Goal: Information Seeking & Learning: Learn about a topic

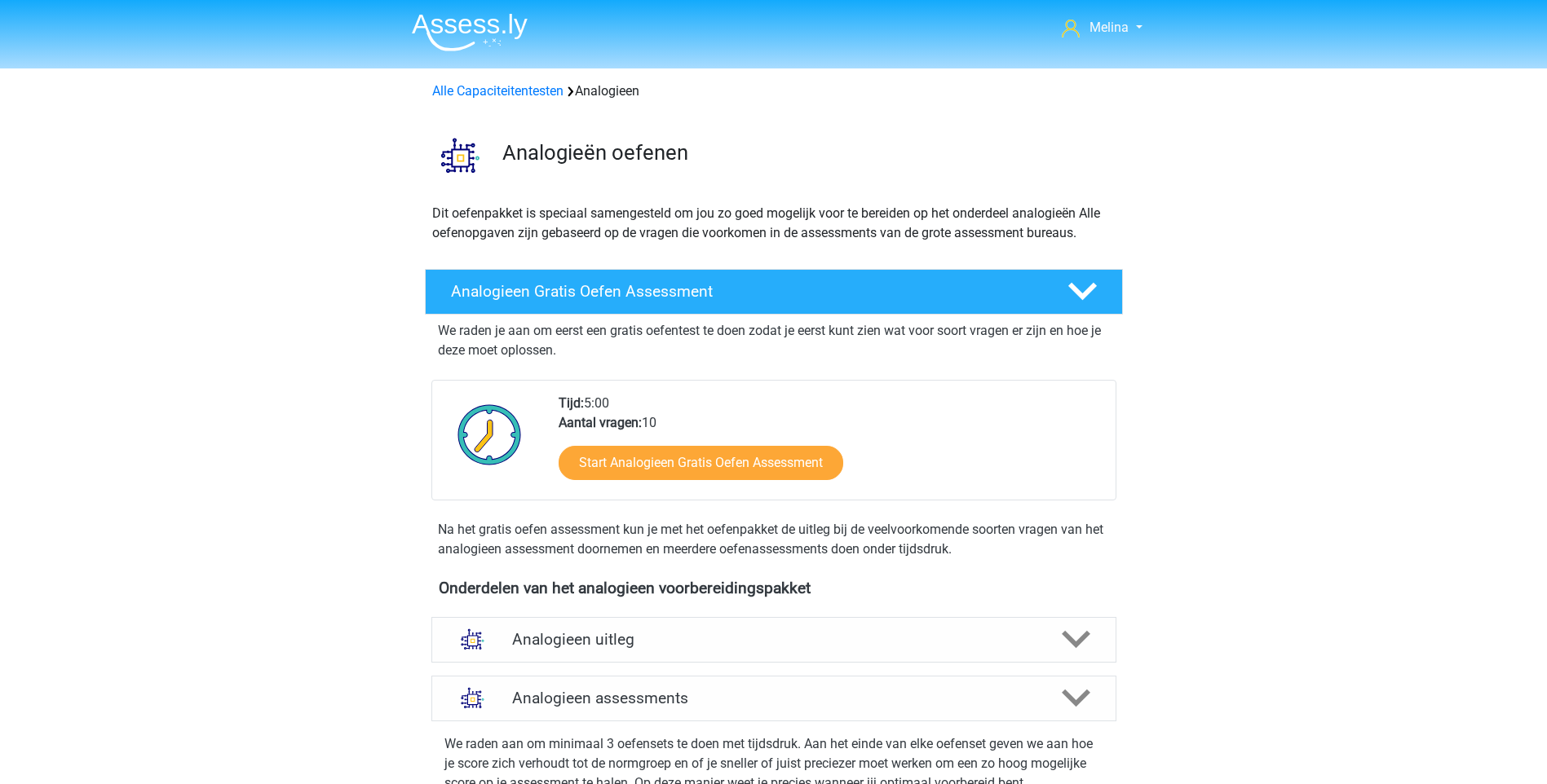
scroll to position [1158, 0]
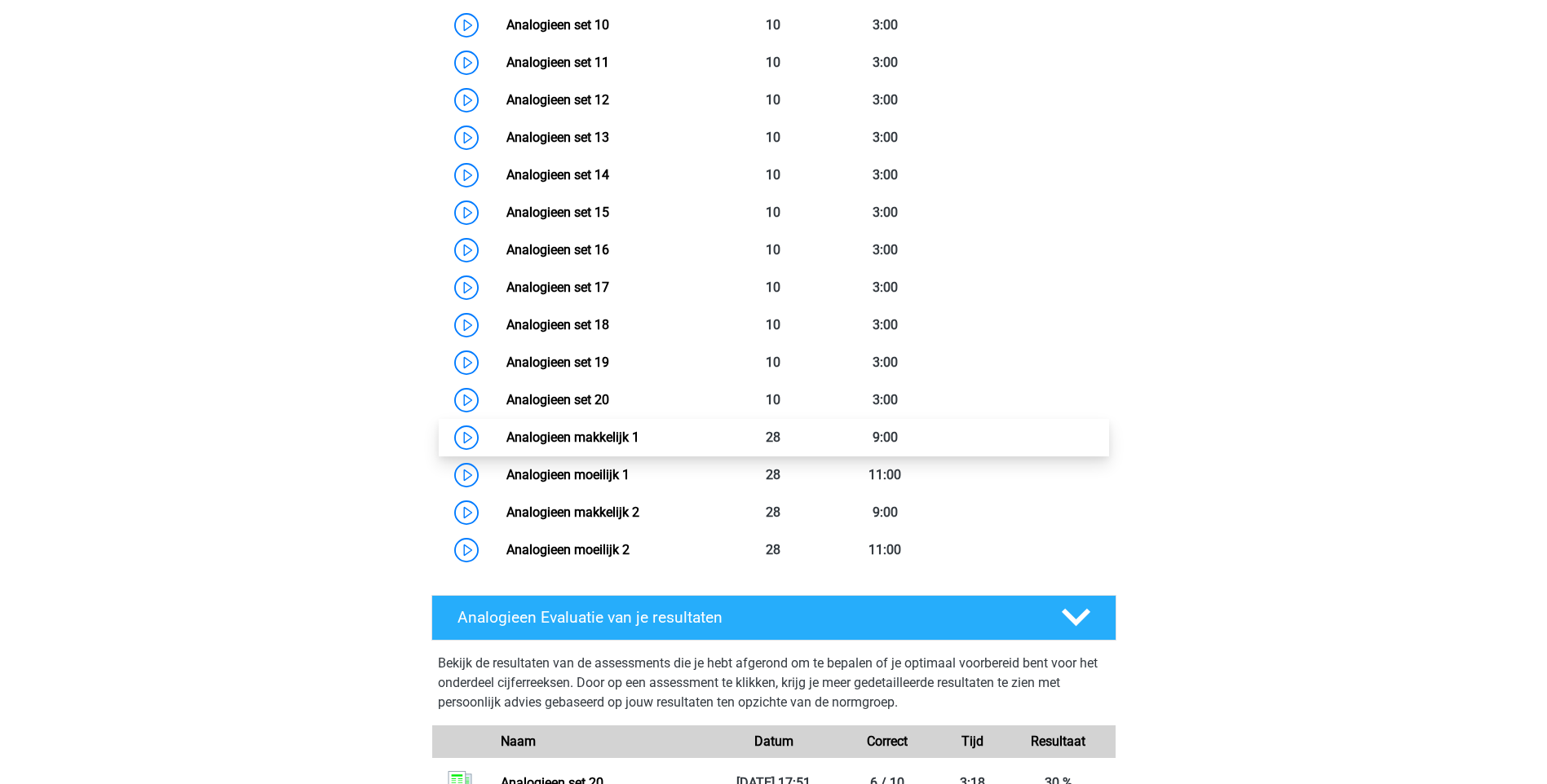
click at [617, 429] on link "Analogieen makkelijk 1" at bounding box center [572, 437] width 133 height 16
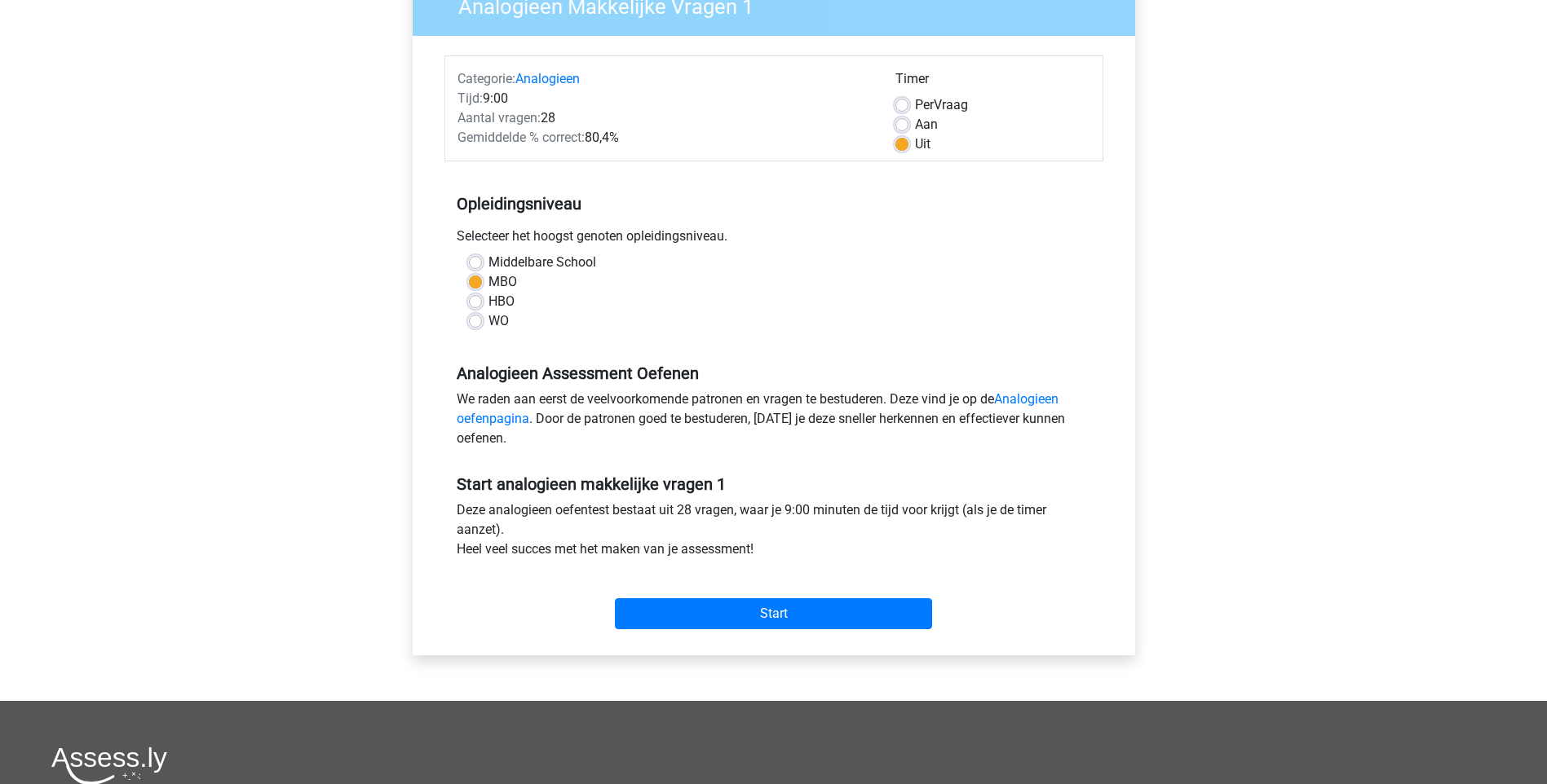
scroll to position [244, 0]
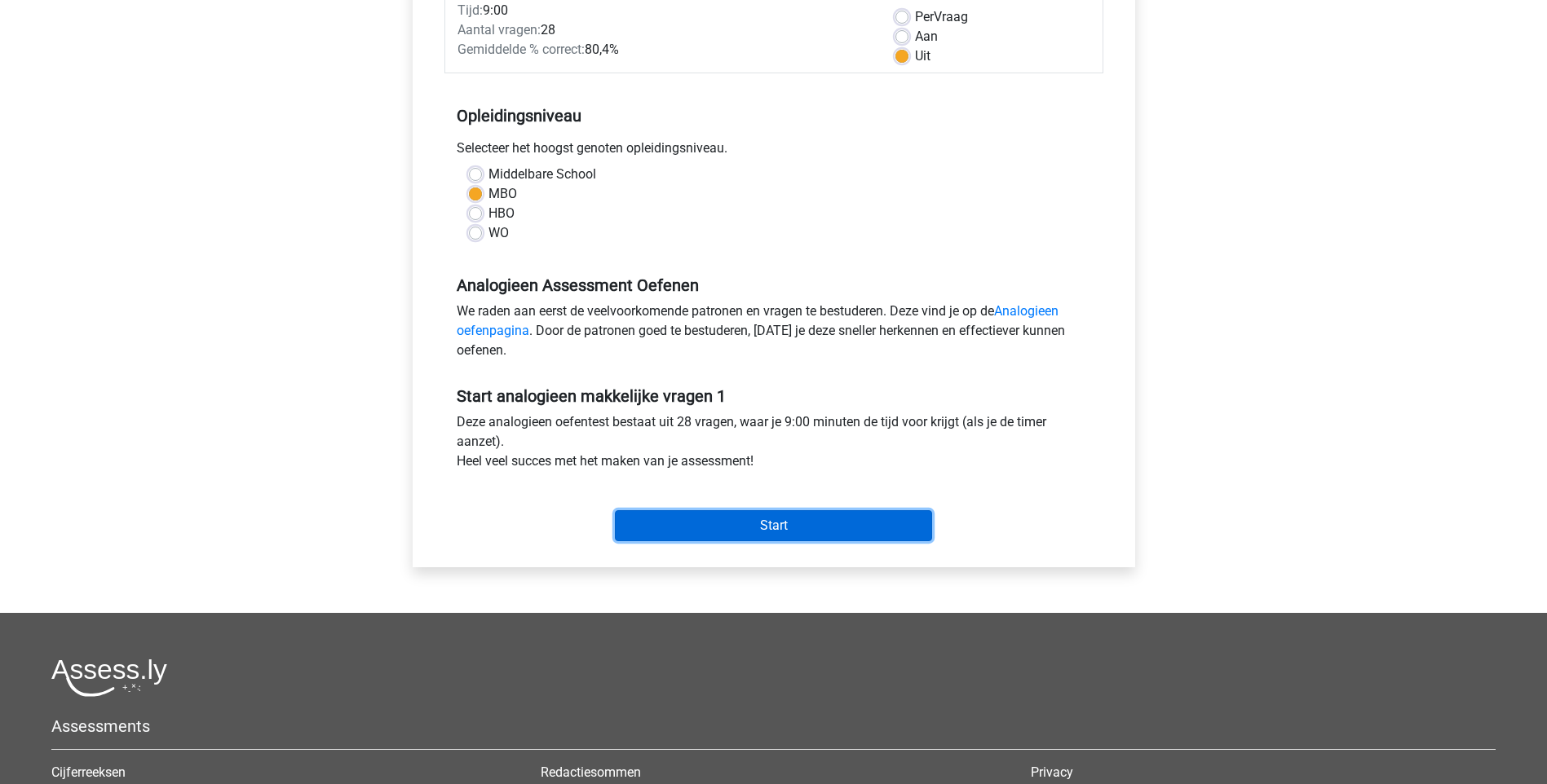
click at [772, 516] on input "Start" at bounding box center [773, 526] width 317 height 31
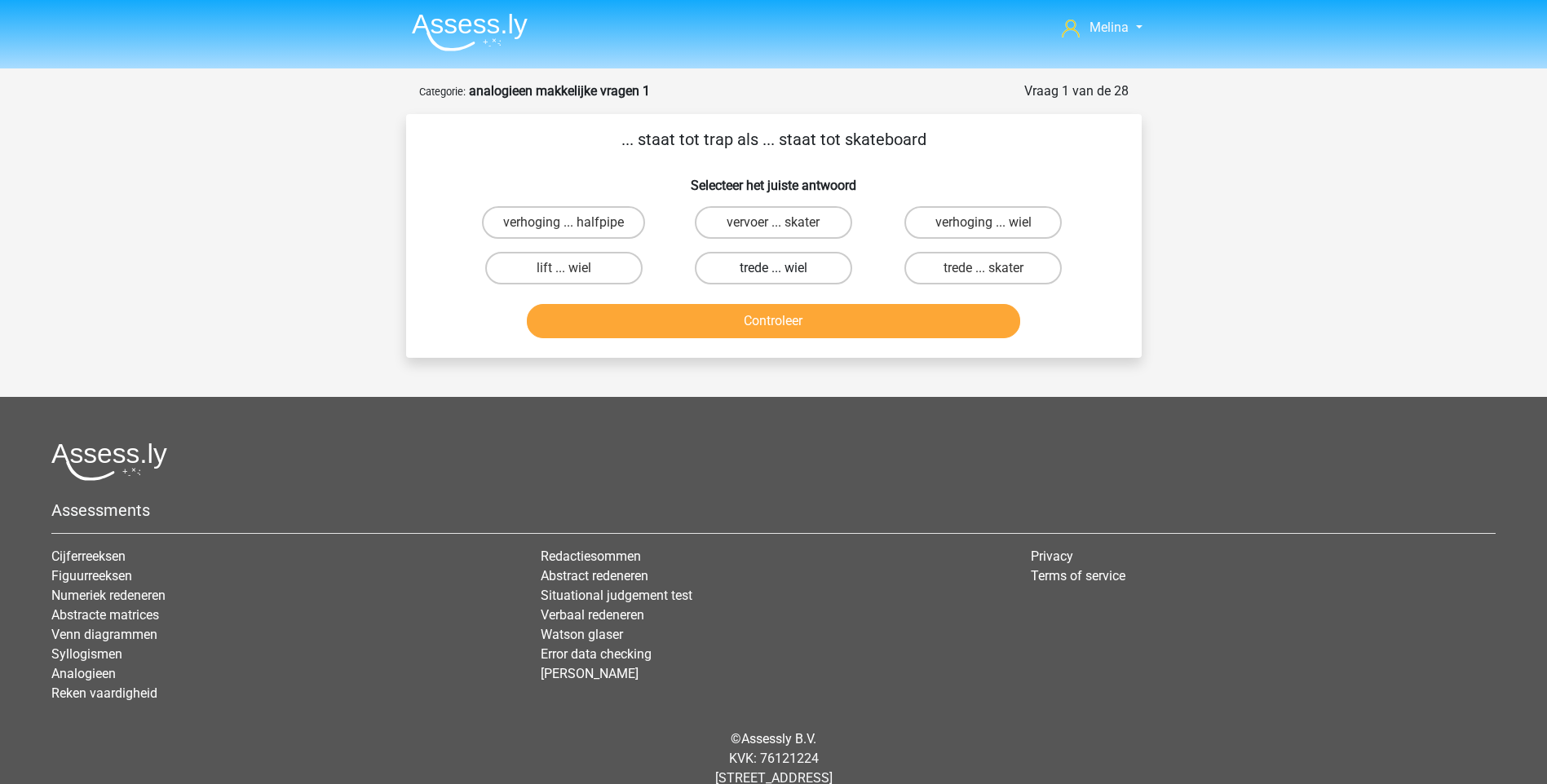
click at [758, 270] on label "trede ... wiel" at bounding box center [774, 268] width 157 height 33
click at [773, 270] on input "trede ... wiel" at bounding box center [777, 273] width 11 height 11
radio input "true"
click at [793, 326] on button "Controleer" at bounding box center [773, 321] width 493 height 34
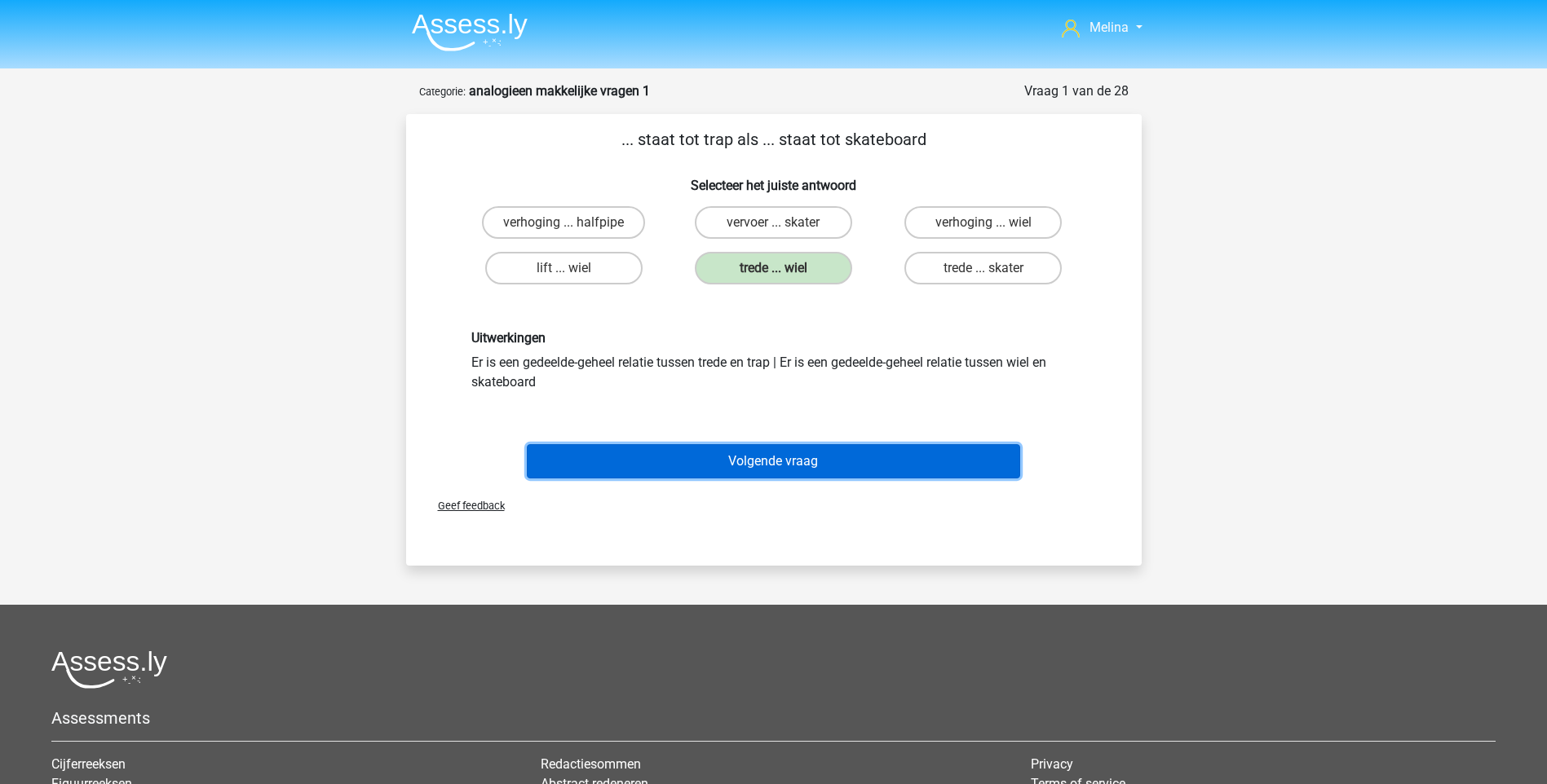
click at [739, 464] on button "Volgende vraag" at bounding box center [773, 460] width 493 height 34
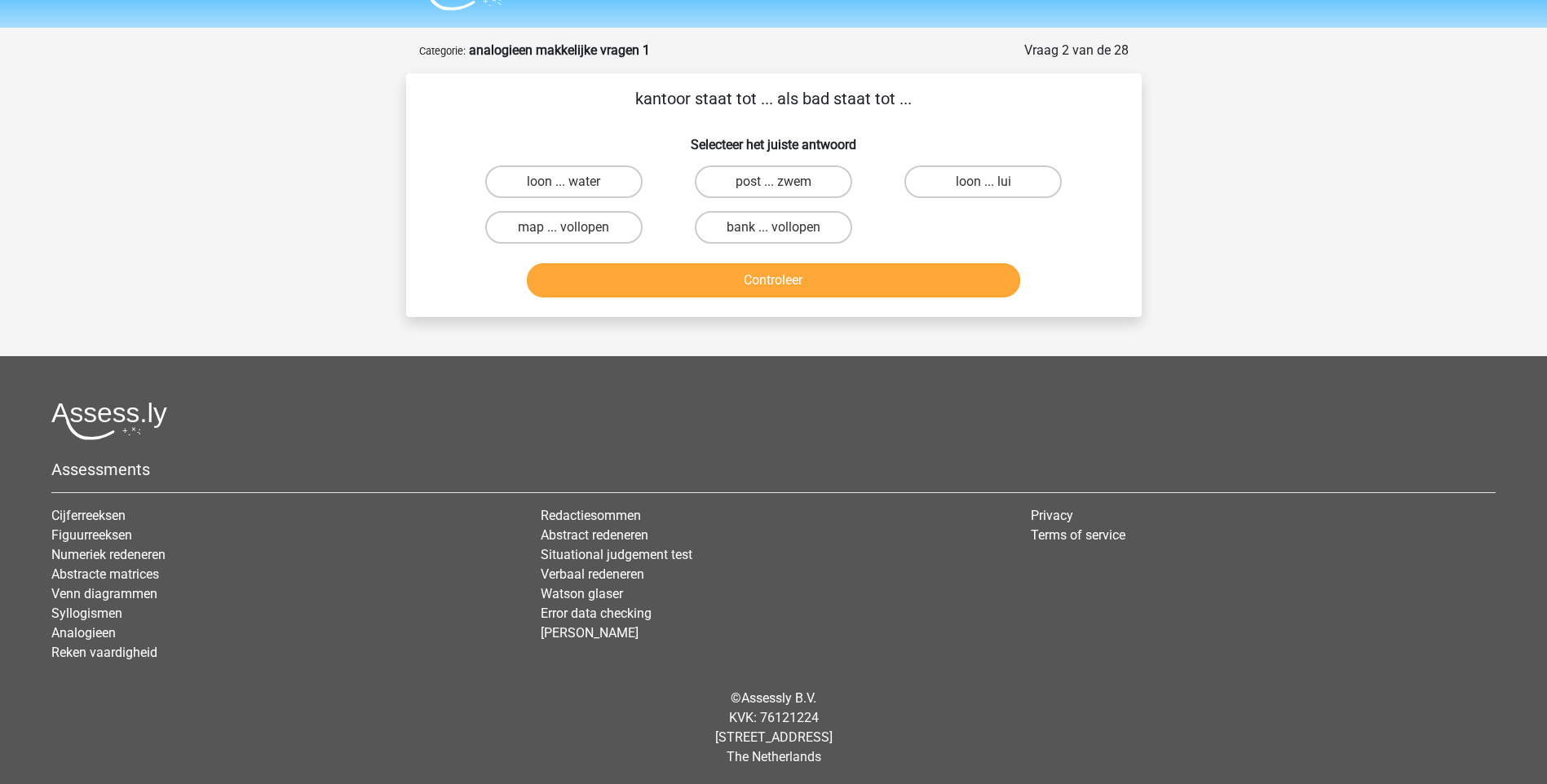
scroll to position [44, 0]
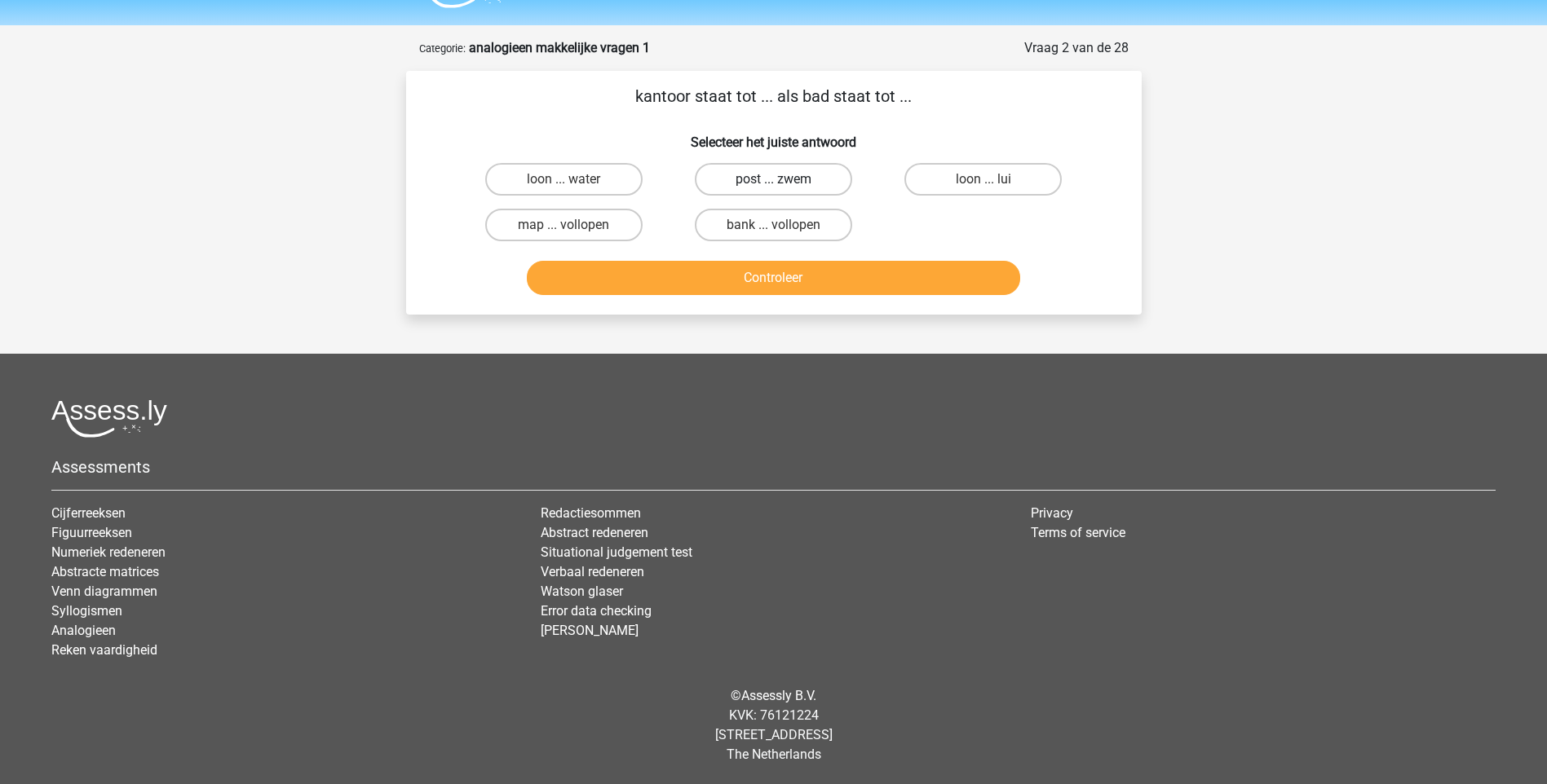
click at [769, 172] on label "post ... zwem" at bounding box center [774, 179] width 157 height 33
click at [773, 179] on input "post ... zwem" at bounding box center [777, 184] width 11 height 11
radio input "true"
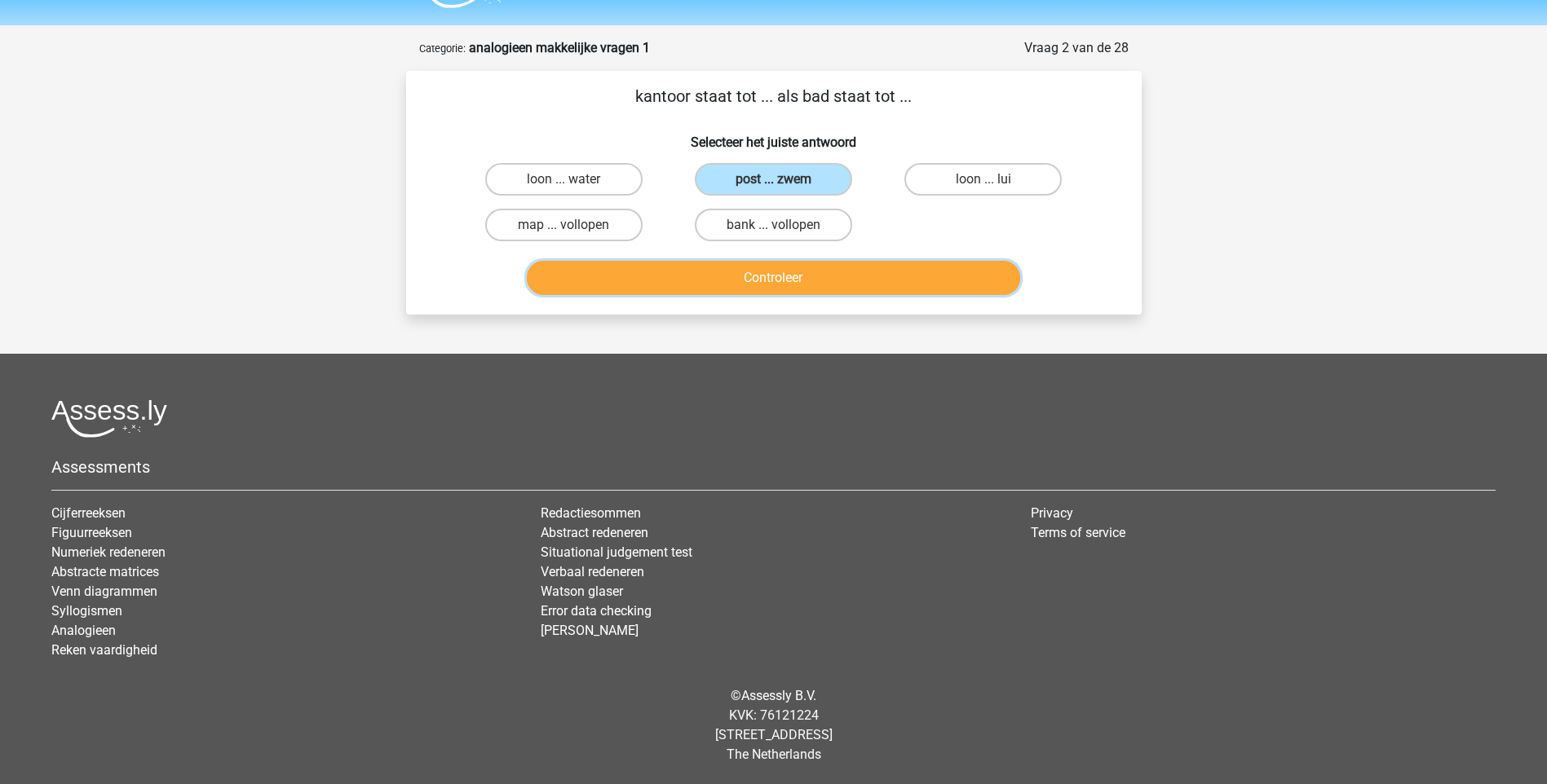
click at [772, 276] on button "Controleer" at bounding box center [773, 277] width 493 height 34
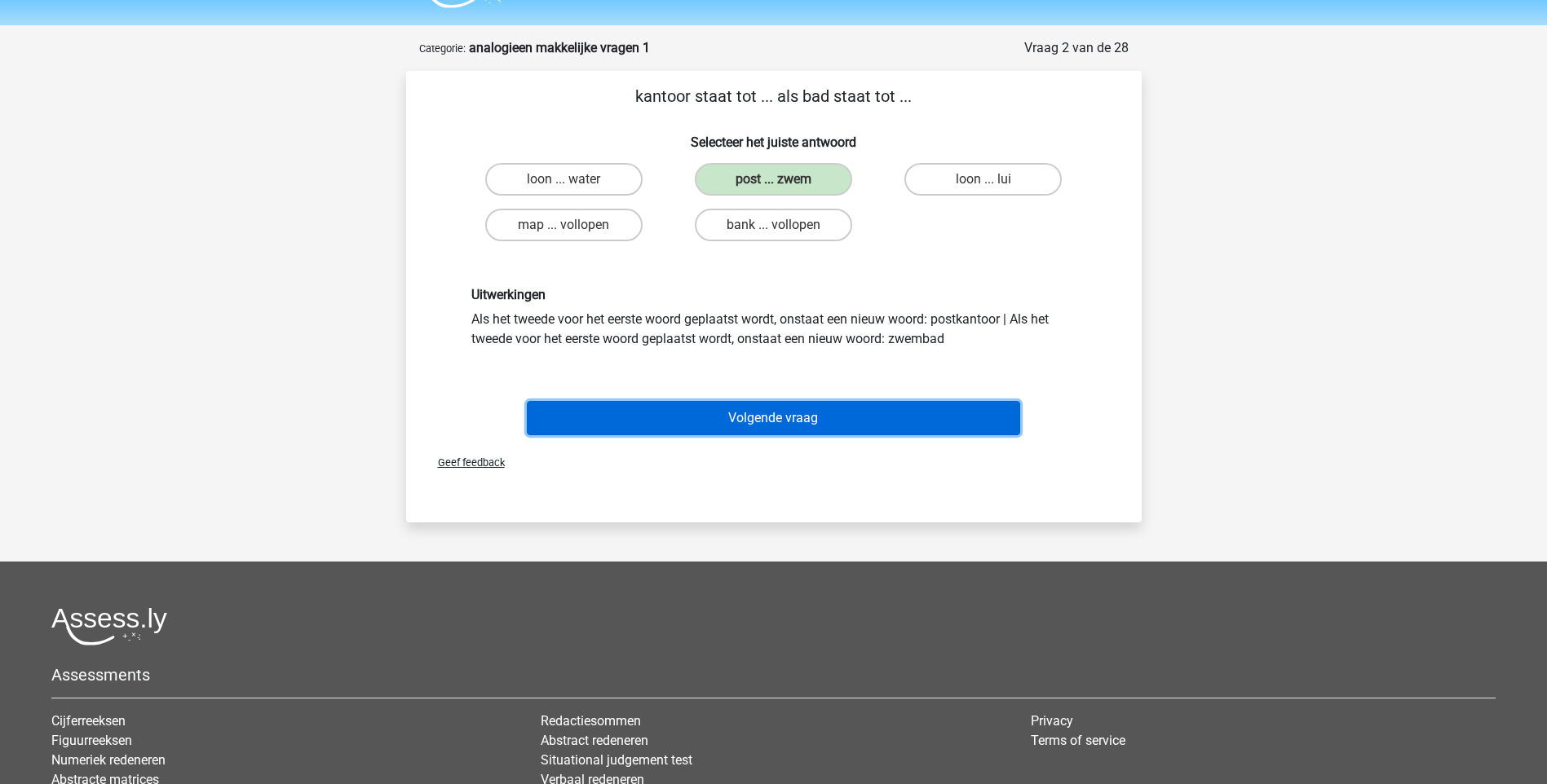
click at [799, 411] on button "Volgende vraag" at bounding box center [773, 418] width 493 height 34
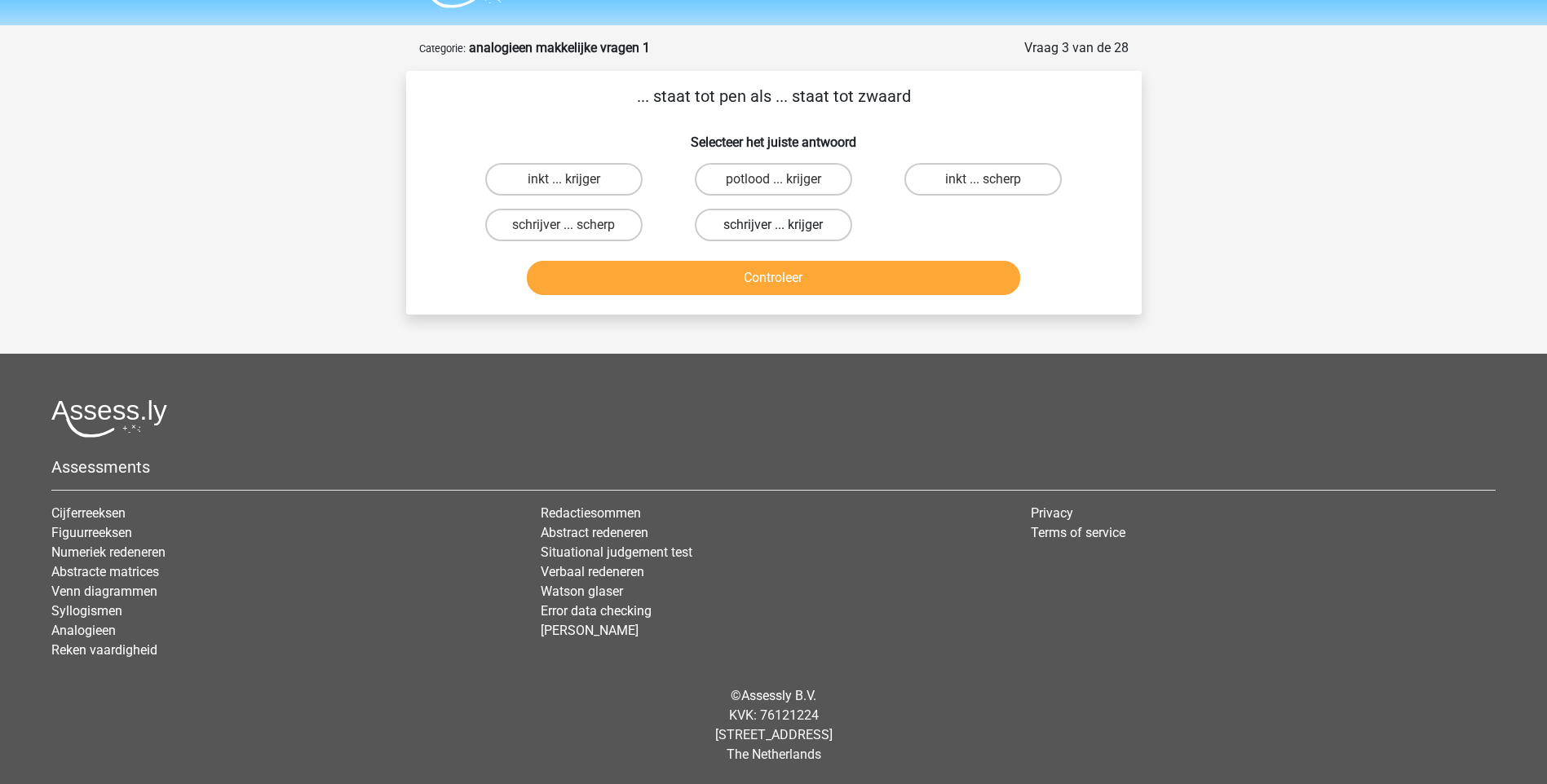
click at [804, 230] on label "schrijver ... krijger" at bounding box center [774, 225] width 157 height 33
click at [783, 230] on input "schrijver ... krijger" at bounding box center [777, 230] width 11 height 11
radio input "true"
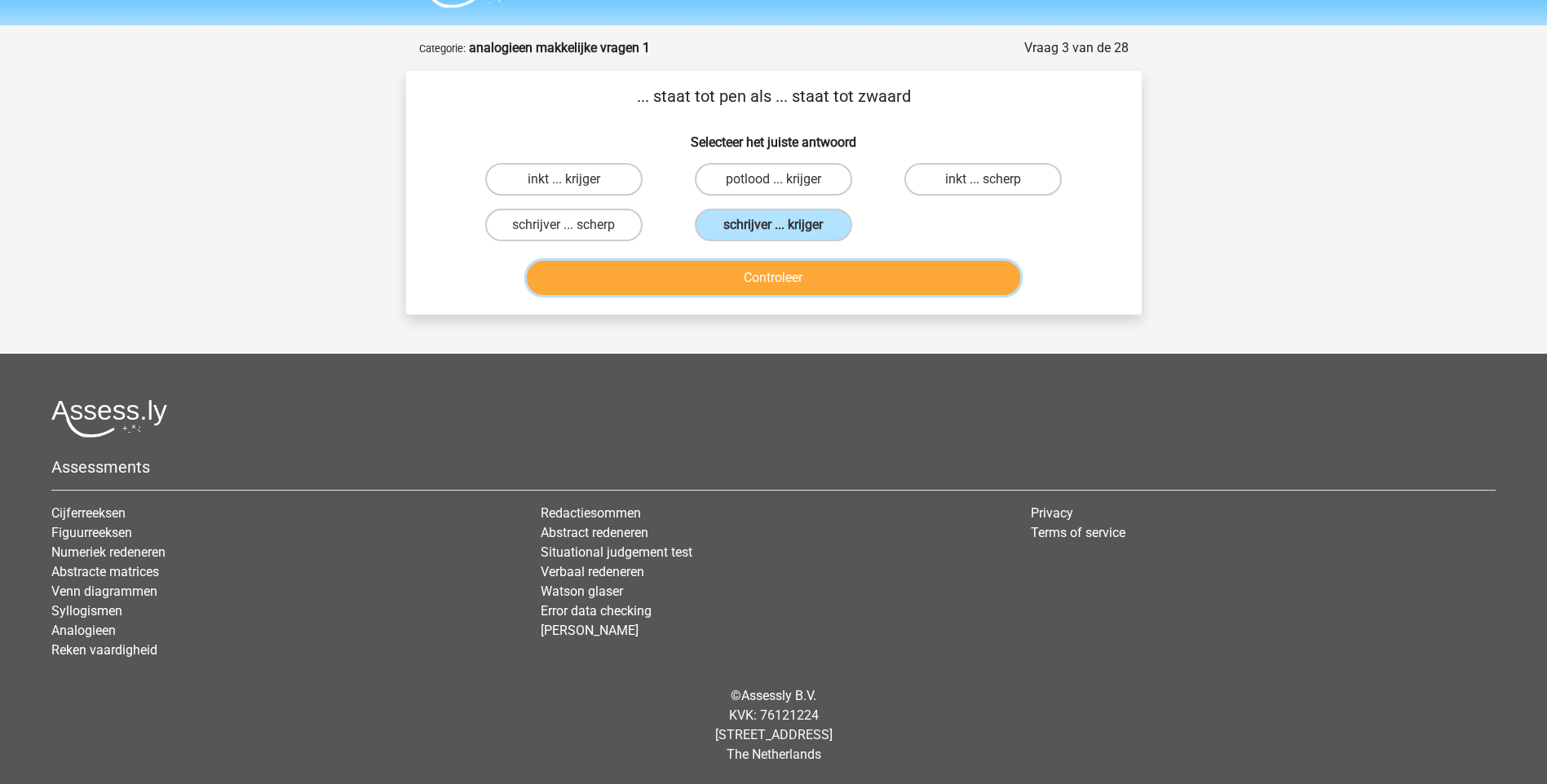
click at [807, 274] on button "Controleer" at bounding box center [773, 277] width 493 height 34
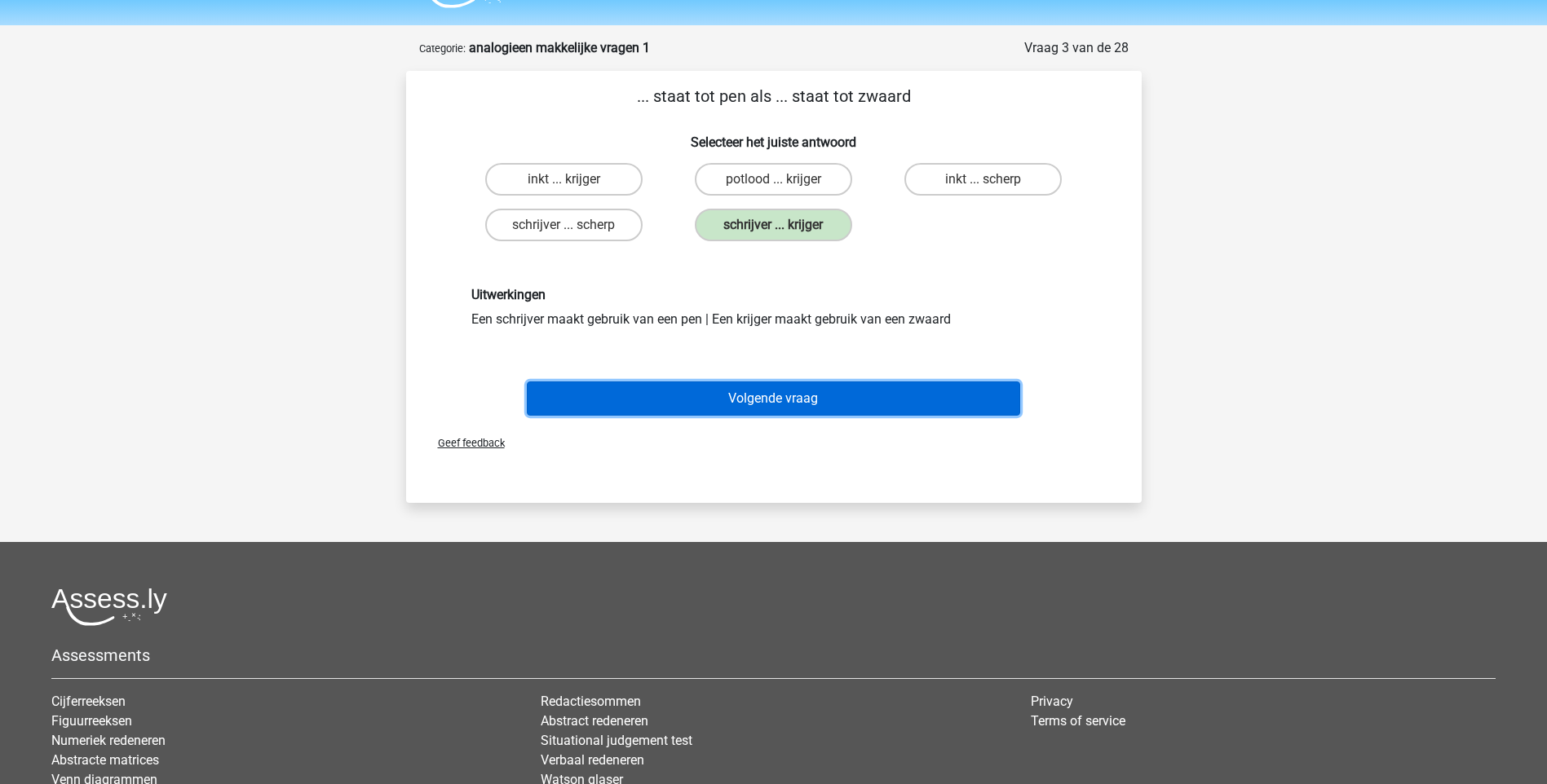
click at [808, 393] on button "Volgende vraag" at bounding box center [773, 398] width 493 height 34
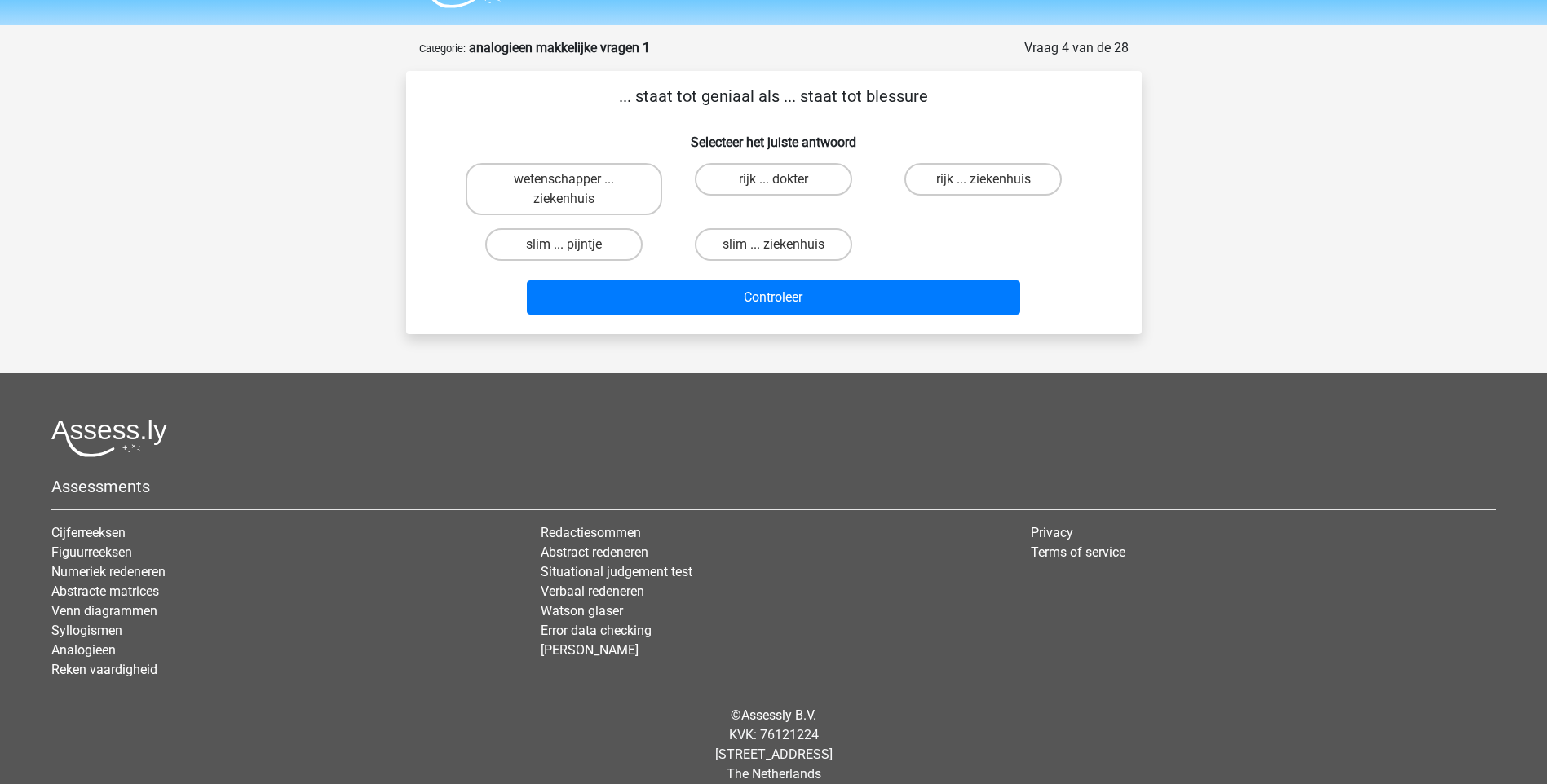
scroll to position [63, 0]
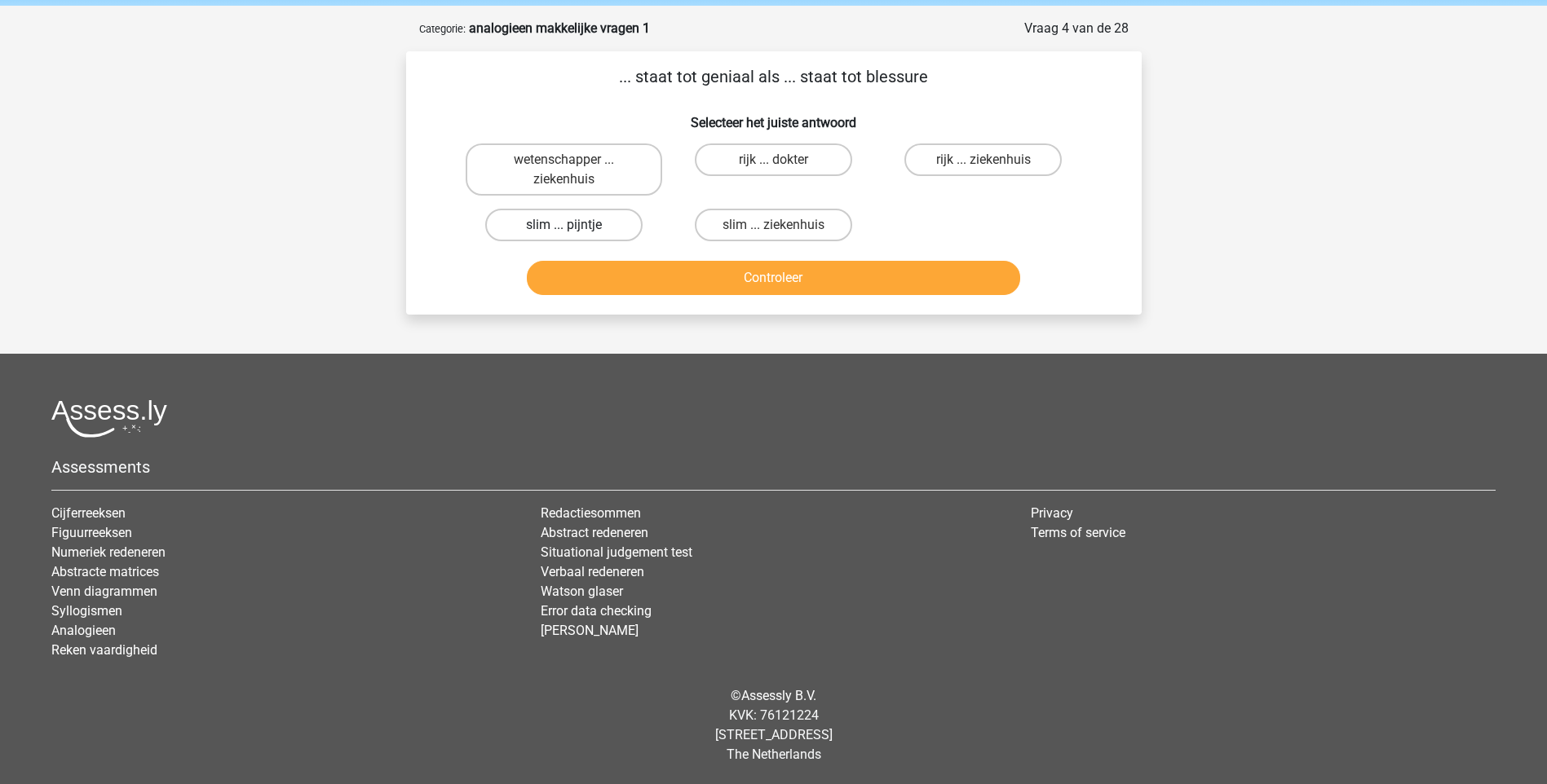
click at [617, 224] on label "slim ... pijntje" at bounding box center [563, 225] width 157 height 33
click at [574, 225] on input "slim ... pijntje" at bounding box center [568, 230] width 11 height 11
radio input "true"
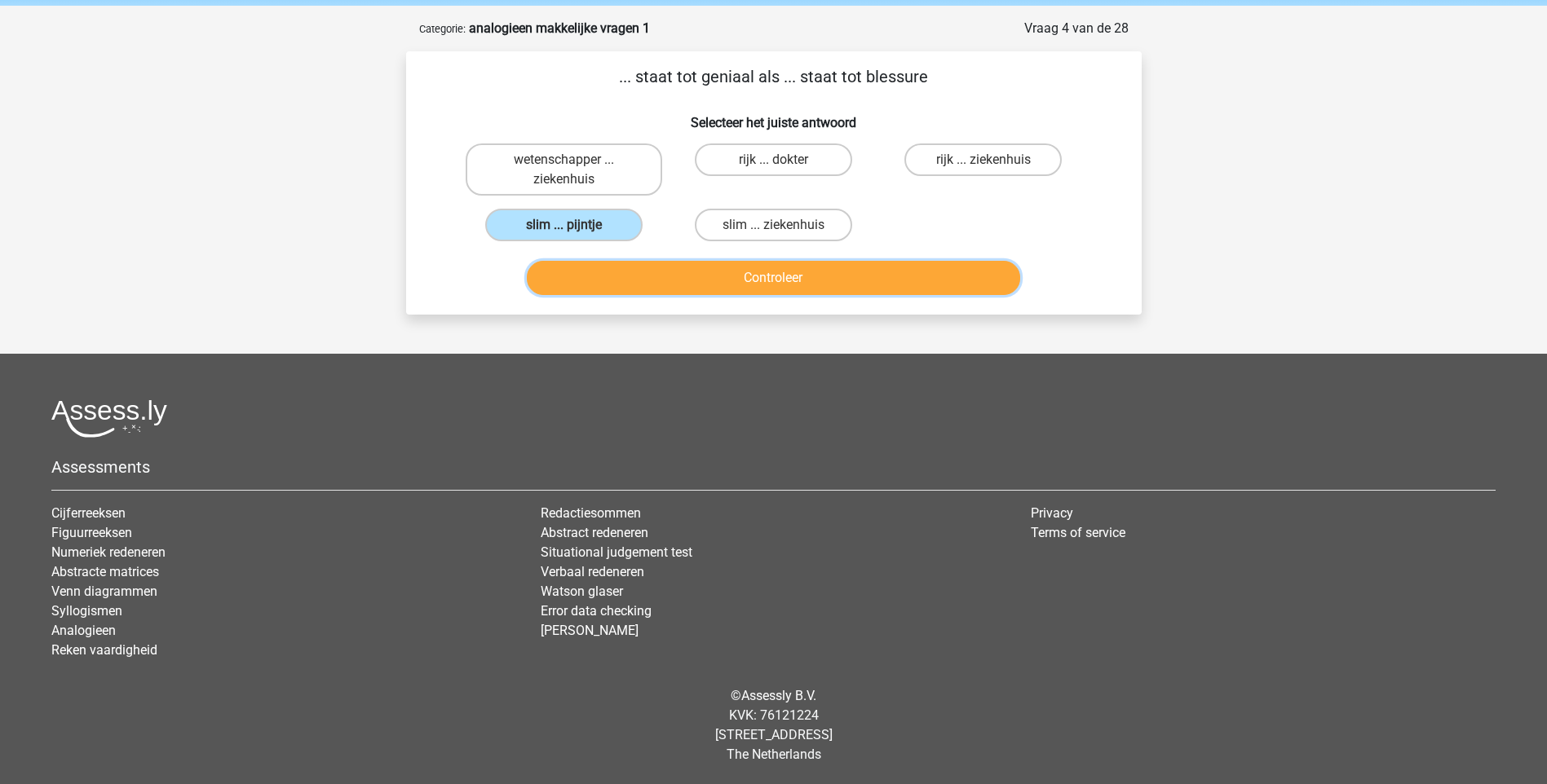
click at [679, 276] on button "Controleer" at bounding box center [773, 277] width 493 height 34
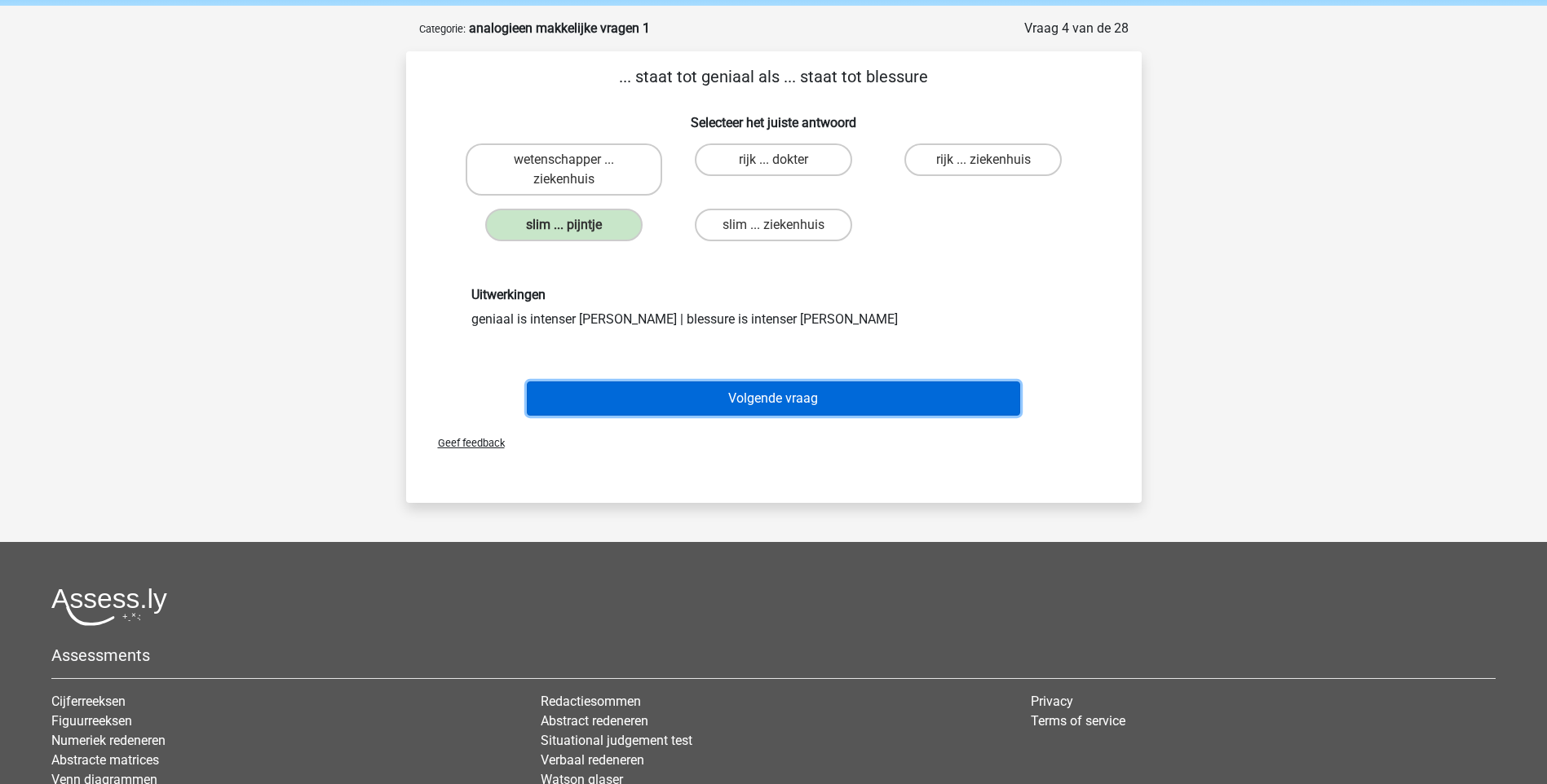
click at [690, 387] on button "Volgende vraag" at bounding box center [773, 398] width 493 height 34
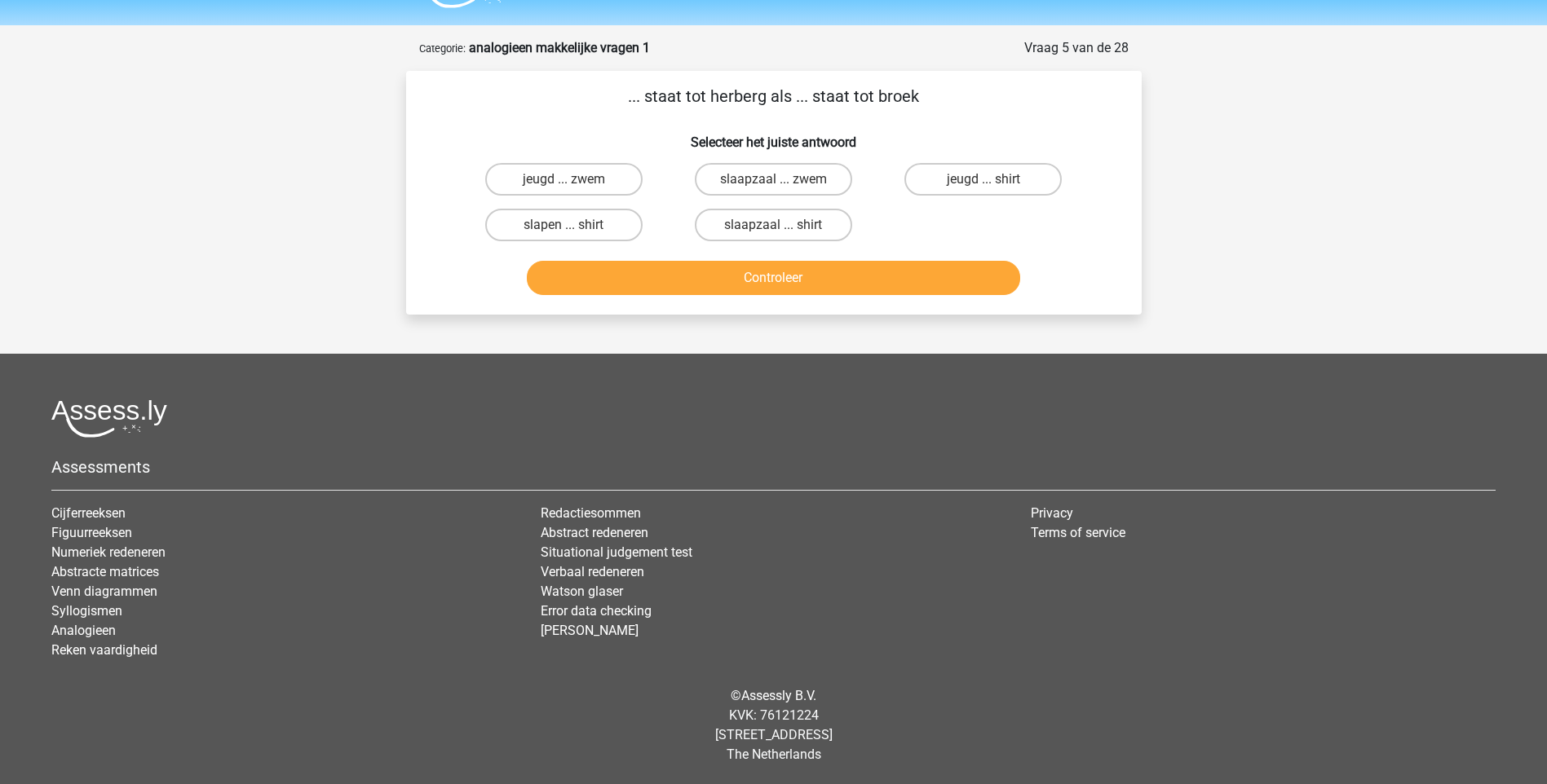
scroll to position [44, 0]
click at [605, 179] on label "jeugd ... zwem" at bounding box center [563, 179] width 157 height 33
click at [574, 179] on input "jeugd ... zwem" at bounding box center [568, 184] width 11 height 11
radio input "true"
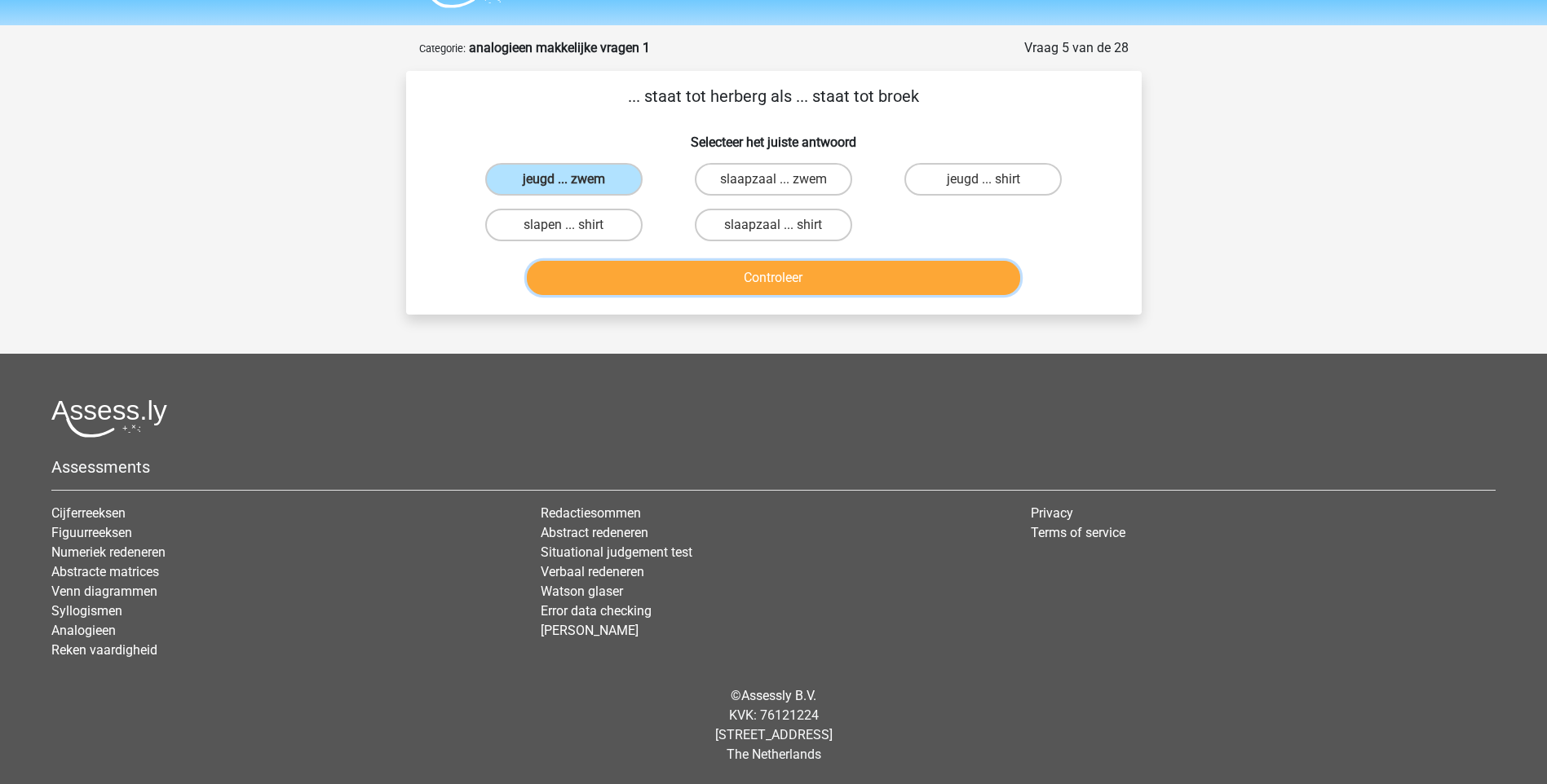
click at [721, 278] on button "Controleer" at bounding box center [773, 277] width 493 height 34
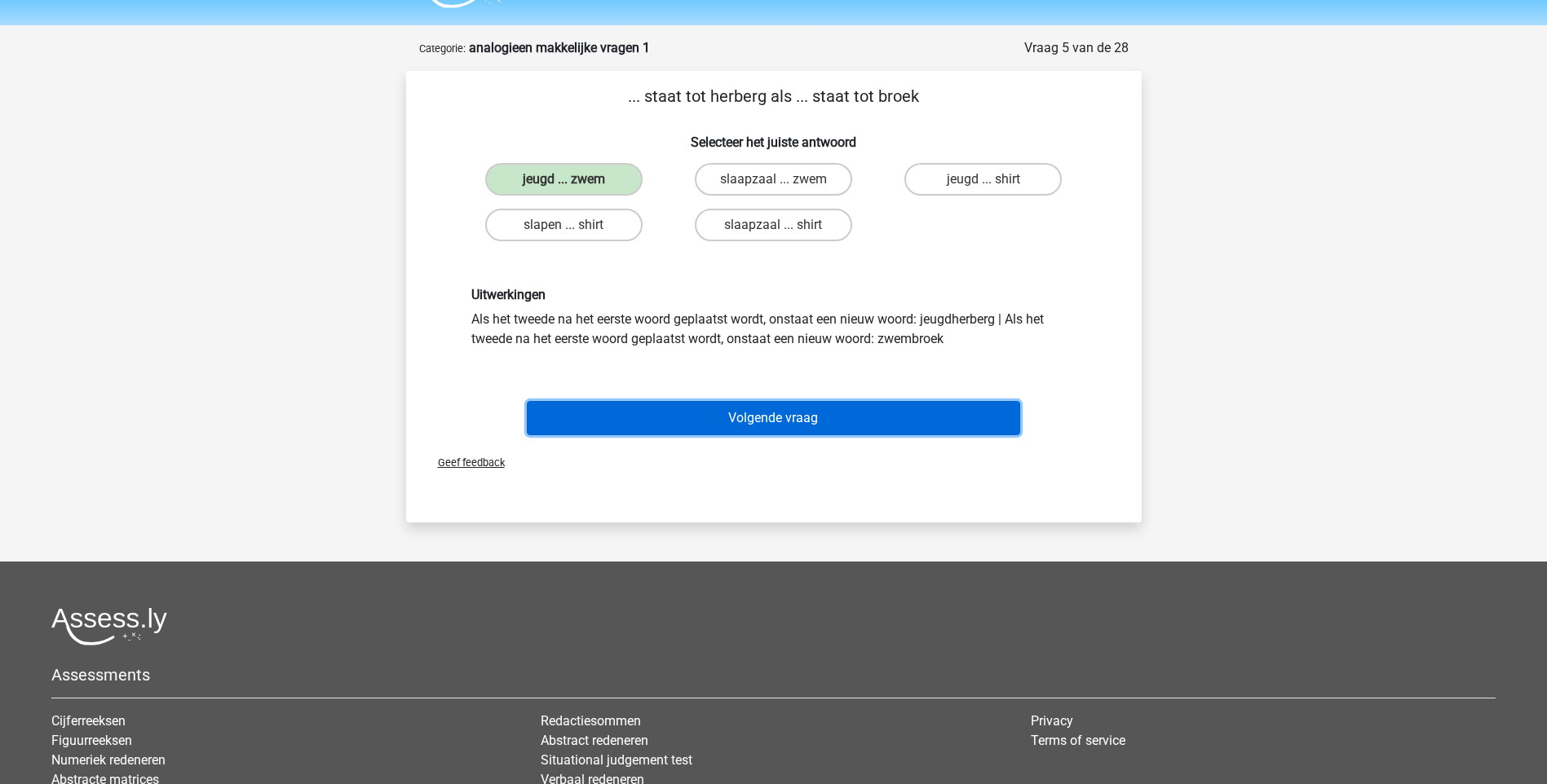
click at [767, 425] on button "Volgende vraag" at bounding box center [773, 418] width 493 height 34
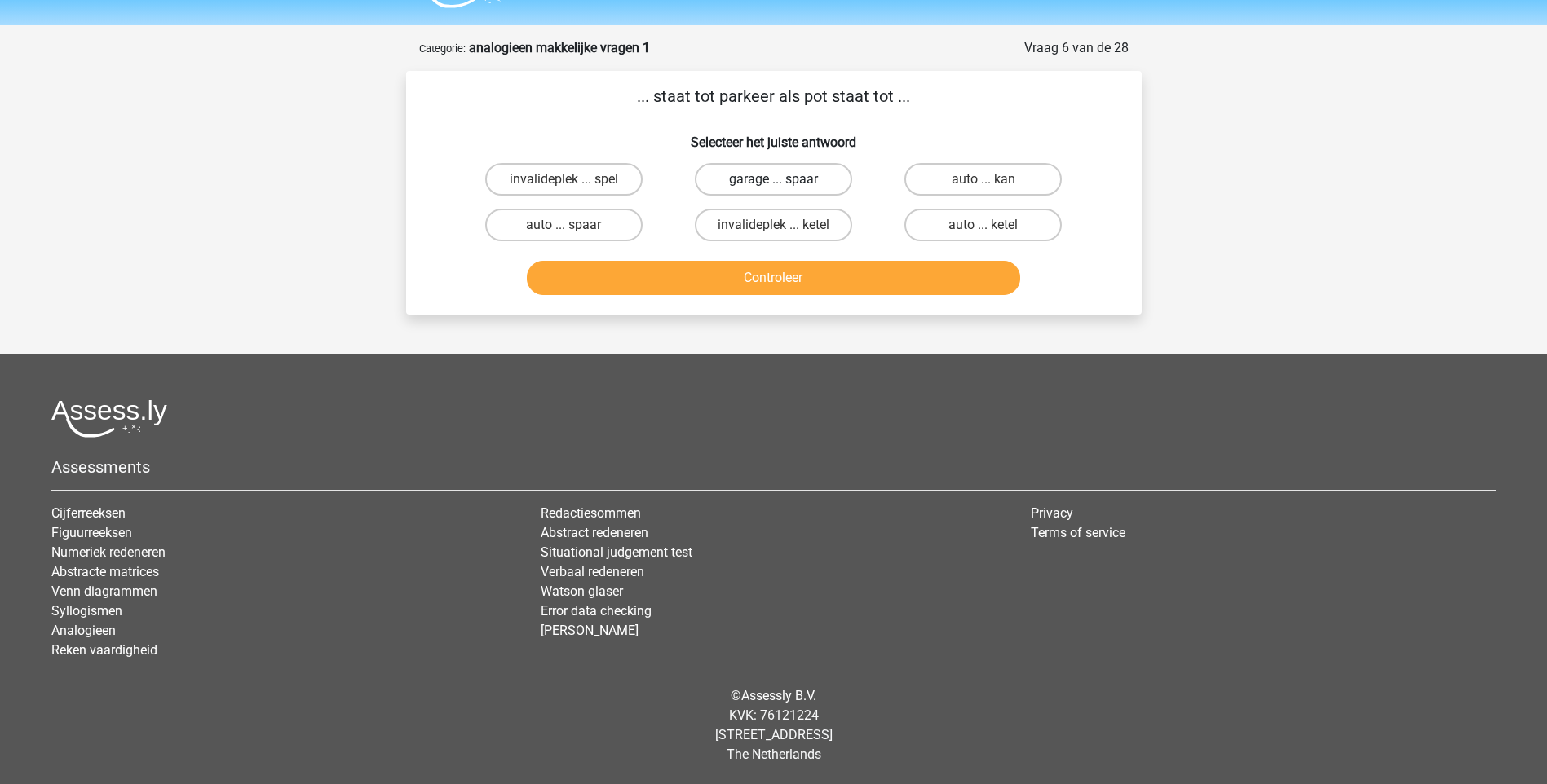
click at [788, 172] on label "garage ... spaar" at bounding box center [774, 179] width 157 height 33
click at [783, 179] on input "garage ... spaar" at bounding box center [777, 184] width 11 height 11
radio input "true"
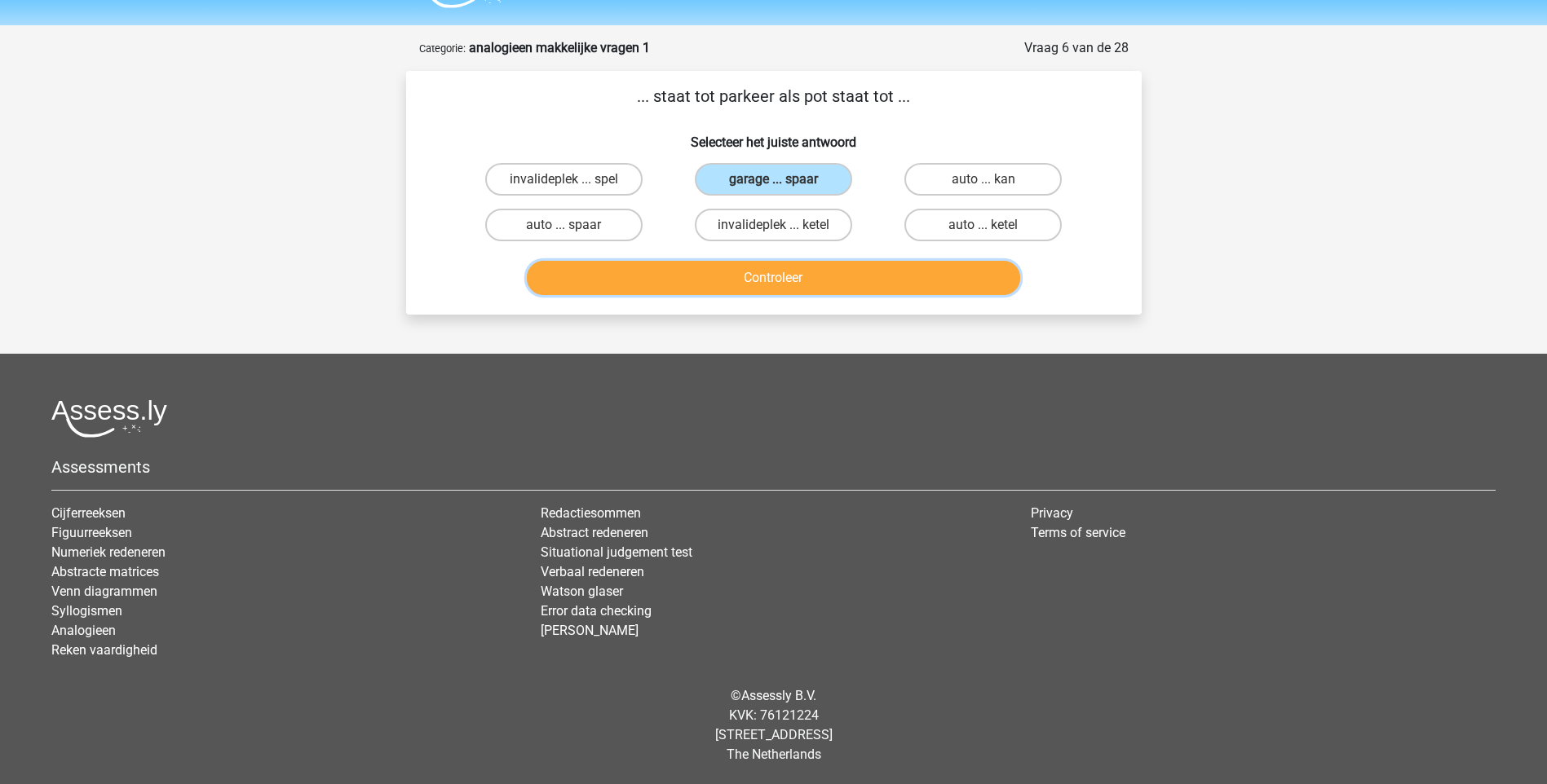
click at [809, 287] on button "Controleer" at bounding box center [773, 277] width 493 height 34
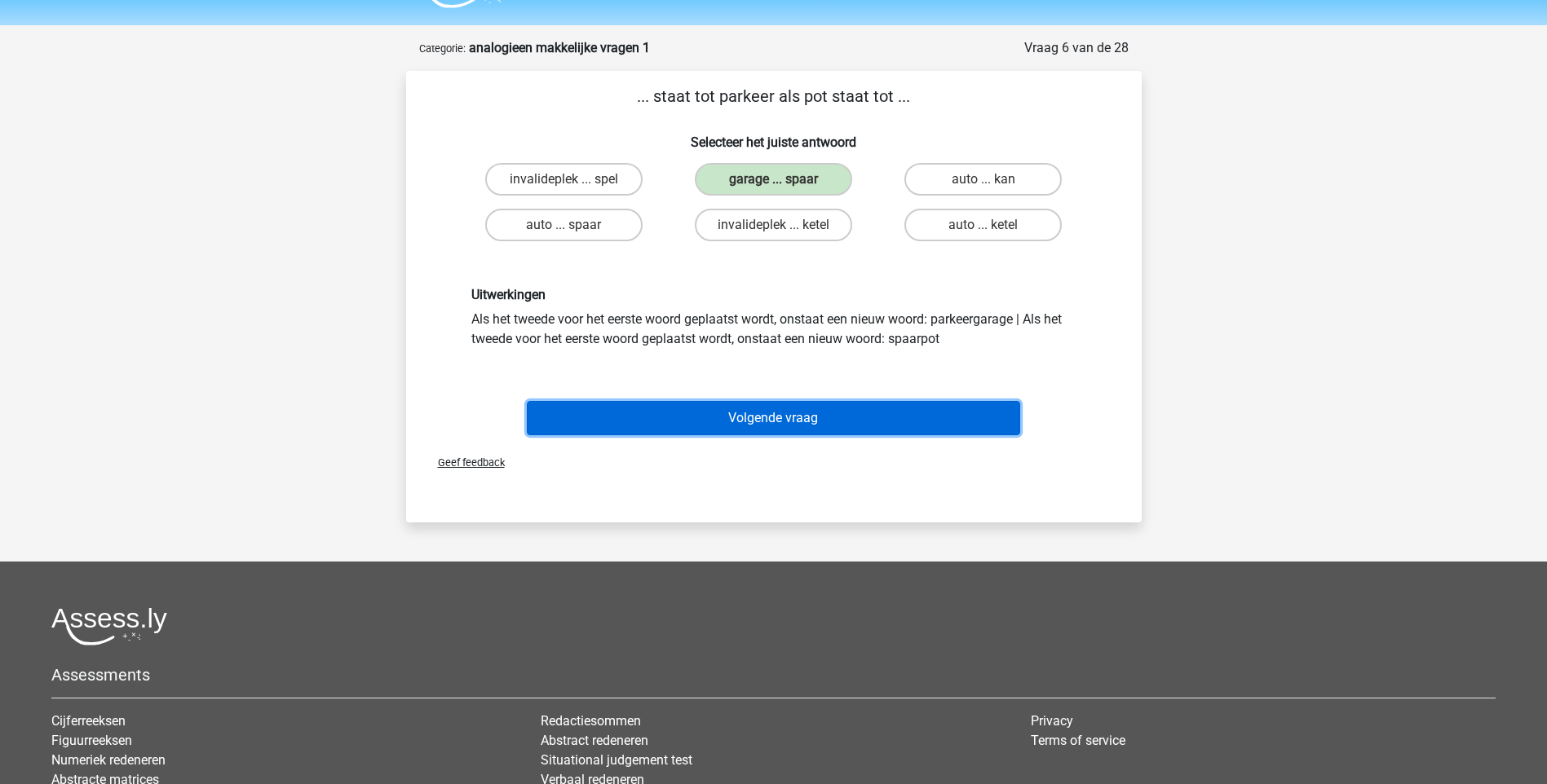
click at [809, 421] on button "Volgende vraag" at bounding box center [773, 418] width 493 height 34
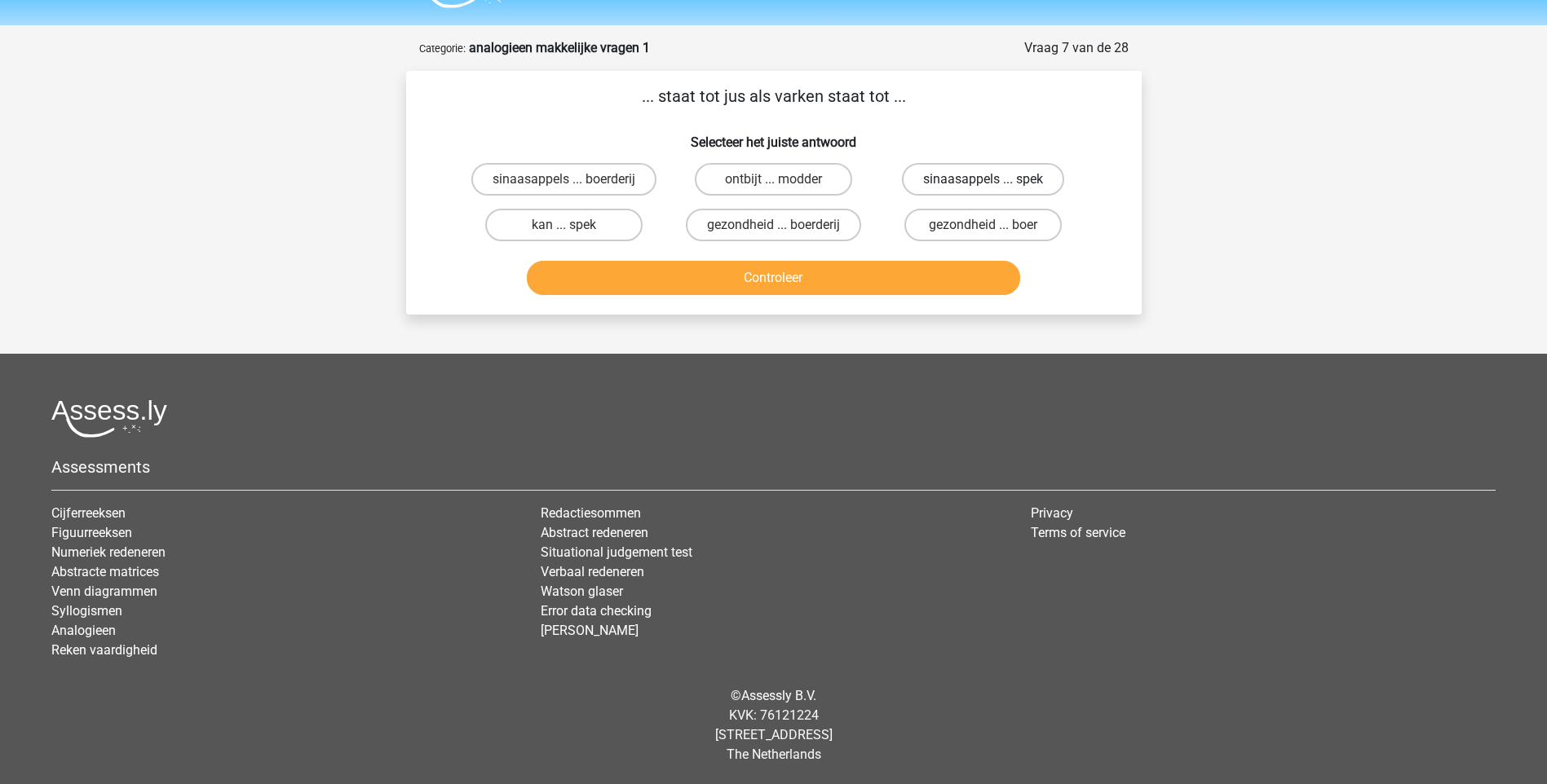
click at [983, 177] on label "sinaasappels ... spek" at bounding box center [982, 179] width 162 height 33
click at [983, 179] on input "sinaasappels ... spek" at bounding box center [988, 184] width 11 height 11
radio input "true"
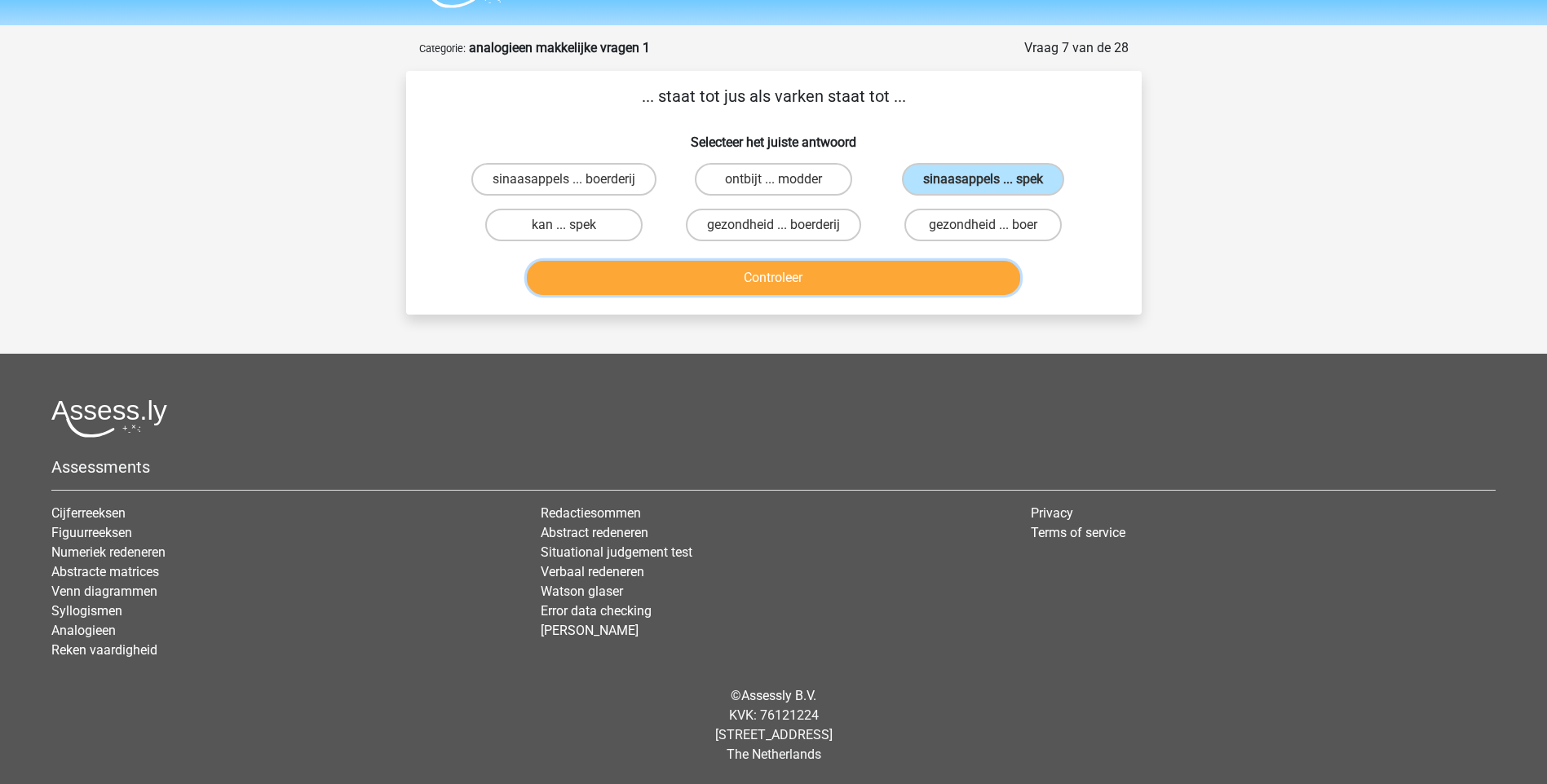
click at [936, 272] on button "Controleer" at bounding box center [773, 277] width 493 height 34
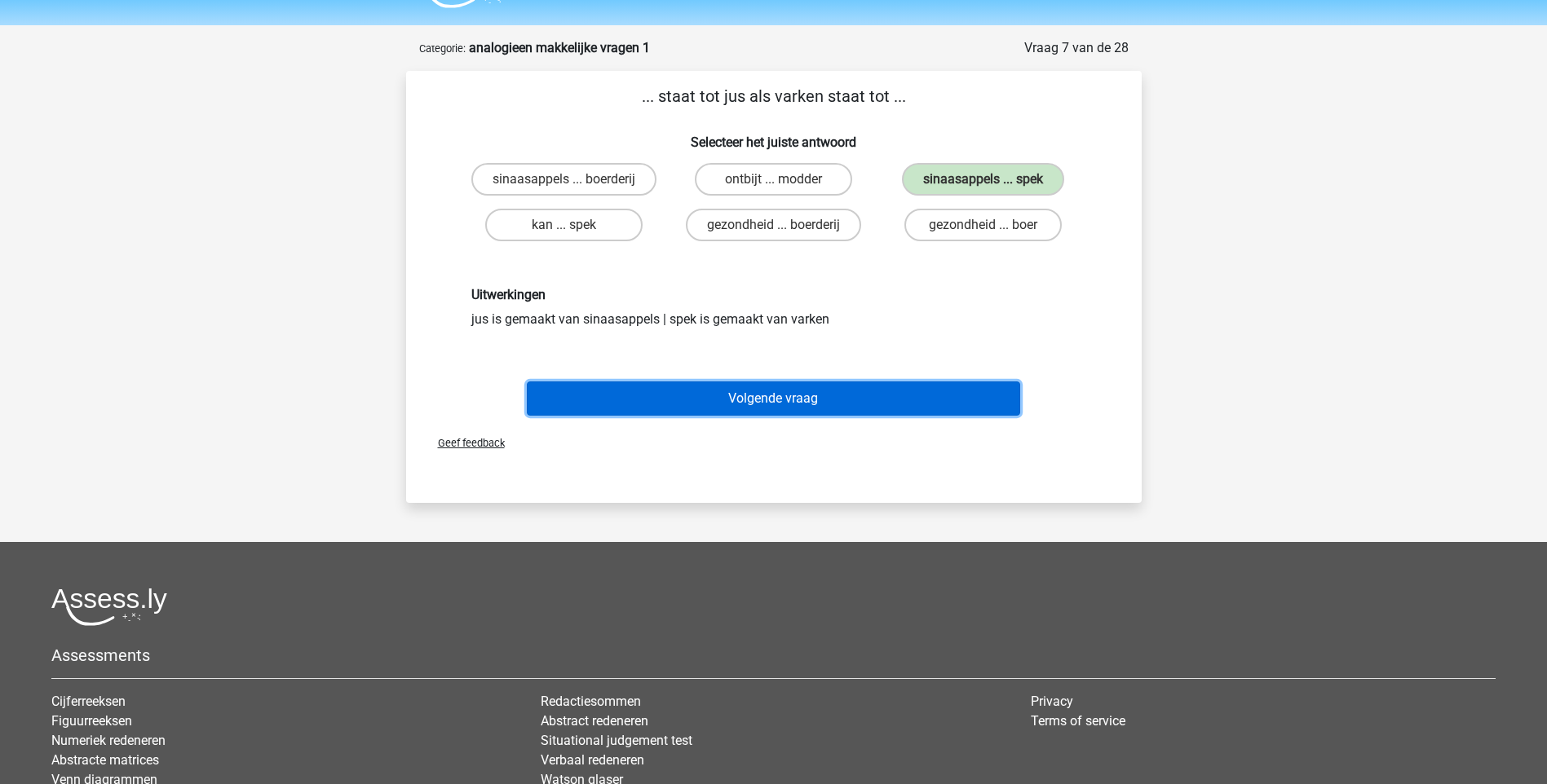
click at [821, 393] on button "Volgende vraag" at bounding box center [773, 398] width 493 height 34
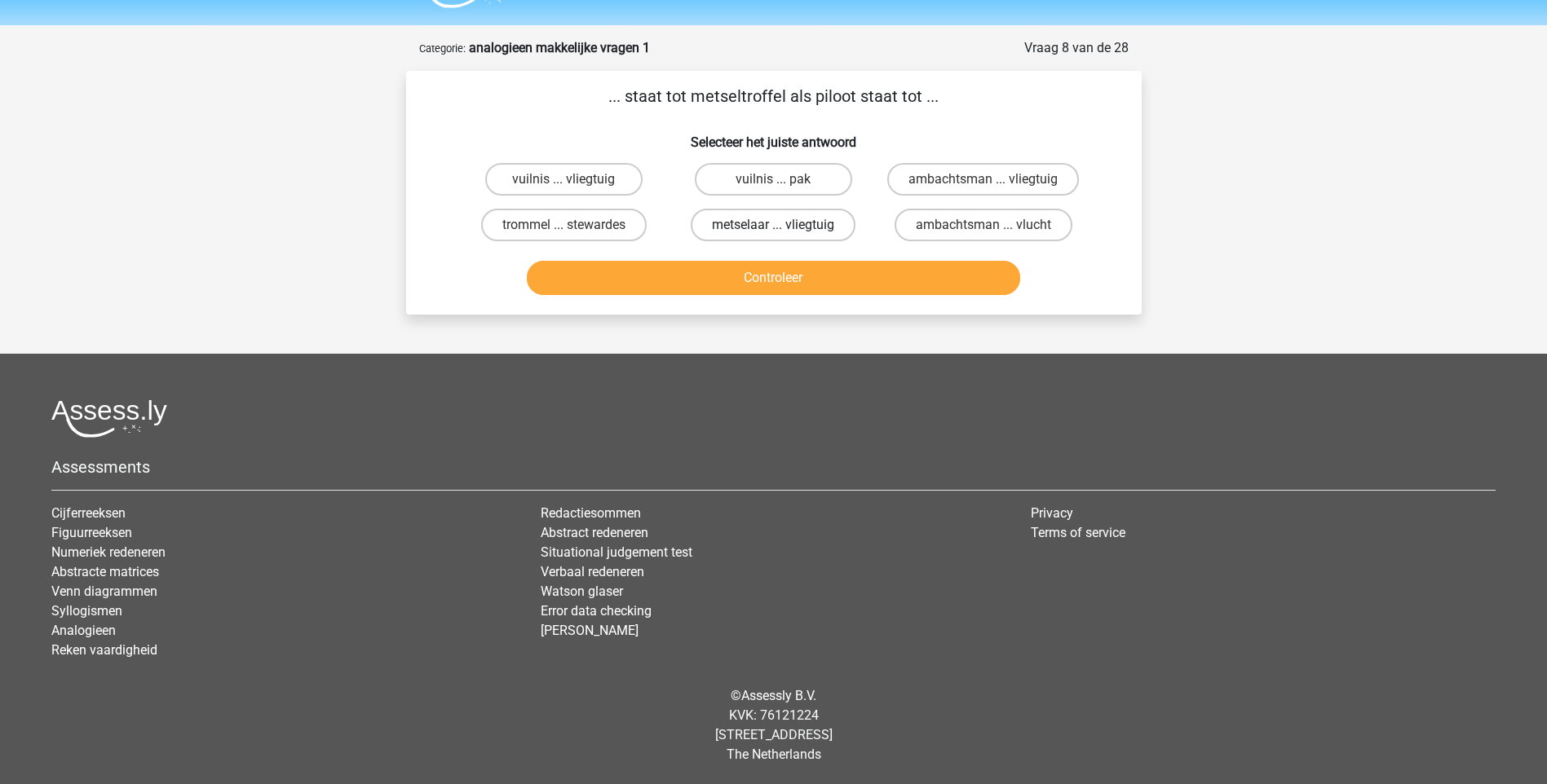
click at [799, 231] on label "metselaar ... vliegtuig" at bounding box center [773, 225] width 165 height 33
click at [783, 231] on input "metselaar ... vliegtuig" at bounding box center [777, 230] width 11 height 11
radio input "true"
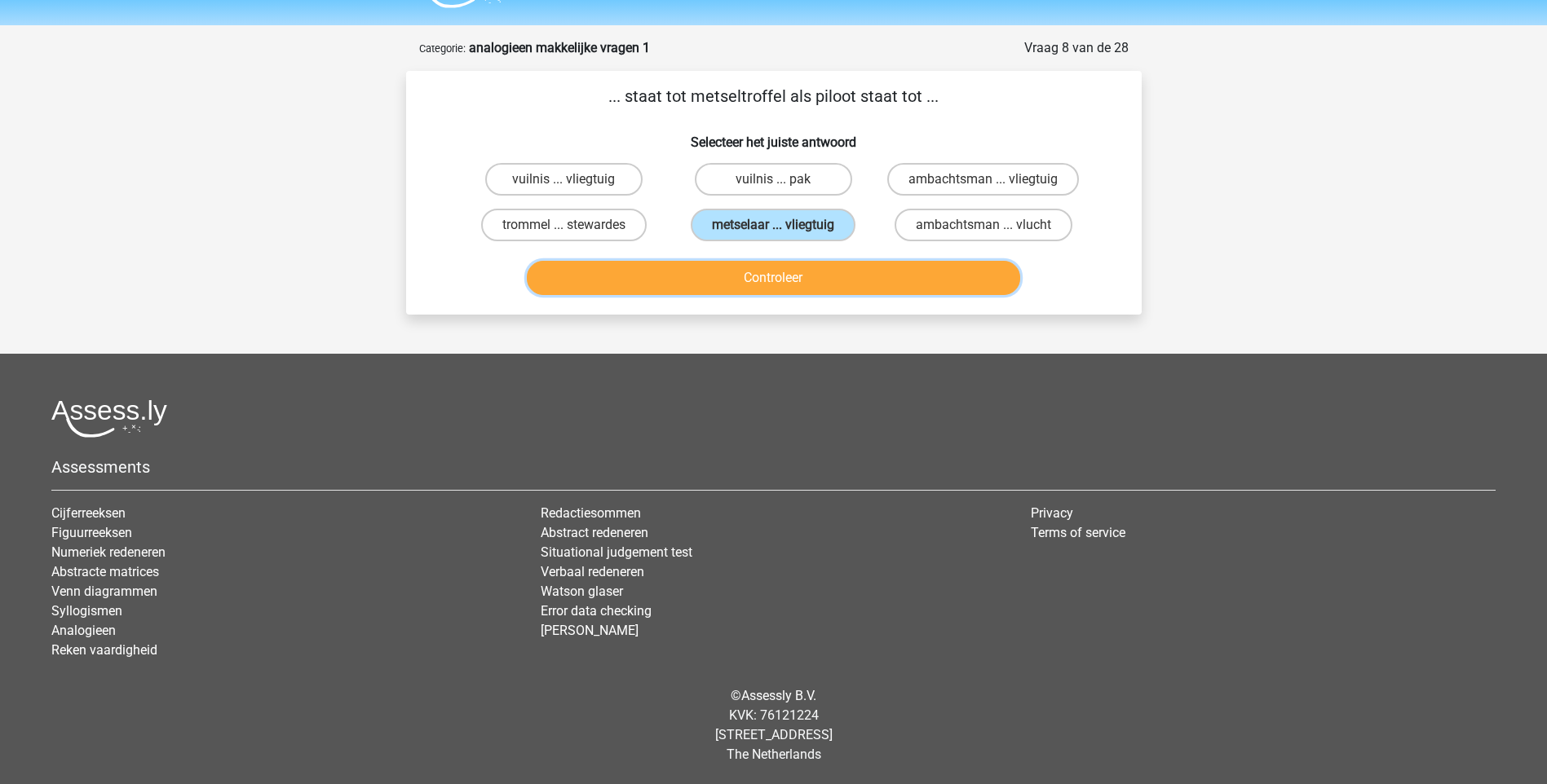
click at [795, 280] on button "Controleer" at bounding box center [773, 277] width 493 height 34
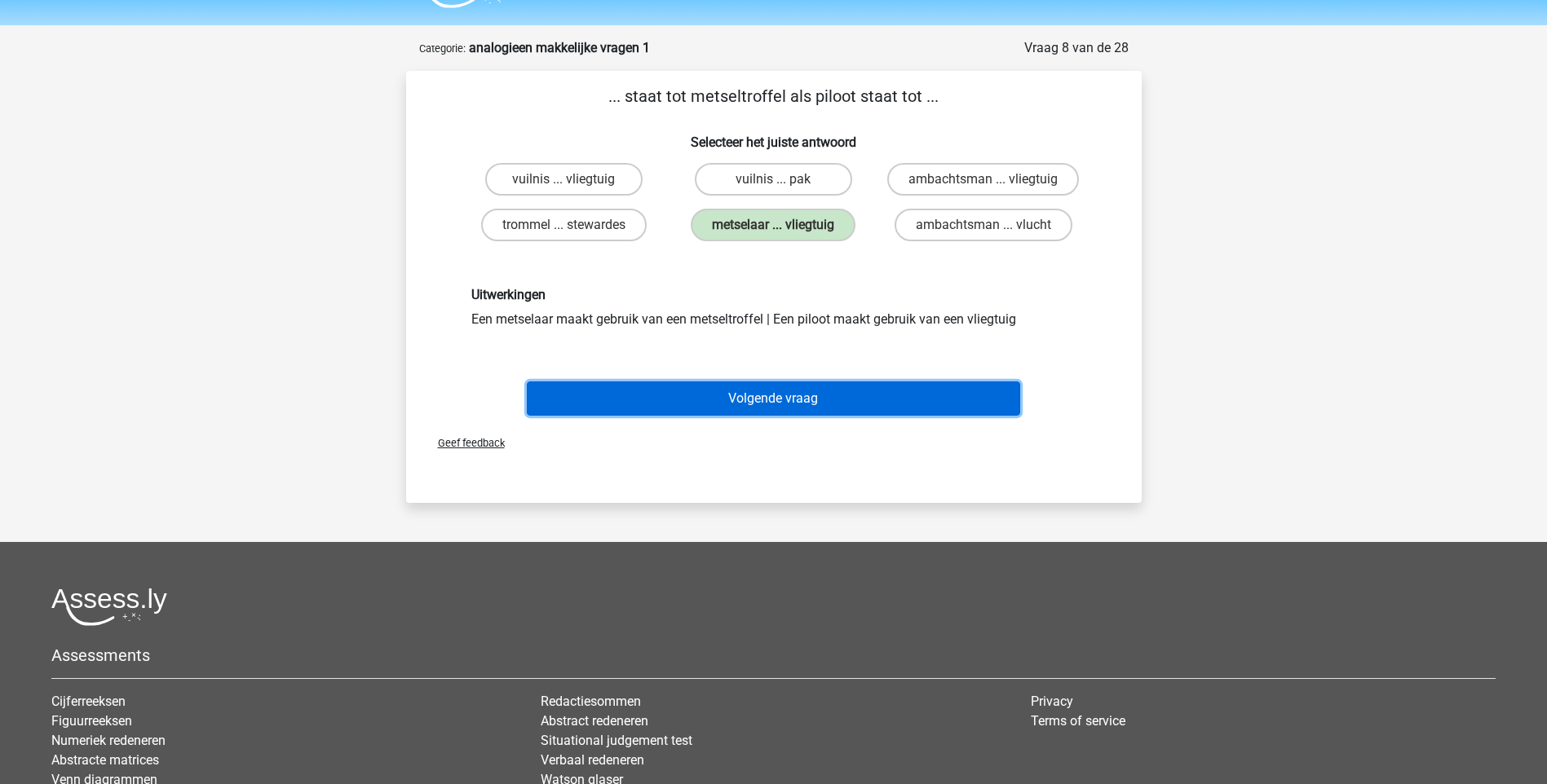
click at [831, 403] on button "Volgende vraag" at bounding box center [773, 398] width 493 height 34
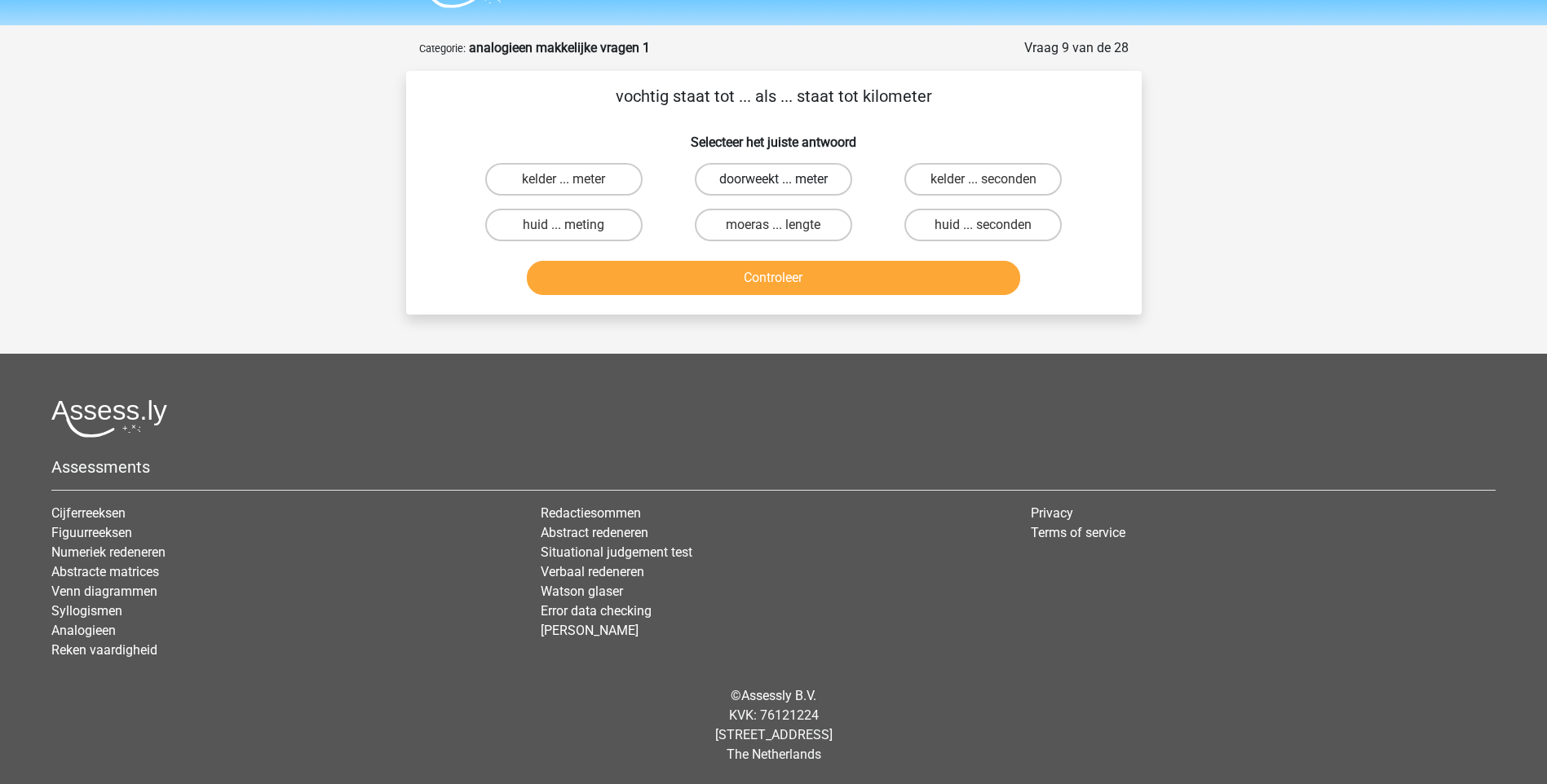
click at [770, 181] on label "doorweekt ... meter" at bounding box center [774, 179] width 157 height 33
click at [773, 181] on input "doorweekt ... meter" at bounding box center [777, 184] width 11 height 11
radio input "true"
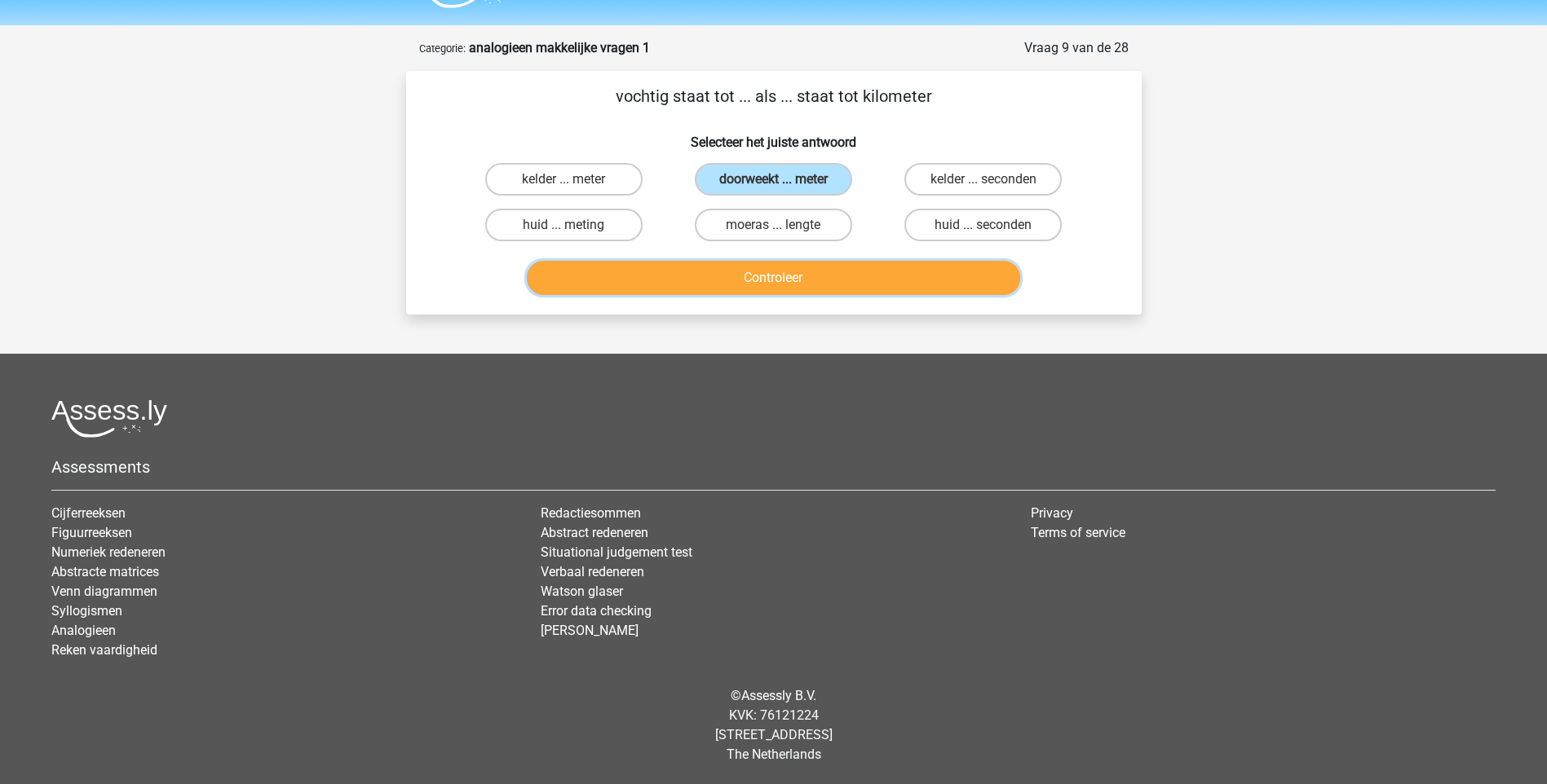
click at [752, 289] on button "Controleer" at bounding box center [773, 277] width 493 height 34
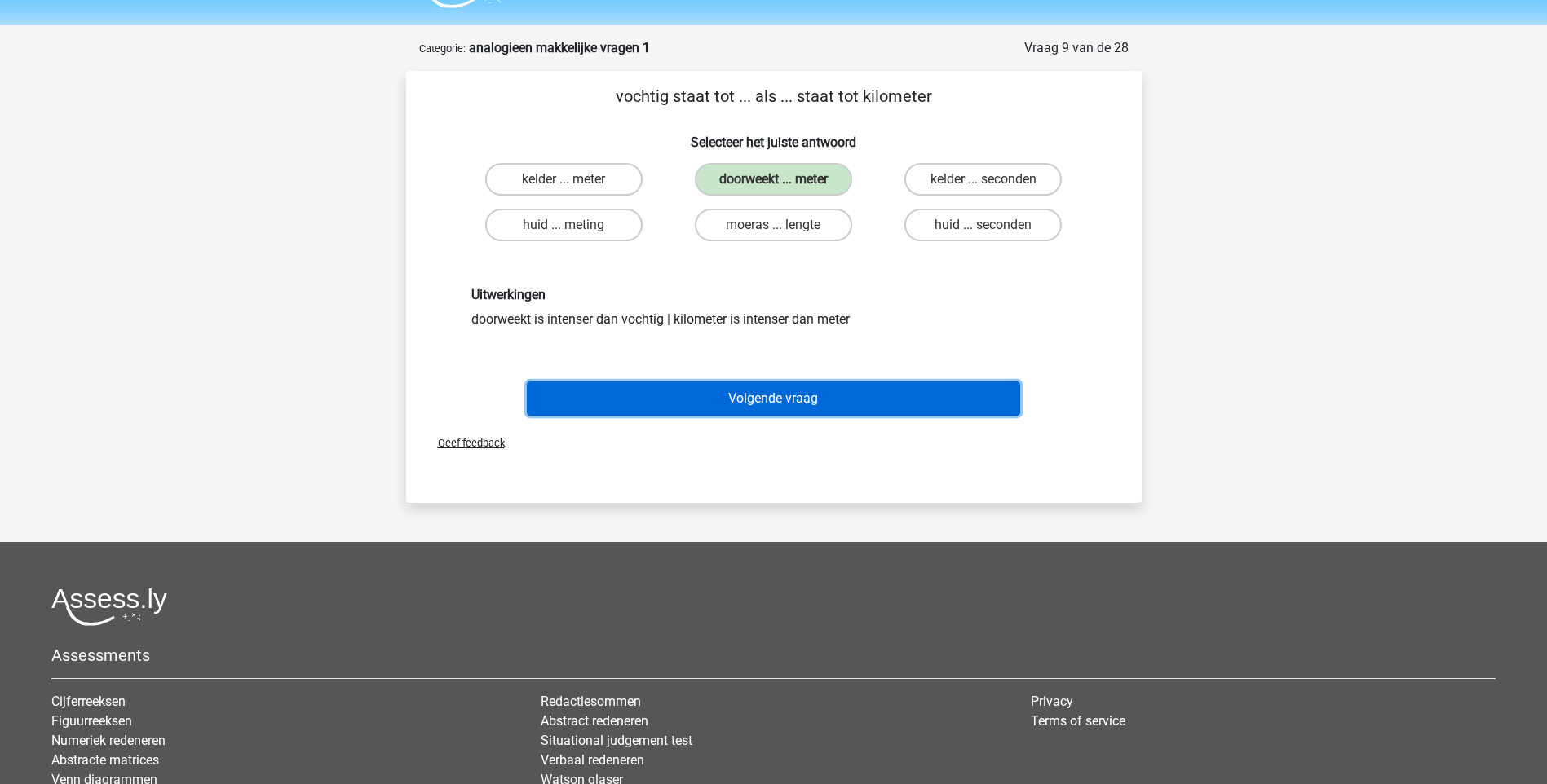
click at [773, 408] on button "Volgende vraag" at bounding box center [773, 398] width 493 height 34
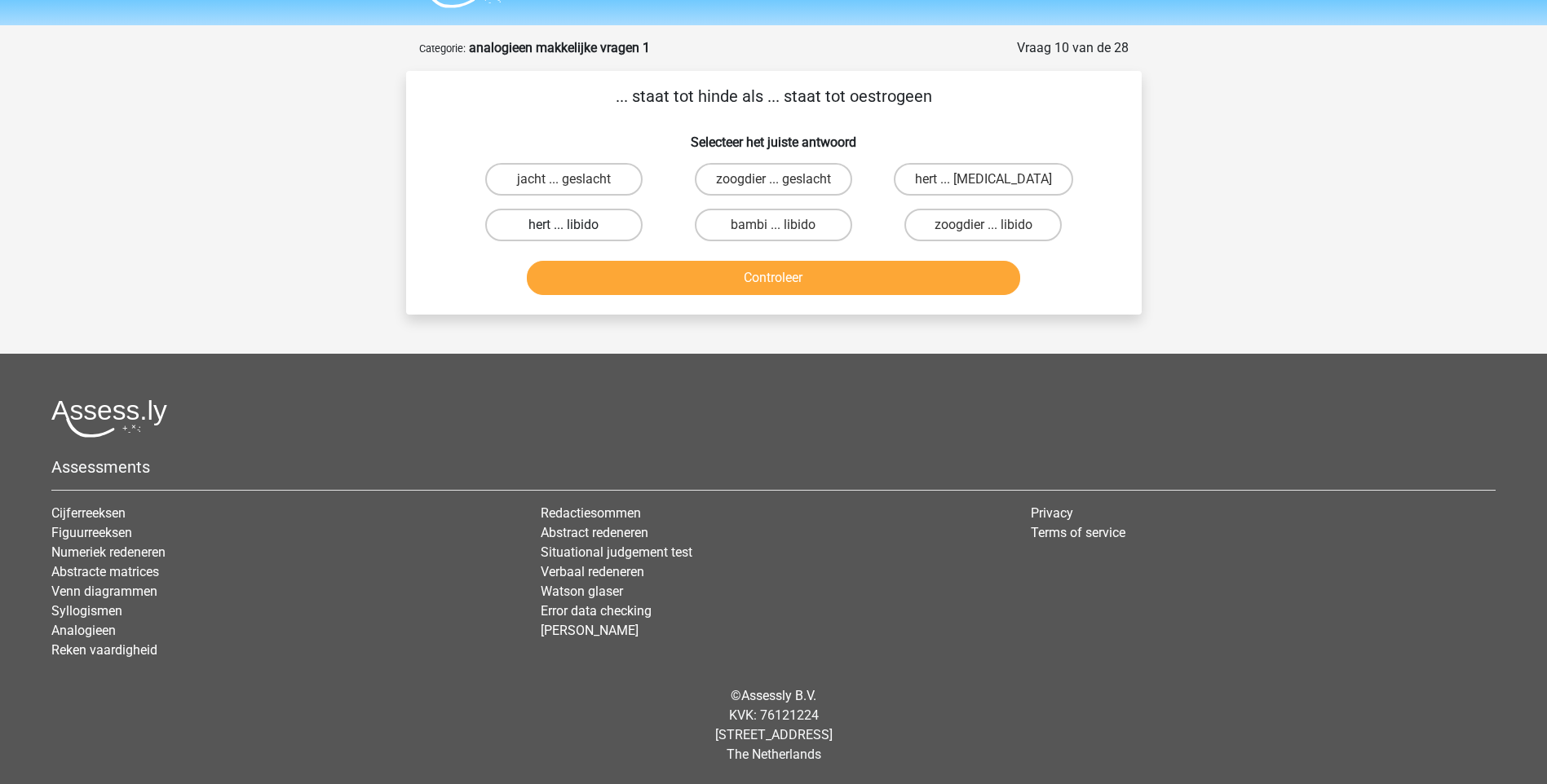
click at [602, 225] on label "hert ... libido" at bounding box center [563, 225] width 157 height 33
click at [574, 225] on input "hert ... libido" at bounding box center [568, 230] width 11 height 11
radio input "true"
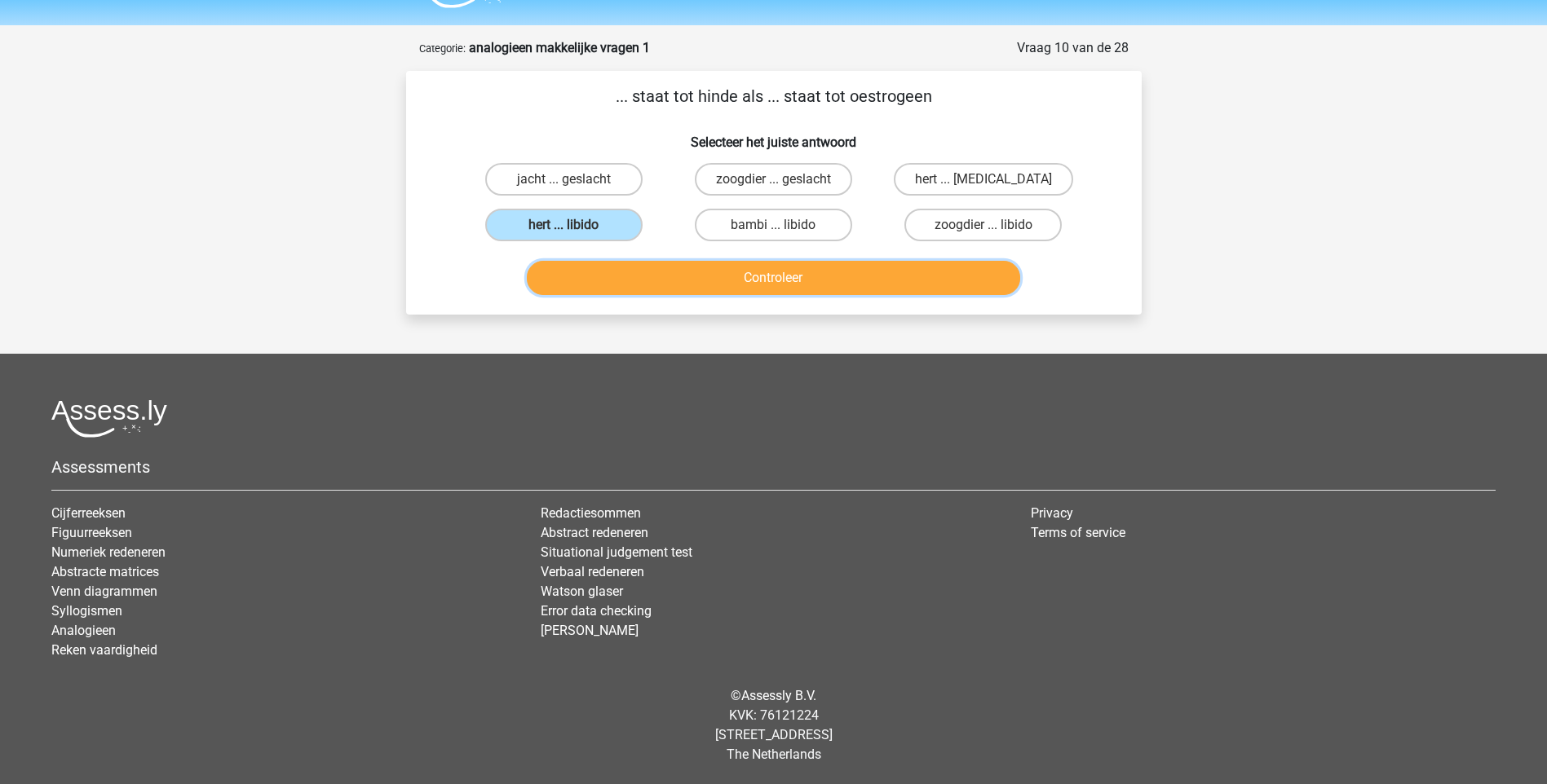
click at [702, 287] on button "Controleer" at bounding box center [773, 277] width 493 height 34
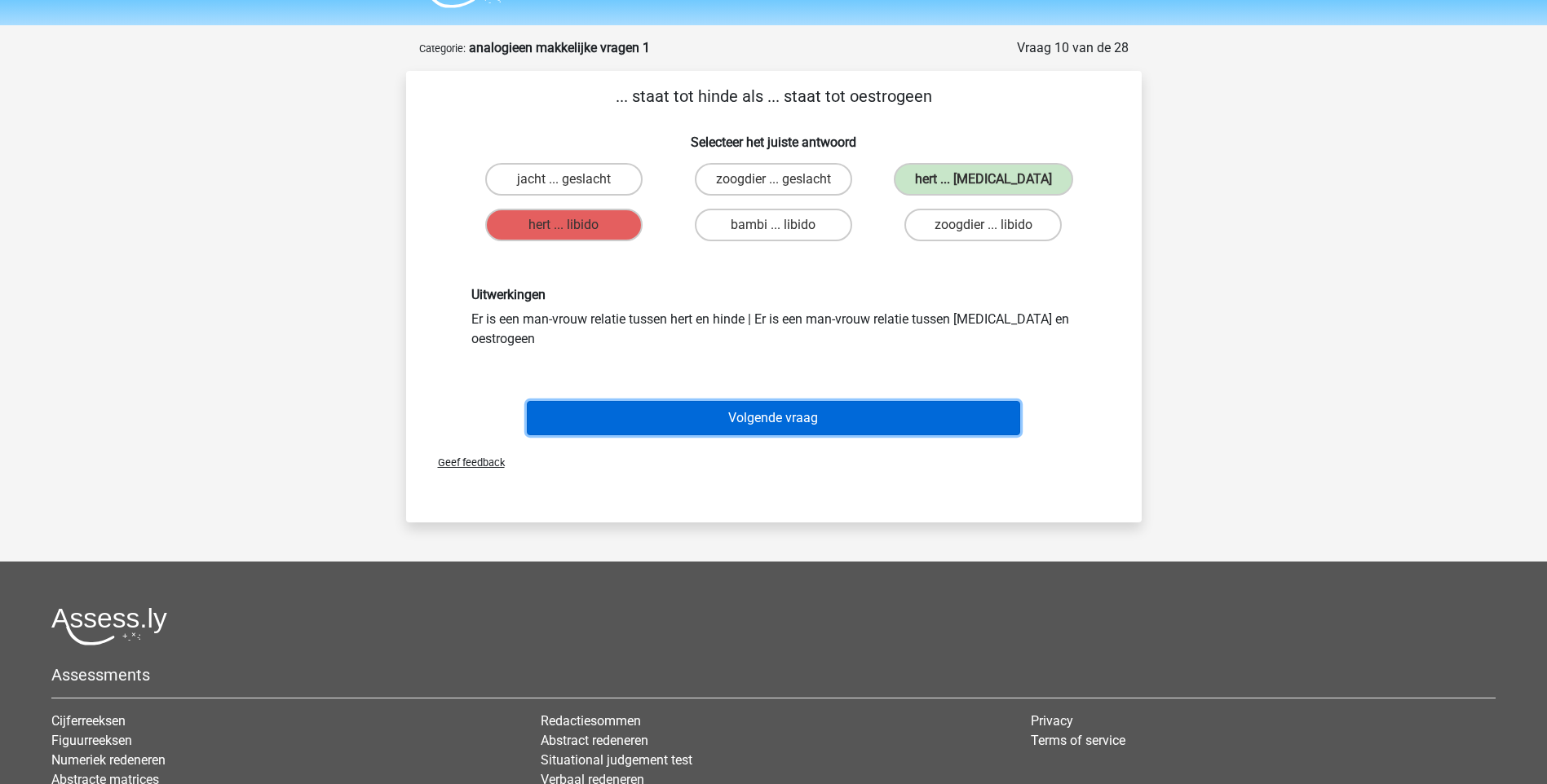
click at [802, 409] on button "Volgende vraag" at bounding box center [773, 418] width 493 height 34
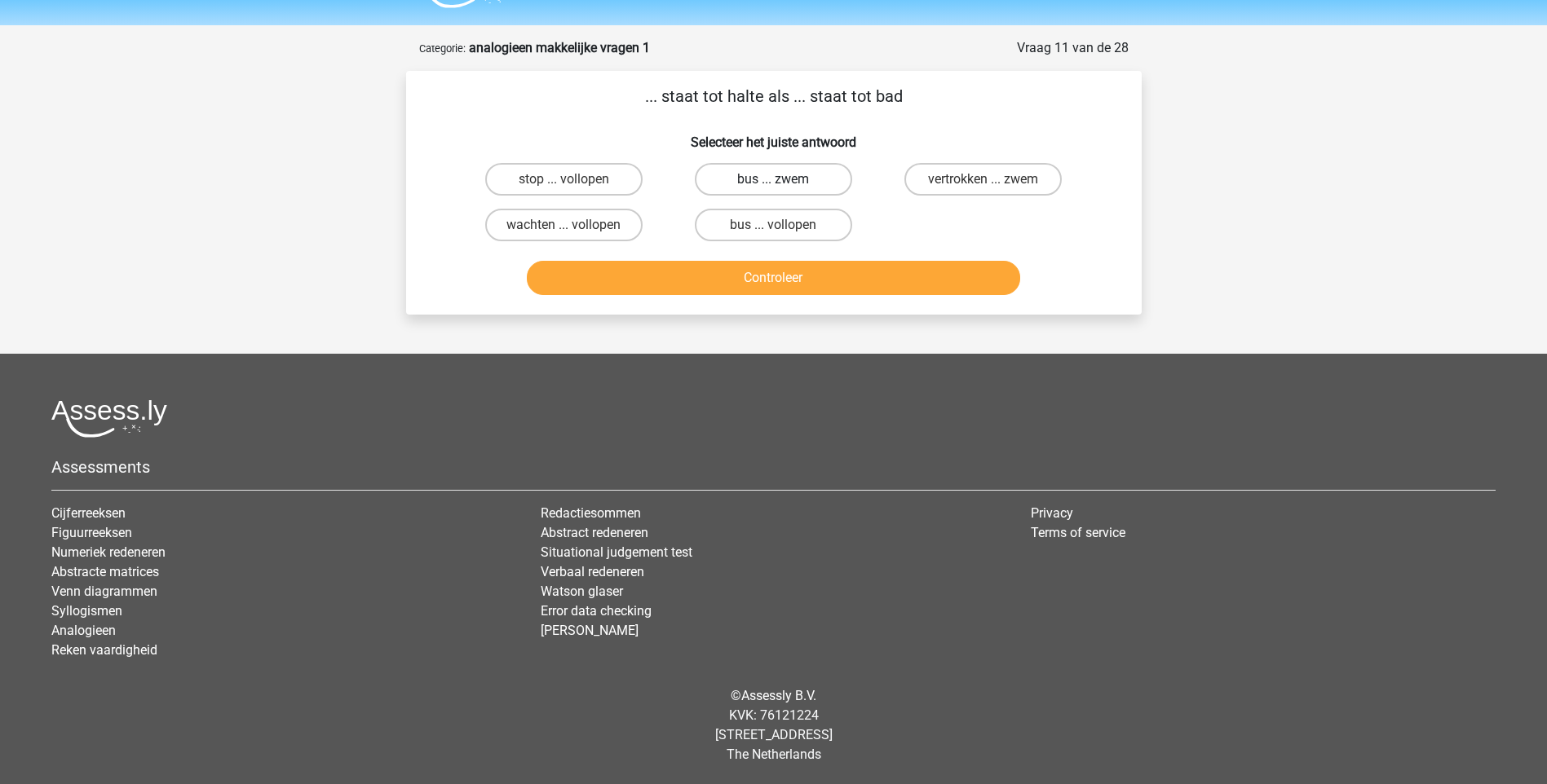
click at [814, 186] on label "bus ... zwem" at bounding box center [774, 179] width 157 height 33
click at [783, 186] on input "bus ... zwem" at bounding box center [777, 184] width 11 height 11
radio input "true"
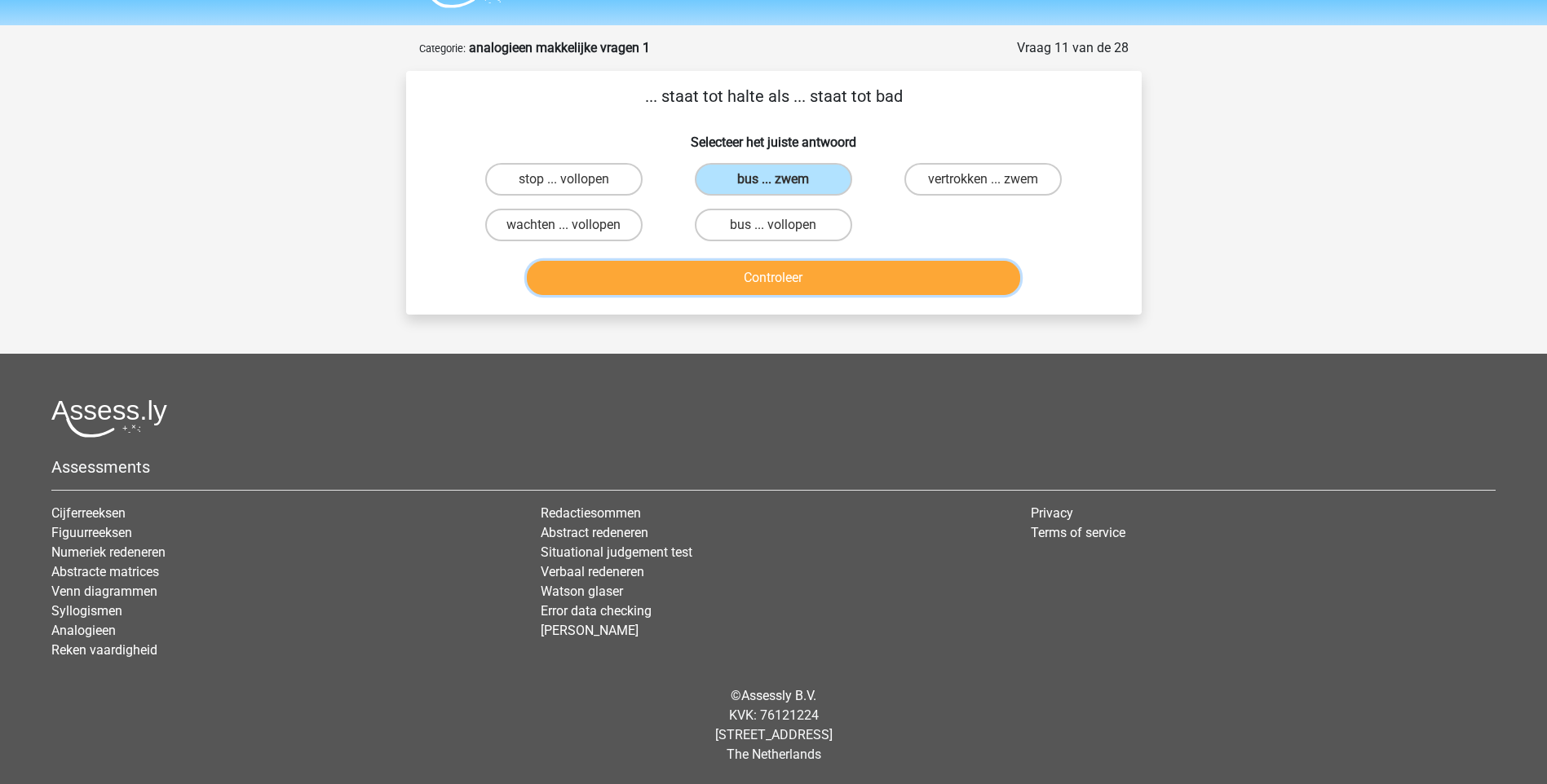
click at [836, 278] on button "Controleer" at bounding box center [773, 277] width 493 height 34
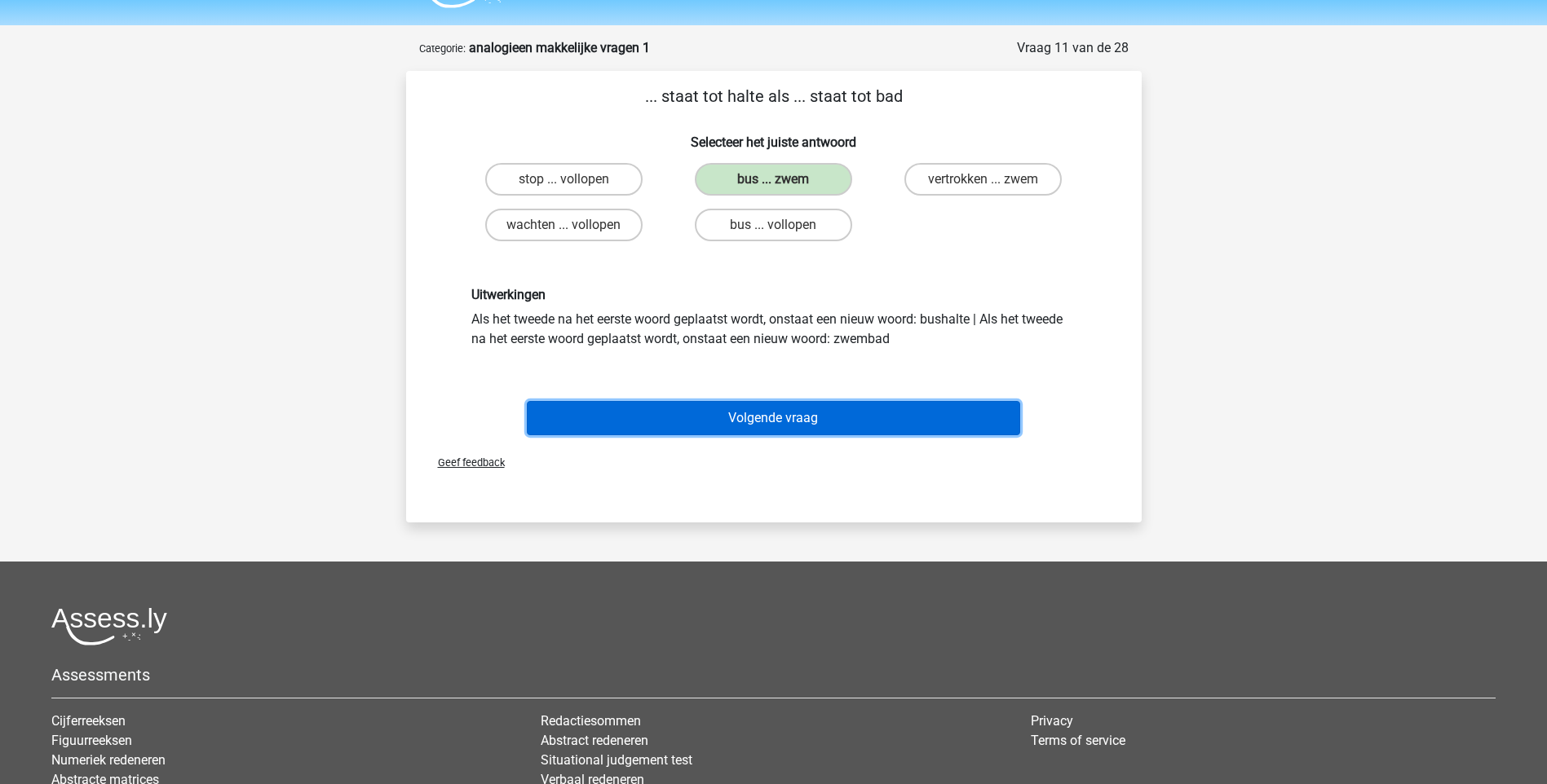
click at [804, 413] on button "Volgende vraag" at bounding box center [773, 418] width 493 height 34
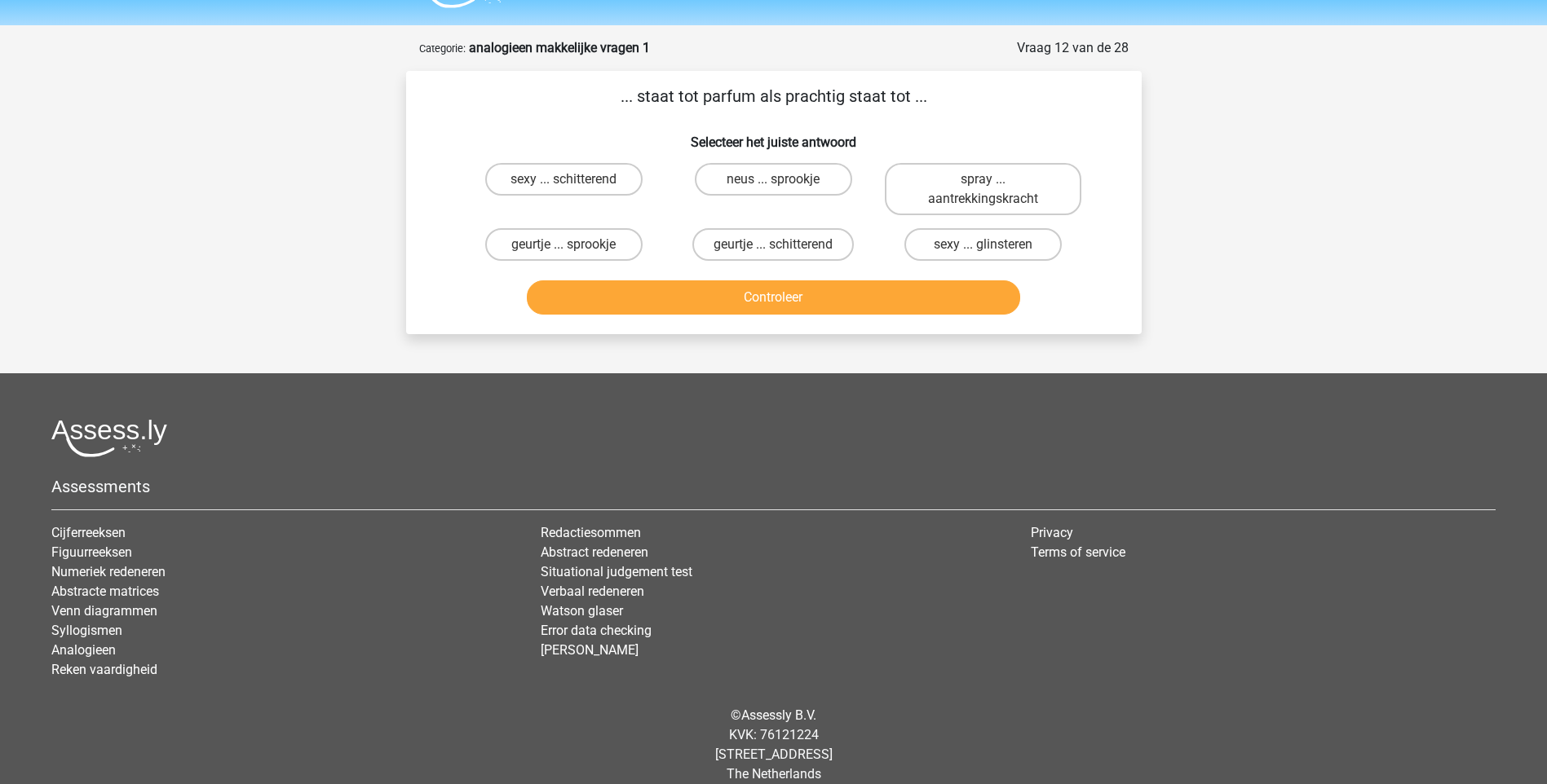
scroll to position [63, 0]
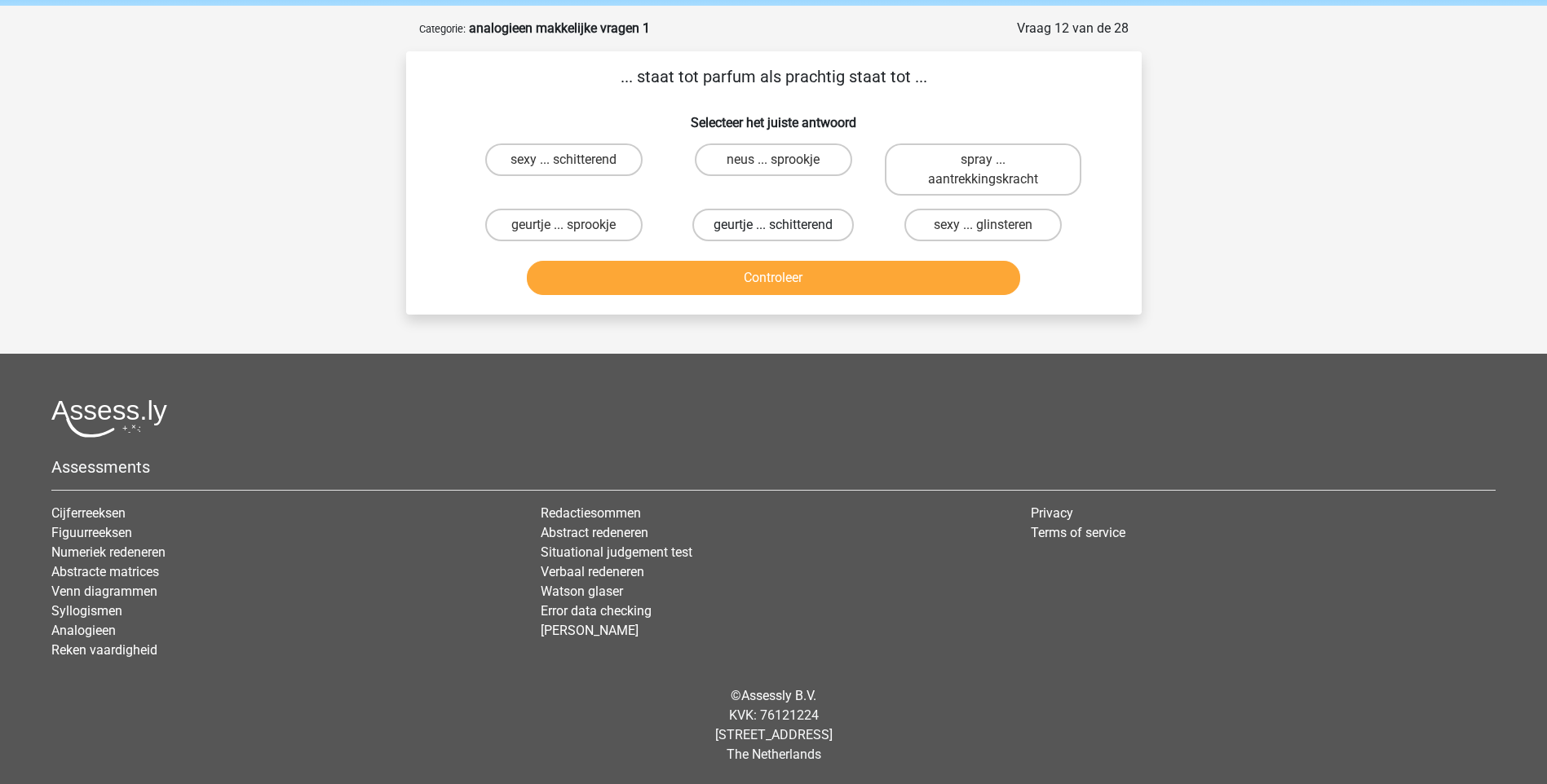
click at [761, 227] on label "geurtje ... schitterend" at bounding box center [773, 225] width 162 height 33
click at [773, 227] on input "geurtje ... schitterend" at bounding box center [777, 230] width 11 height 11
radio input "true"
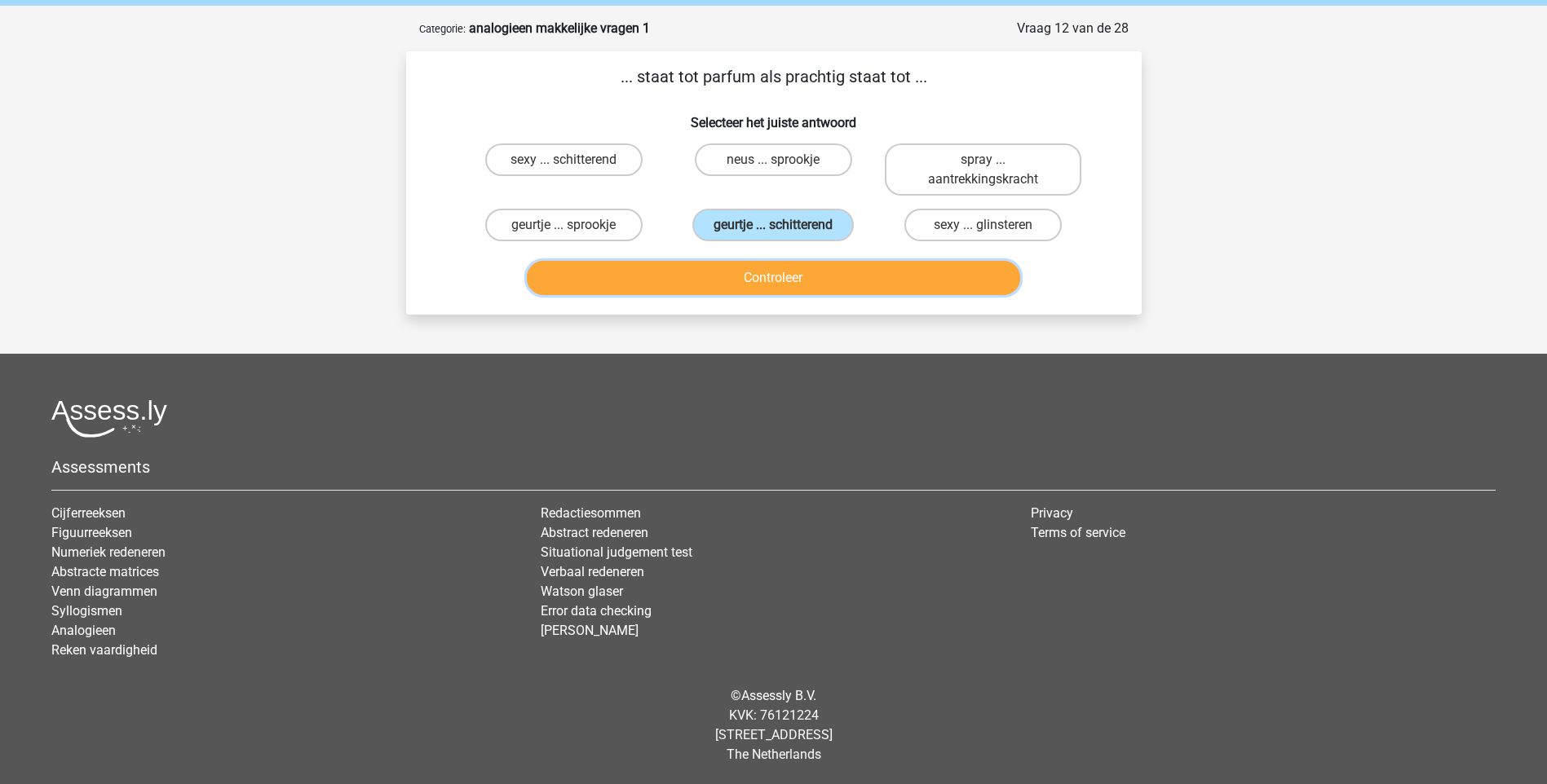
click at [756, 280] on button "Controleer" at bounding box center [773, 277] width 493 height 34
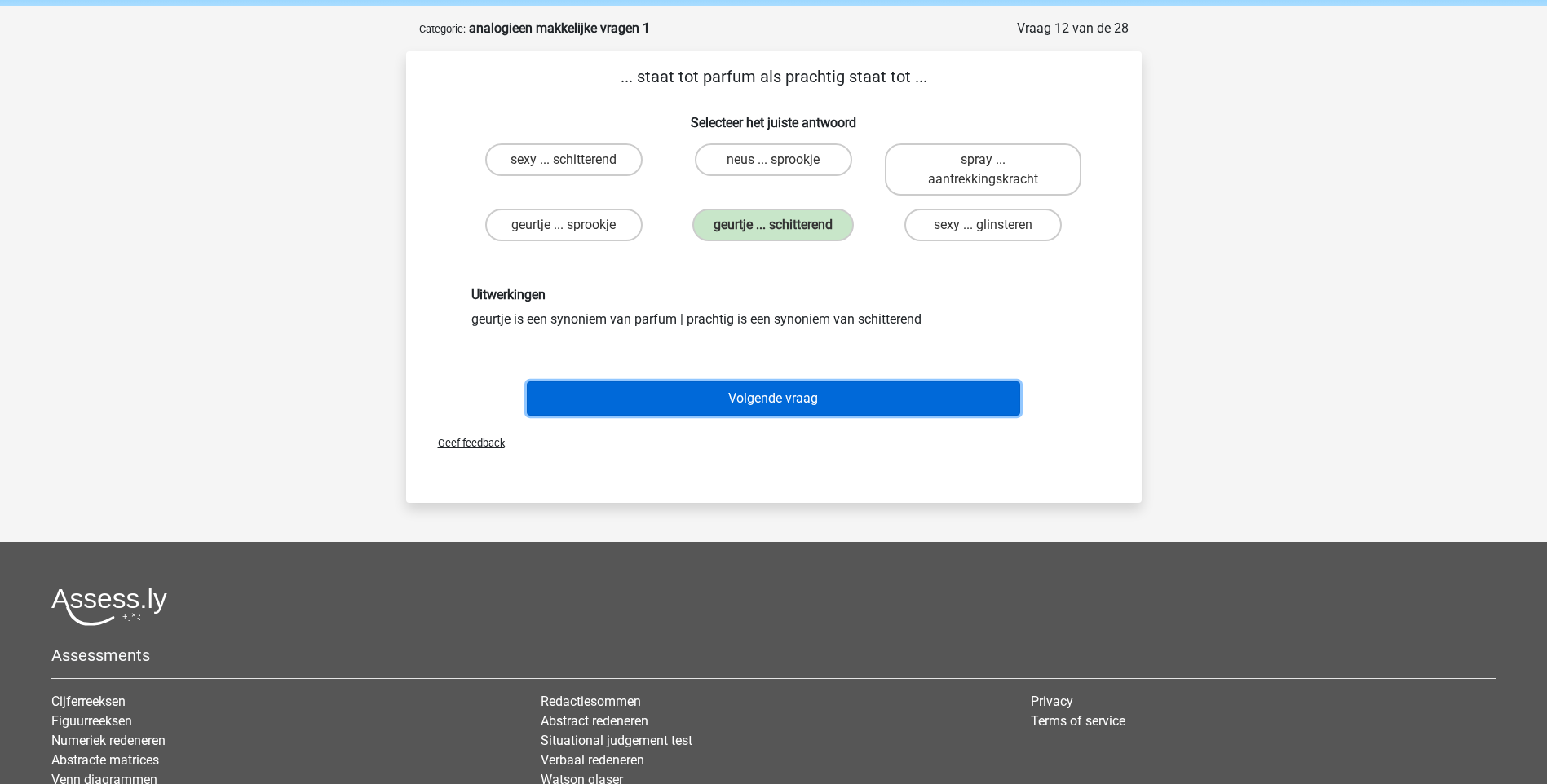
click at [774, 403] on button "Volgende vraag" at bounding box center [773, 398] width 493 height 34
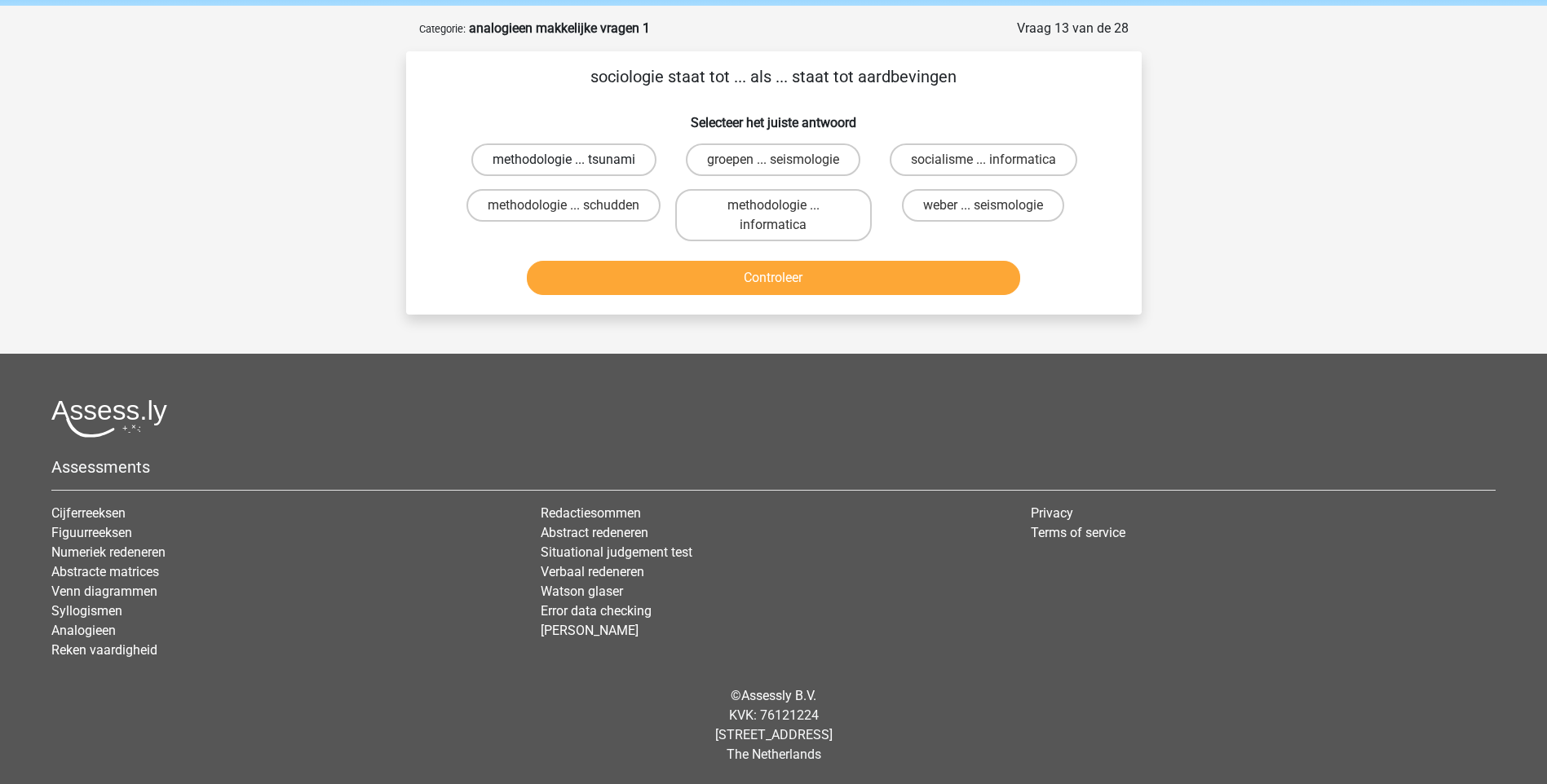
click at [630, 157] on label "methodologie ... tsunami" at bounding box center [563, 160] width 185 height 33
click at [574, 160] on input "methodologie ... tsunami" at bounding box center [568, 165] width 11 height 11
radio input "true"
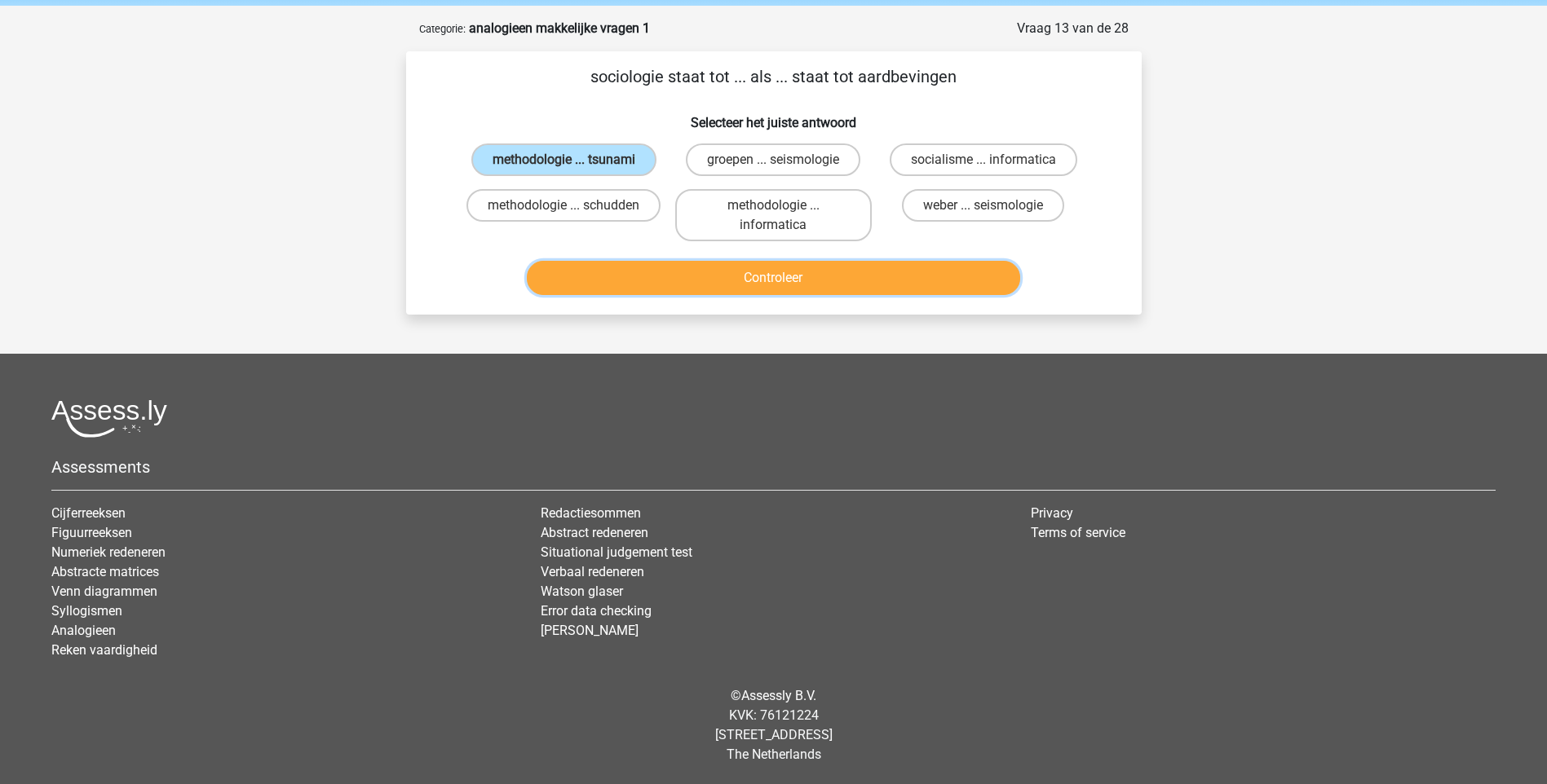
click at [713, 278] on button "Controleer" at bounding box center [773, 277] width 493 height 34
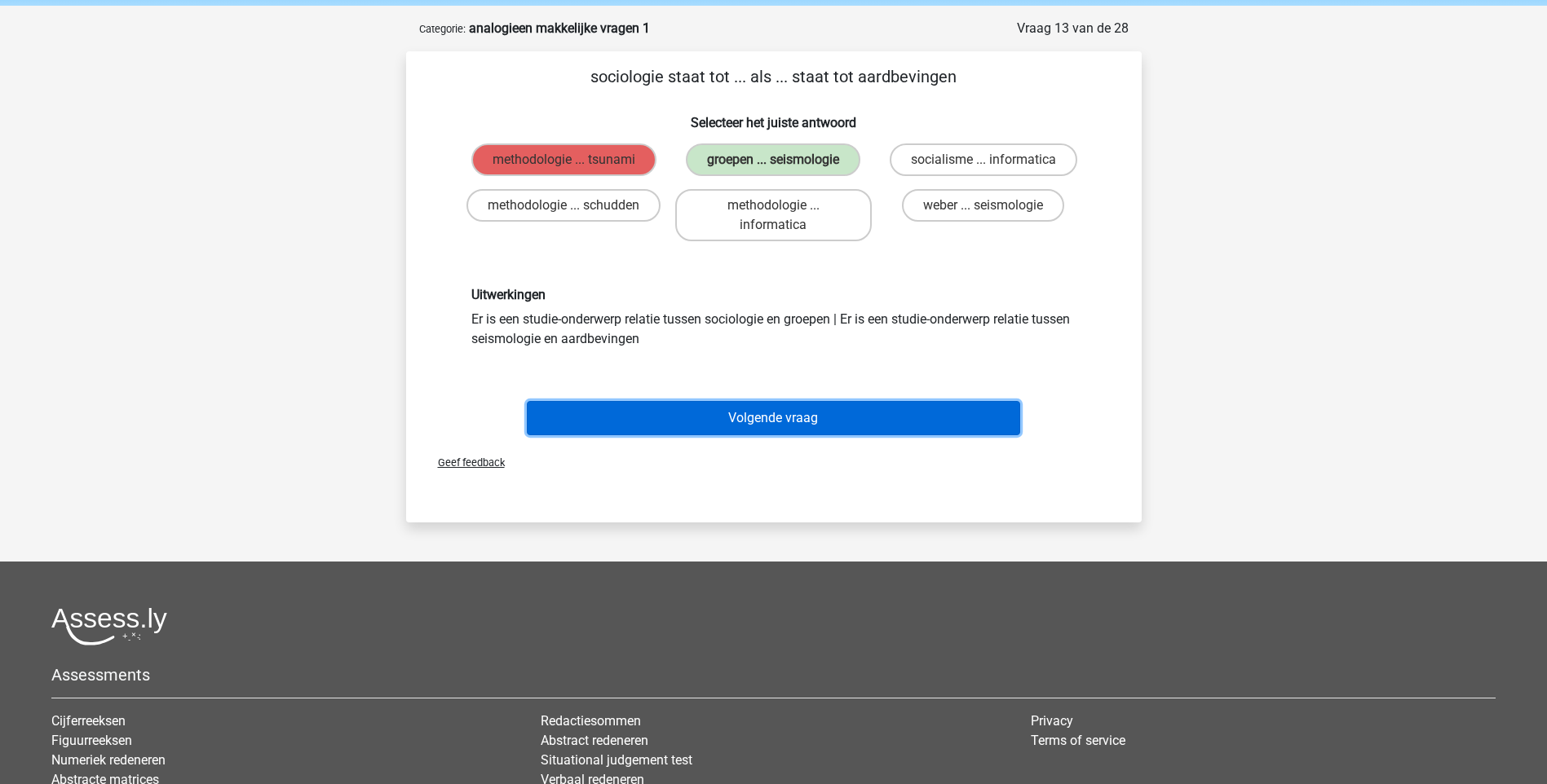
click at [754, 415] on button "Volgende vraag" at bounding box center [773, 418] width 493 height 34
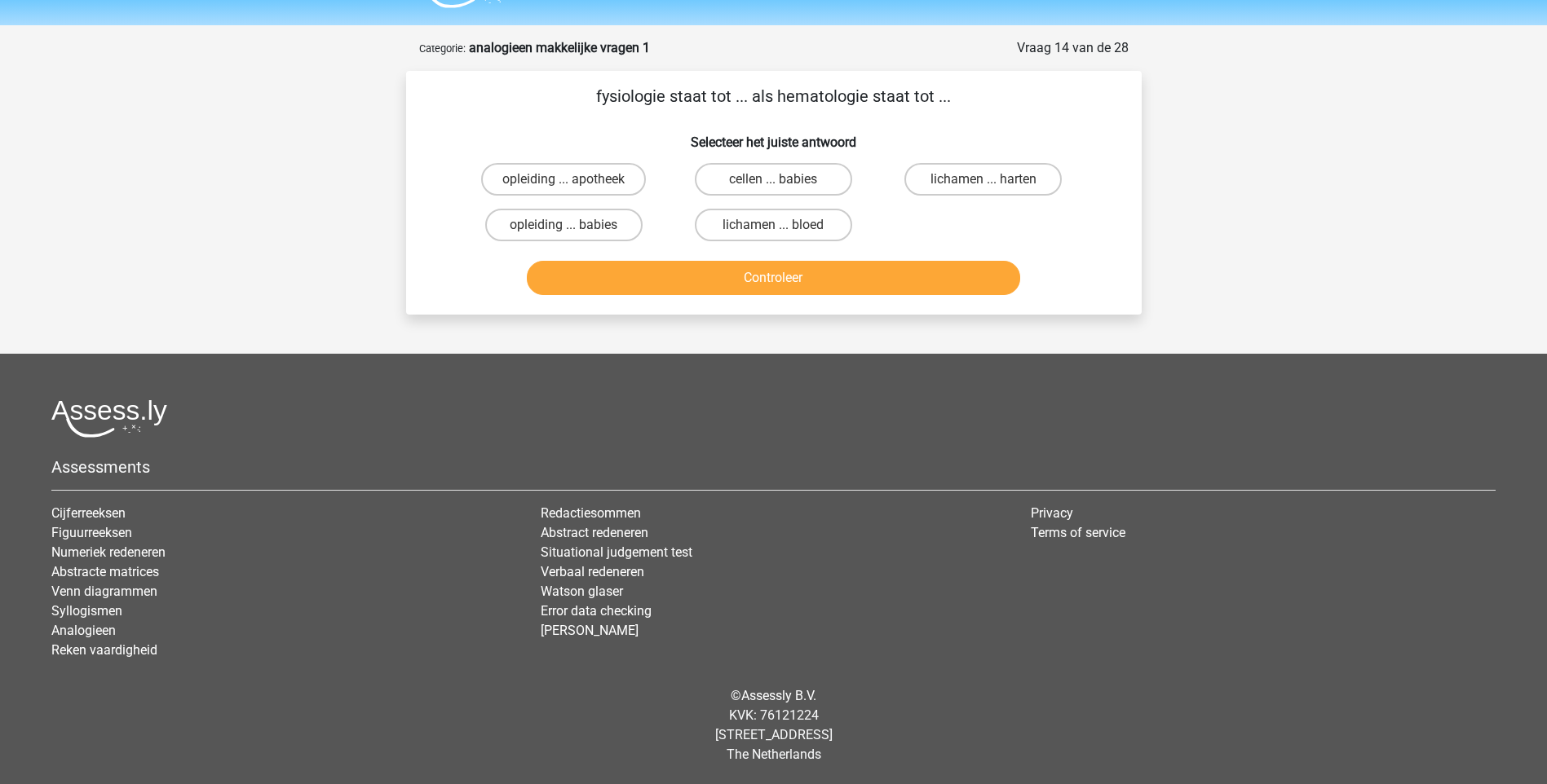
scroll to position [44, 0]
click at [771, 224] on label "lichamen ... bloed" at bounding box center [774, 225] width 157 height 33
click at [773, 225] on input "lichamen ... bloed" at bounding box center [777, 230] width 11 height 11
radio input "true"
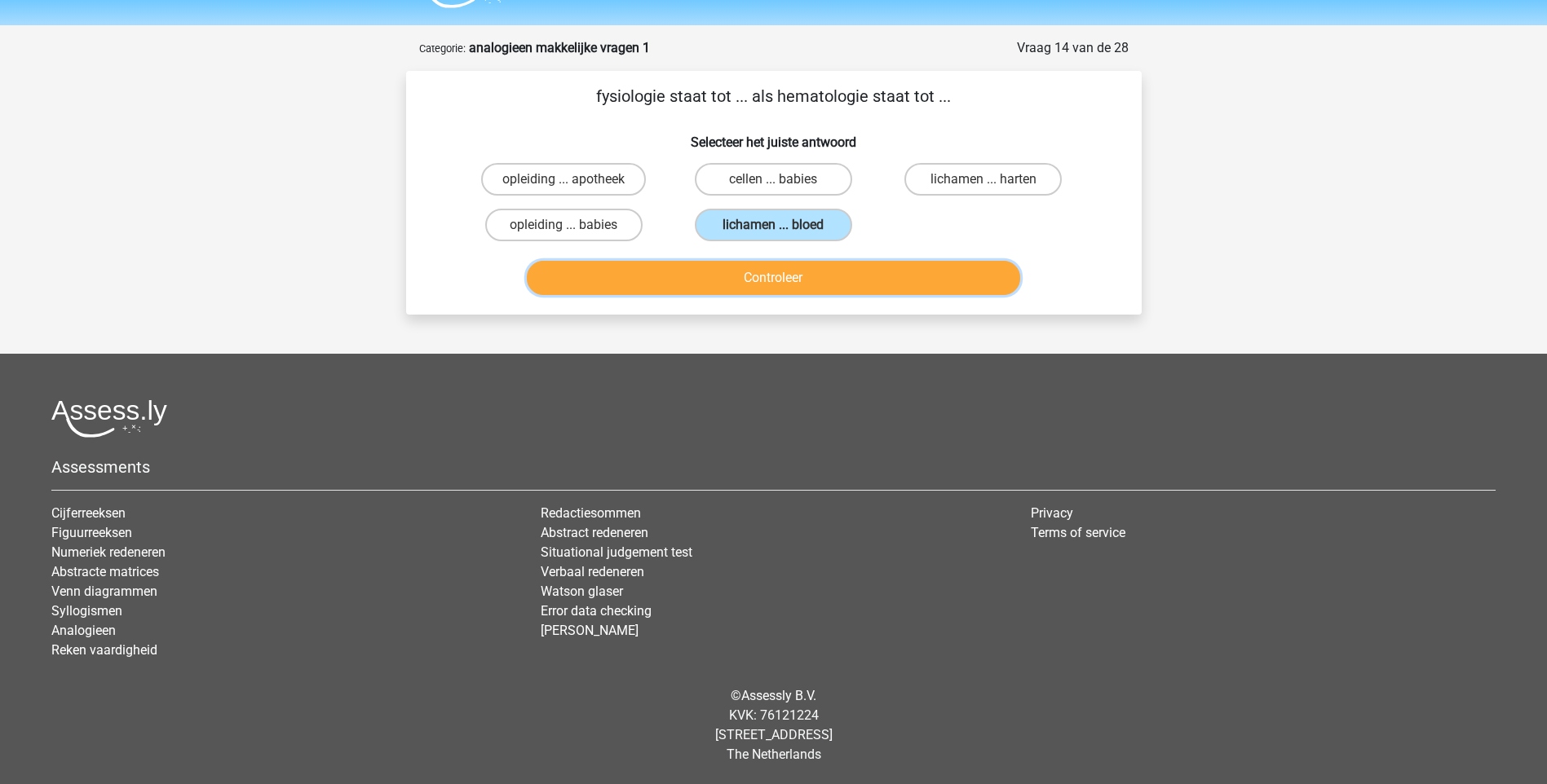
click at [775, 285] on button "Controleer" at bounding box center [773, 277] width 493 height 34
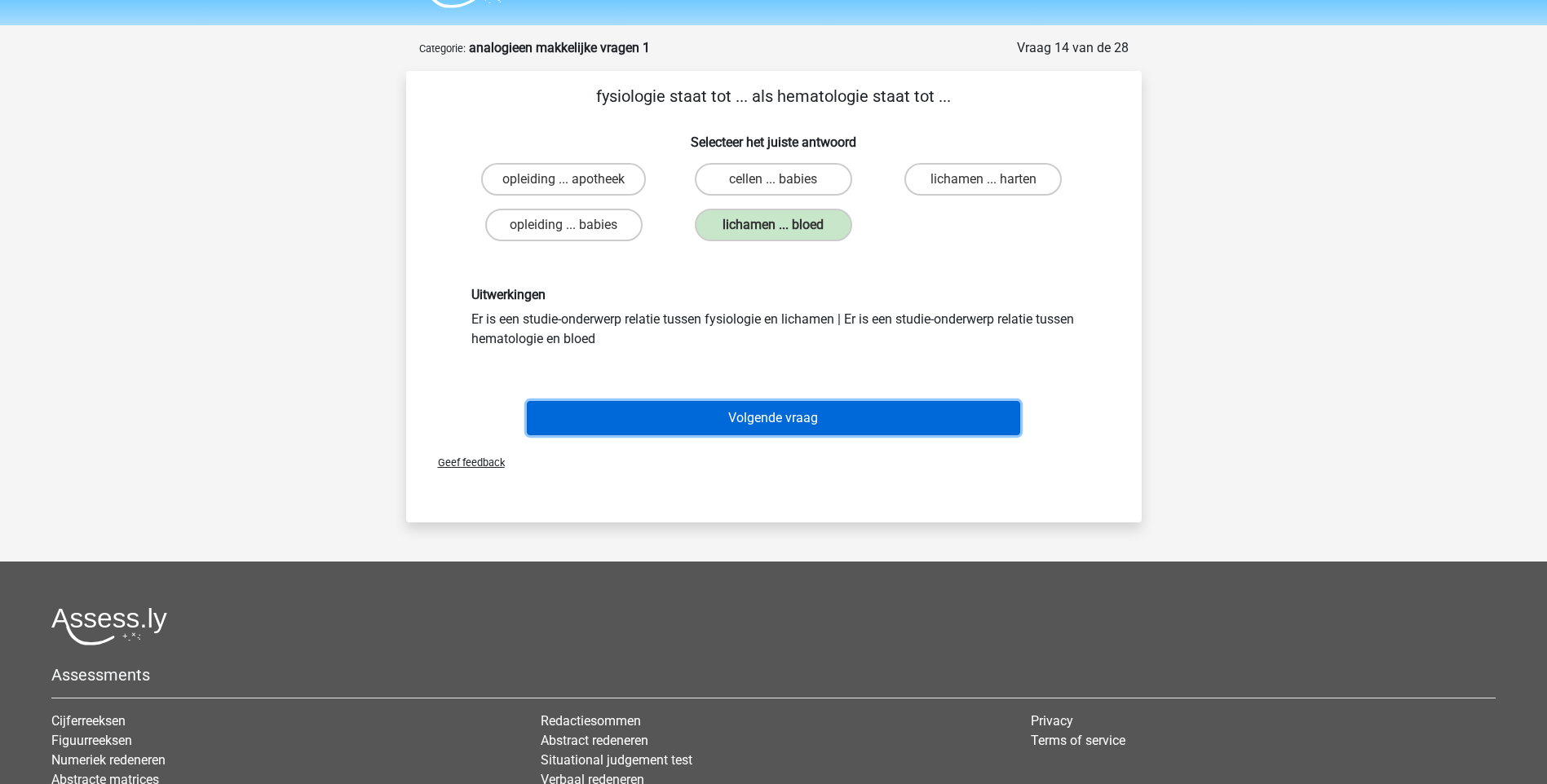
click at [834, 418] on button "Volgende vraag" at bounding box center [773, 418] width 493 height 34
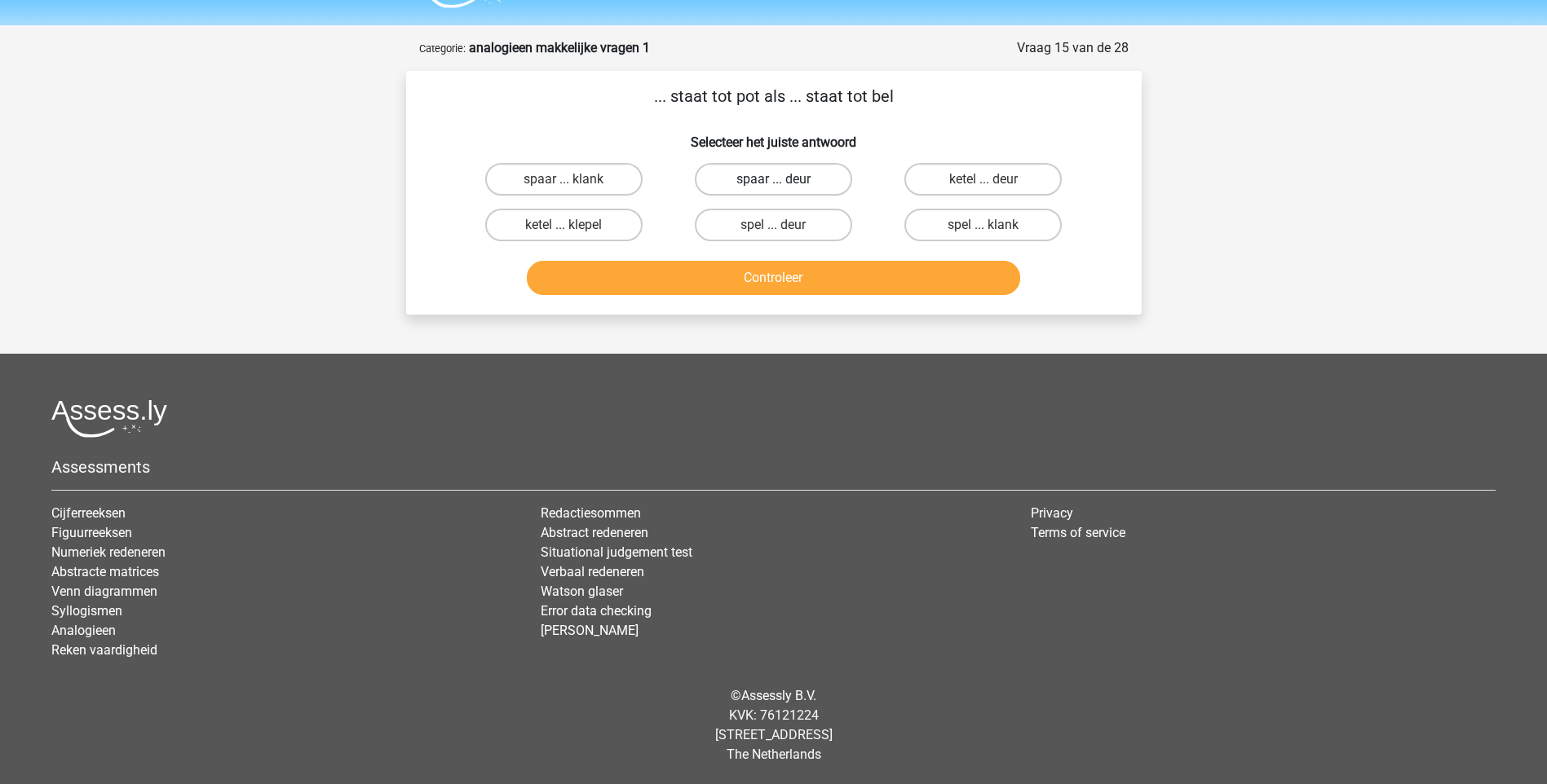
click at [740, 172] on label "spaar ... deur" at bounding box center [774, 179] width 157 height 33
click at [773, 179] on input "spaar ... deur" at bounding box center [777, 184] width 11 height 11
radio input "true"
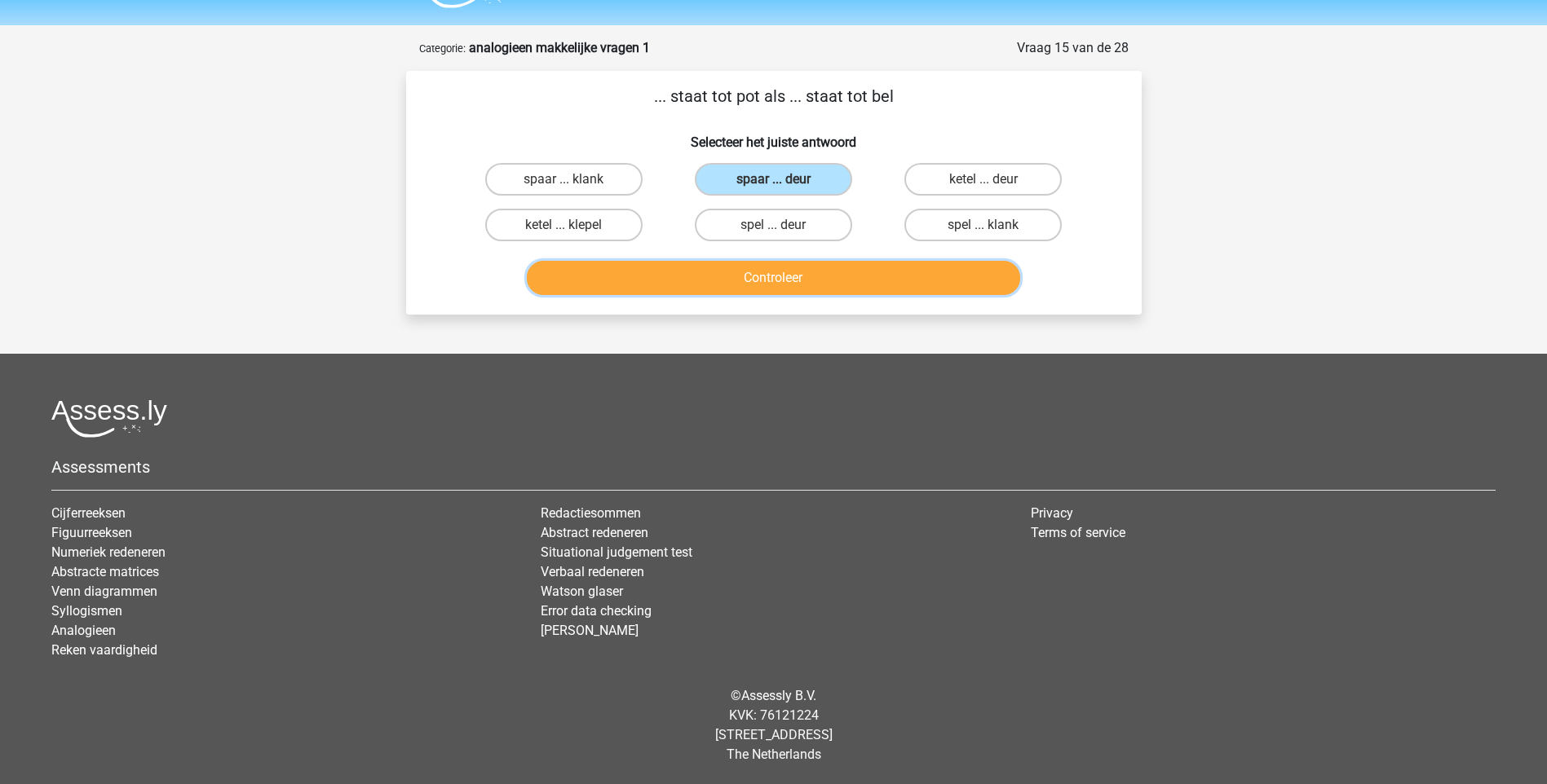
click at [765, 285] on button "Controleer" at bounding box center [773, 277] width 493 height 34
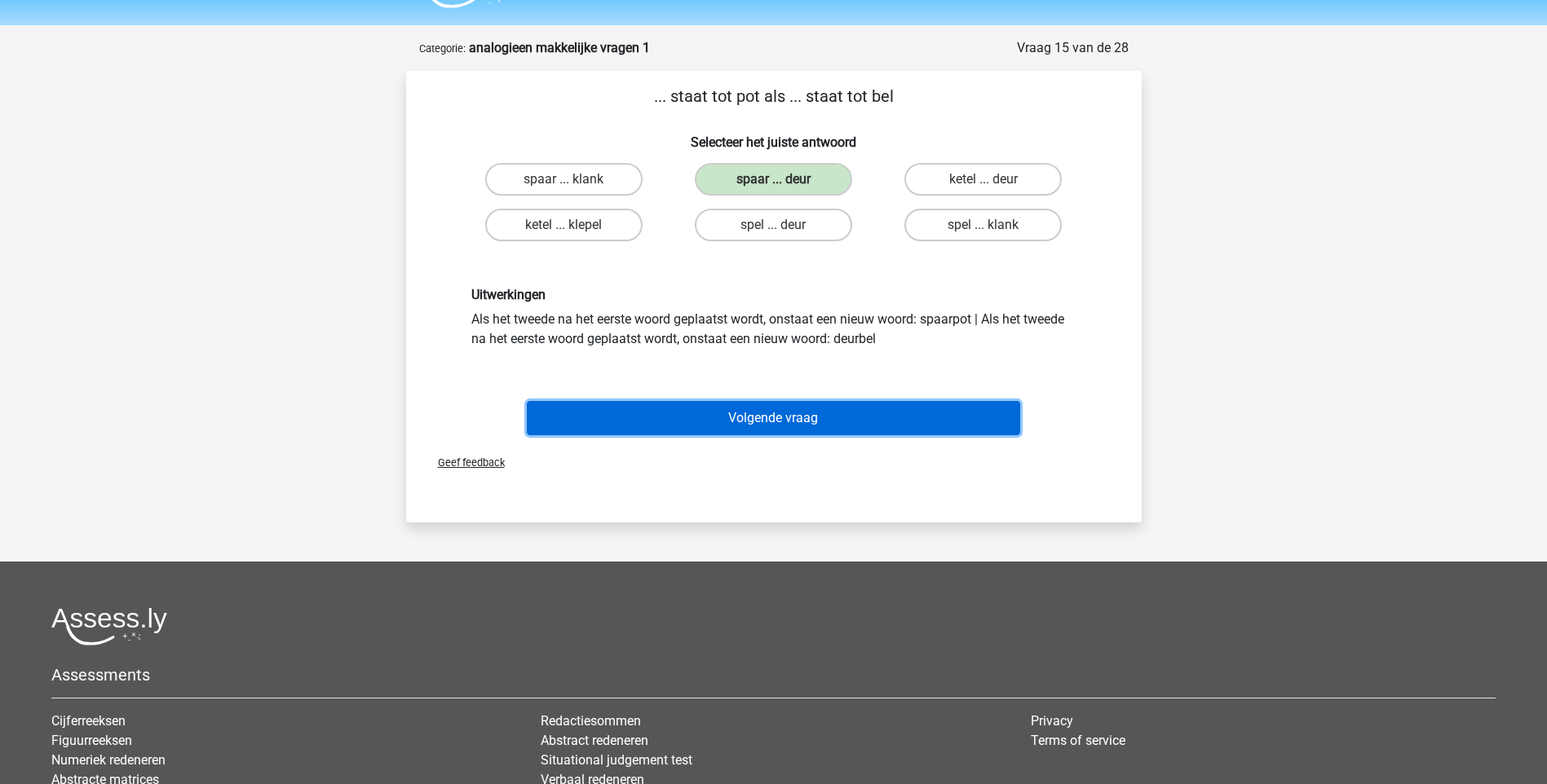
click at [804, 418] on button "Volgende vraag" at bounding box center [773, 418] width 493 height 34
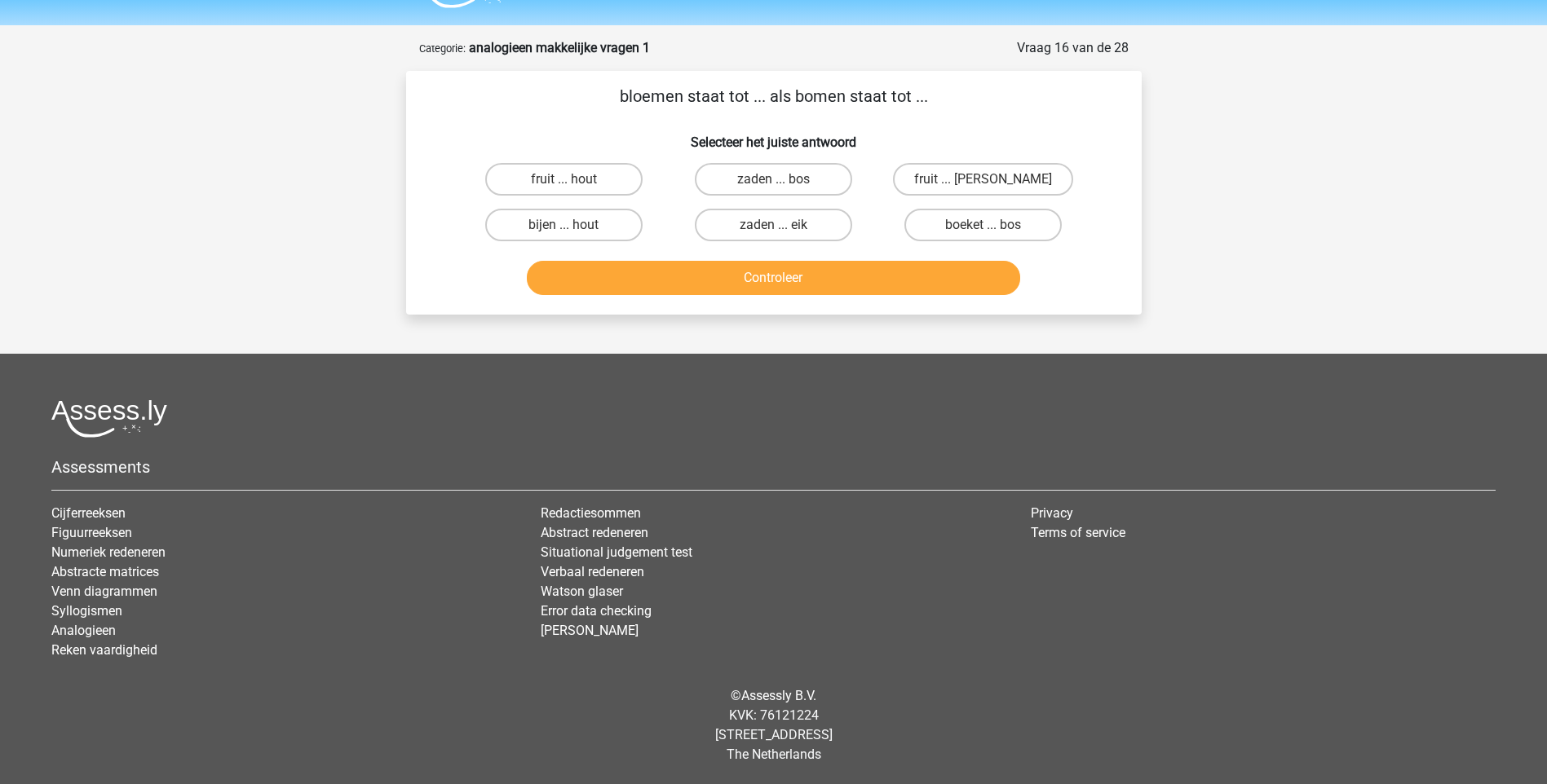
click at [994, 229] on input "boeket ... bos" at bounding box center [988, 230] width 11 height 11
radio input "true"
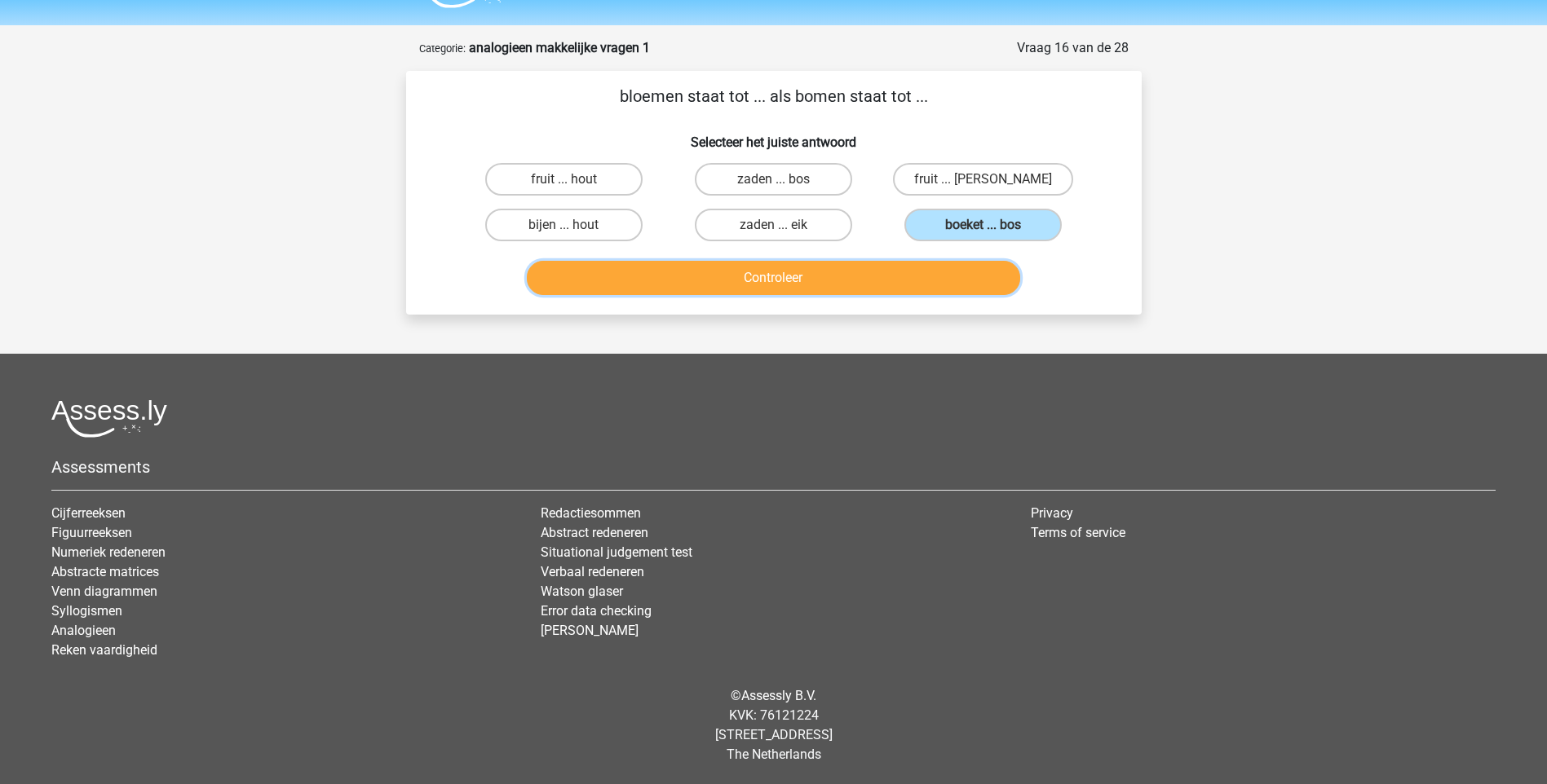
click at [925, 274] on button "Controleer" at bounding box center [773, 277] width 493 height 34
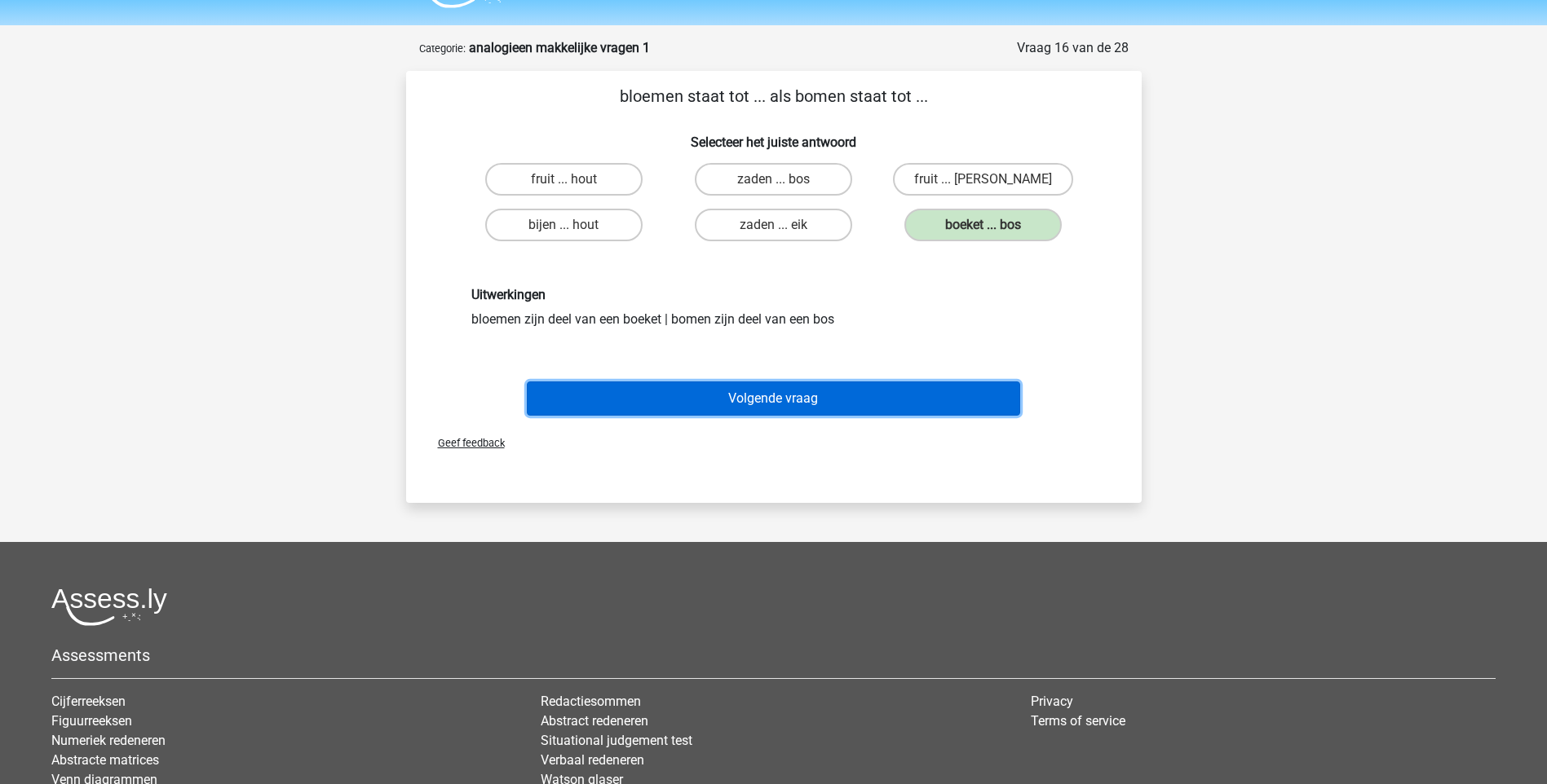
click at [763, 404] on button "Volgende vraag" at bounding box center [773, 398] width 493 height 34
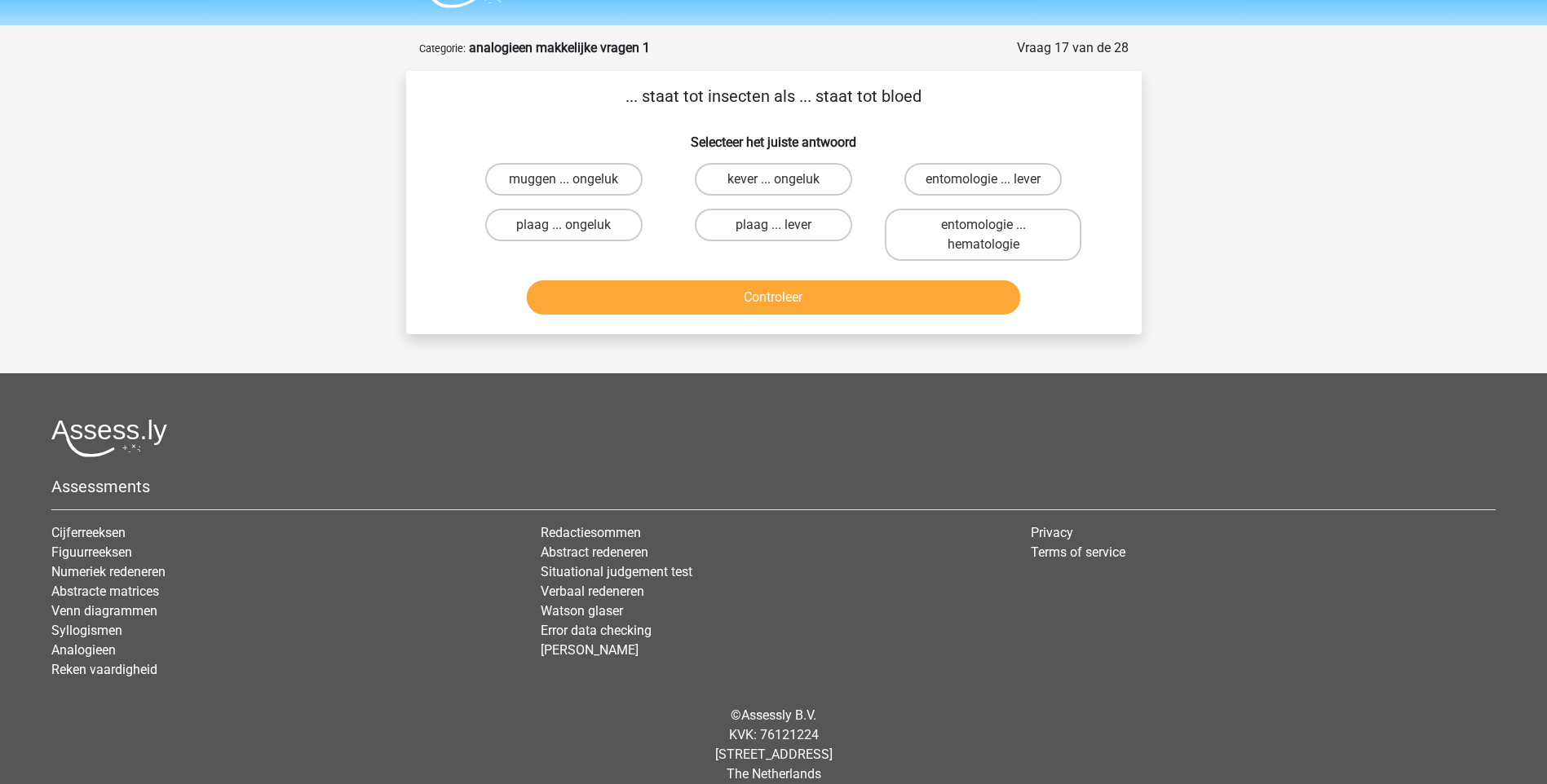
scroll to position [63, 0]
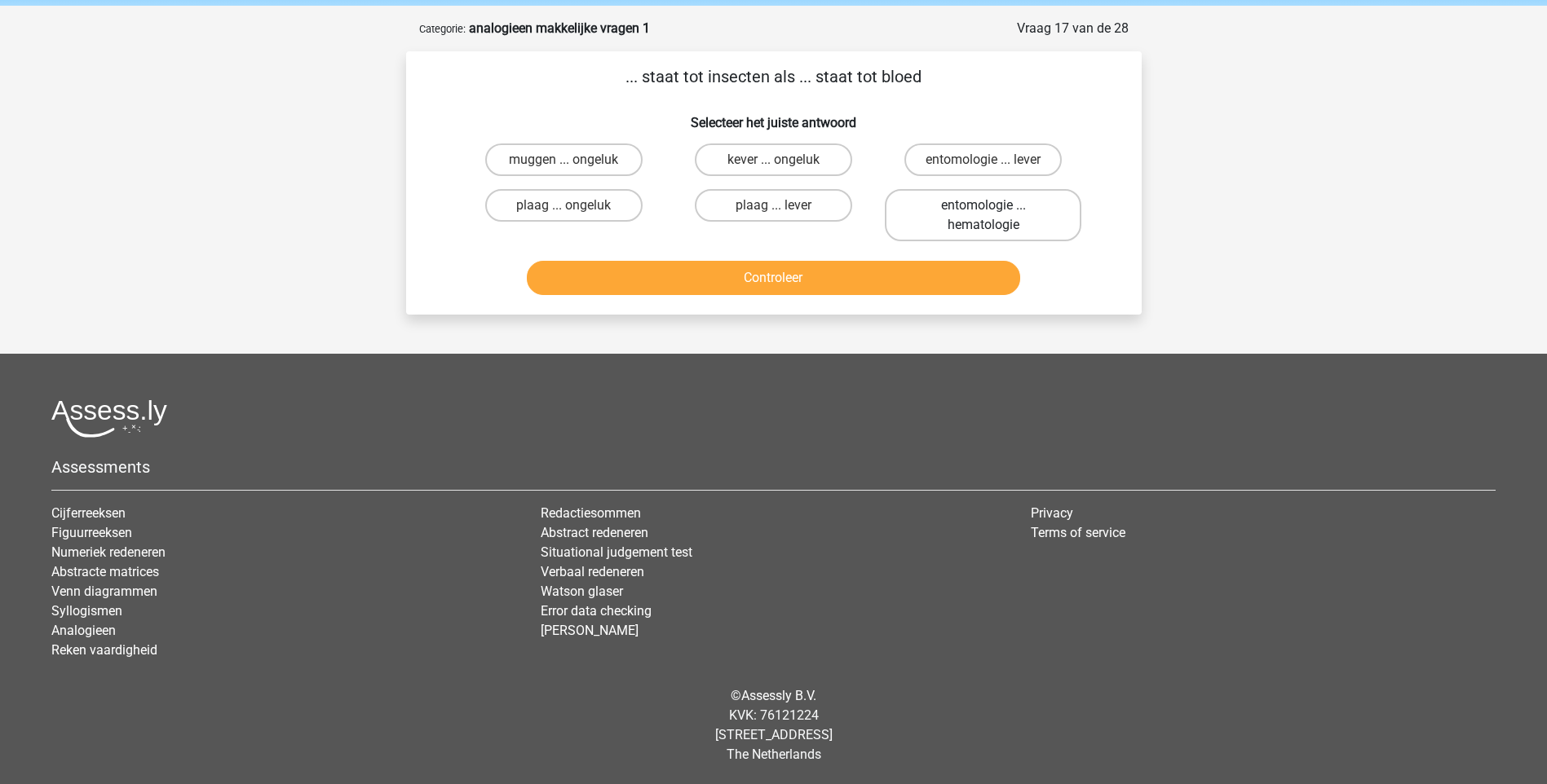
click at [951, 204] on label "entomologie ... hematologie" at bounding box center [983, 215] width 197 height 52
click at [983, 205] on input "entomologie ... hematologie" at bounding box center [988, 210] width 11 height 11
radio input "true"
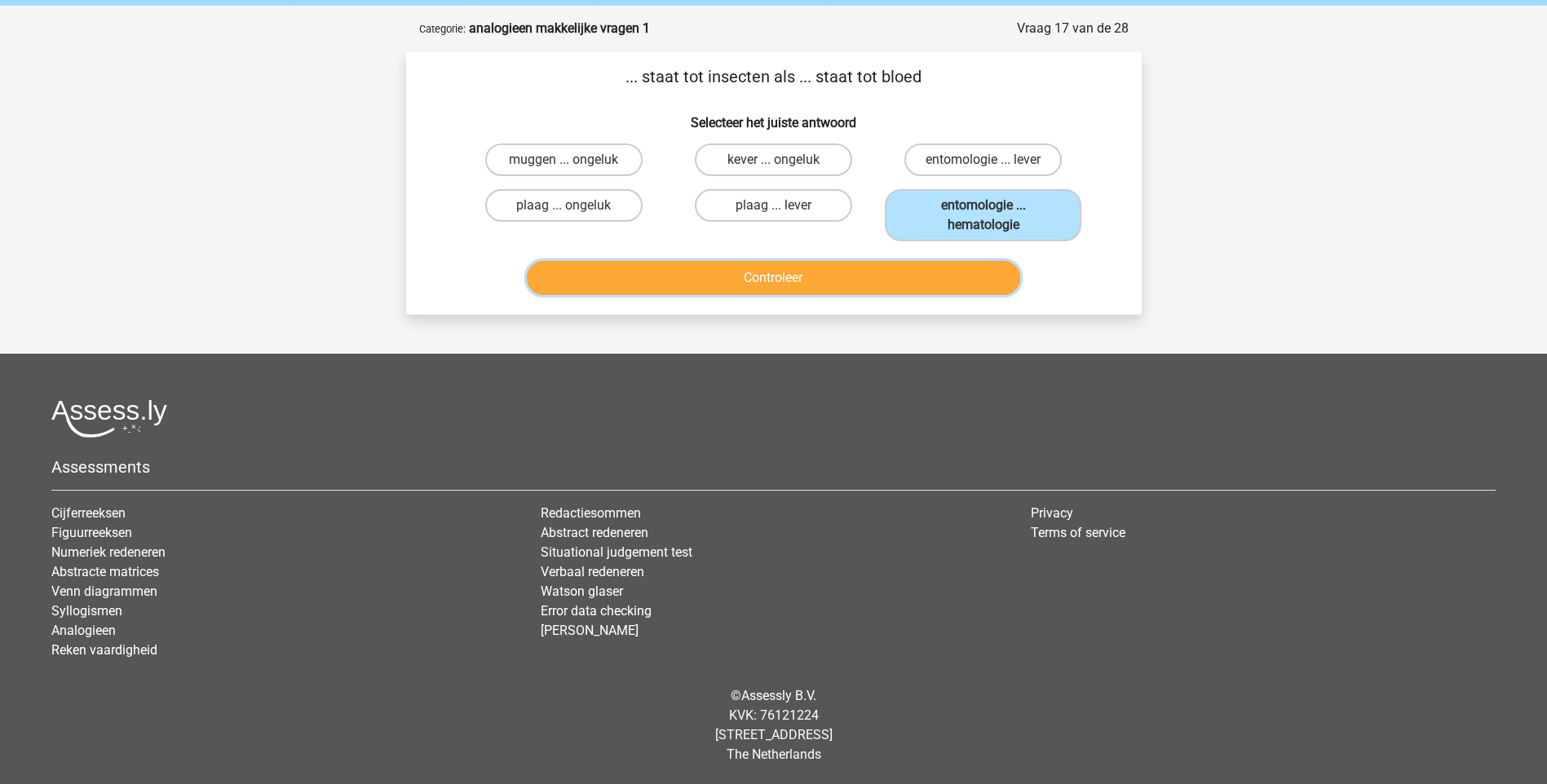
click at [925, 278] on button "Controleer" at bounding box center [773, 277] width 493 height 34
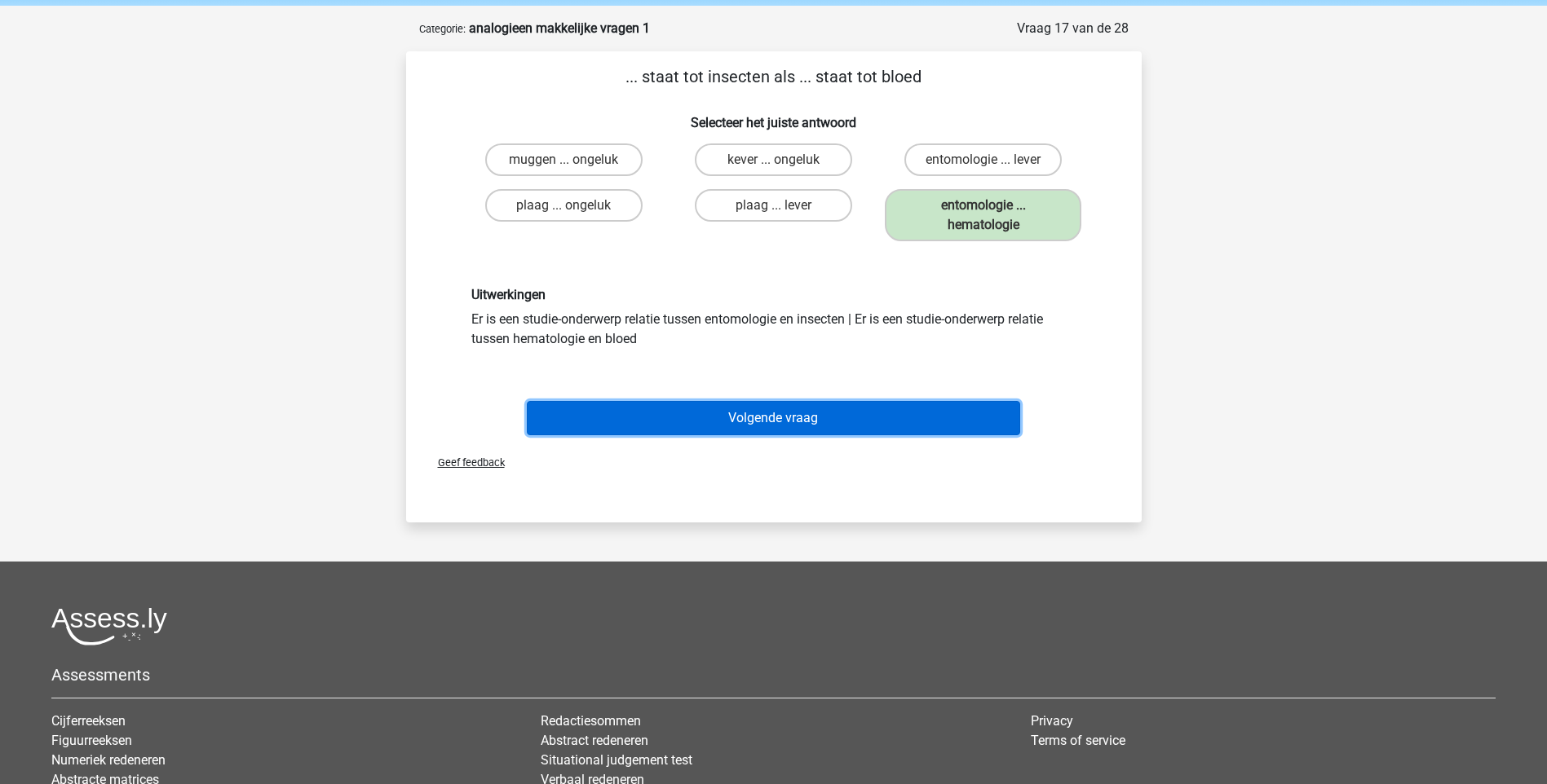
click at [792, 408] on button "Volgende vraag" at bounding box center [773, 418] width 493 height 34
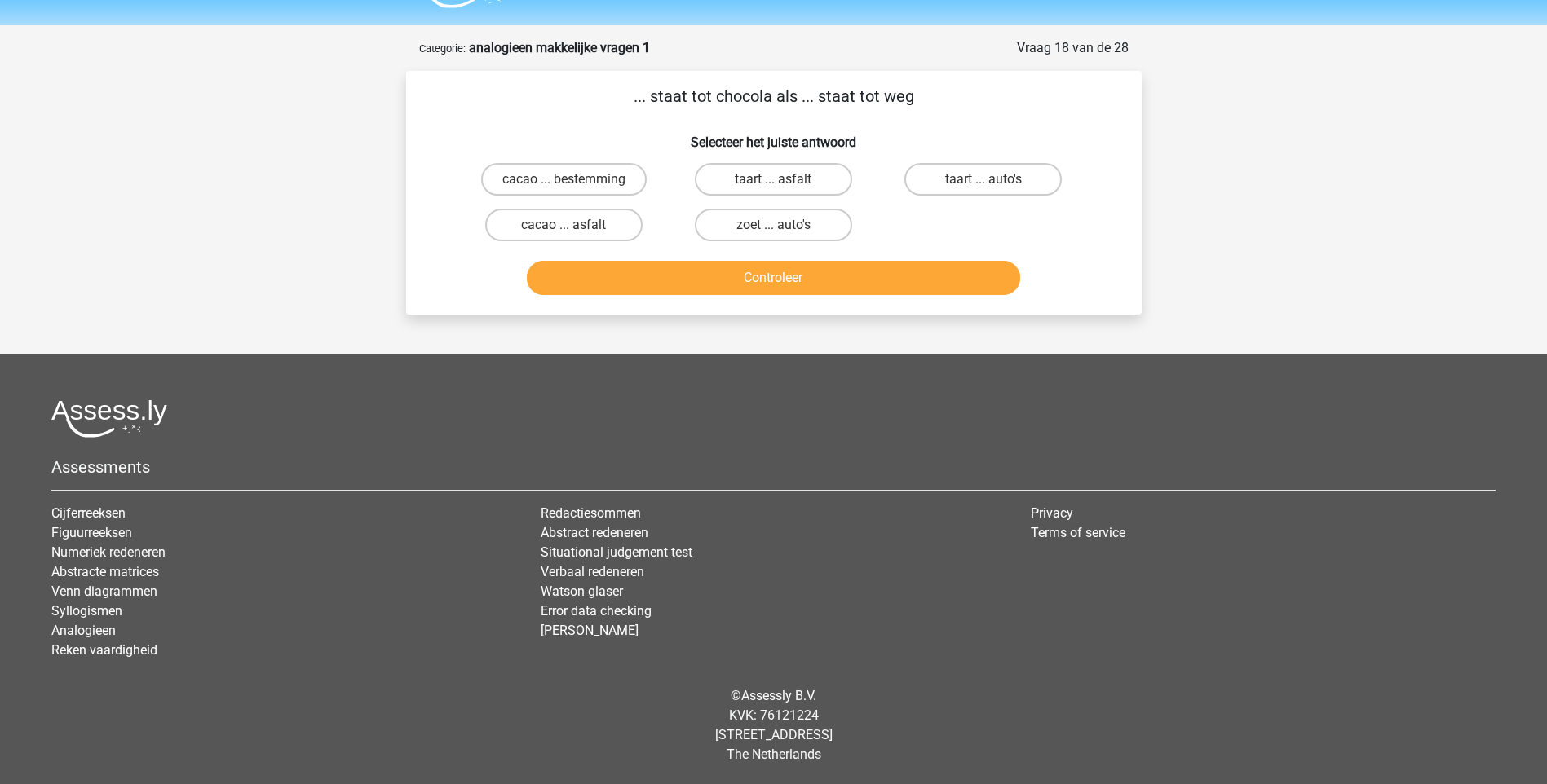
scroll to position [44, 0]
click at [588, 215] on label "cacao ... asfalt" at bounding box center [563, 225] width 157 height 33
click at [574, 225] on input "cacao ... asfalt" at bounding box center [568, 230] width 11 height 11
radio input "true"
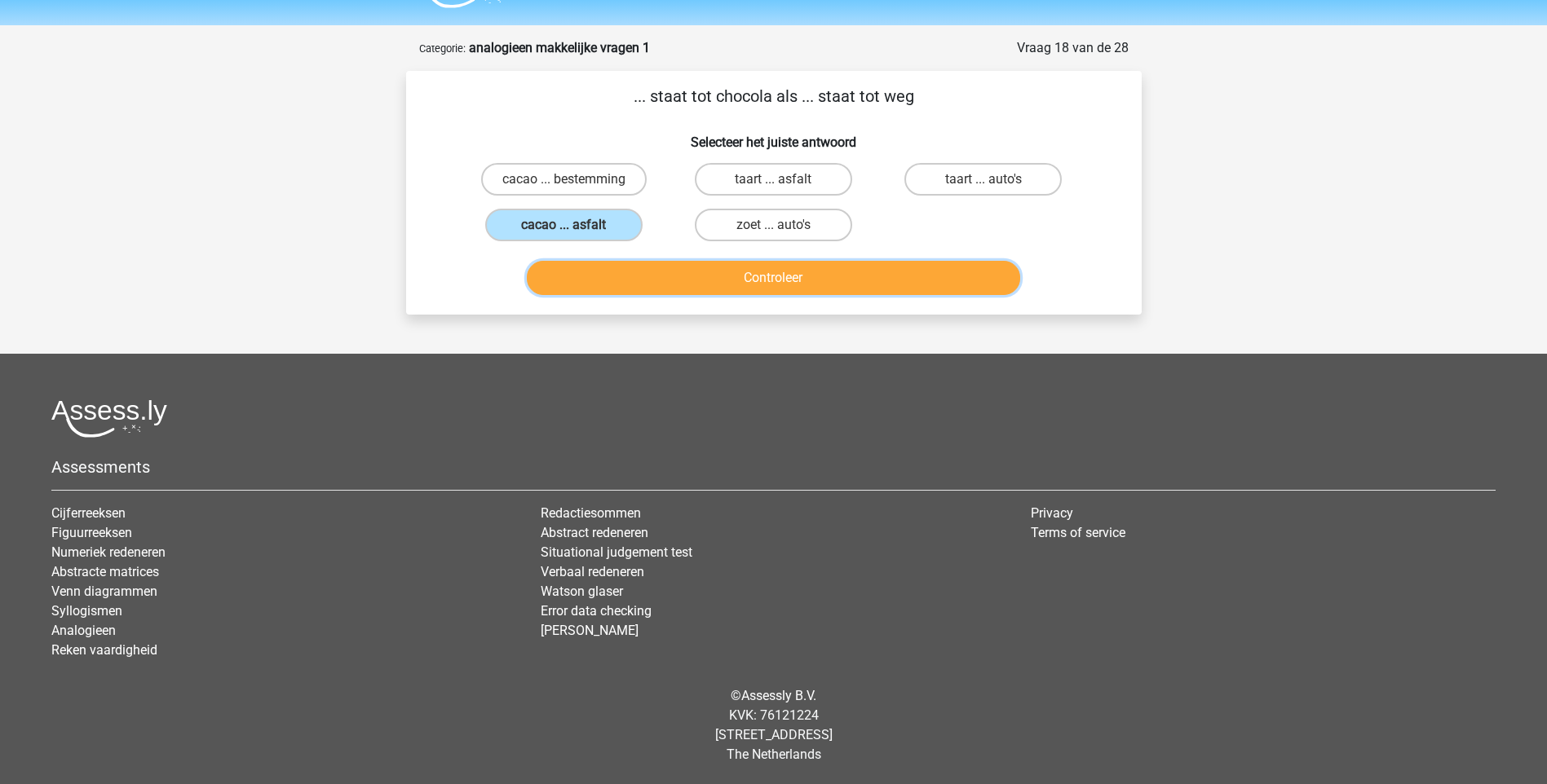
click at [695, 273] on button "Controleer" at bounding box center [773, 277] width 493 height 34
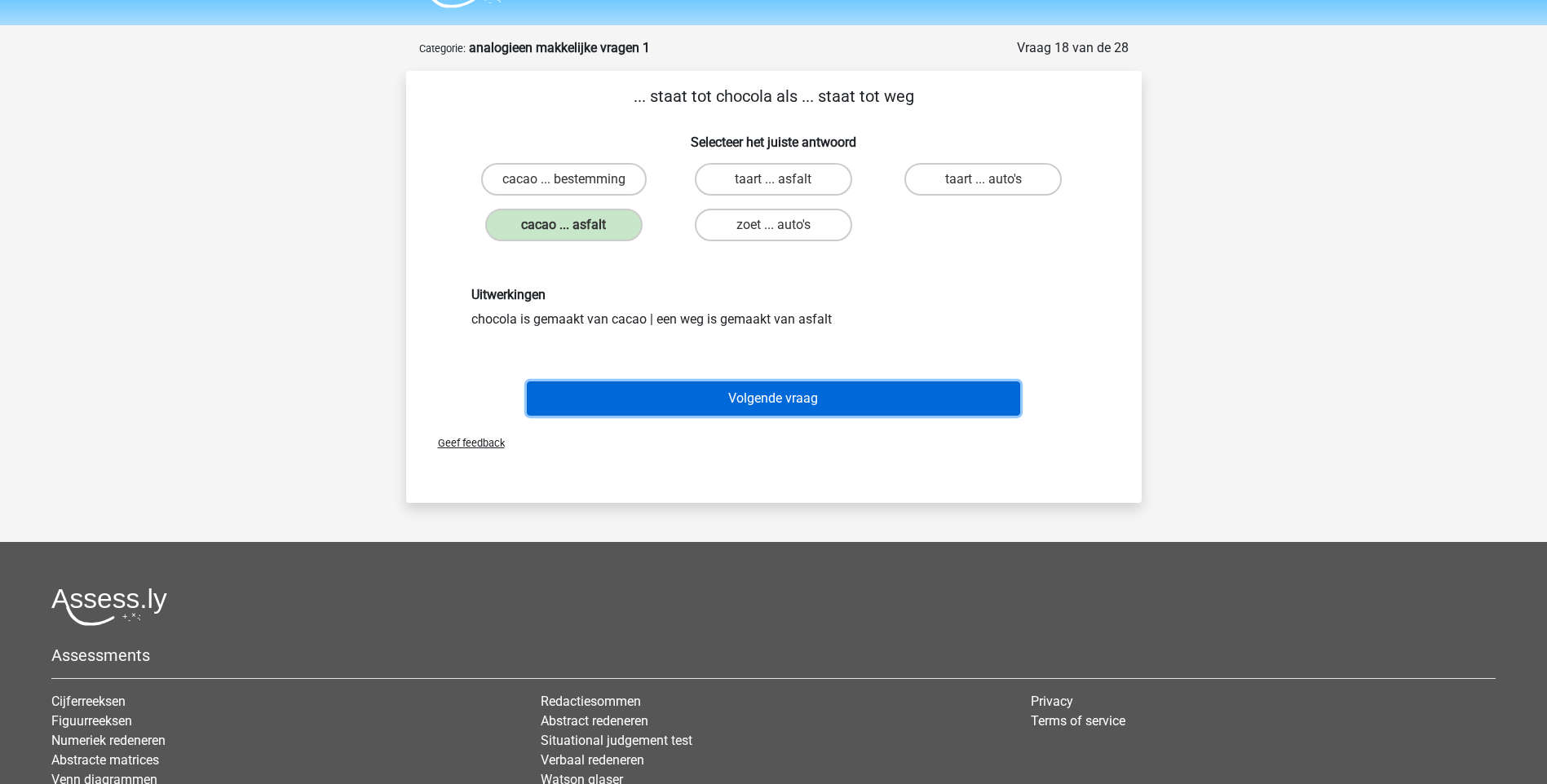
click at [761, 395] on button "Volgende vraag" at bounding box center [773, 398] width 493 height 34
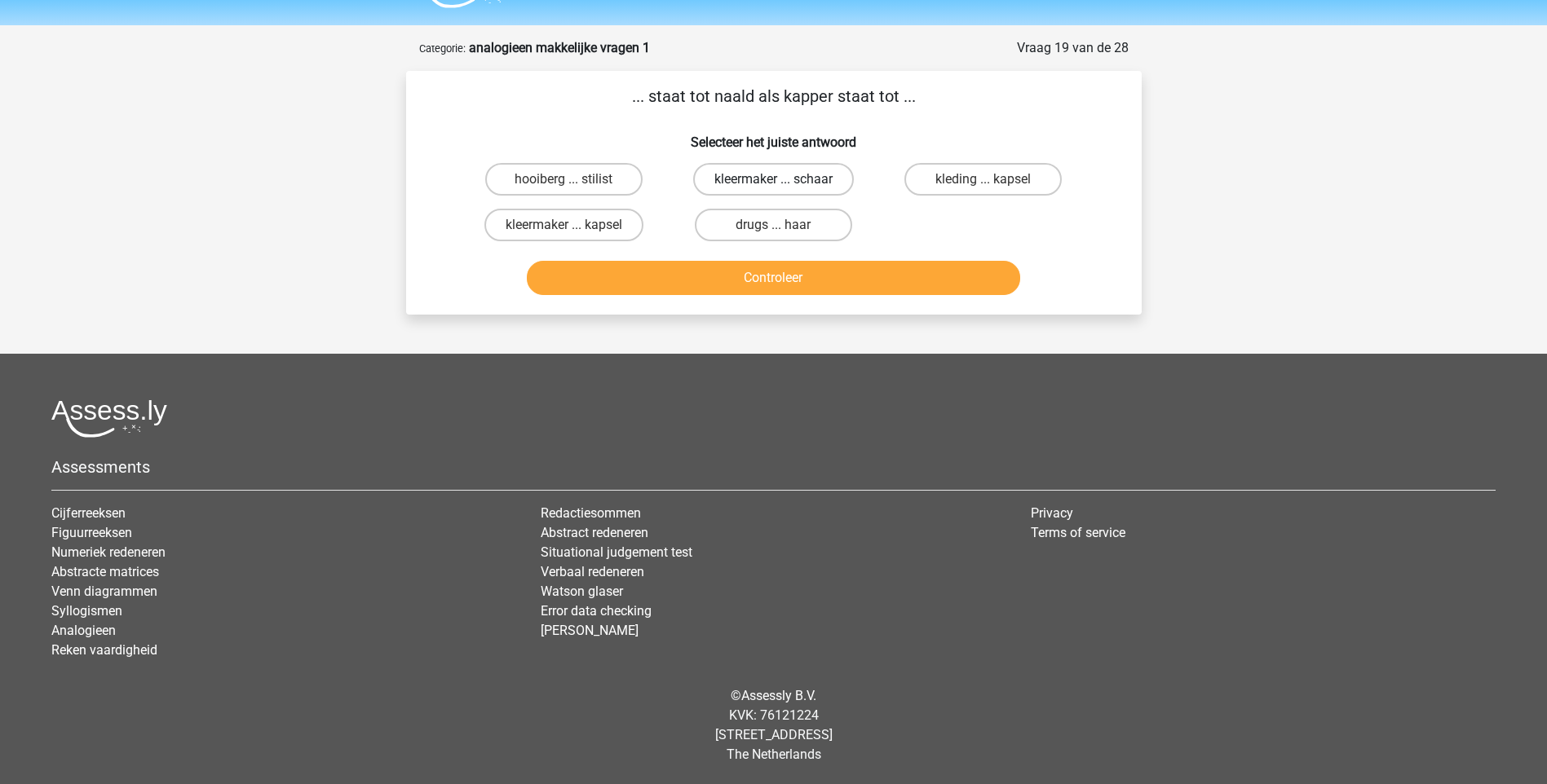
click at [753, 183] on label "kleermaker ... schaar" at bounding box center [774, 179] width 161 height 33
click at [773, 183] on input "kleermaker ... schaar" at bounding box center [777, 184] width 11 height 11
radio input "true"
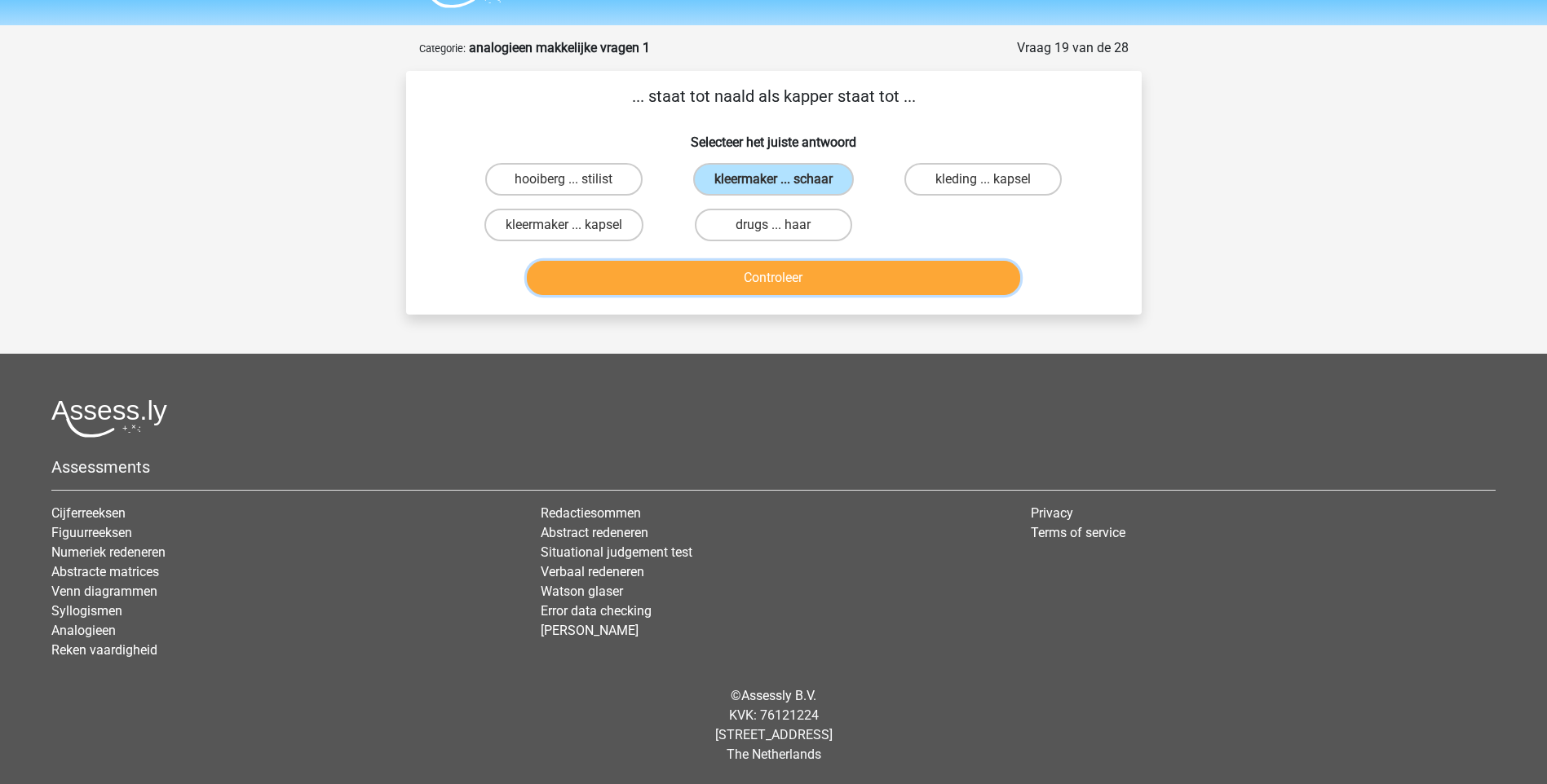
click at [753, 285] on button "Controleer" at bounding box center [773, 277] width 493 height 34
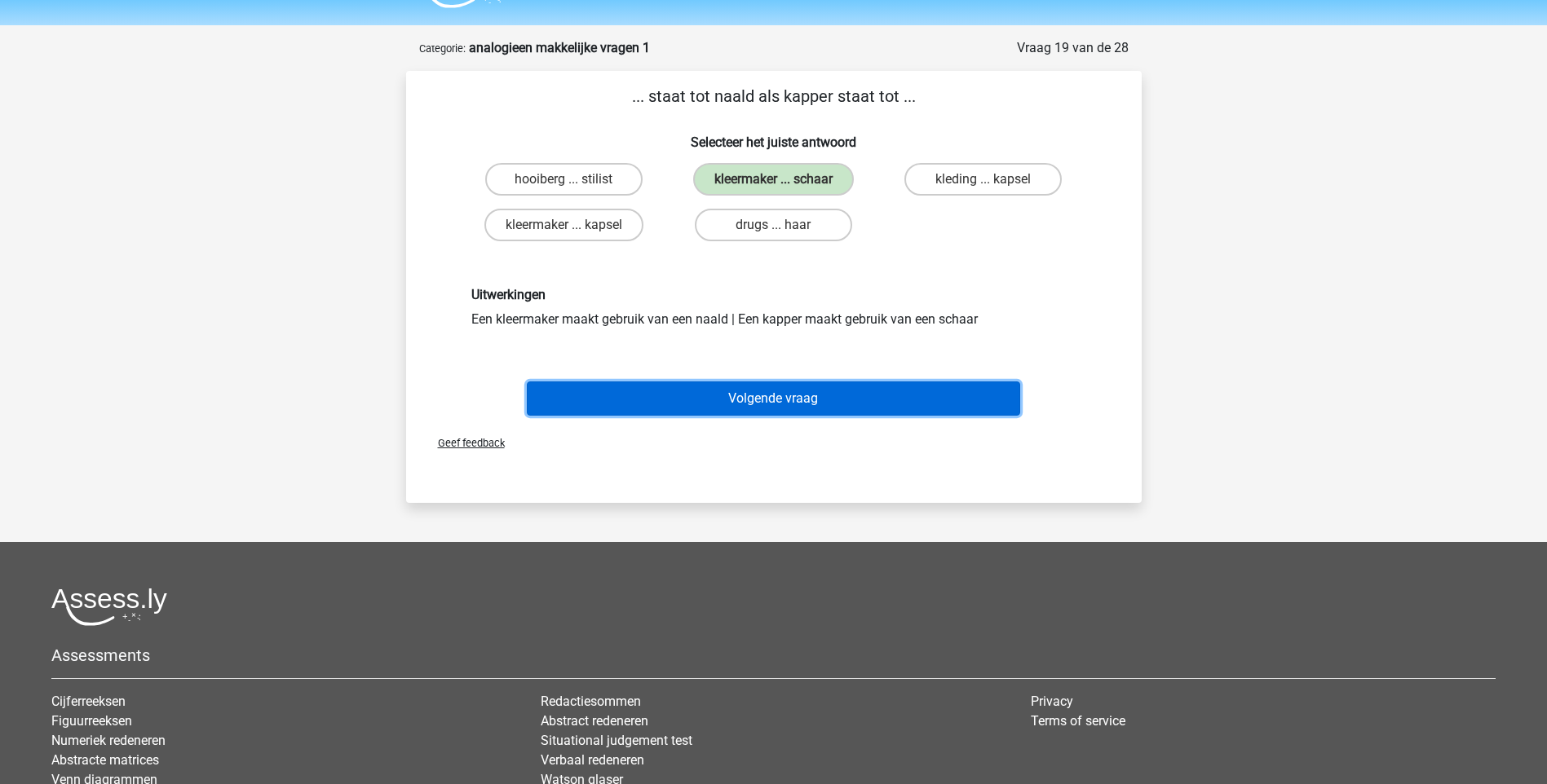
click at [804, 399] on button "Volgende vraag" at bounding box center [773, 398] width 493 height 34
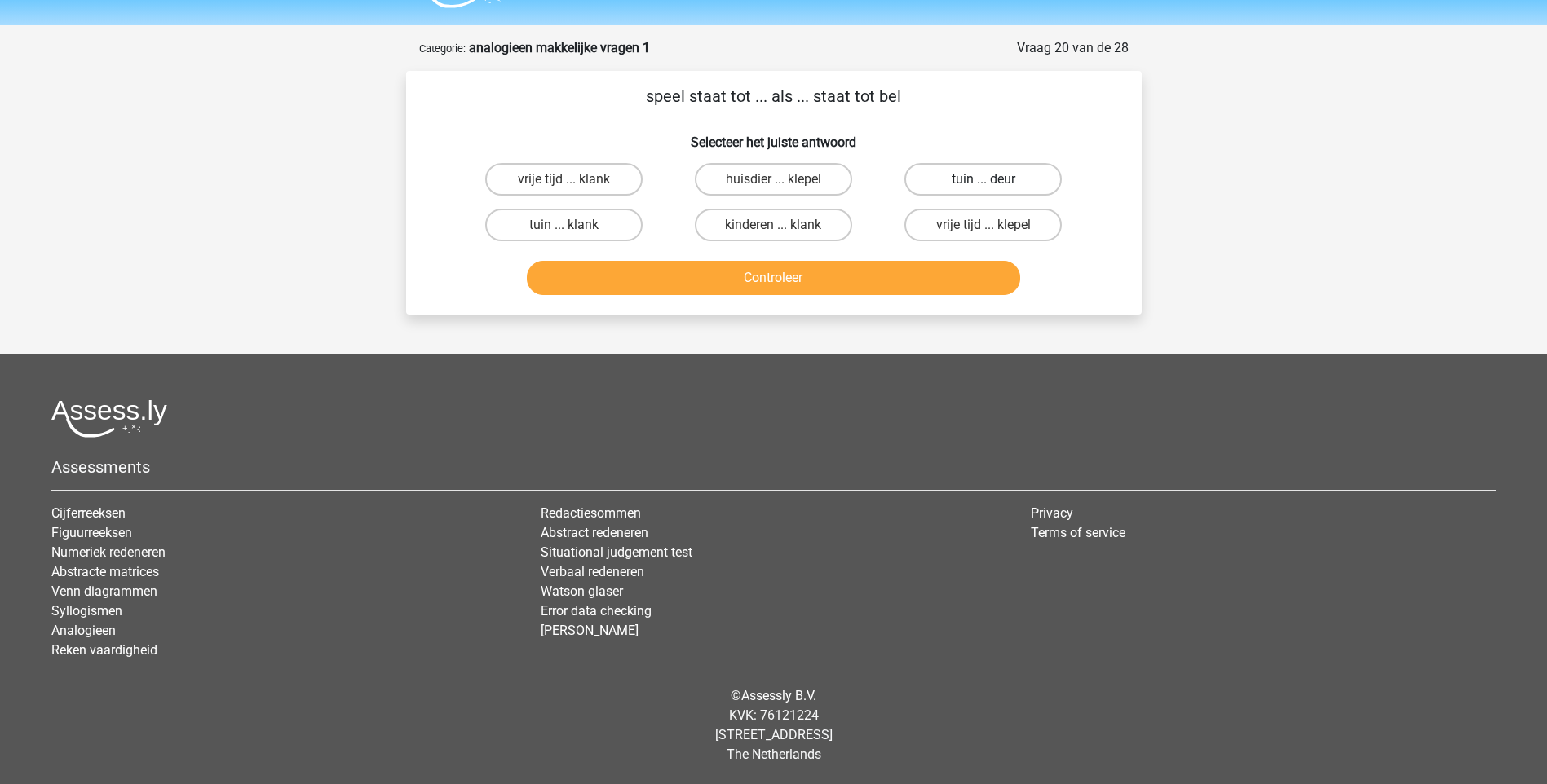
click at [946, 187] on label "tuin ... deur" at bounding box center [983, 179] width 157 height 33
click at [983, 187] on input "tuin ... deur" at bounding box center [988, 184] width 11 height 11
radio input "true"
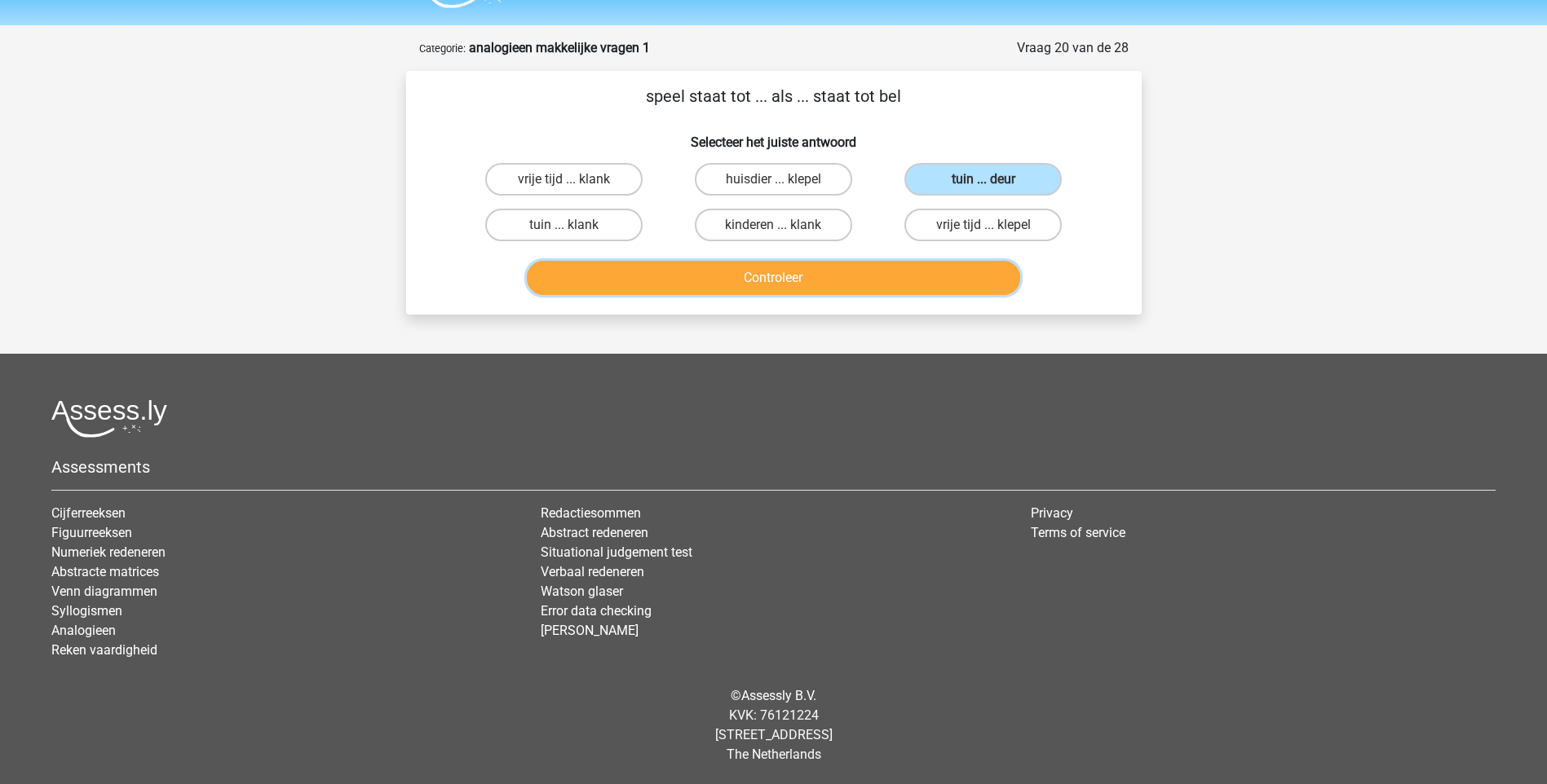
click at [880, 274] on button "Controleer" at bounding box center [773, 277] width 493 height 34
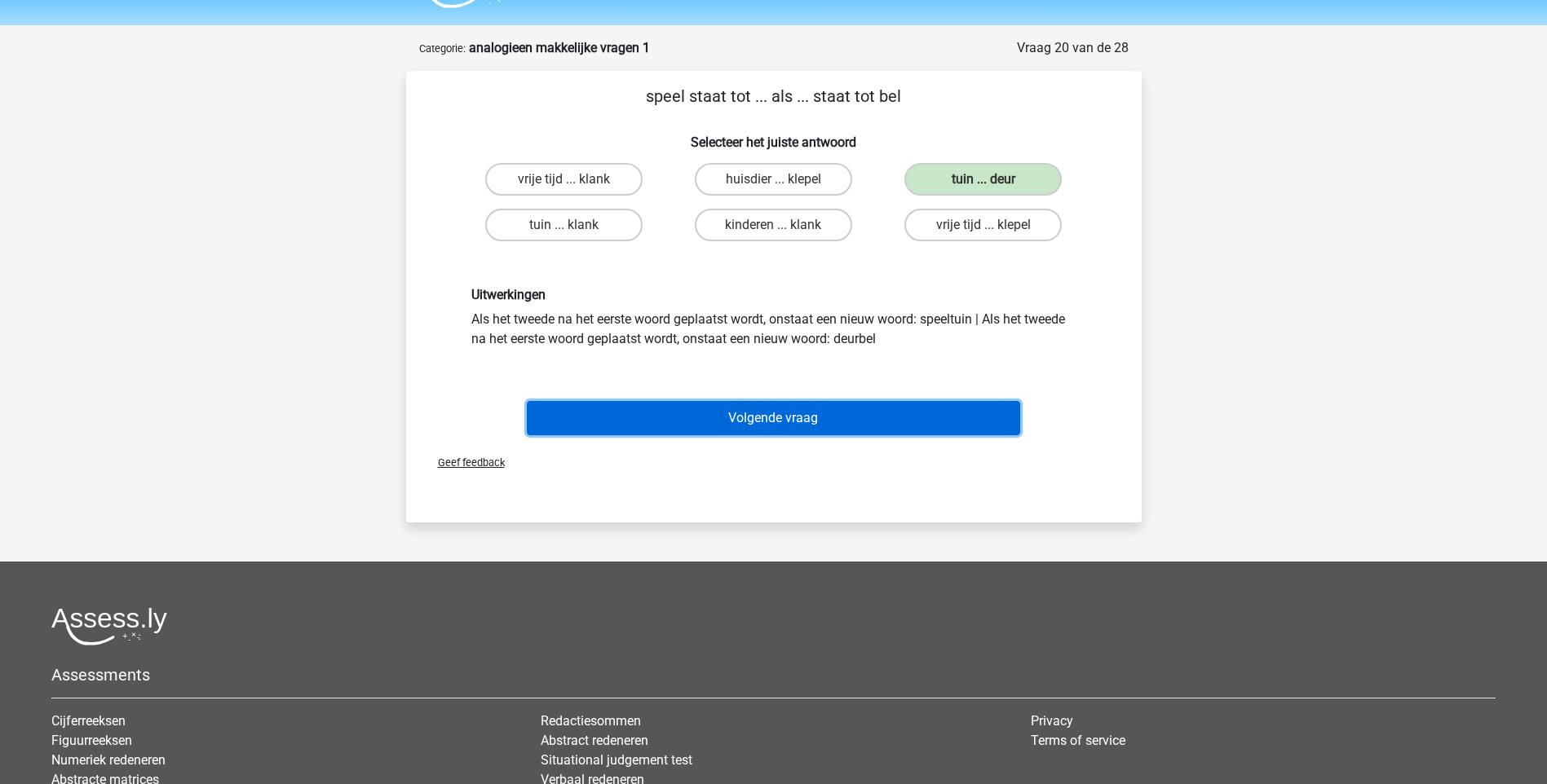
click at [702, 410] on button "Volgende vraag" at bounding box center [773, 418] width 493 height 34
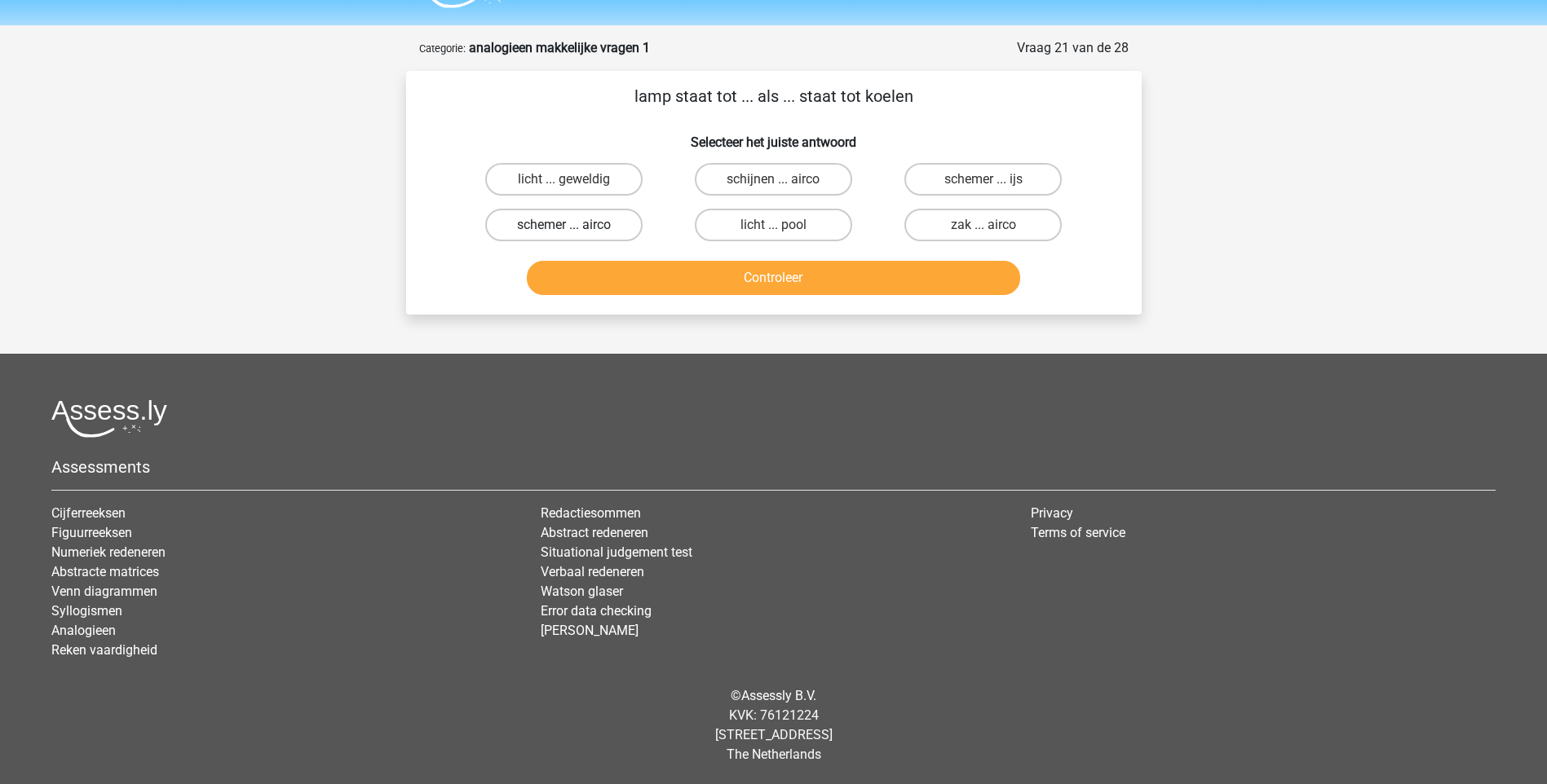
click at [616, 223] on label "schemer ... airco" at bounding box center [563, 225] width 157 height 33
click at [574, 225] on input "schemer ... airco" at bounding box center [568, 230] width 11 height 11
radio input "true"
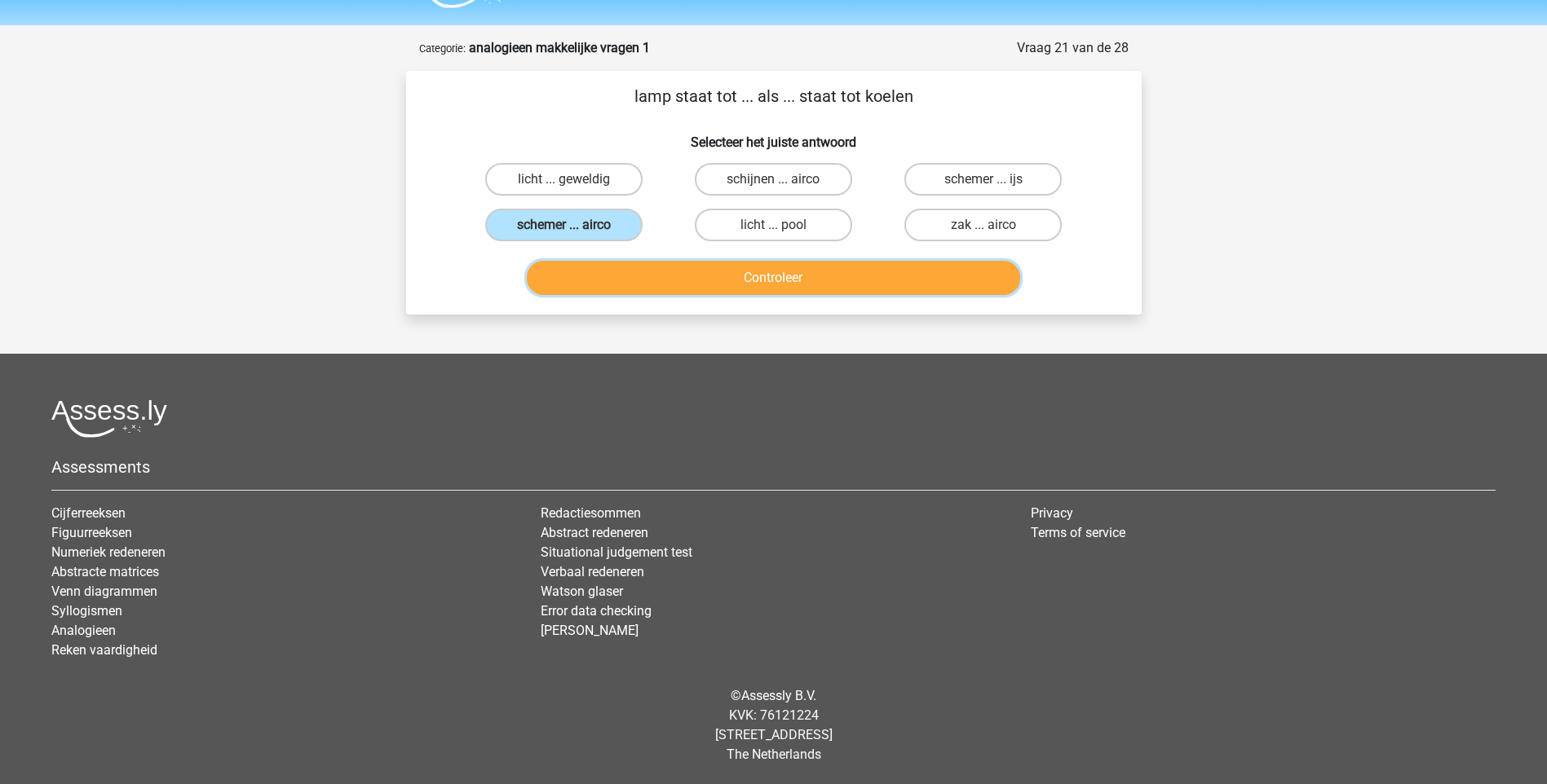
click at [756, 281] on button "Controleer" at bounding box center [773, 277] width 493 height 34
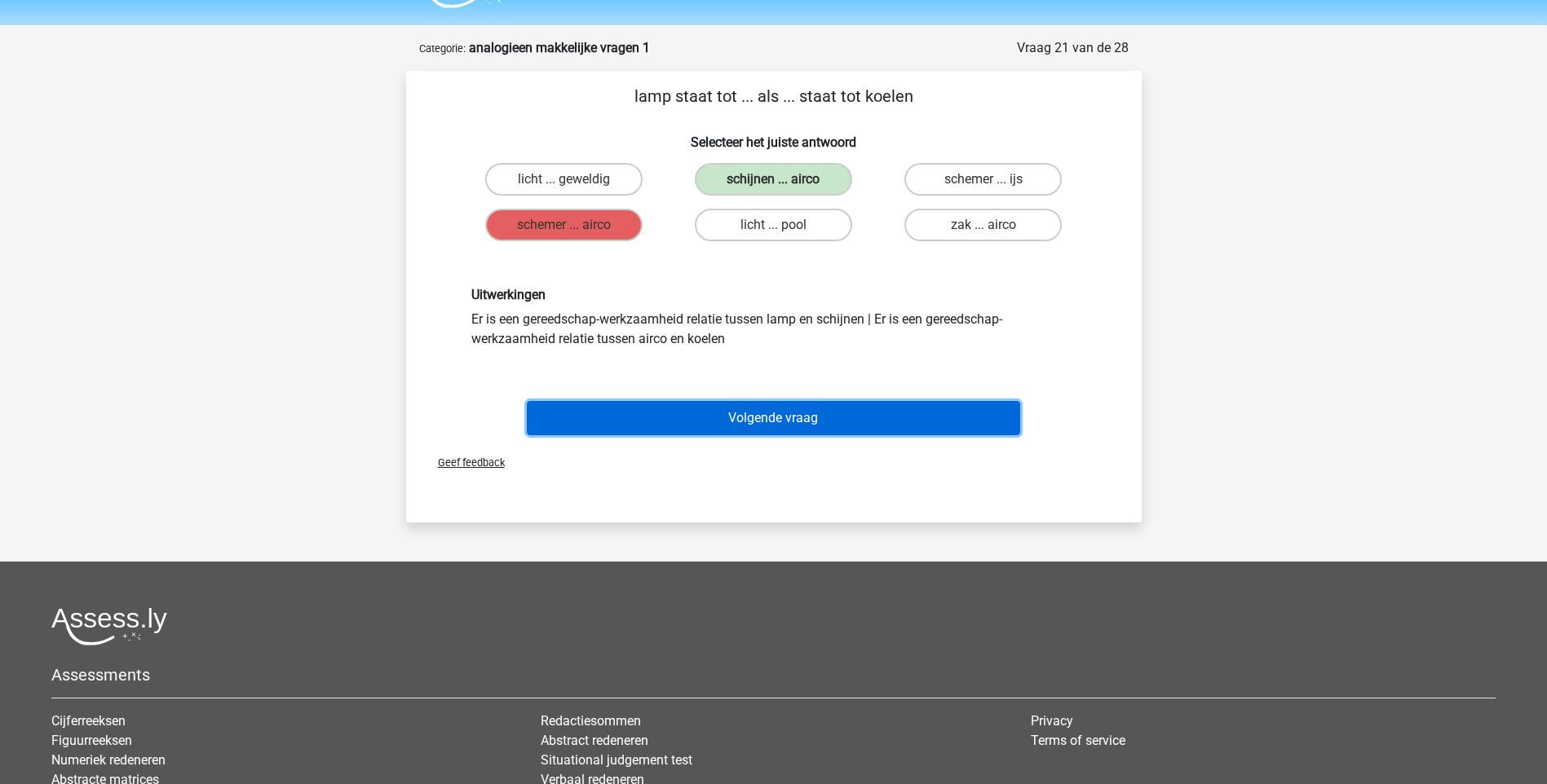
click at [750, 416] on button "Volgende vraag" at bounding box center [773, 418] width 493 height 34
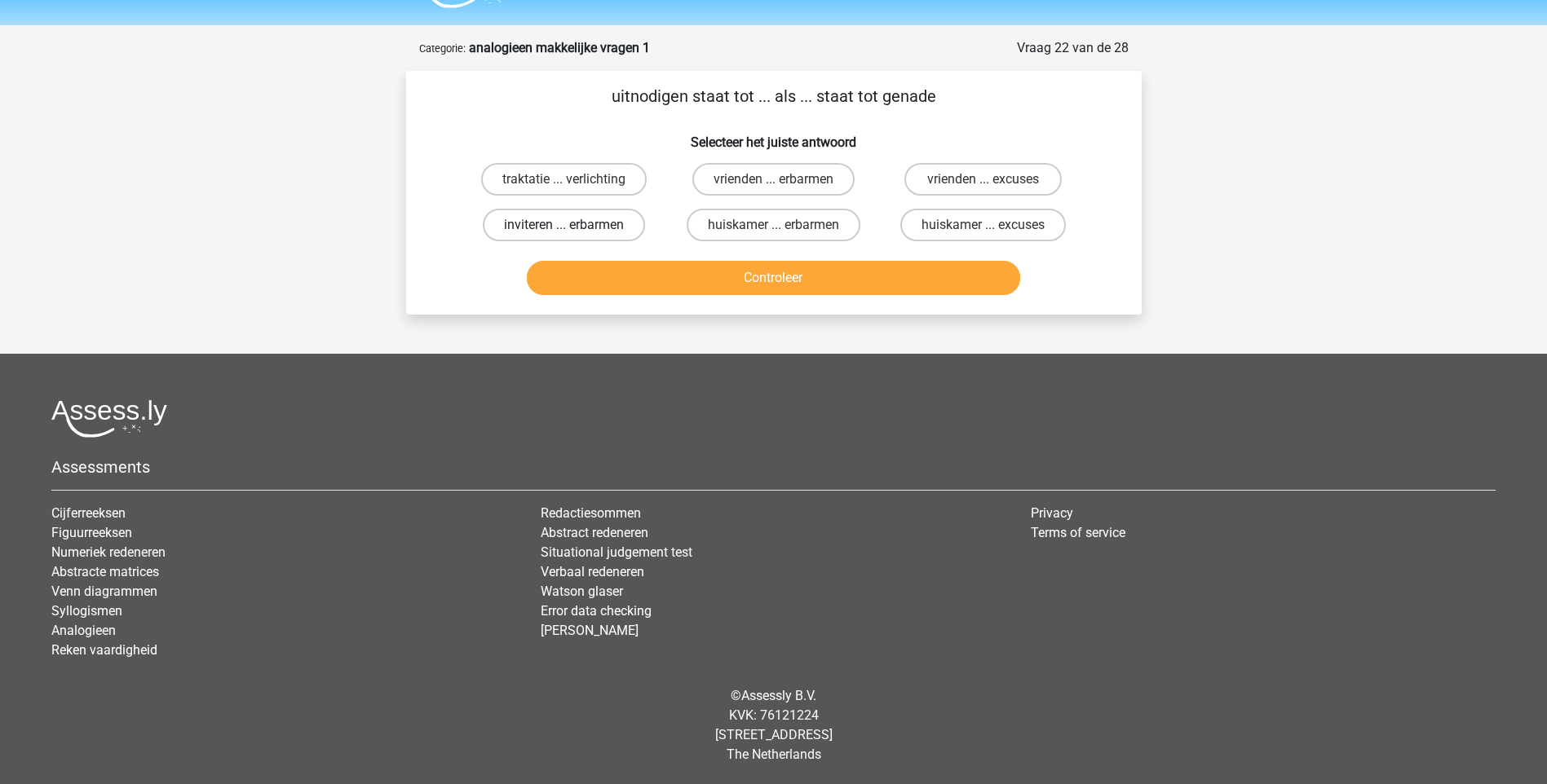
click at [596, 223] on label "inviteren ... erbarmen" at bounding box center [563, 225] width 162 height 33
click at [574, 225] on input "inviteren ... erbarmen" at bounding box center [568, 230] width 11 height 11
radio input "true"
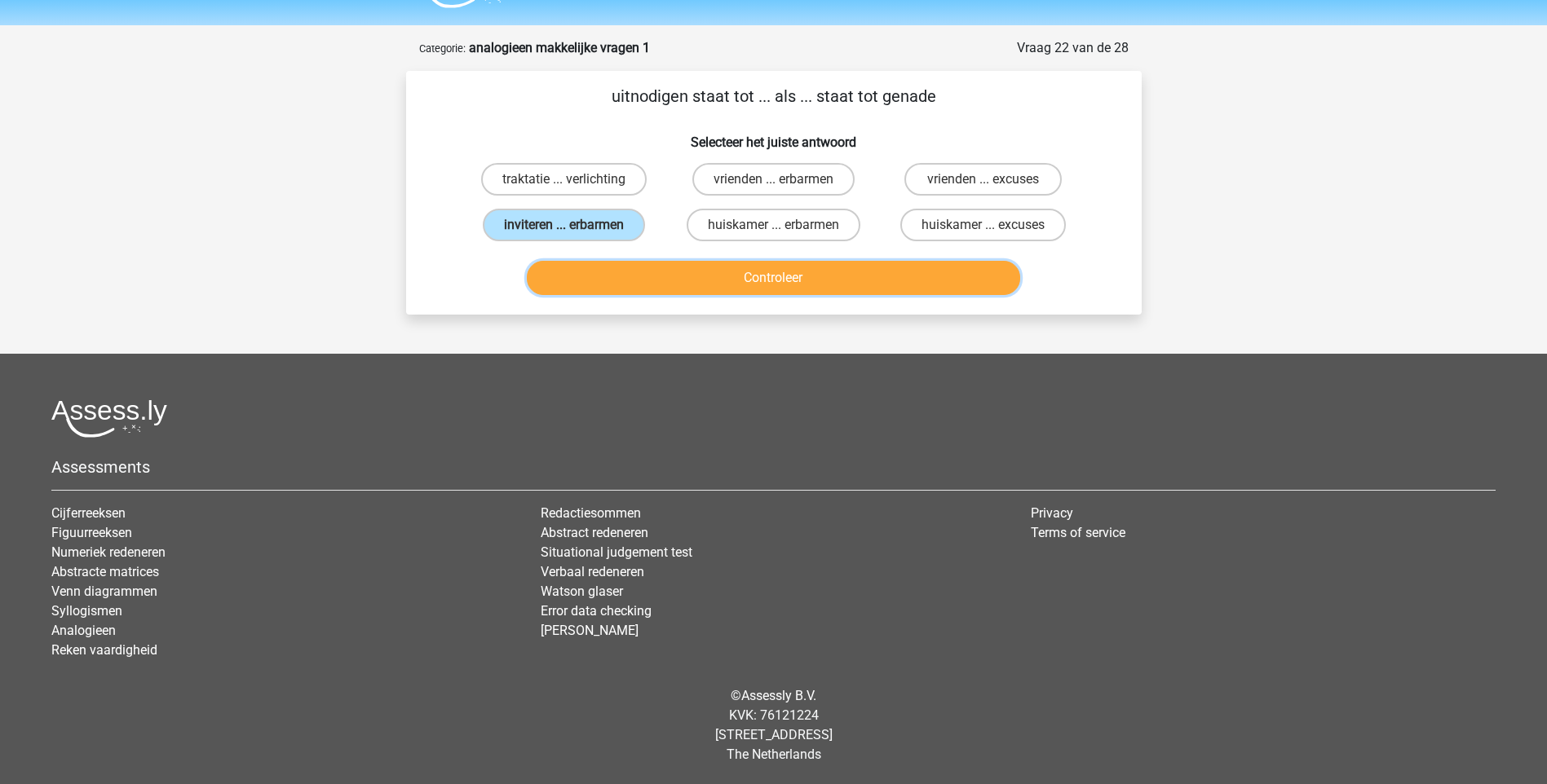
click at [657, 278] on button "Controleer" at bounding box center [773, 277] width 493 height 34
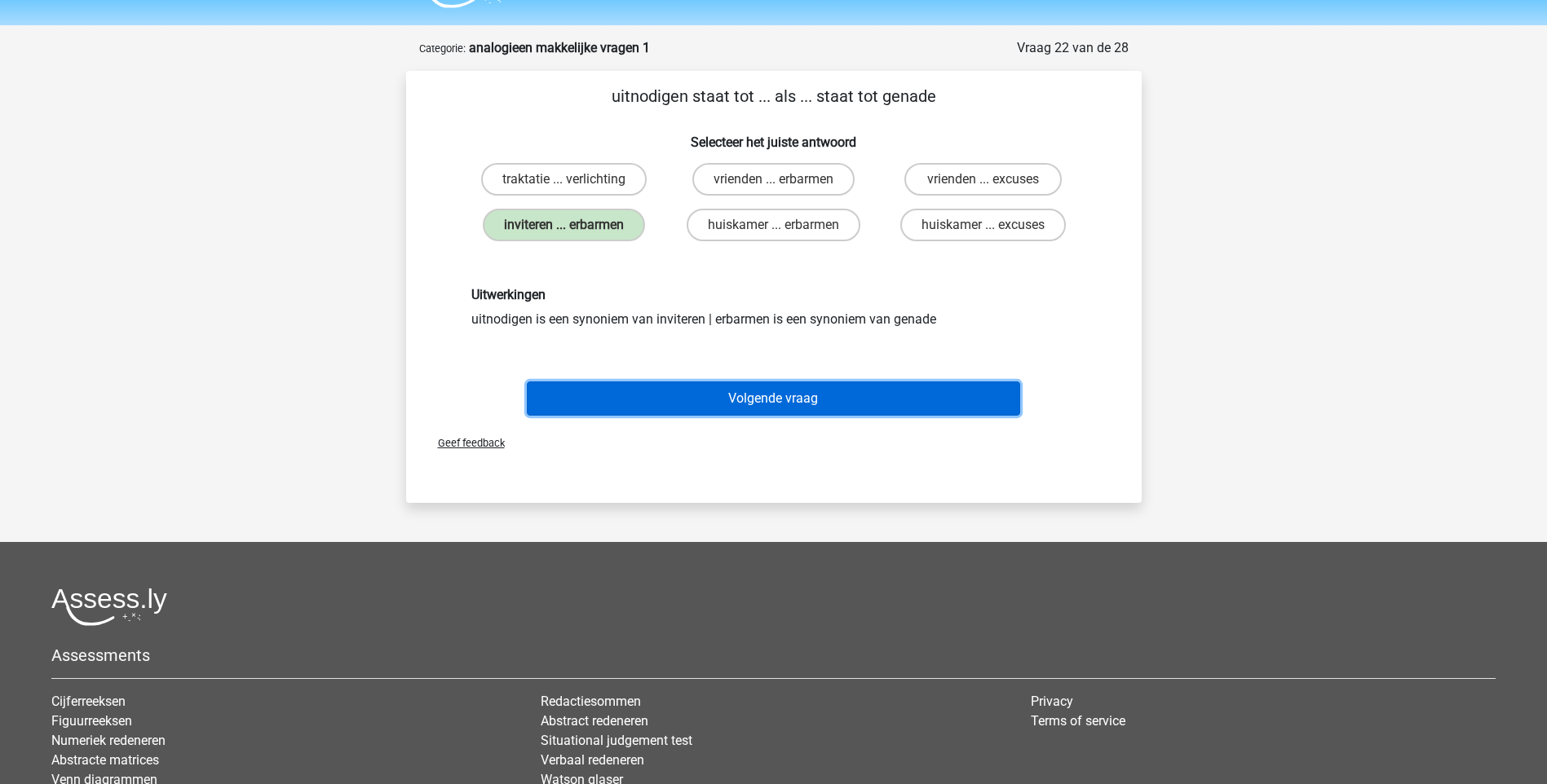
click at [751, 402] on button "Volgende vraag" at bounding box center [773, 398] width 493 height 34
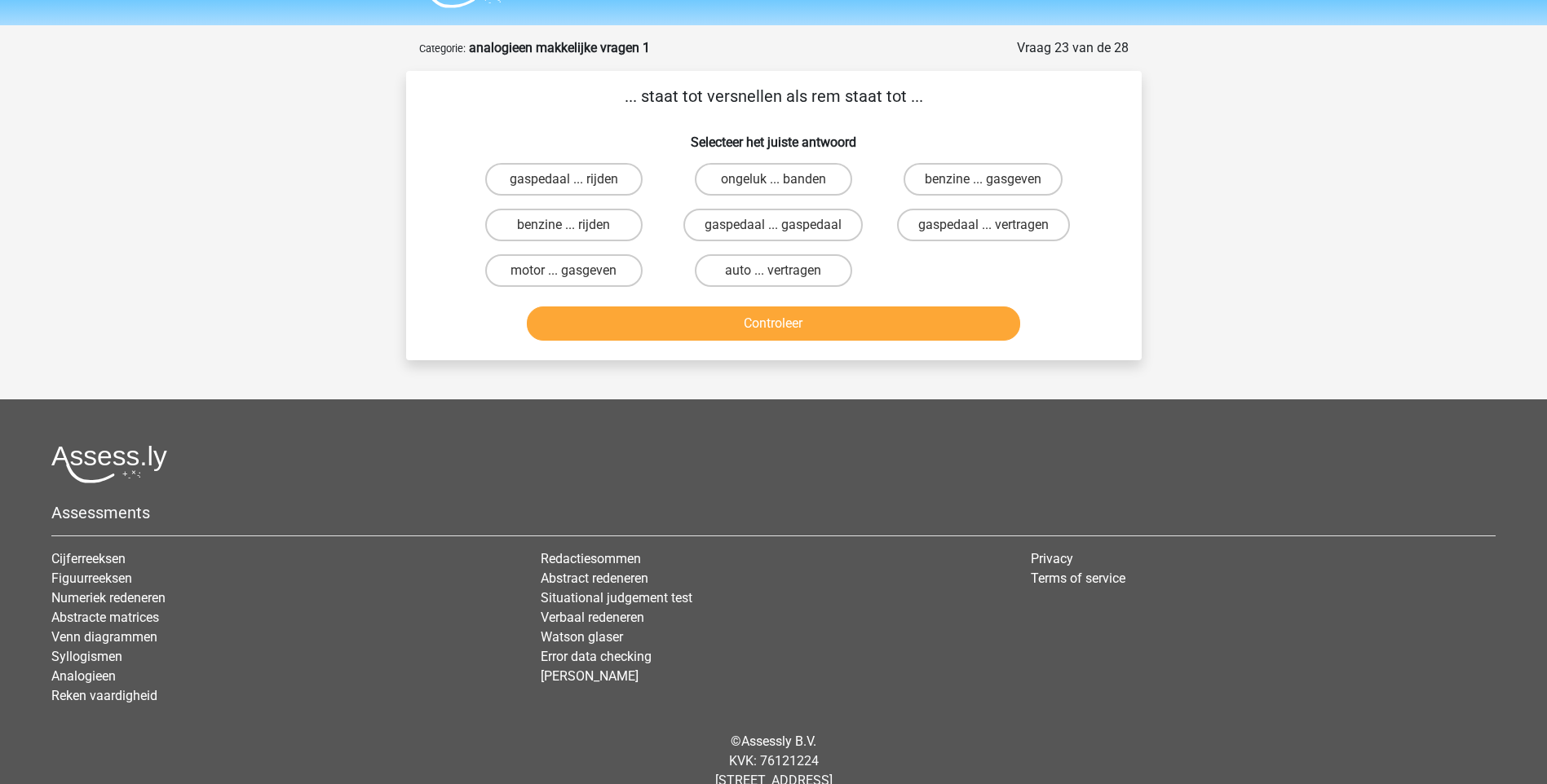
scroll to position [81, 0]
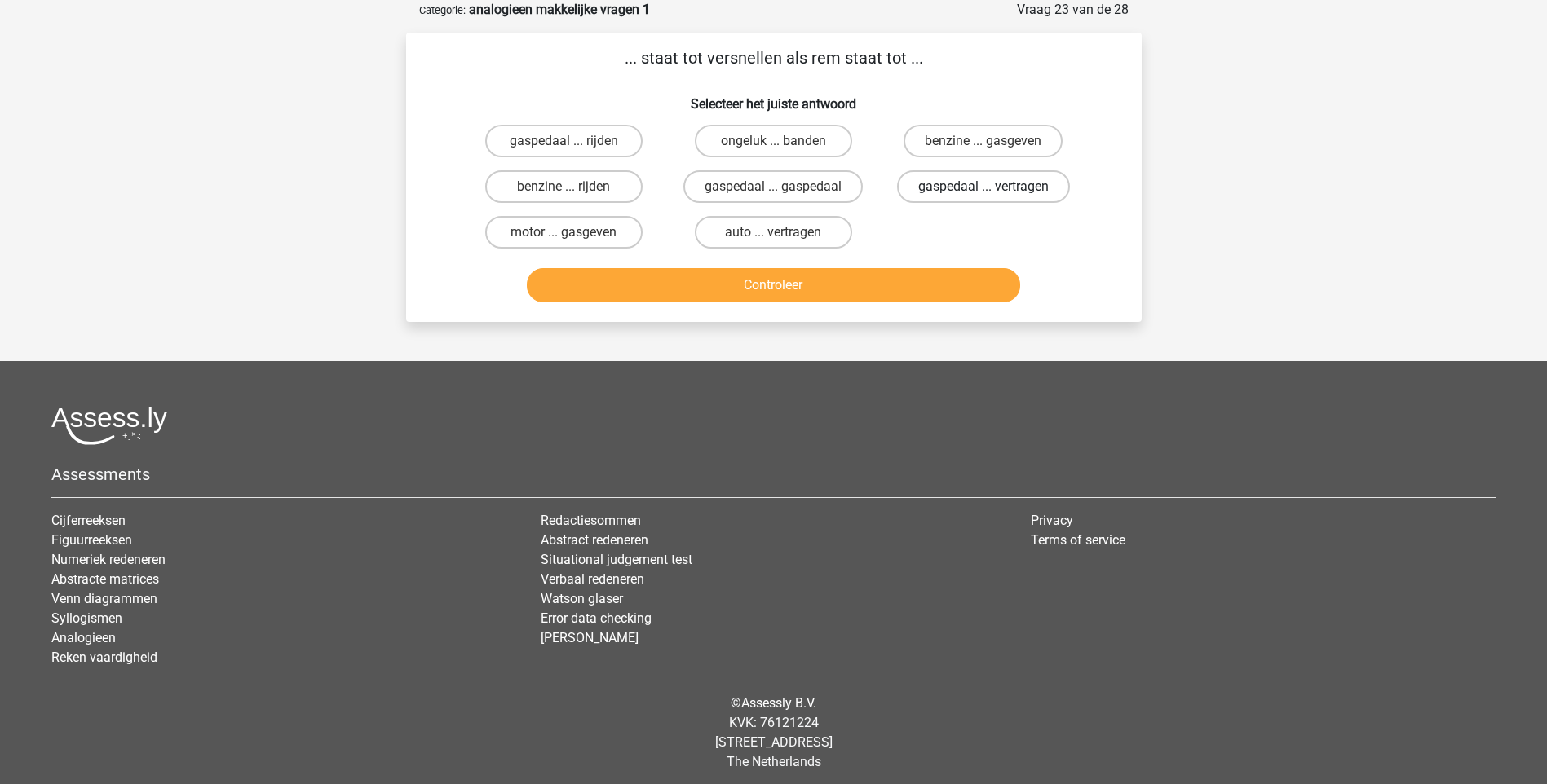
click at [968, 192] on label "gaspedaal ... vertragen" at bounding box center [983, 187] width 173 height 33
click at [983, 192] on input "gaspedaal ... vertragen" at bounding box center [988, 192] width 11 height 11
radio input "true"
click at [906, 286] on button "Controleer" at bounding box center [773, 285] width 493 height 34
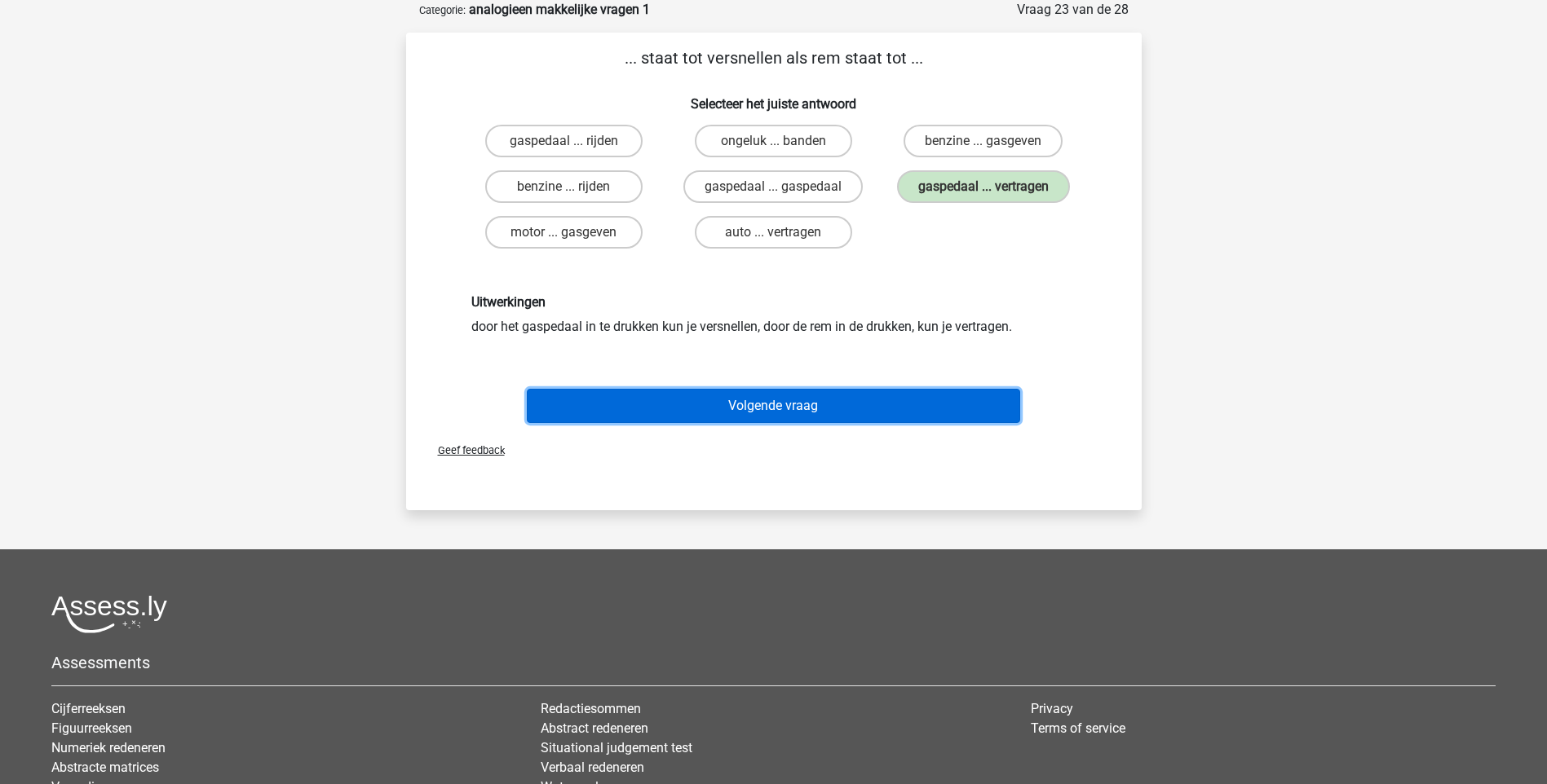
click at [803, 414] on button "Volgende vraag" at bounding box center [773, 405] width 493 height 34
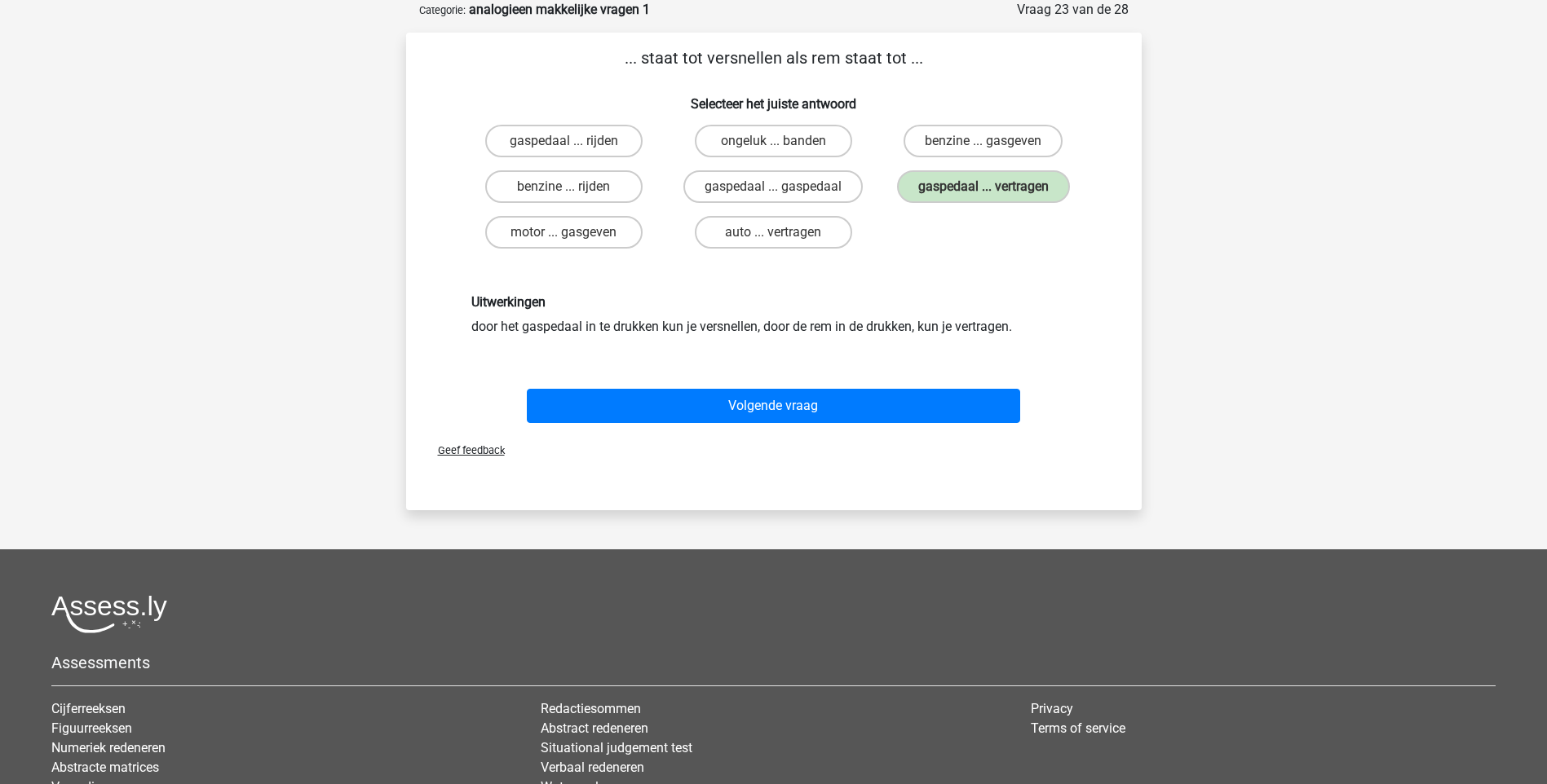
scroll to position [44, 0]
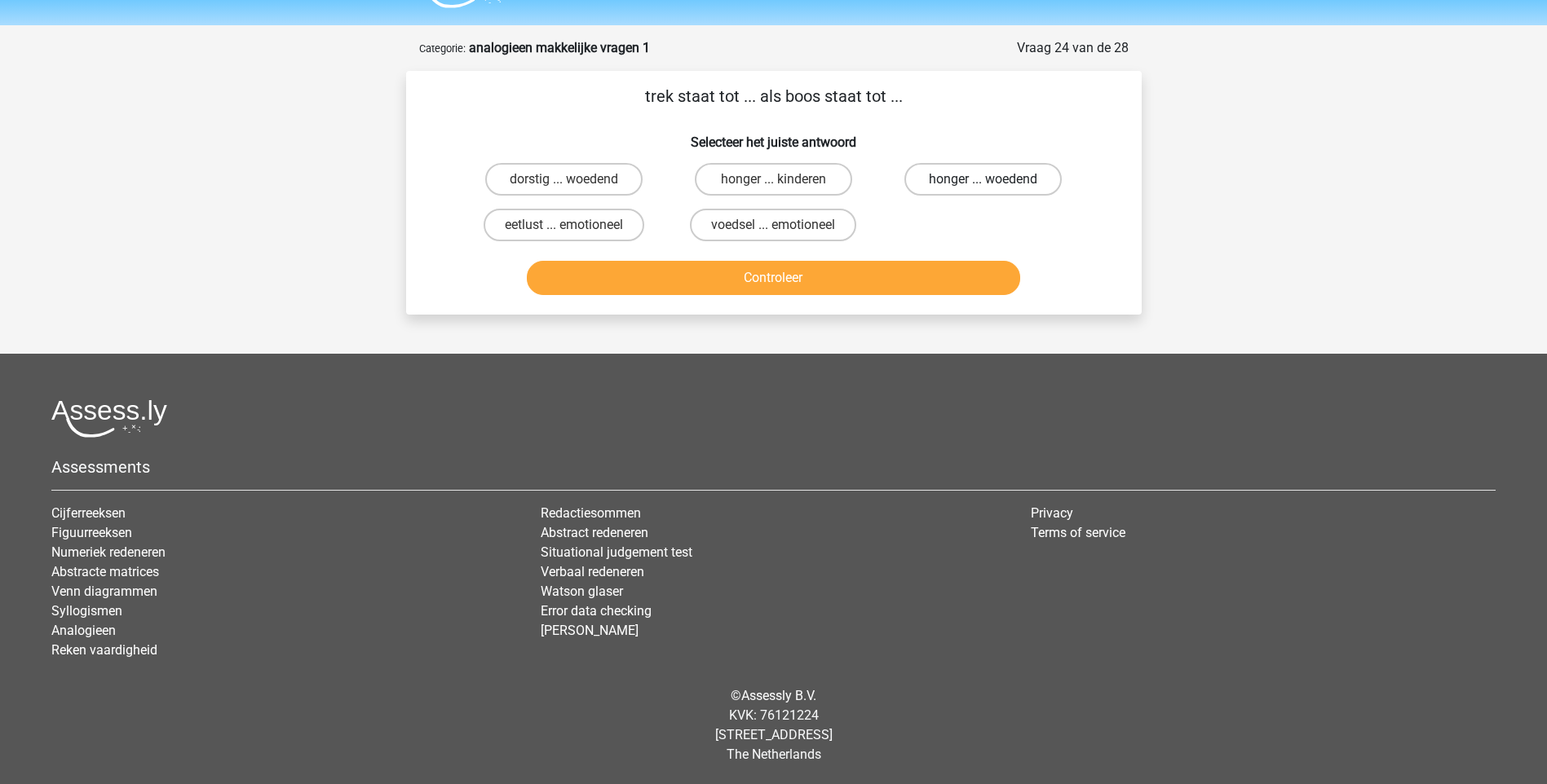
click at [937, 177] on label "honger ... woedend" at bounding box center [983, 179] width 157 height 33
click at [983, 179] on input "honger ... woedend" at bounding box center [988, 184] width 11 height 11
radio input "true"
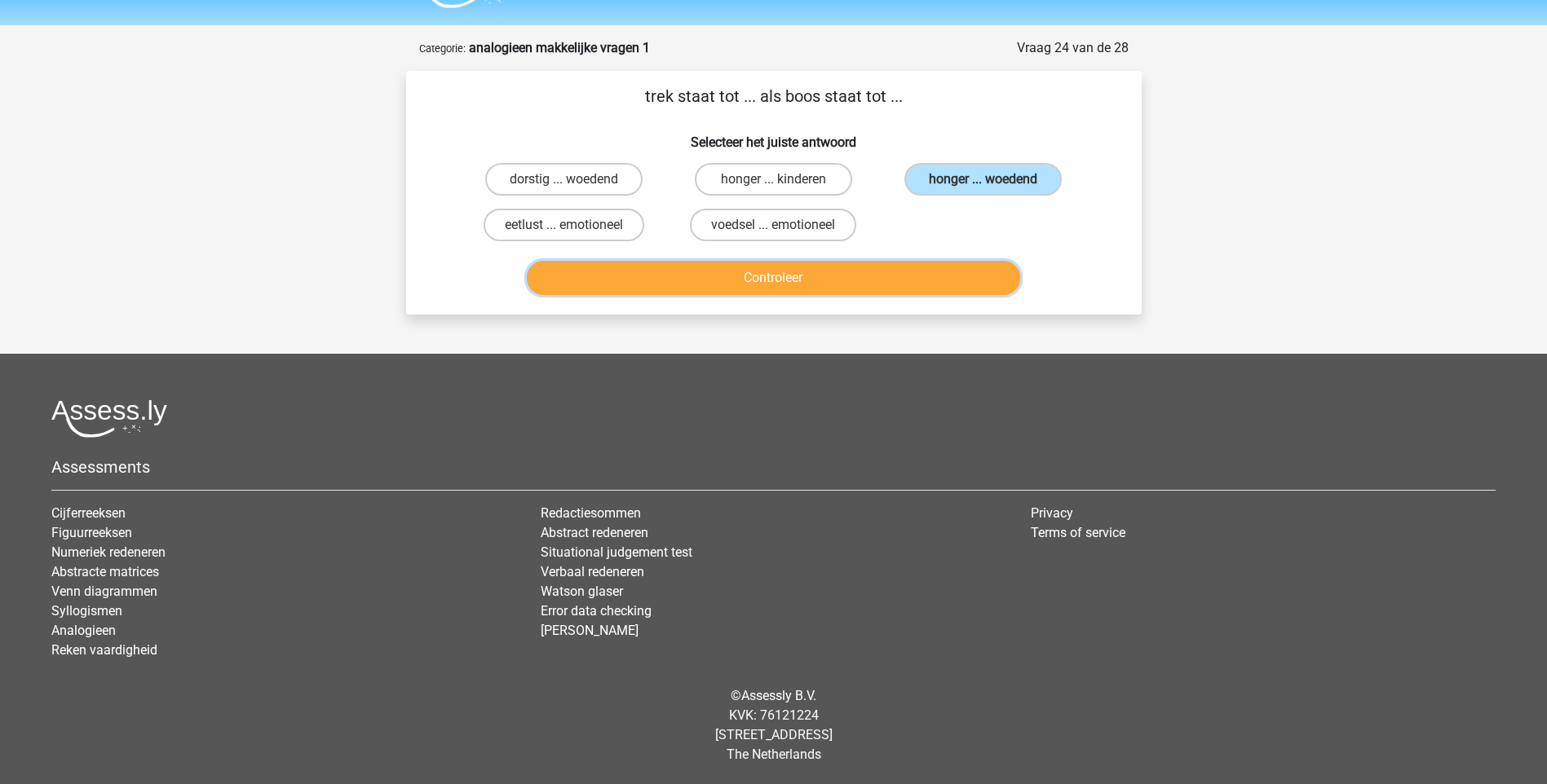
click at [890, 270] on button "Controleer" at bounding box center [773, 277] width 493 height 34
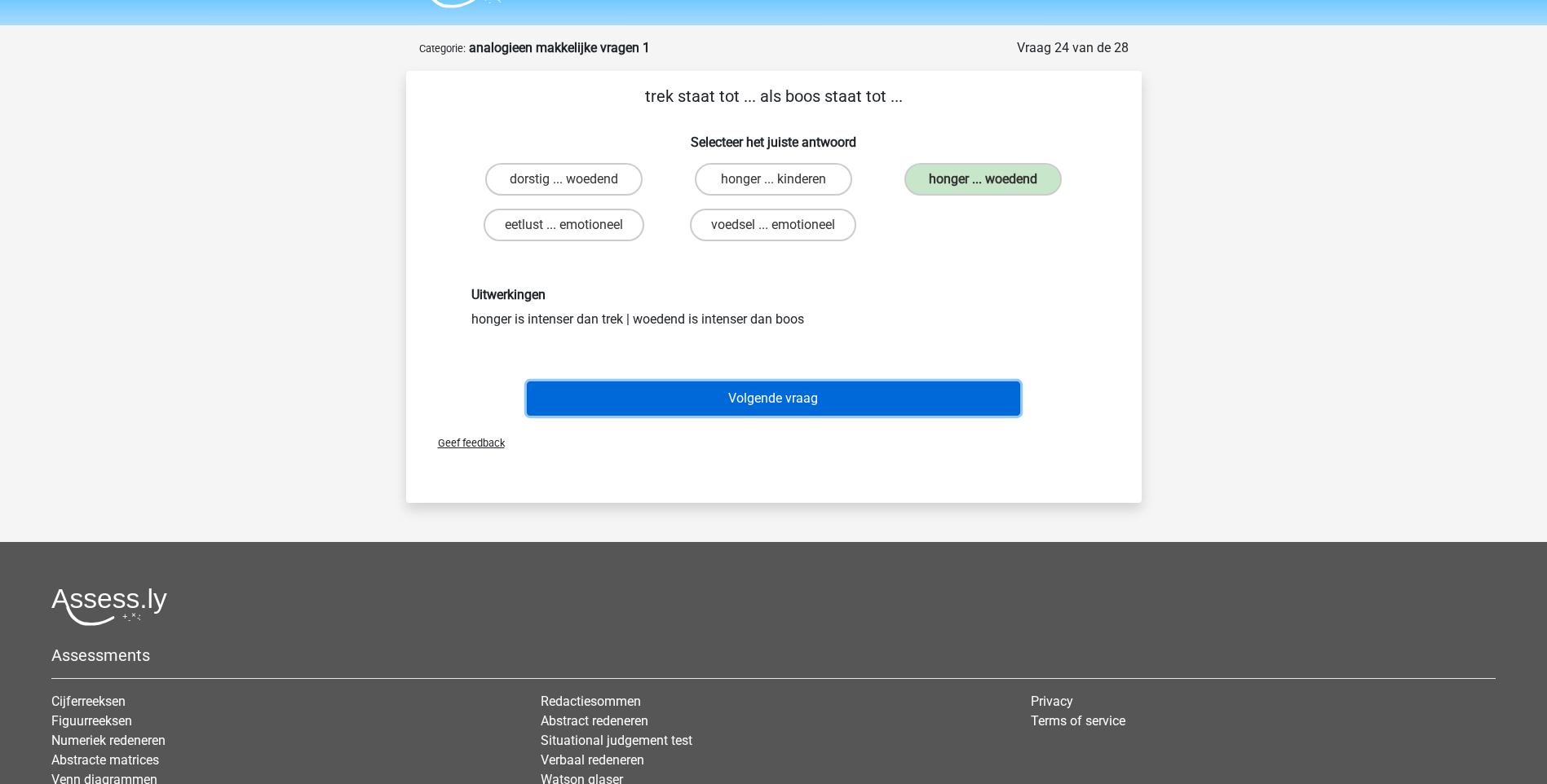
click at [817, 392] on button "Volgende vraag" at bounding box center [773, 398] width 493 height 34
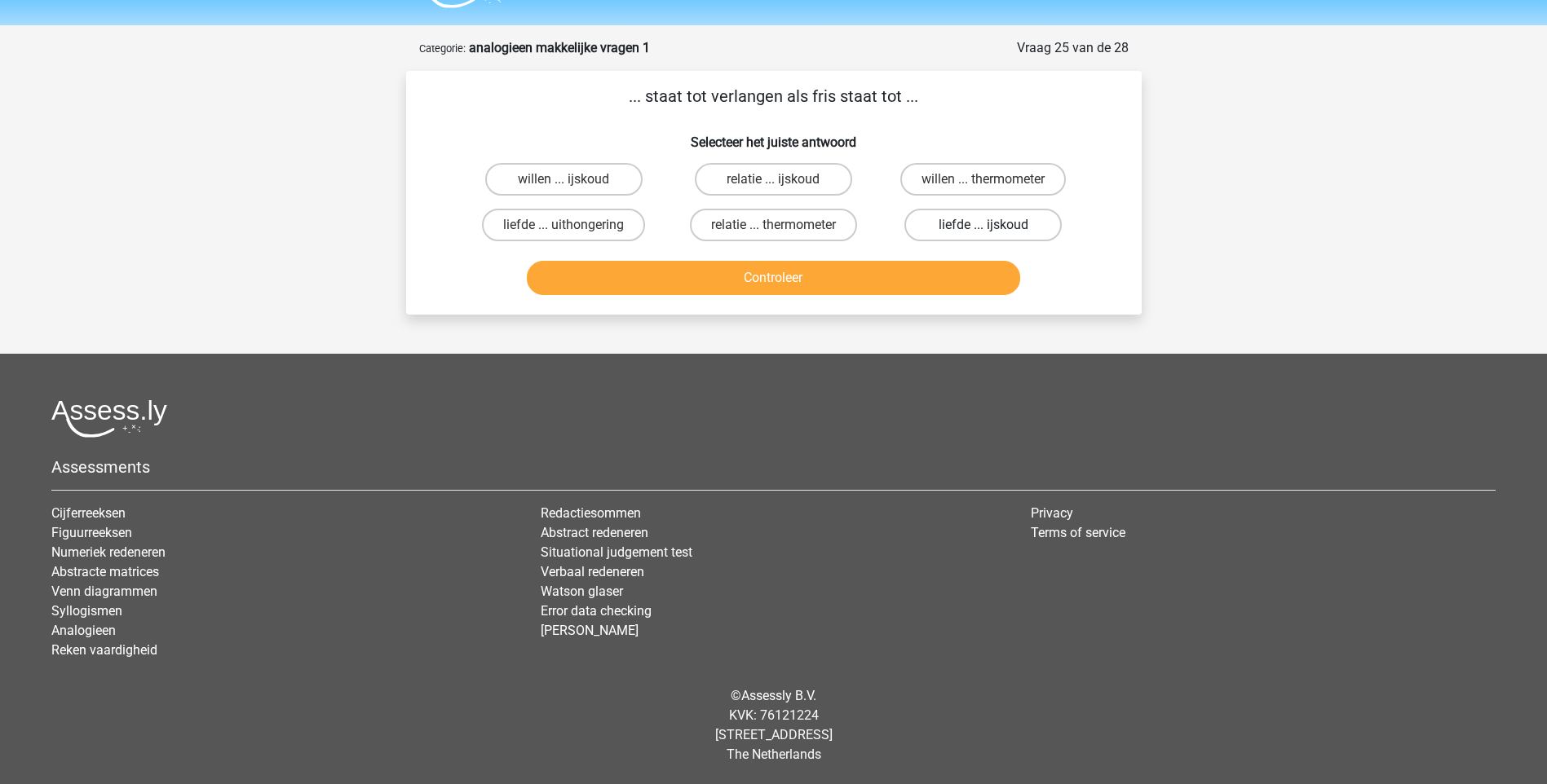
click at [948, 219] on label "liefde ... ijskoud" at bounding box center [983, 225] width 157 height 33
click at [983, 225] on input "liefde ... ijskoud" at bounding box center [988, 230] width 11 height 11
radio input "true"
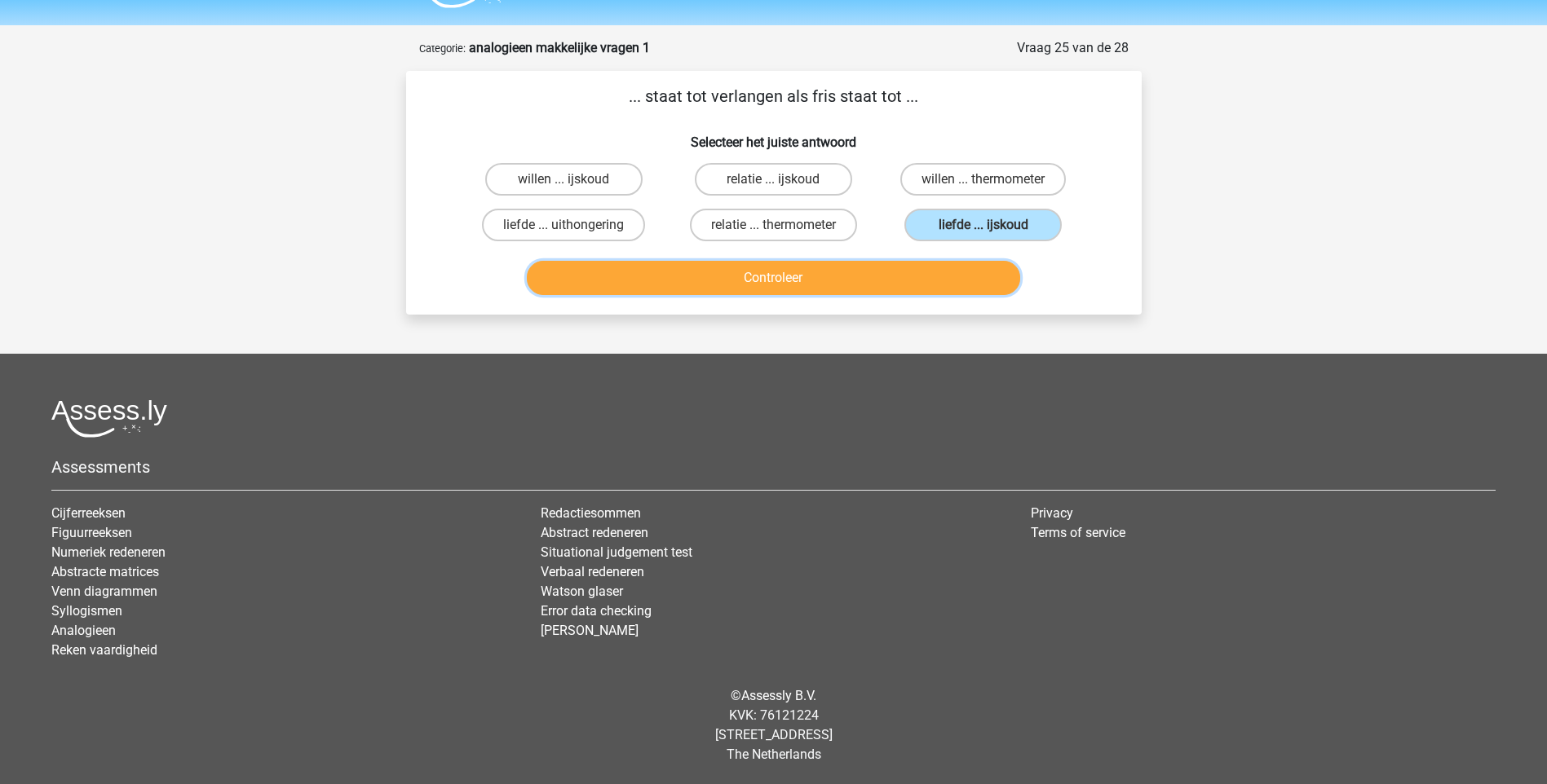
click at [822, 282] on button "Controleer" at bounding box center [773, 277] width 493 height 34
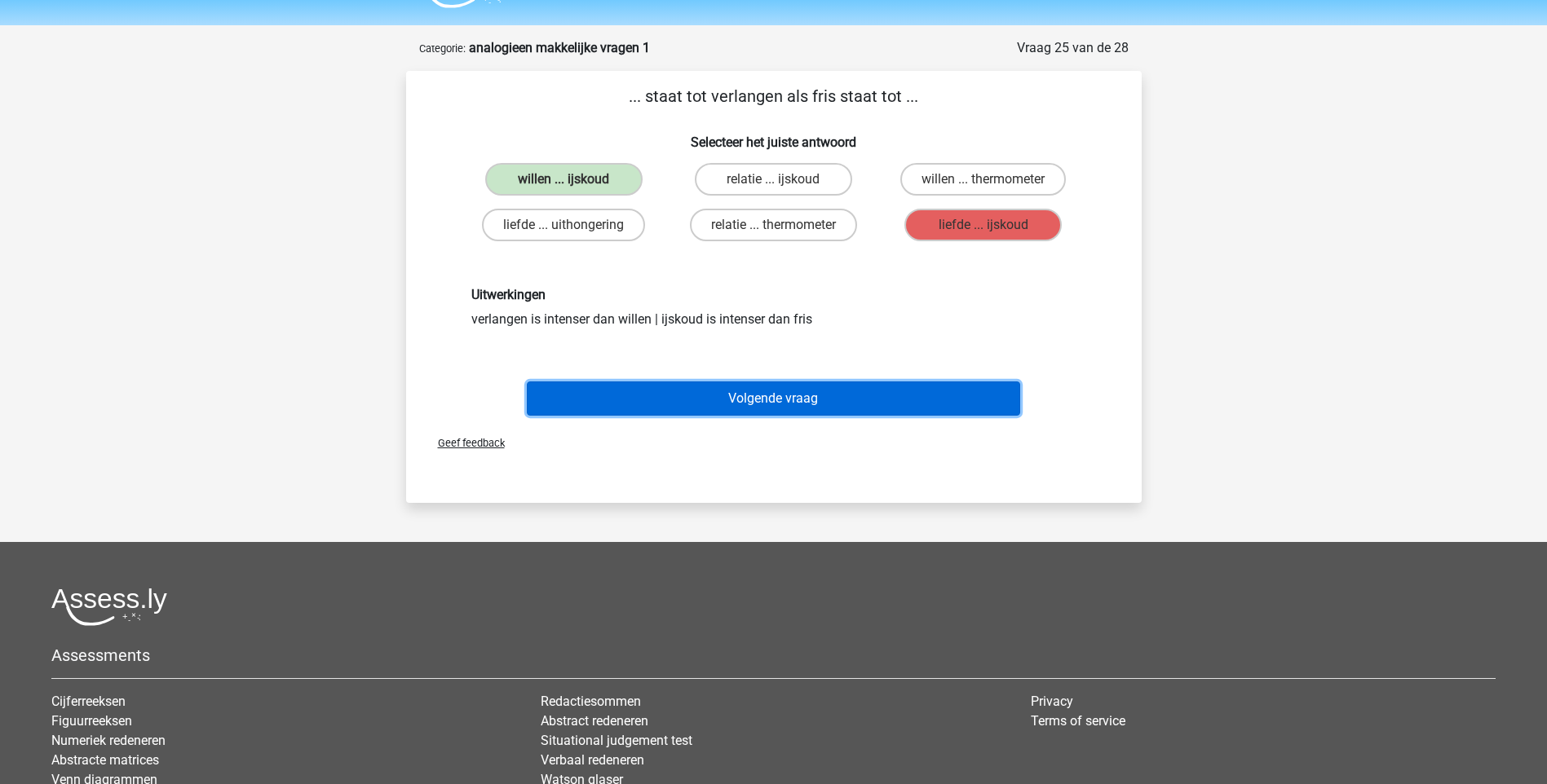
click at [764, 397] on button "Volgende vraag" at bounding box center [773, 398] width 493 height 34
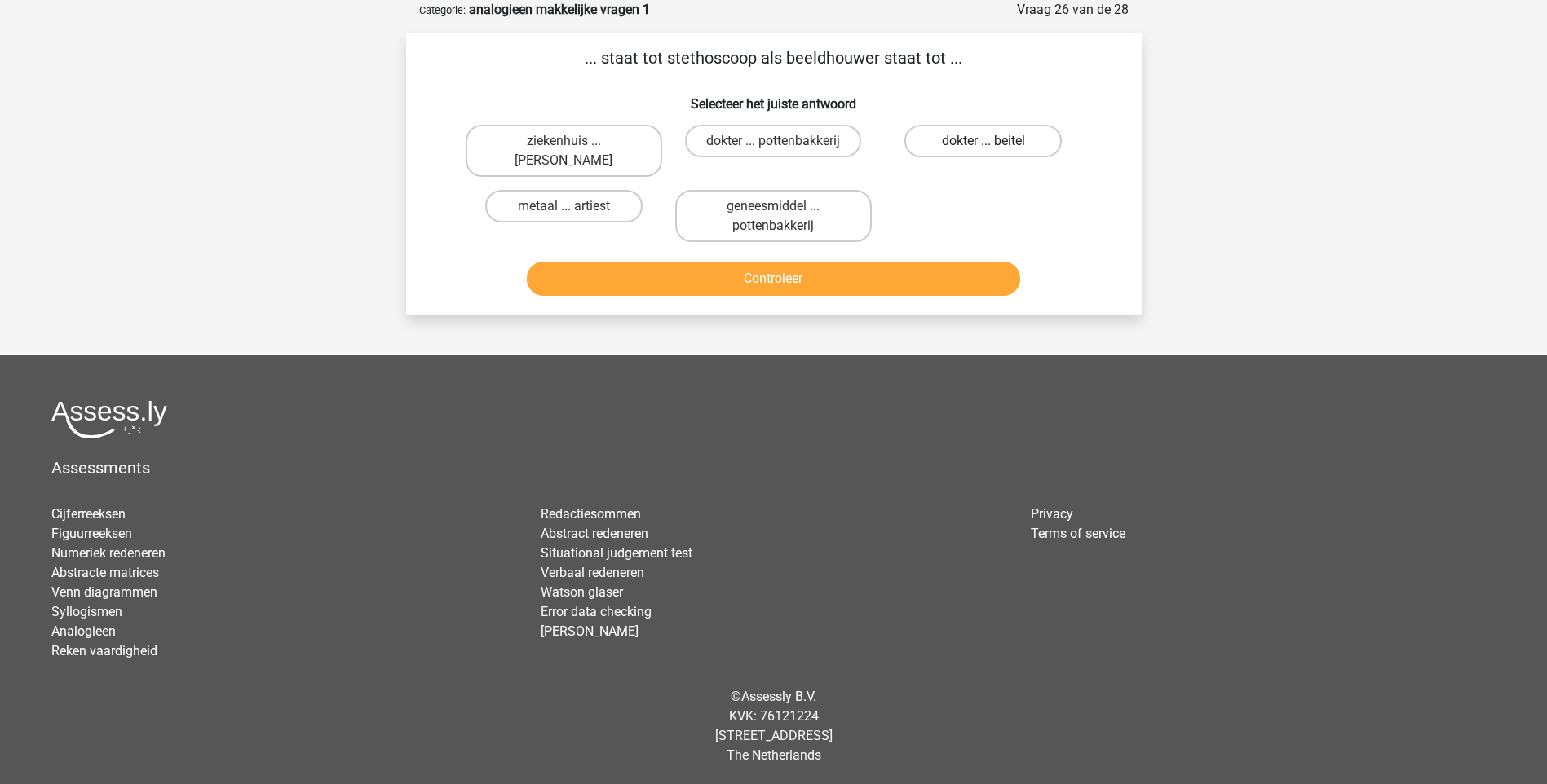
click at [968, 141] on label "dokter ... beitel" at bounding box center [983, 141] width 157 height 33
click at [983, 141] on input "dokter ... beitel" at bounding box center [988, 146] width 11 height 11
radio input "true"
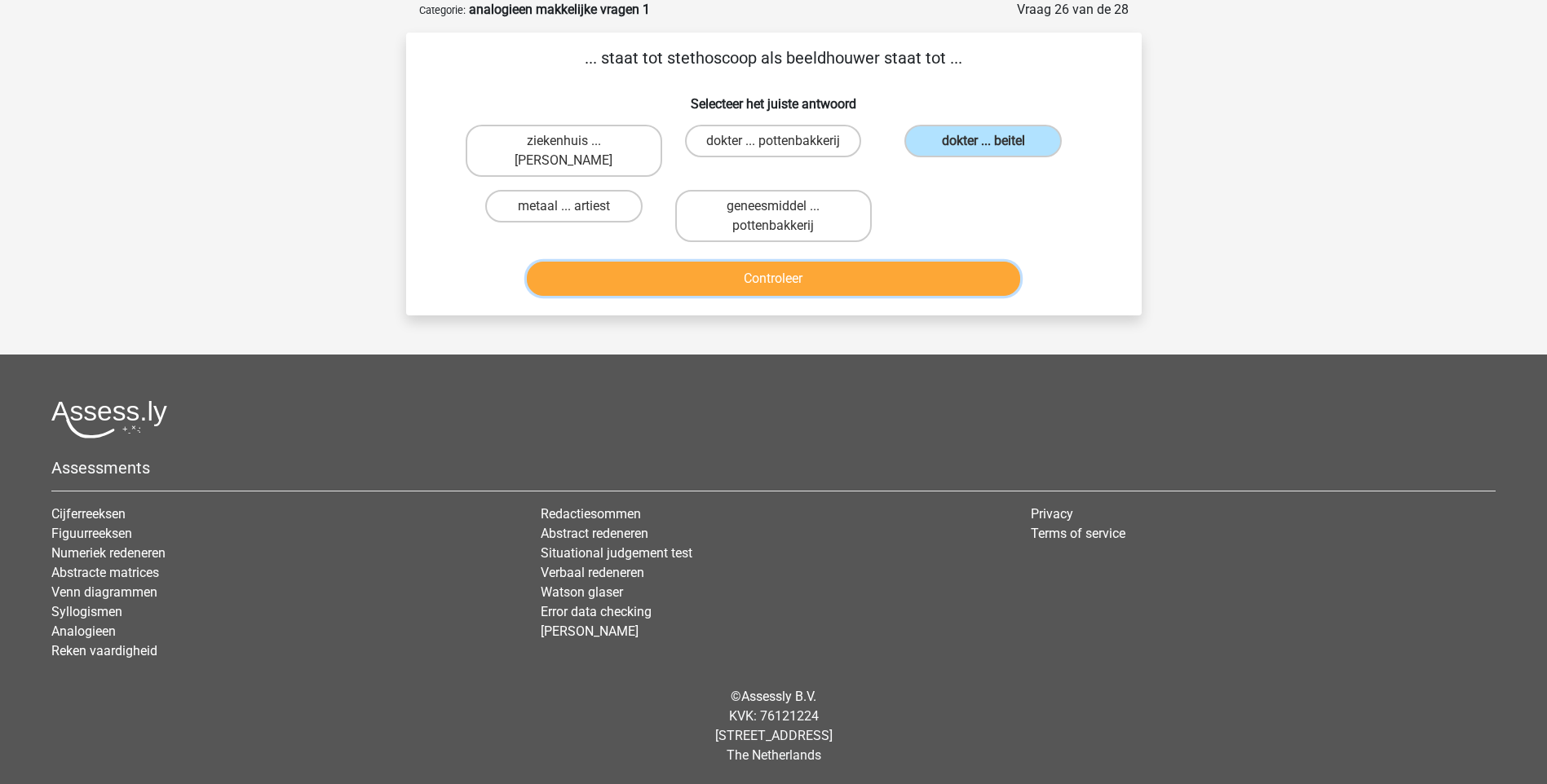
click at [795, 276] on button "Controleer" at bounding box center [773, 278] width 493 height 34
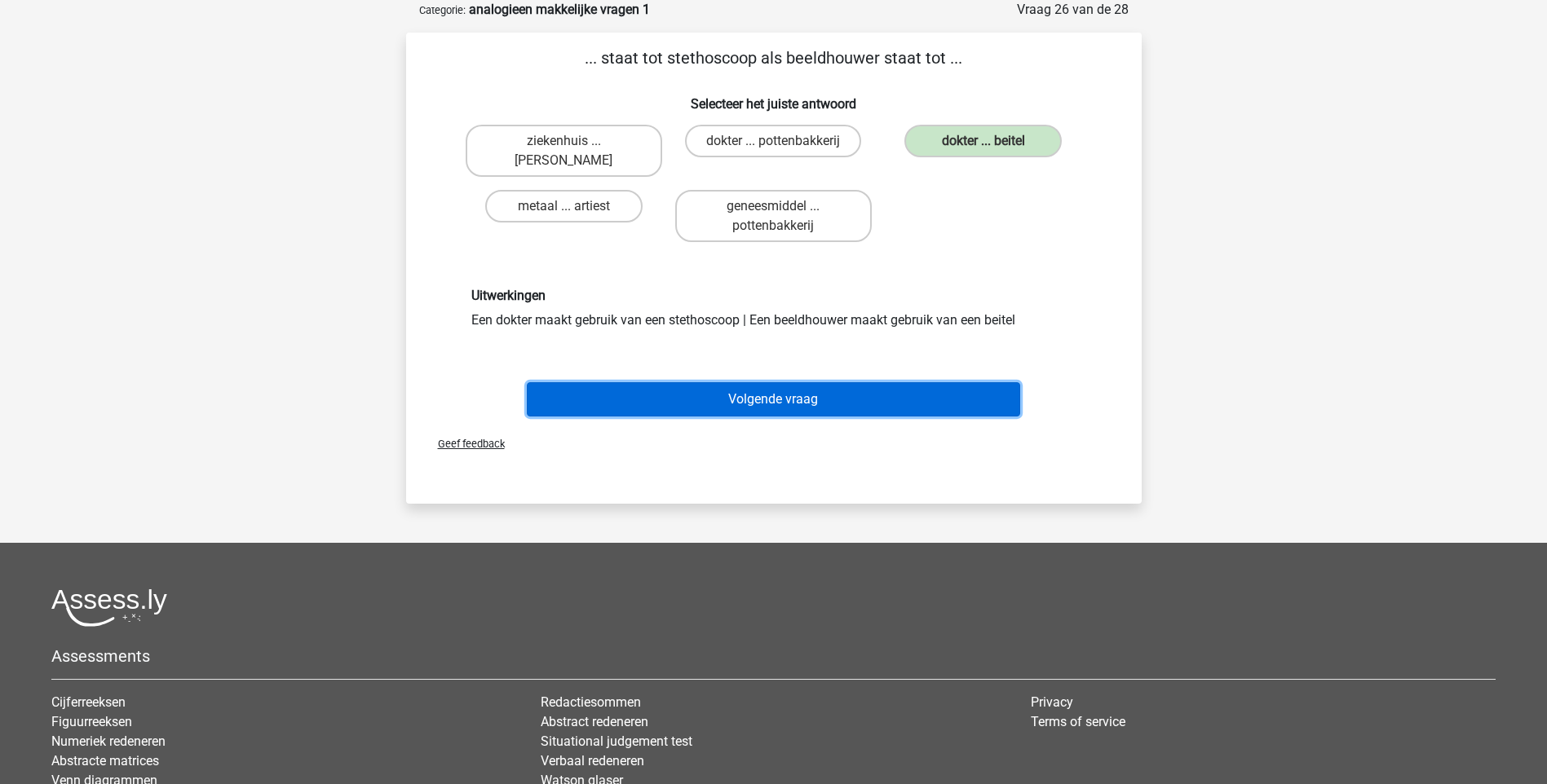
click at [774, 401] on button "Volgende vraag" at bounding box center [773, 398] width 493 height 34
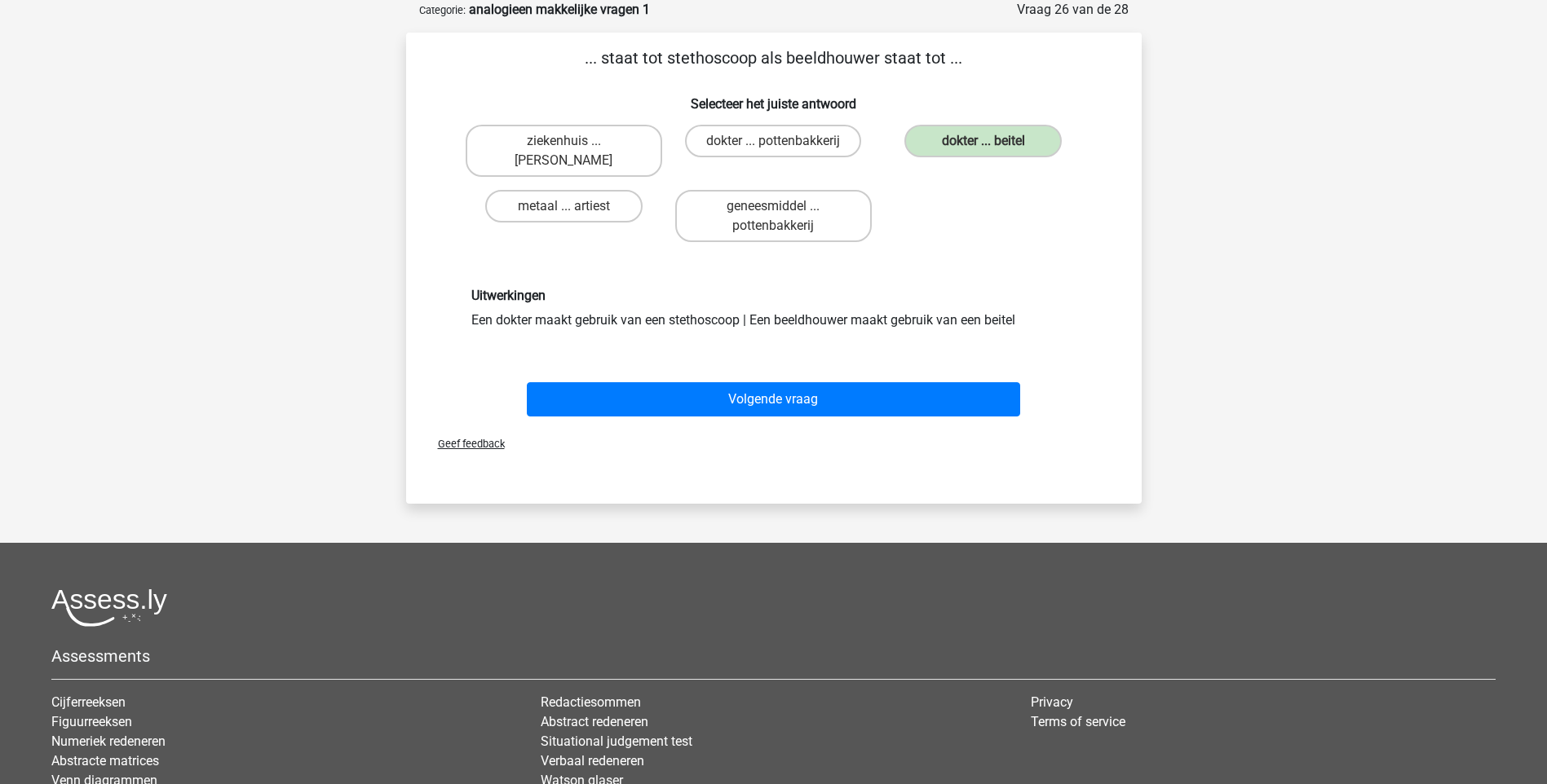
scroll to position [44, 0]
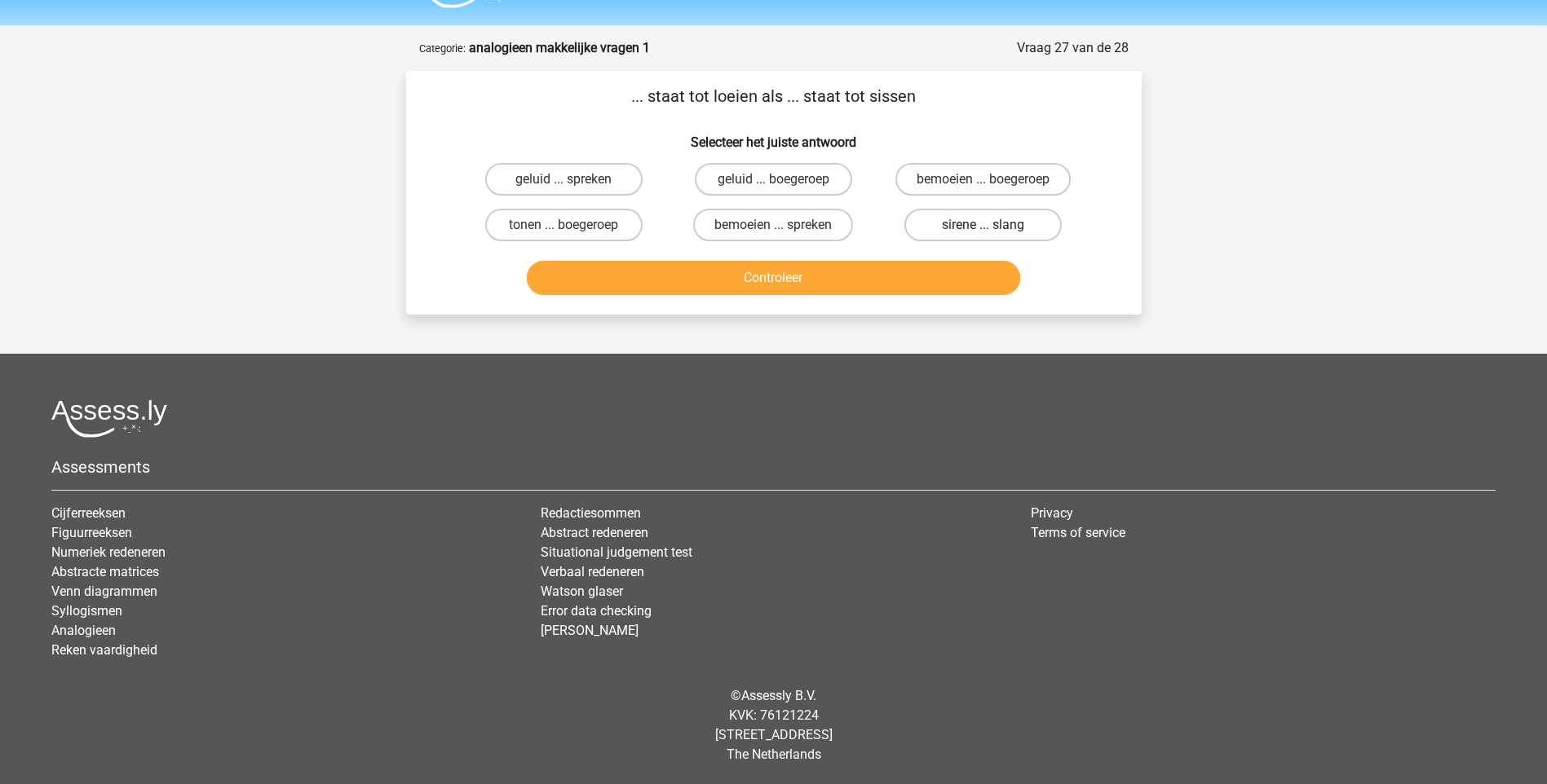
click at [931, 214] on label "sirene ... slang" at bounding box center [983, 225] width 157 height 33
click at [983, 225] on input "sirene ... slang" at bounding box center [988, 230] width 11 height 11
radio input "true"
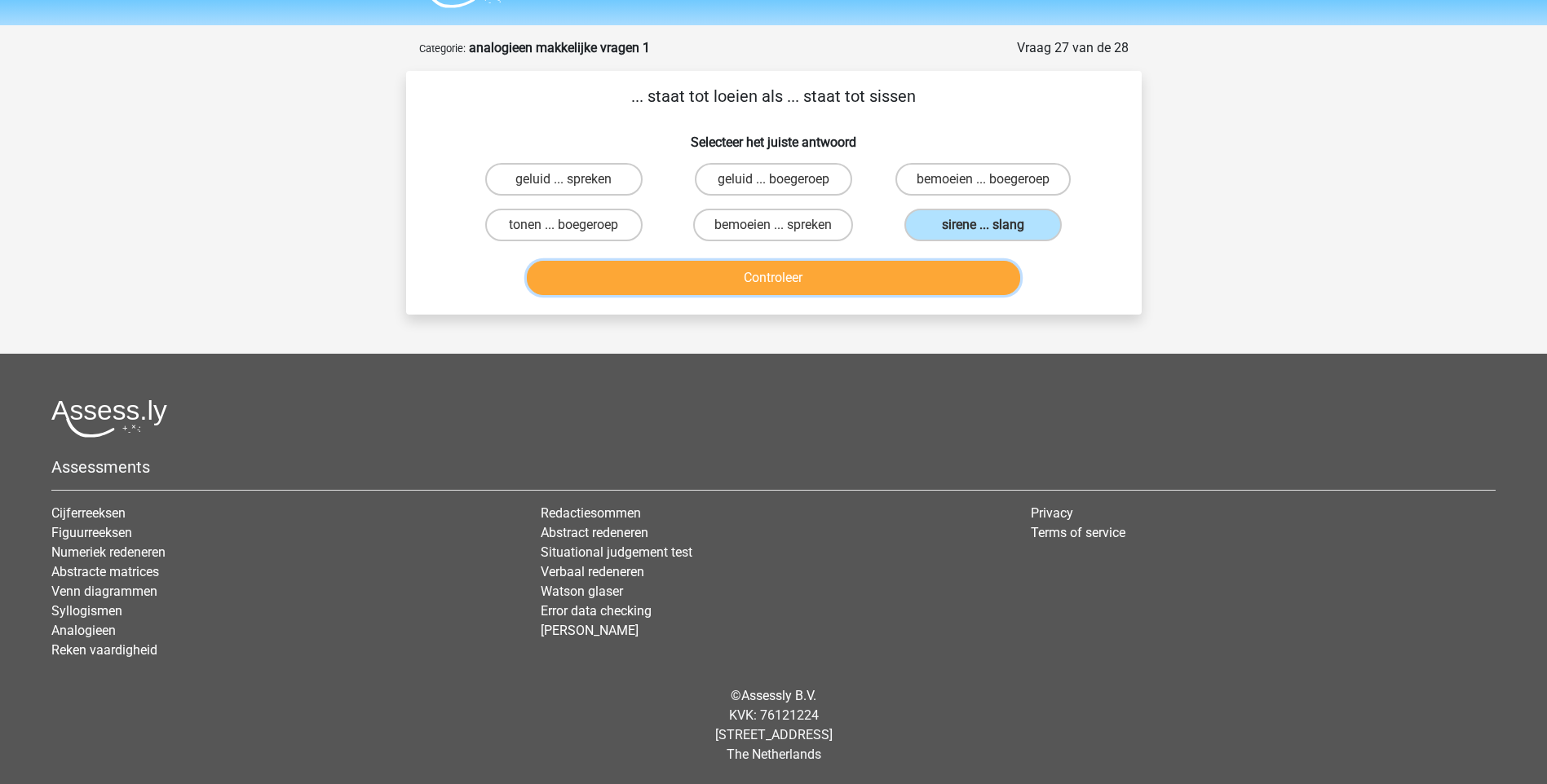
click at [907, 265] on button "Controleer" at bounding box center [773, 277] width 493 height 34
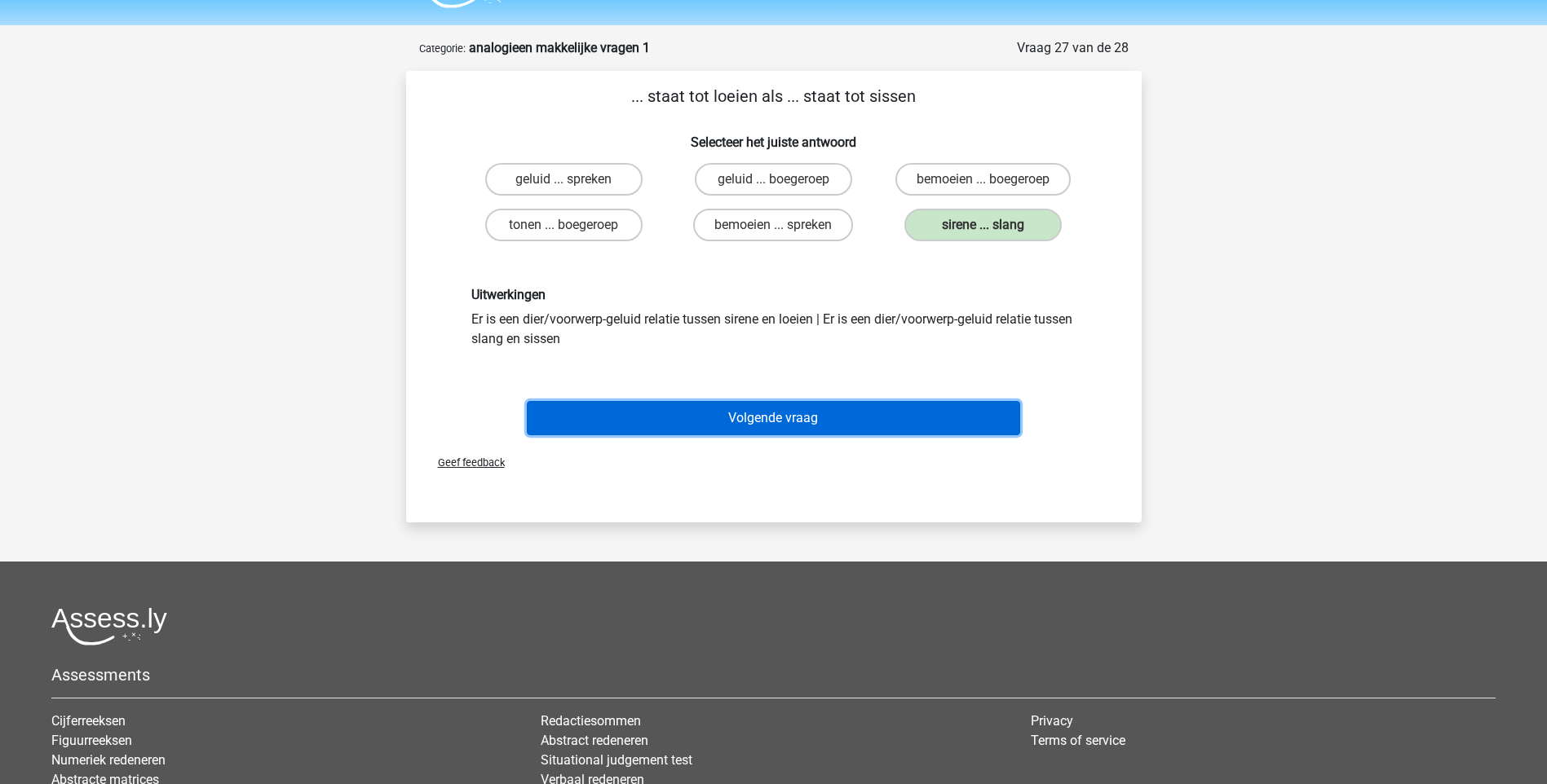
click at [774, 416] on button "Volgende vraag" at bounding box center [773, 418] width 493 height 34
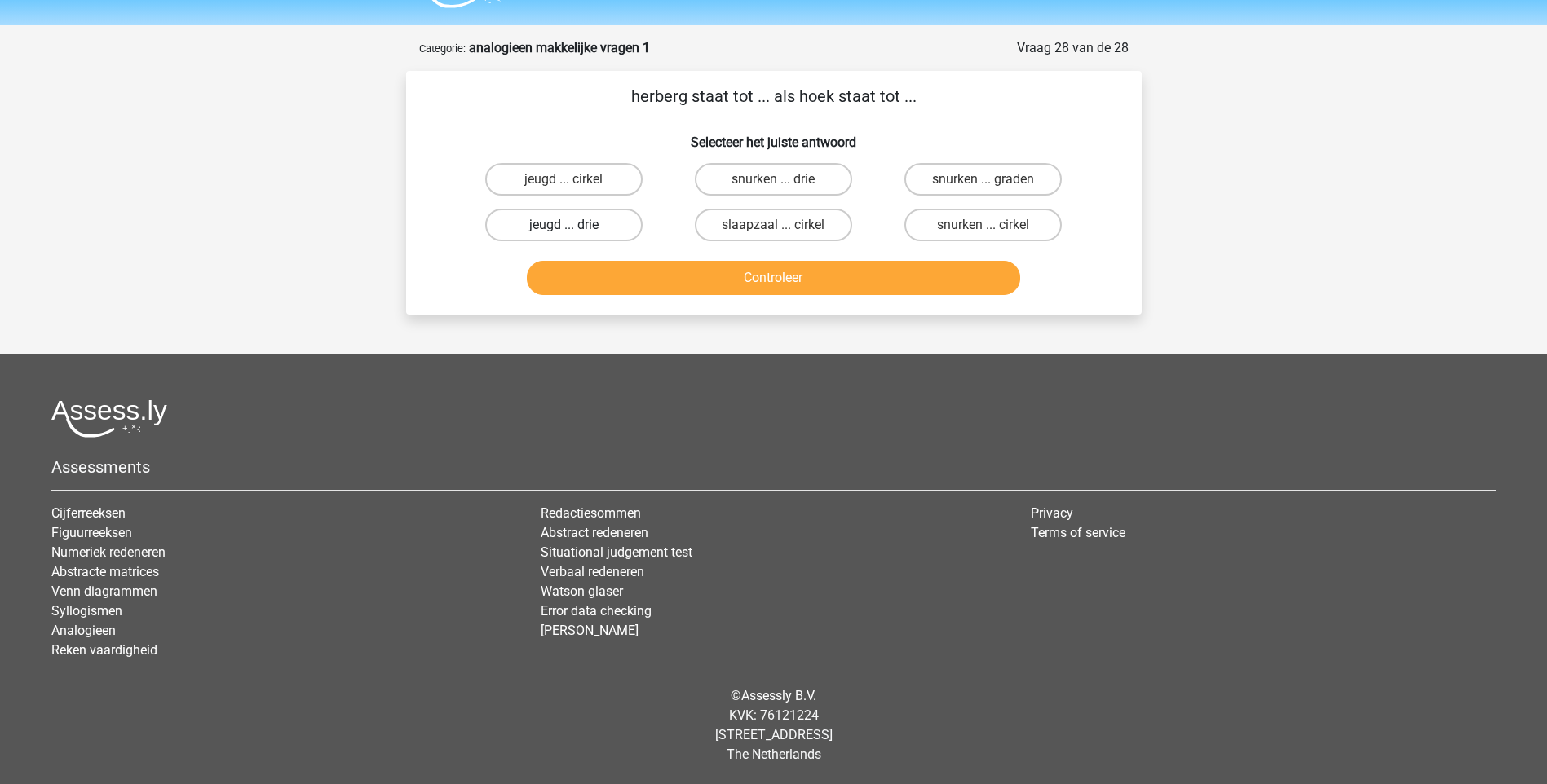
click at [603, 225] on label "jeugd ... drie" at bounding box center [563, 225] width 157 height 33
click at [574, 225] on input "jeugd ... drie" at bounding box center [568, 230] width 11 height 11
radio input "true"
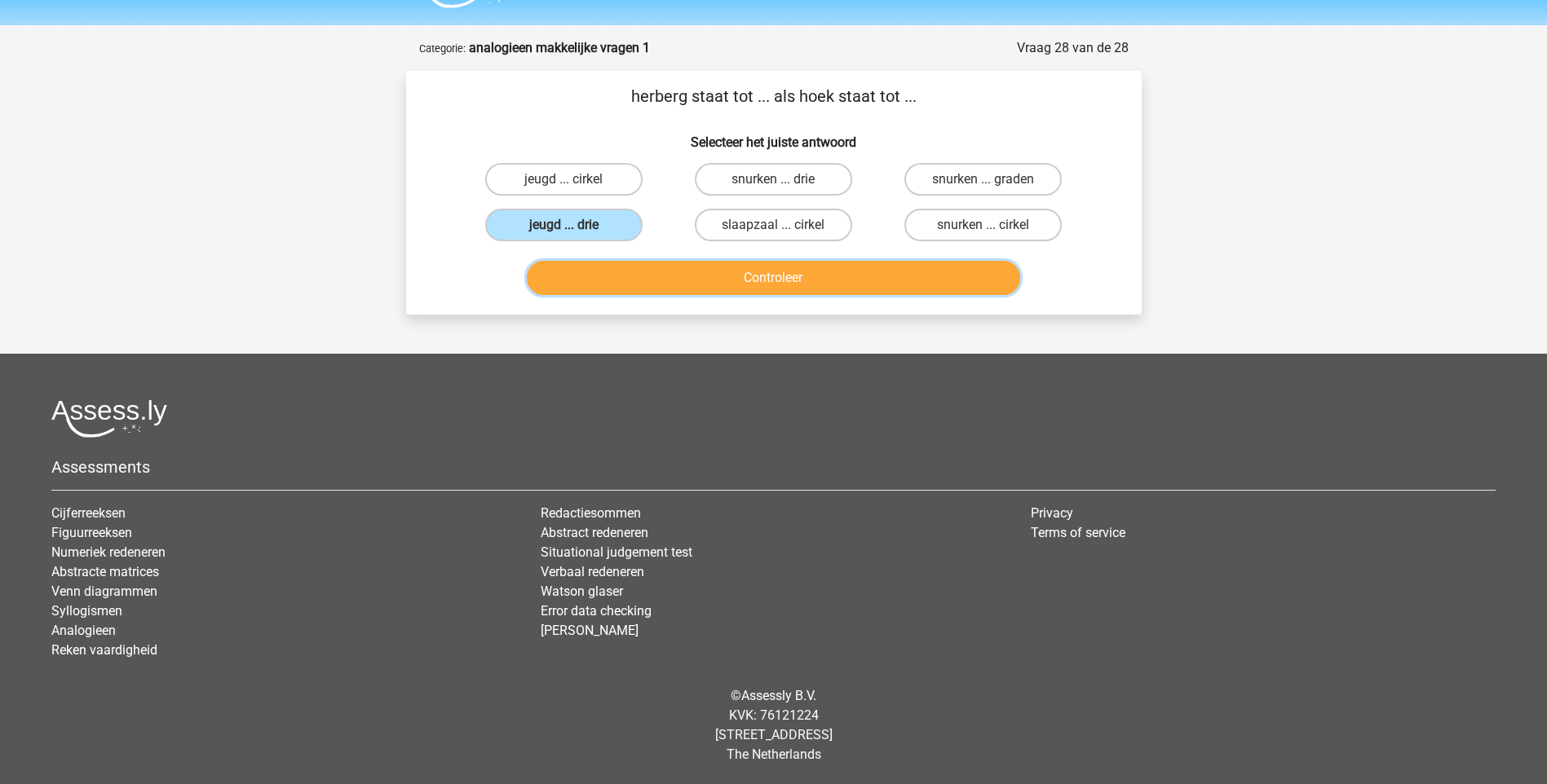
click at [705, 275] on button "Controleer" at bounding box center [773, 277] width 493 height 34
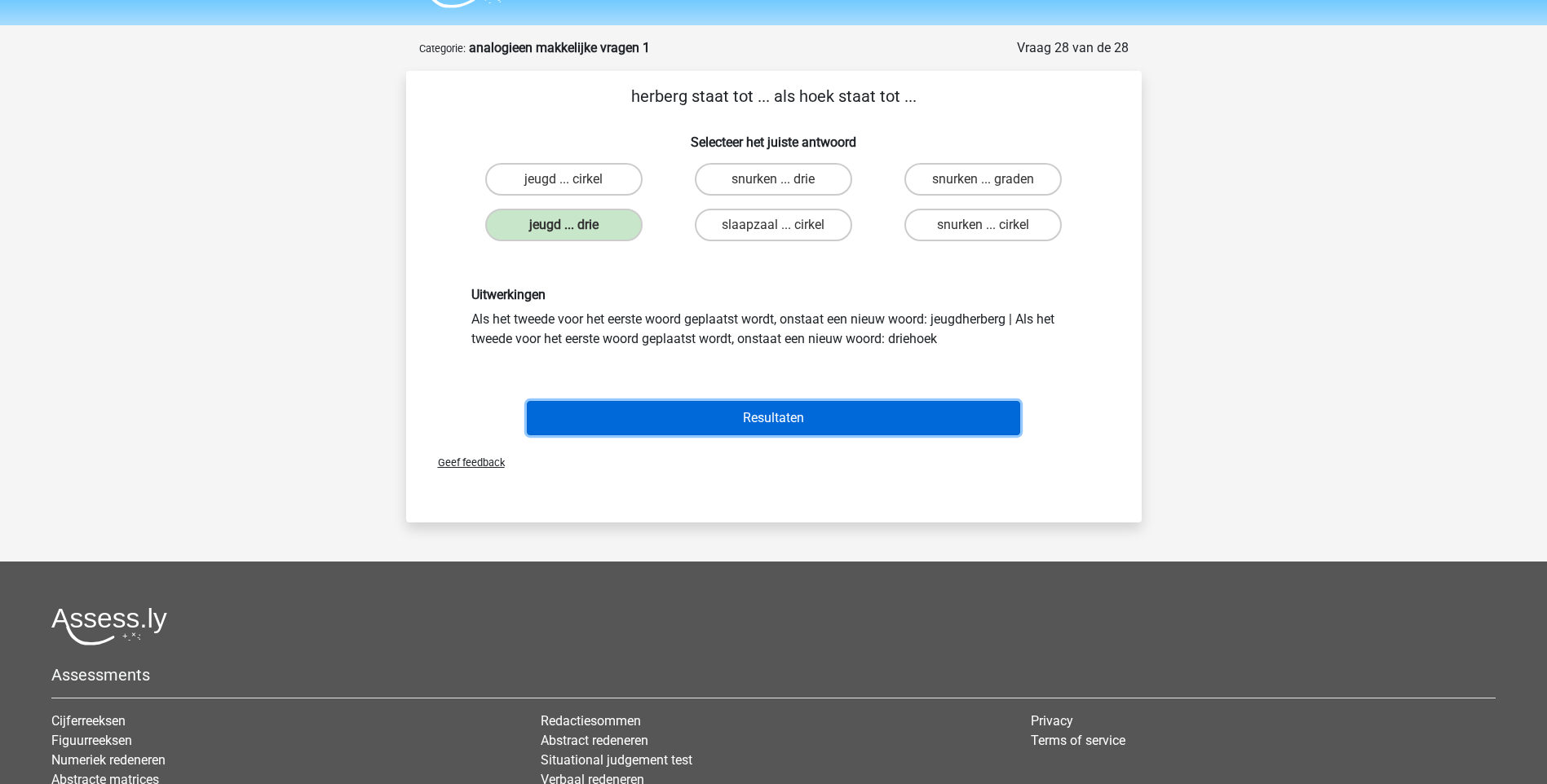
click at [764, 411] on button "Resultaten" at bounding box center [773, 418] width 493 height 34
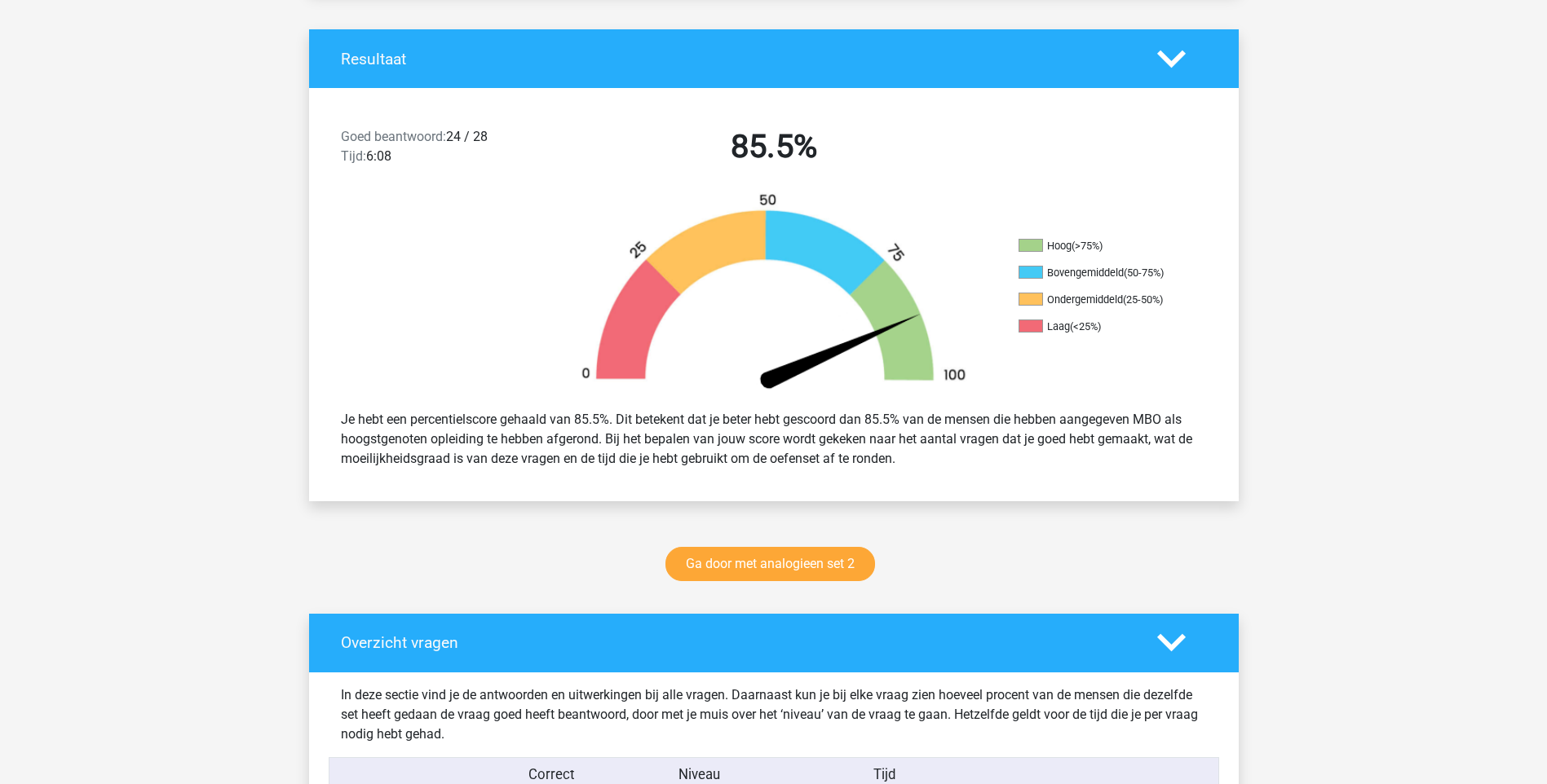
scroll to position [489, 0]
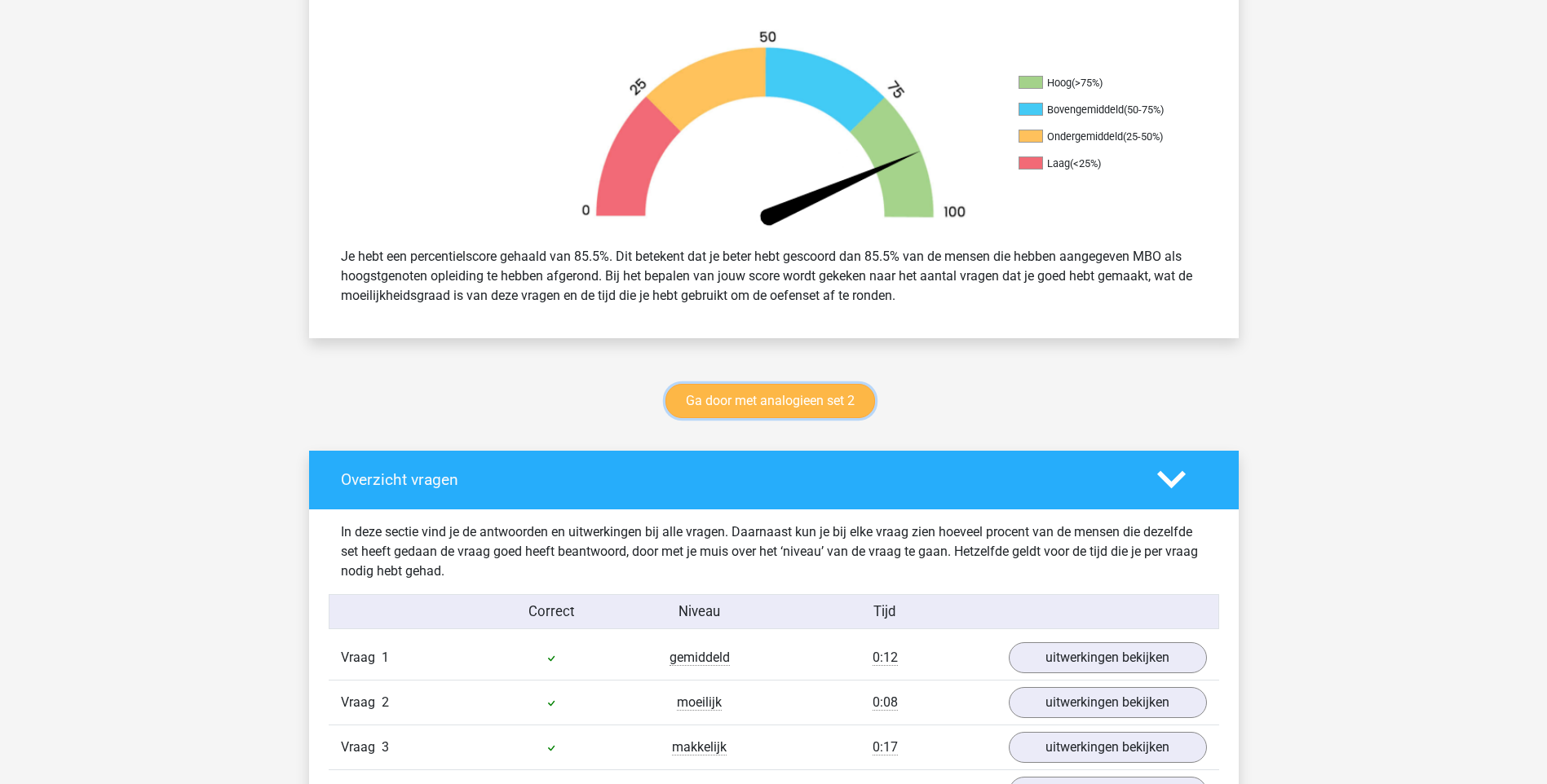
click at [849, 395] on link "Ga door met analogieen set 2" at bounding box center [770, 400] width 209 height 34
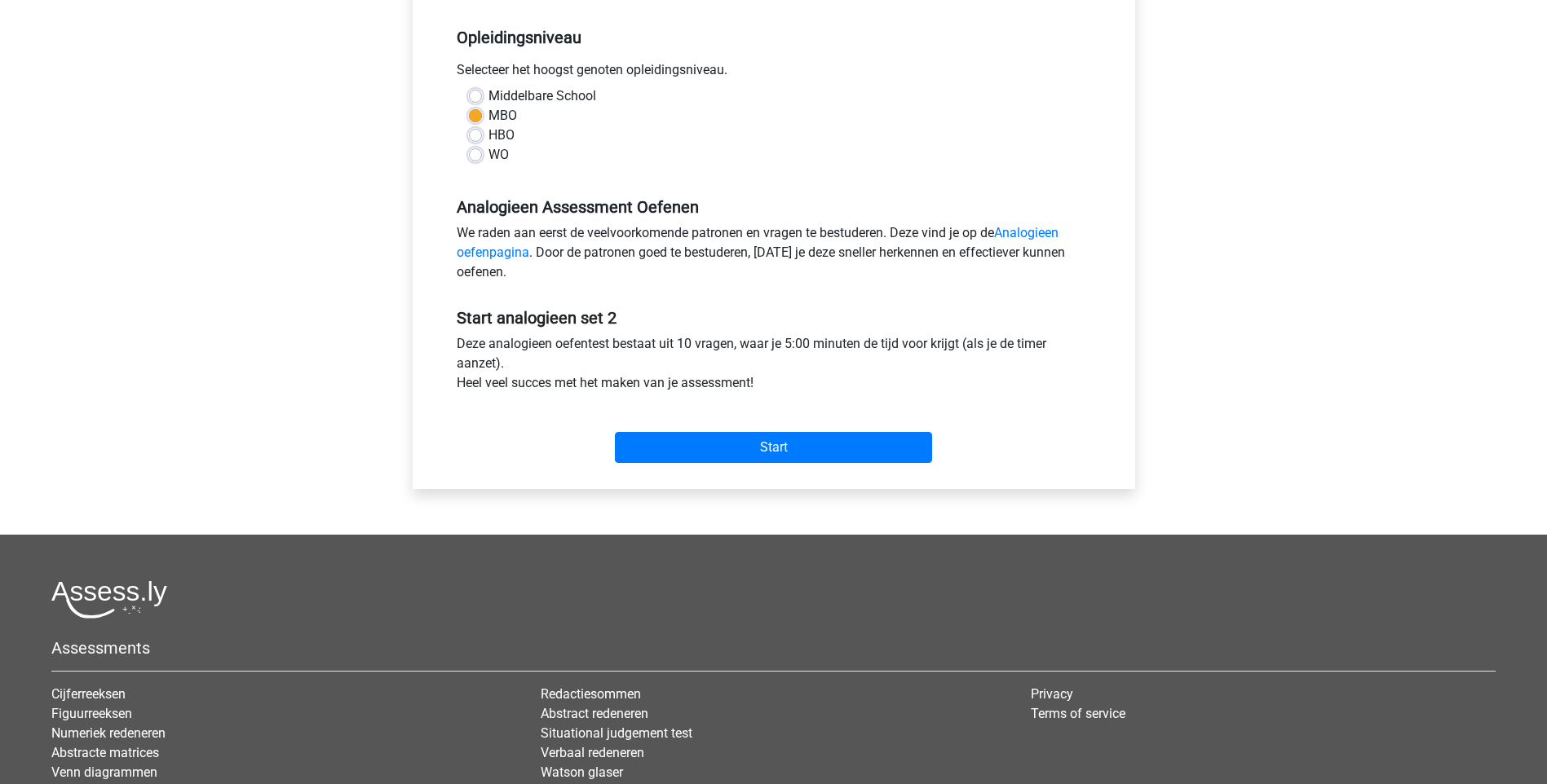
scroll to position [326, 0]
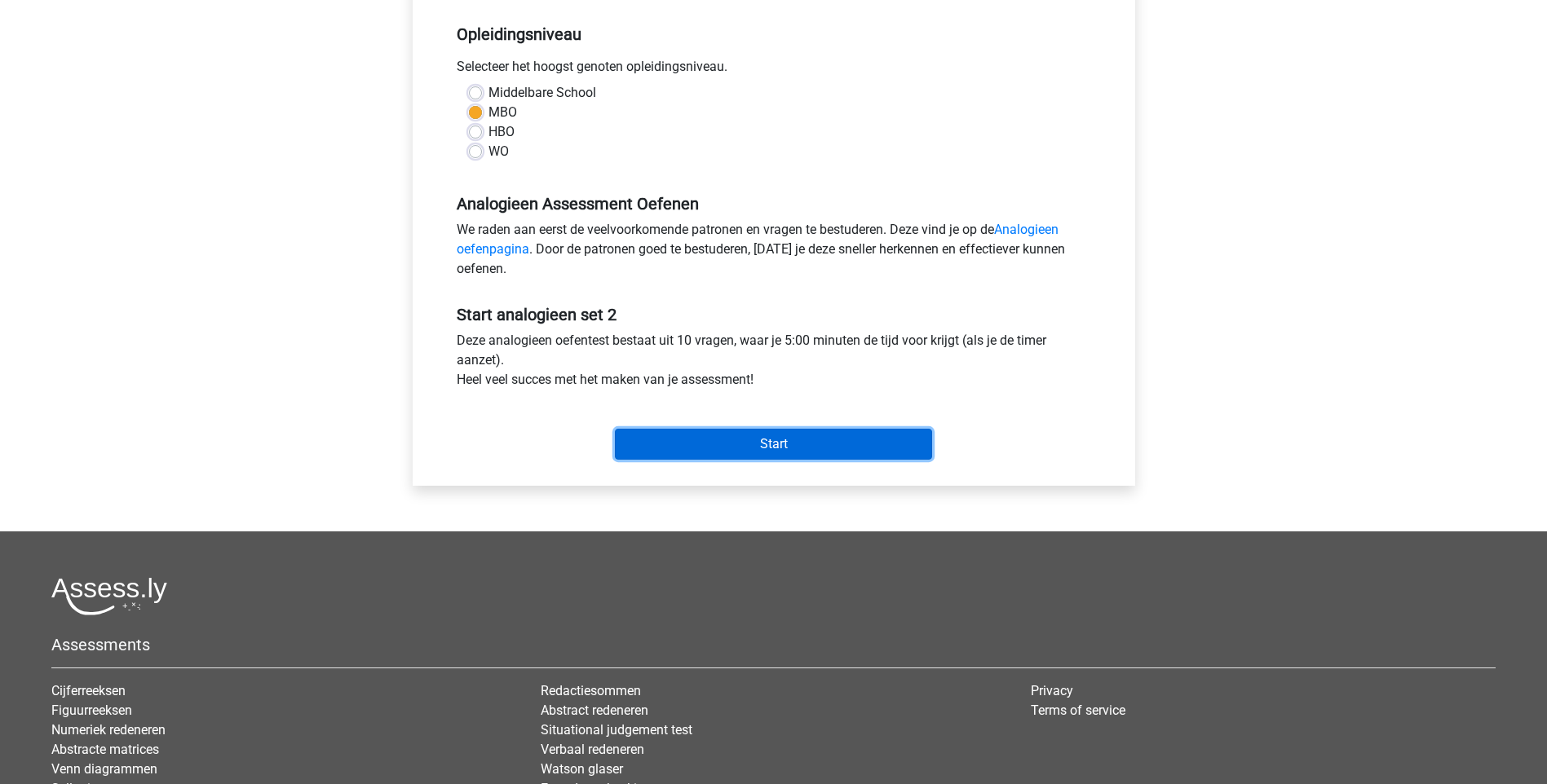
click at [844, 436] on input "Start" at bounding box center [773, 444] width 317 height 31
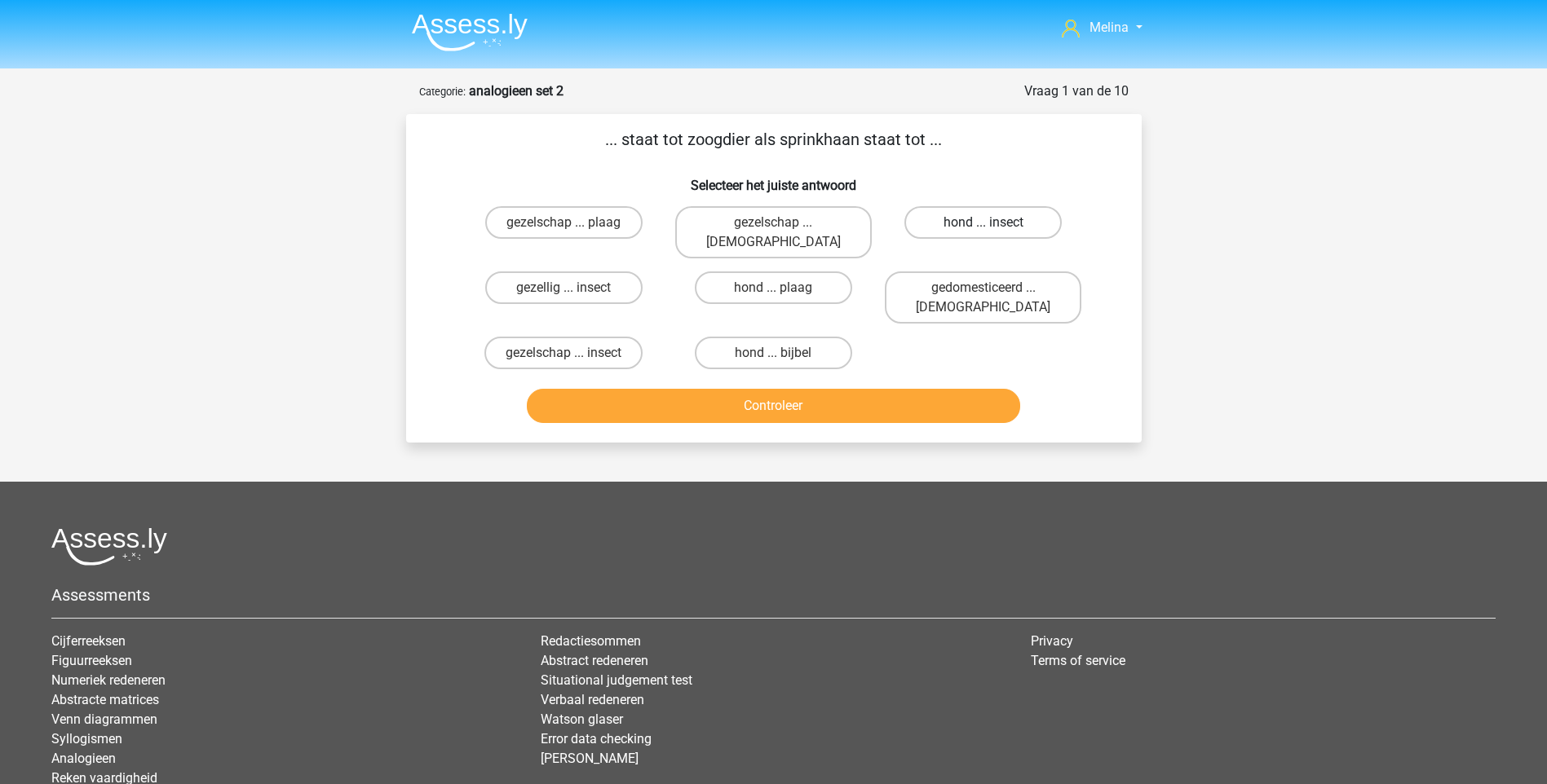
click at [1014, 211] on label "hond ... insect" at bounding box center [983, 223] width 157 height 33
click at [994, 223] on input "hond ... insect" at bounding box center [988, 228] width 11 height 11
radio input "true"
click at [805, 389] on button "Controleer" at bounding box center [773, 405] width 493 height 34
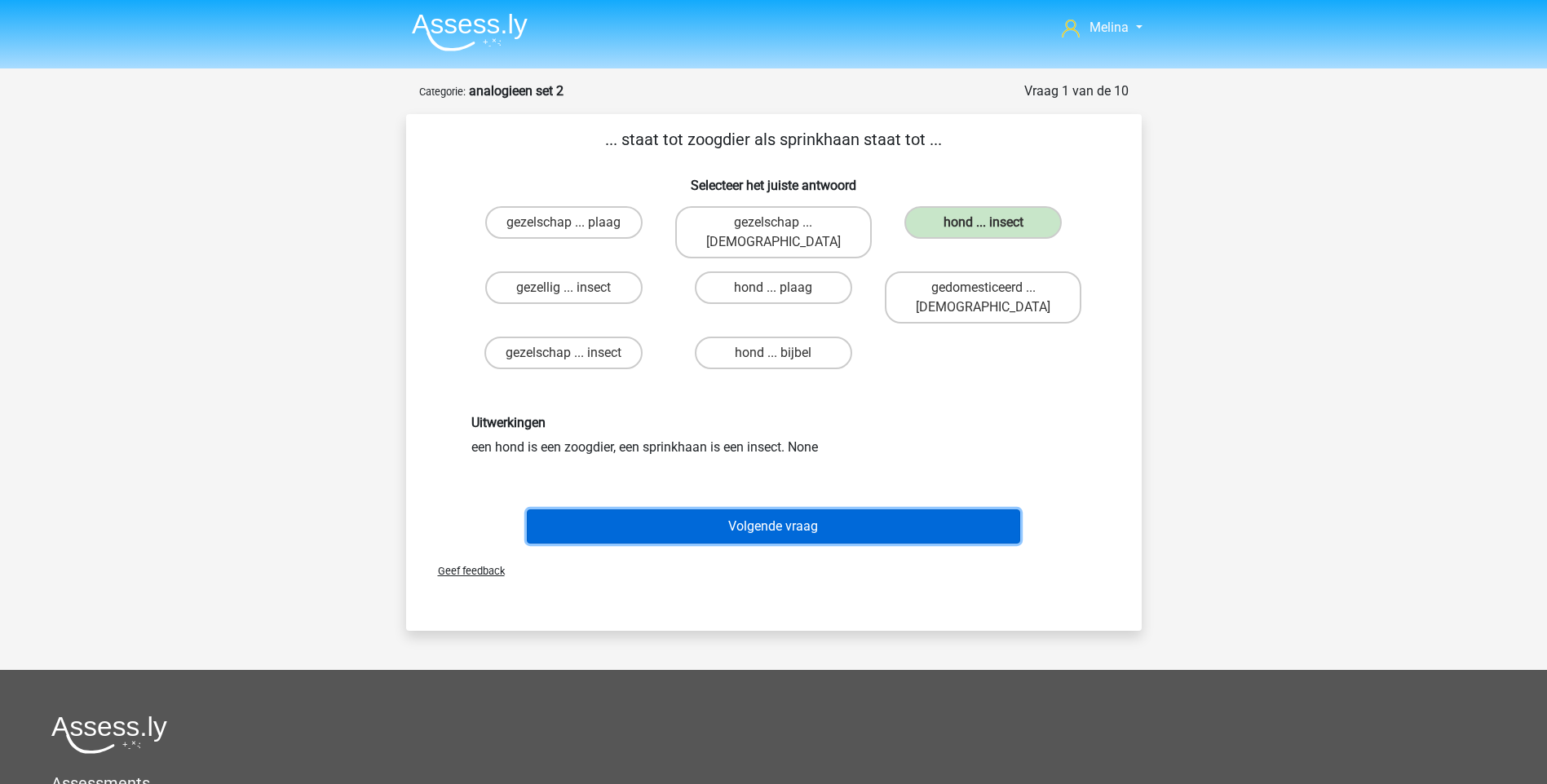
click at [849, 510] on button "Volgende vraag" at bounding box center [773, 526] width 493 height 34
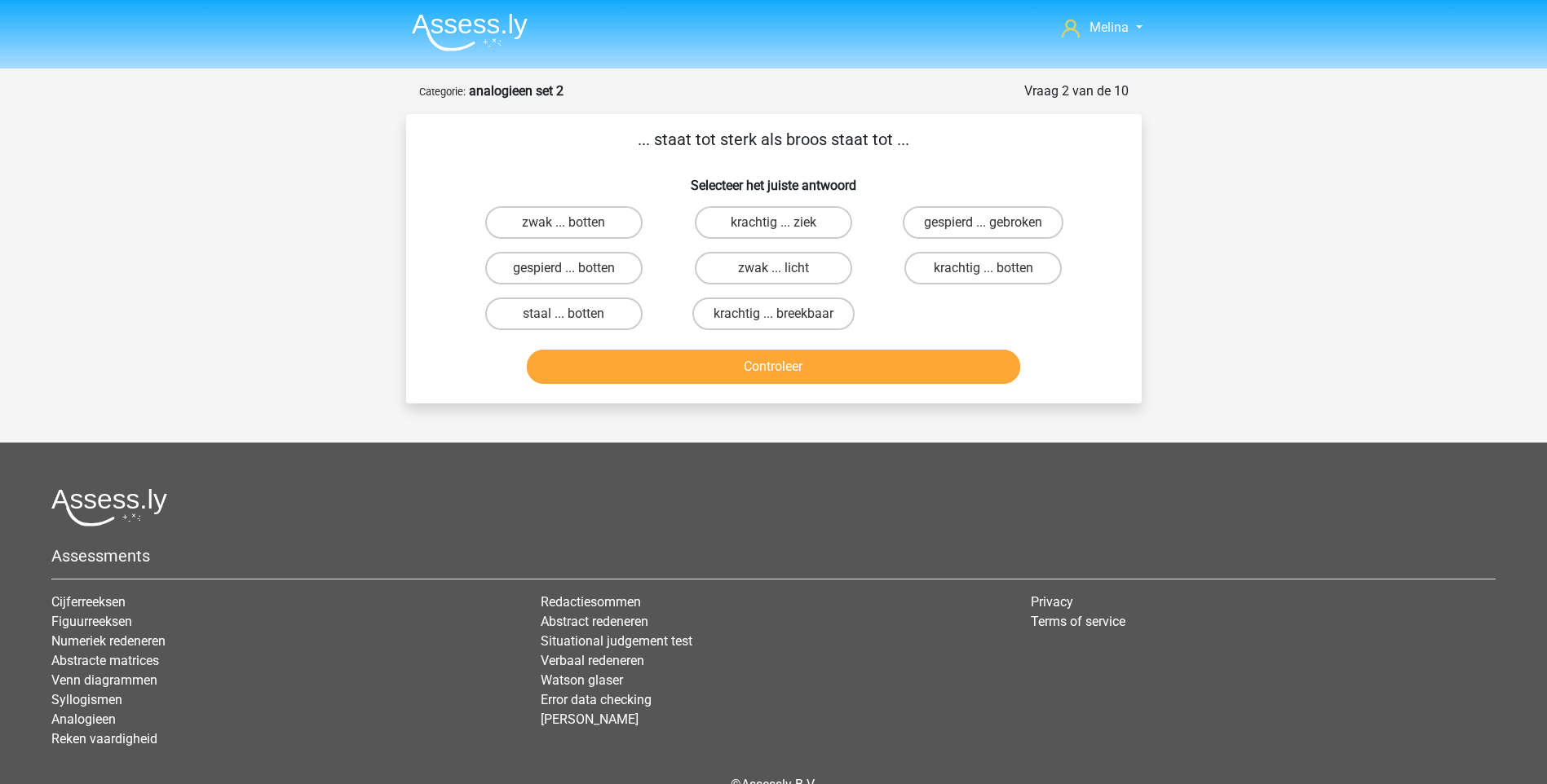
scroll to position [81, 0]
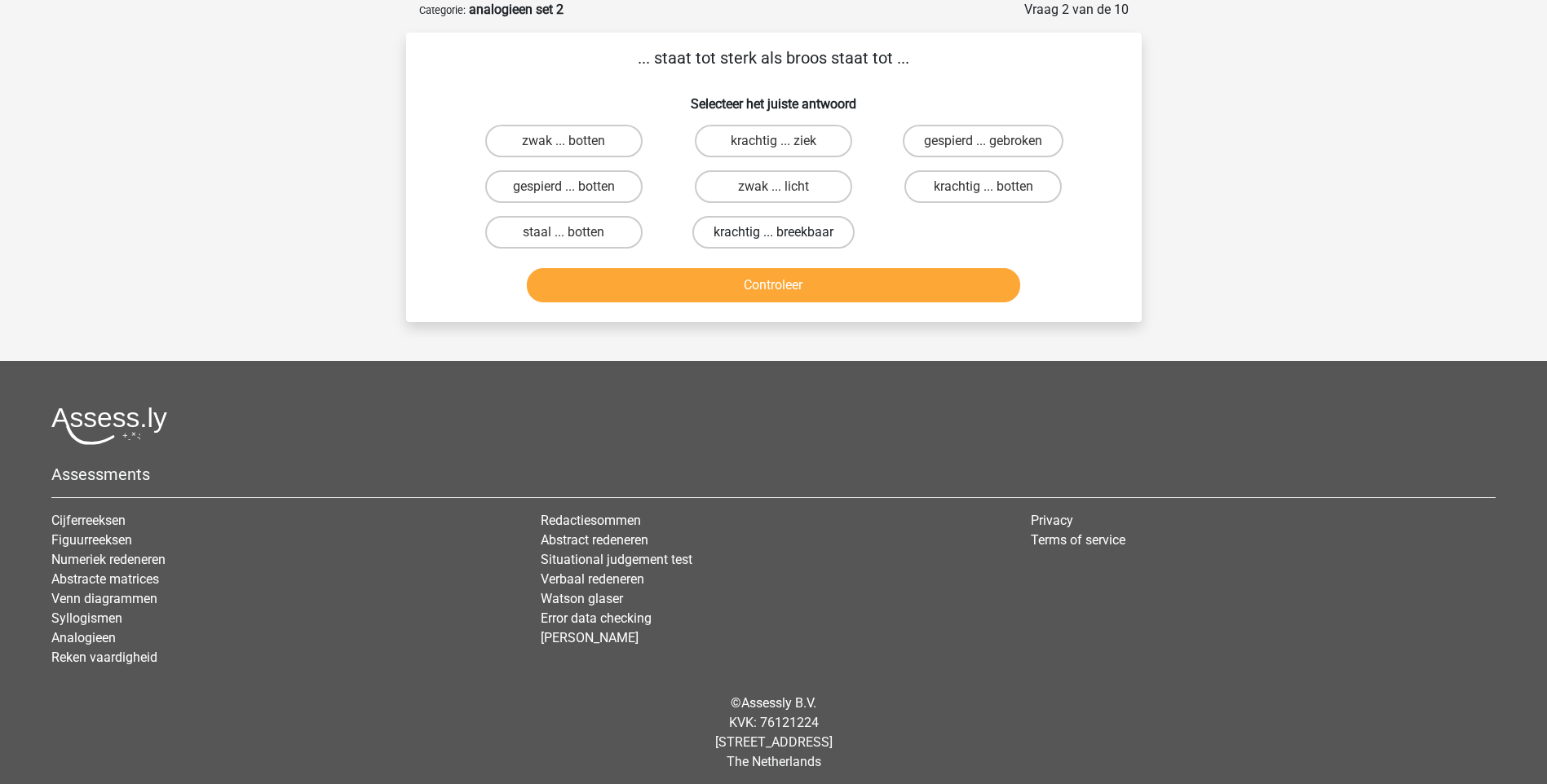
click at [760, 233] on label "krachtig ... breekbaar" at bounding box center [773, 233] width 162 height 33
click at [773, 233] on input "krachtig ... breekbaar" at bounding box center [777, 237] width 11 height 11
radio input "true"
click at [777, 288] on button "Controleer" at bounding box center [773, 285] width 493 height 34
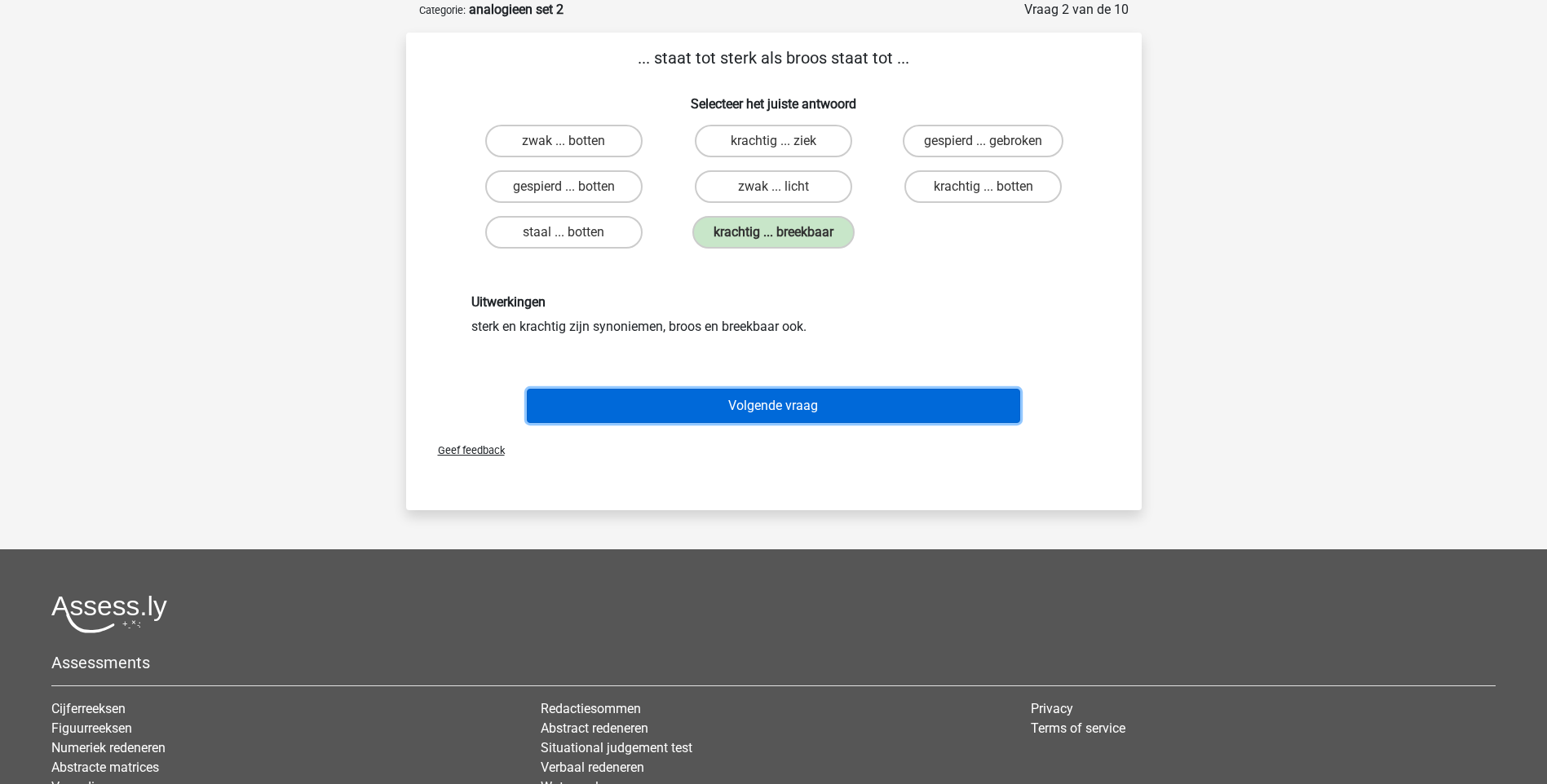
click at [788, 399] on button "Volgende vraag" at bounding box center [773, 405] width 493 height 34
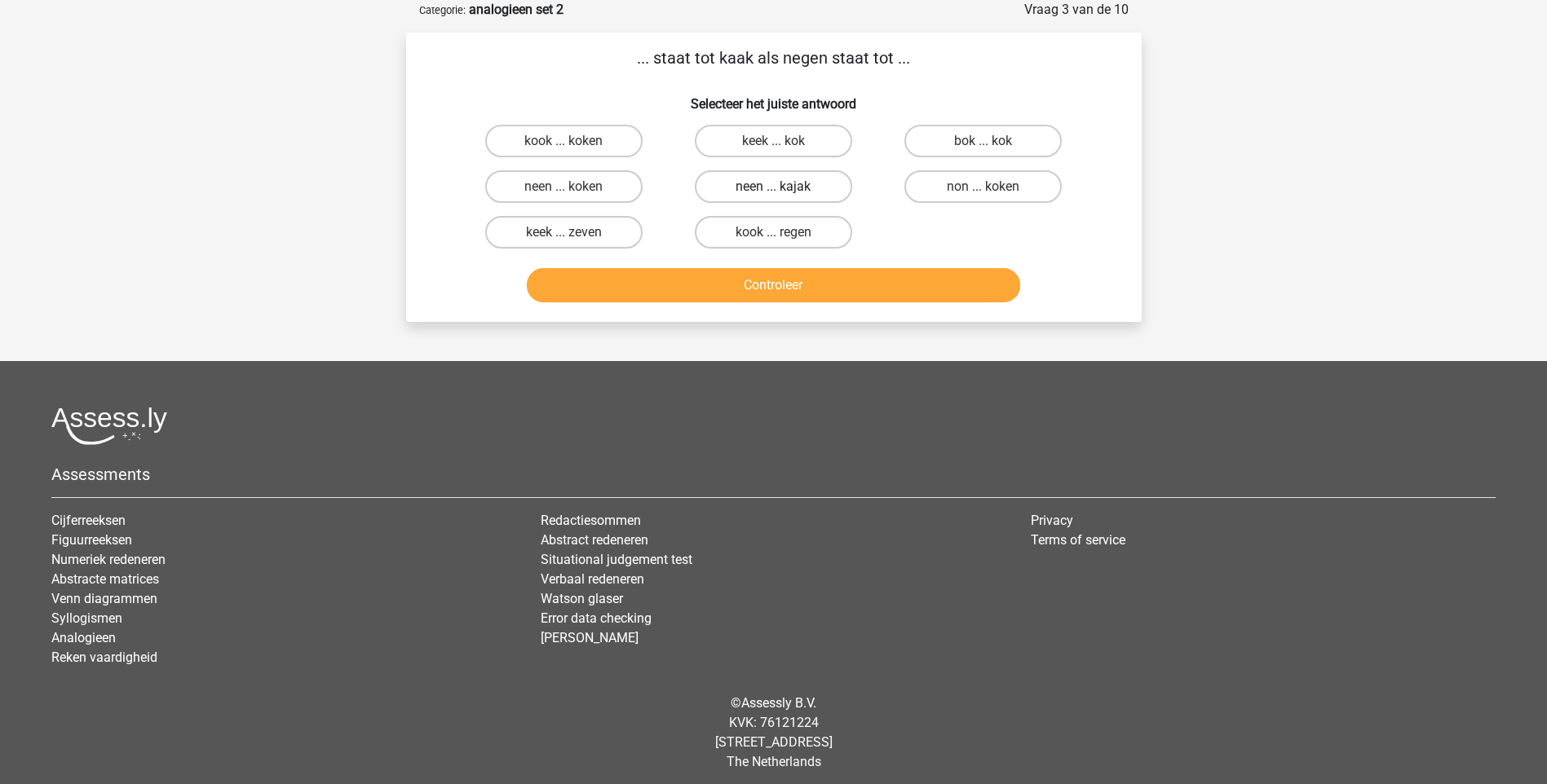
click at [793, 185] on label "neen ... kajak" at bounding box center [774, 187] width 157 height 33
click at [783, 187] on input "neen ... kajak" at bounding box center [777, 192] width 11 height 11
radio input "true"
click at [821, 290] on button "Controleer" at bounding box center [773, 285] width 493 height 34
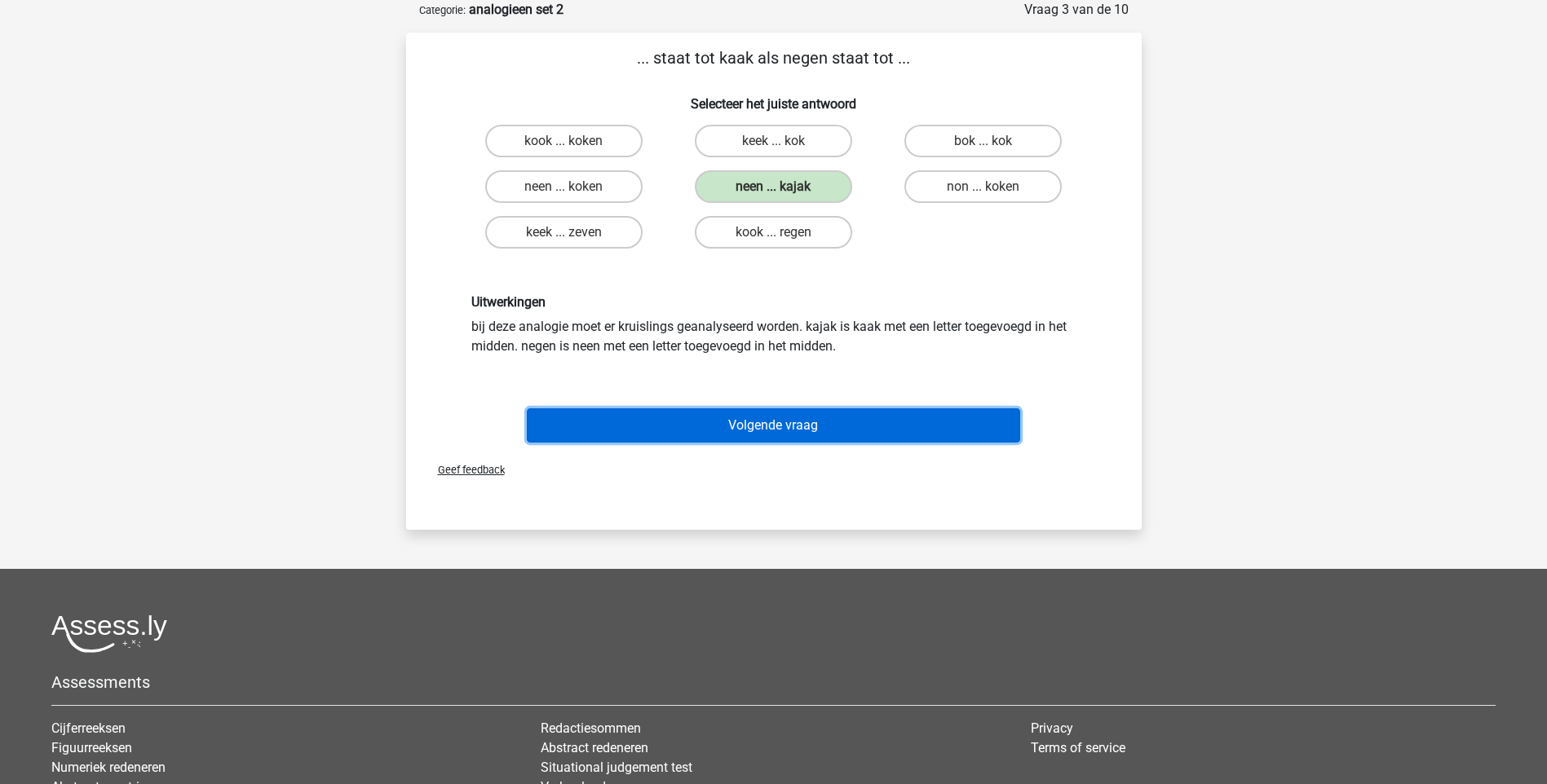
click at [806, 413] on button "Volgende vraag" at bounding box center [773, 424] width 493 height 34
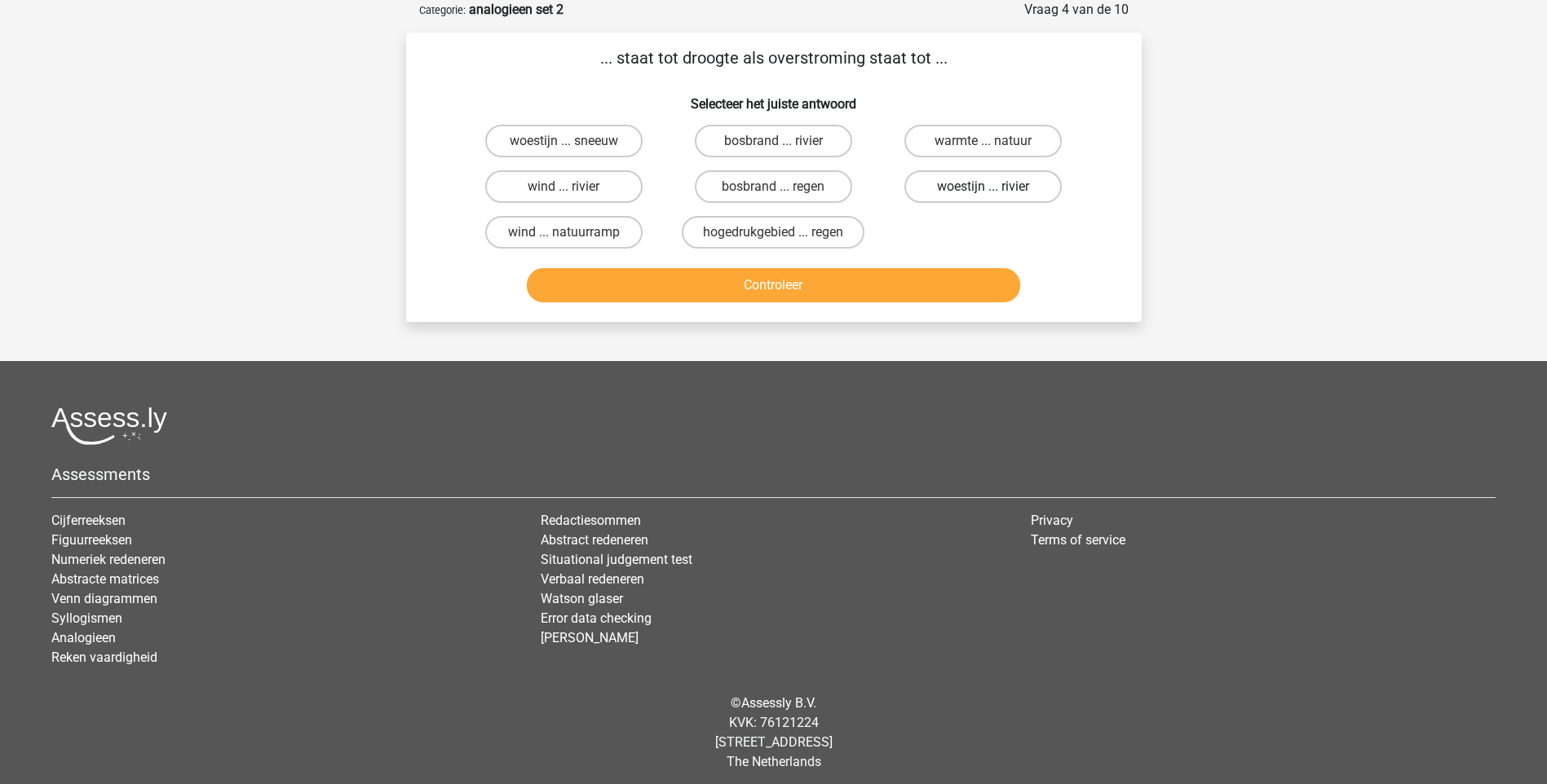
click at [986, 182] on label "woestijn ... rivier" at bounding box center [983, 187] width 157 height 33
click at [986, 187] on input "woestijn ... rivier" at bounding box center [988, 192] width 11 height 11
radio input "true"
click at [839, 289] on button "Controleer" at bounding box center [773, 285] width 493 height 34
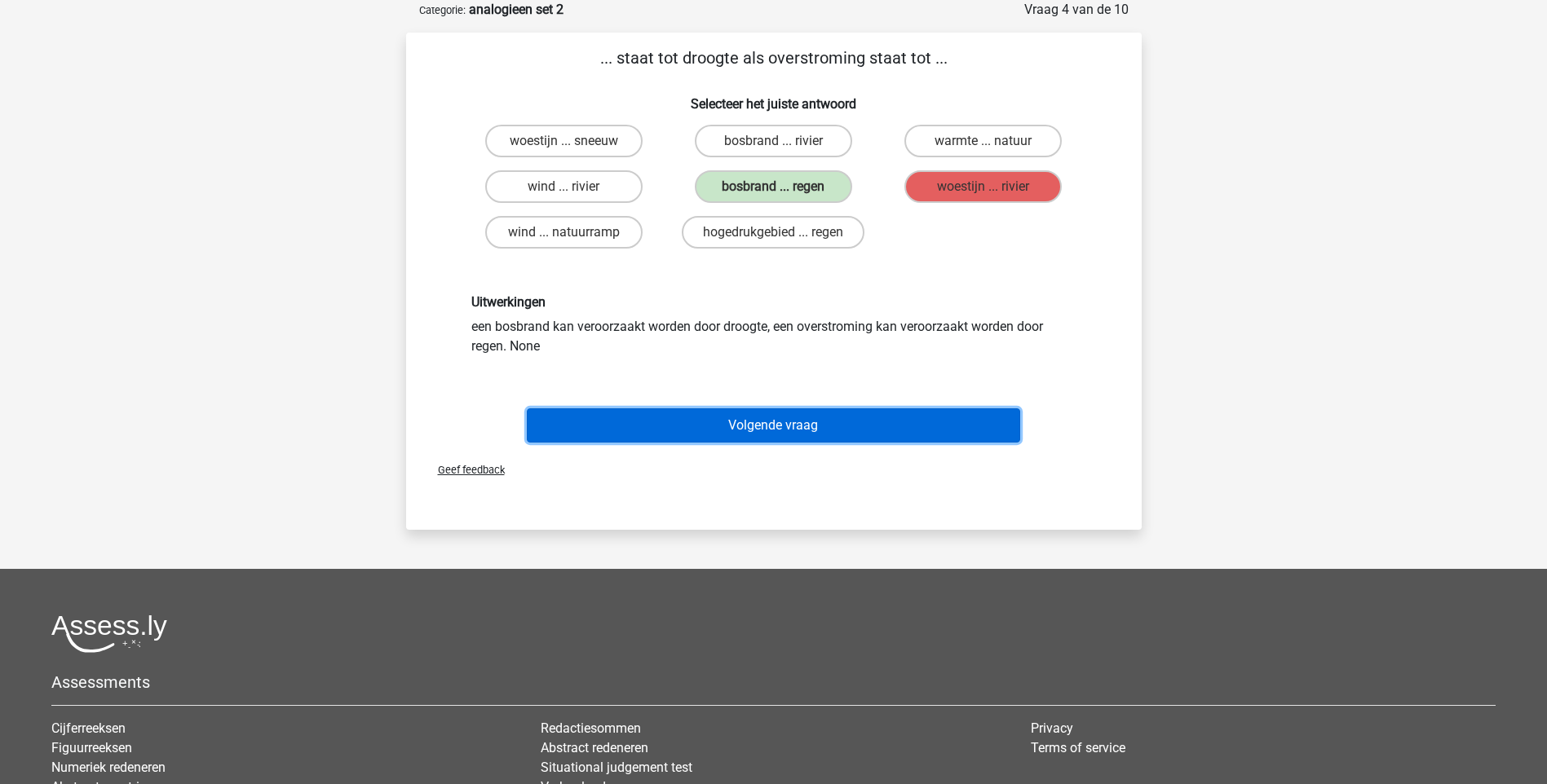
click at [780, 429] on button "Volgende vraag" at bounding box center [773, 424] width 493 height 34
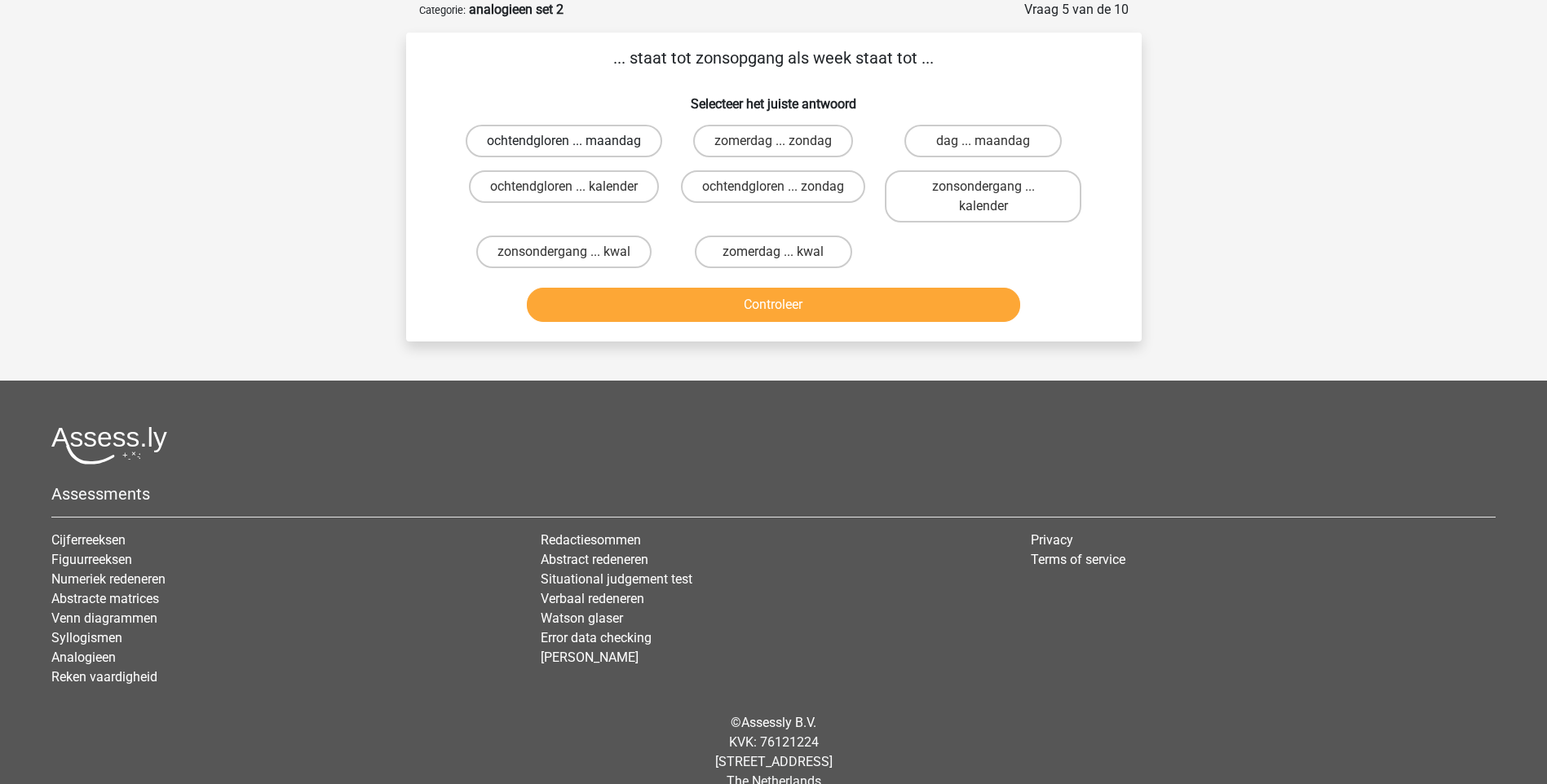
click at [600, 155] on label "ochtendgloren ... maandag" at bounding box center [563, 141] width 197 height 33
click at [574, 151] on input "ochtendgloren ... maandag" at bounding box center [568, 146] width 11 height 11
radio input "true"
click at [717, 322] on button "Controleer" at bounding box center [773, 304] width 493 height 34
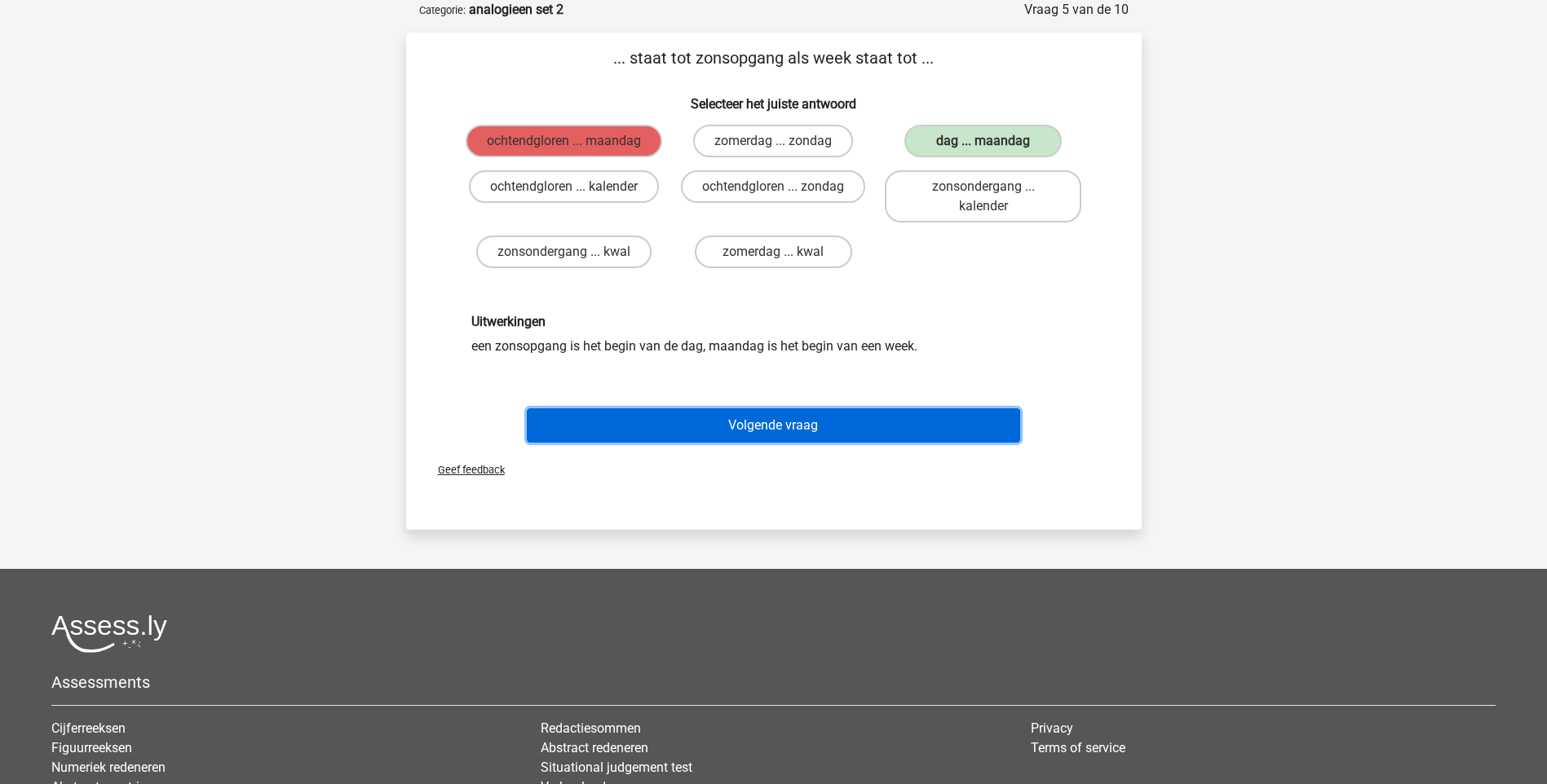
click at [775, 443] on button "Volgende vraag" at bounding box center [773, 424] width 493 height 34
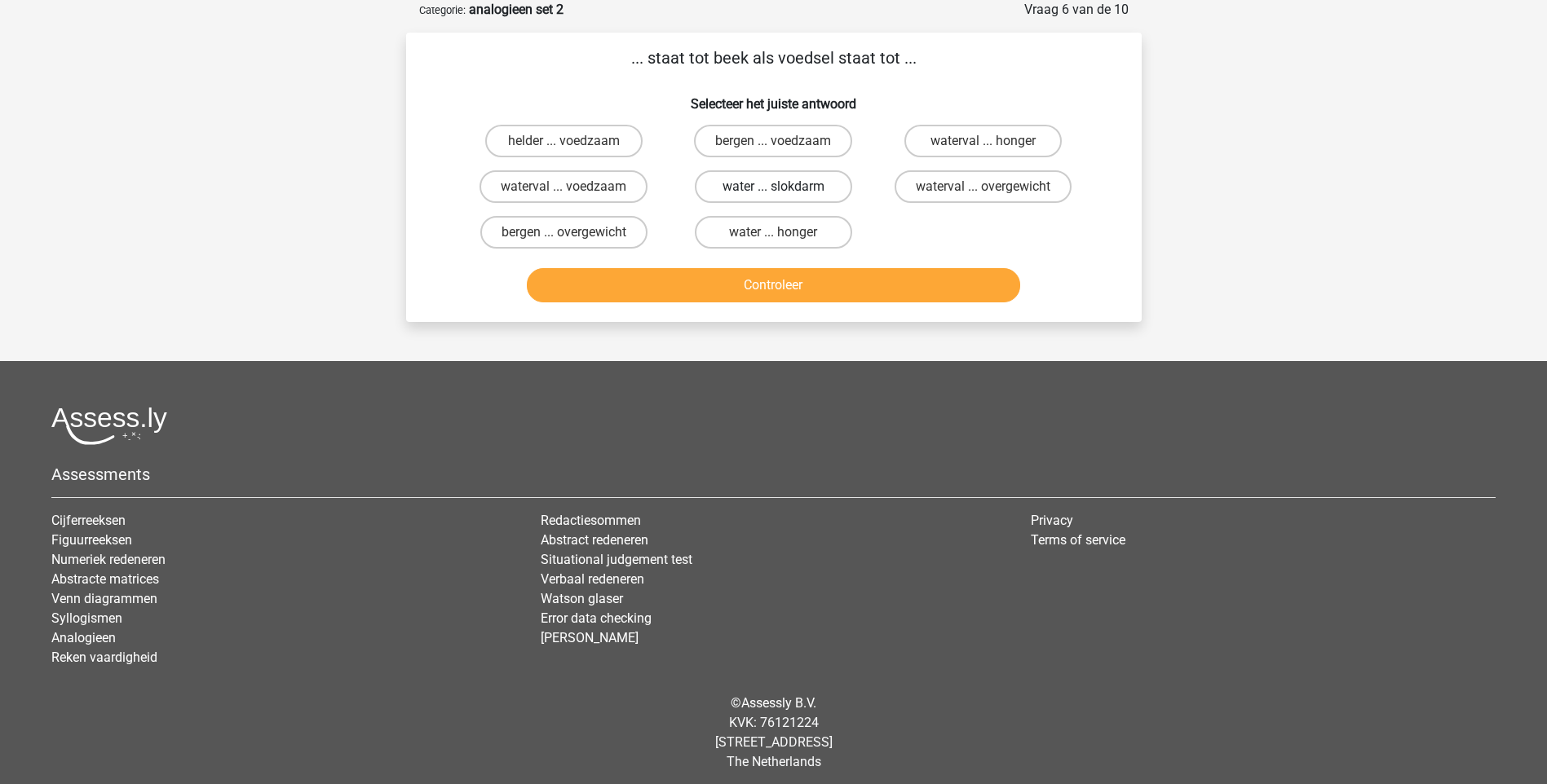
click at [804, 194] on label "water ... slokdarm" at bounding box center [774, 187] width 157 height 33
click at [783, 194] on input "water ... slokdarm" at bounding box center [777, 192] width 11 height 11
radio input "true"
click at [817, 277] on button "Controleer" at bounding box center [773, 285] width 493 height 34
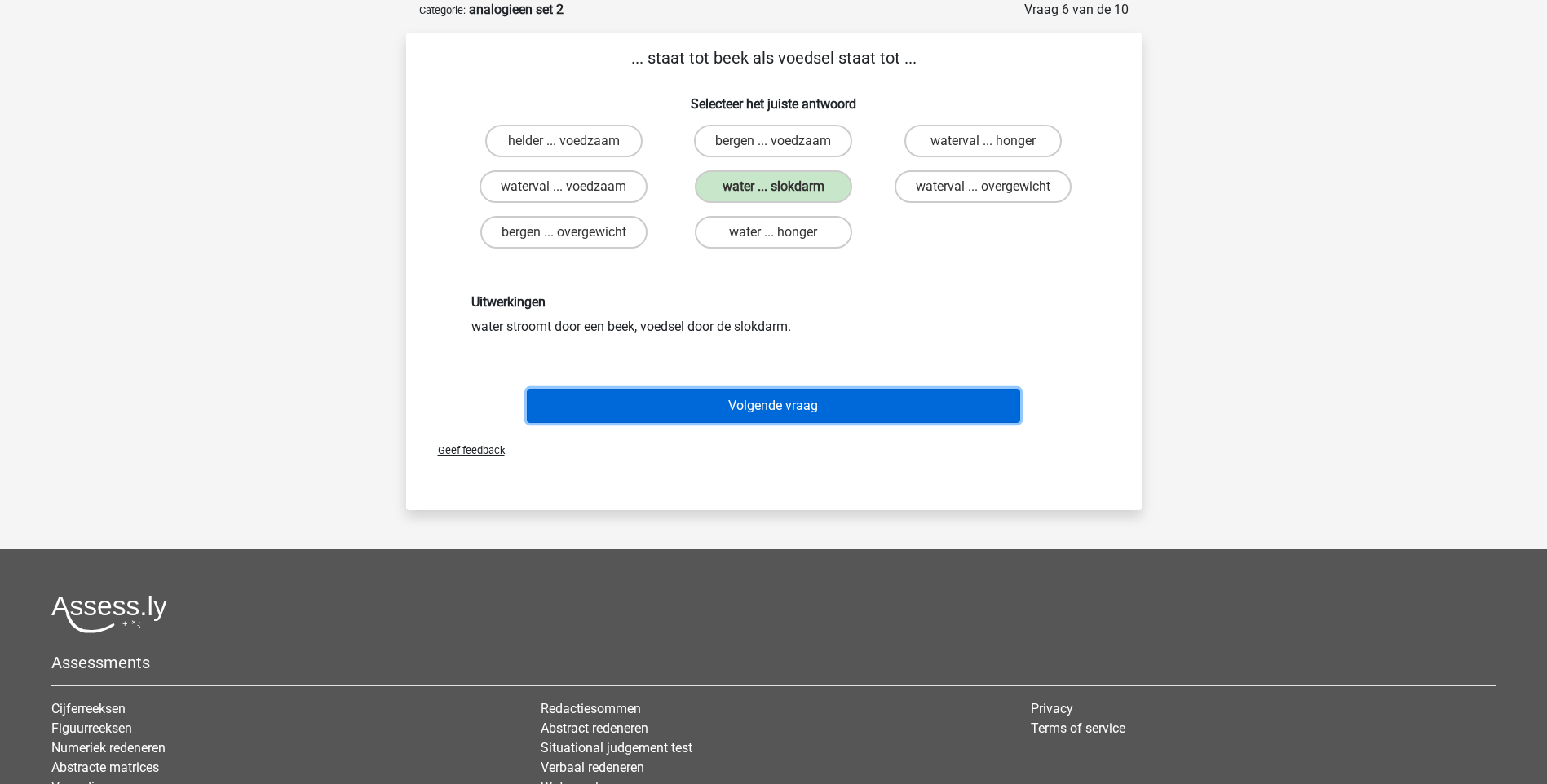
click at [813, 399] on button "Volgende vraag" at bounding box center [773, 405] width 493 height 34
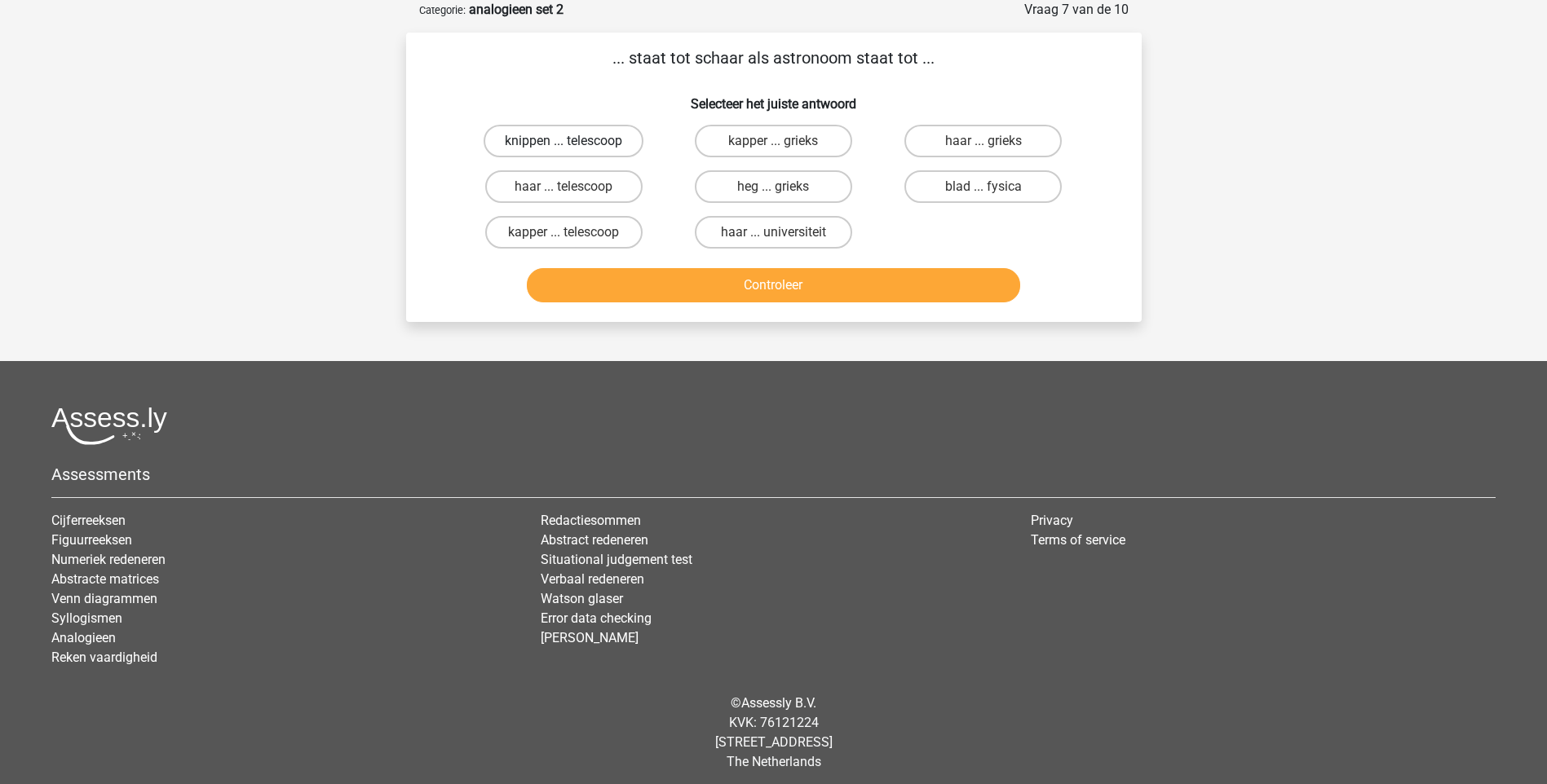
click at [592, 144] on label "knippen ... telescoop" at bounding box center [563, 141] width 160 height 33
click at [574, 144] on input "knippen ... telescoop" at bounding box center [568, 146] width 11 height 11
radio input "true"
click at [591, 229] on label "kapper ... telescoop" at bounding box center [563, 233] width 157 height 33
click at [574, 233] on input "kapper ... telescoop" at bounding box center [568, 237] width 11 height 11
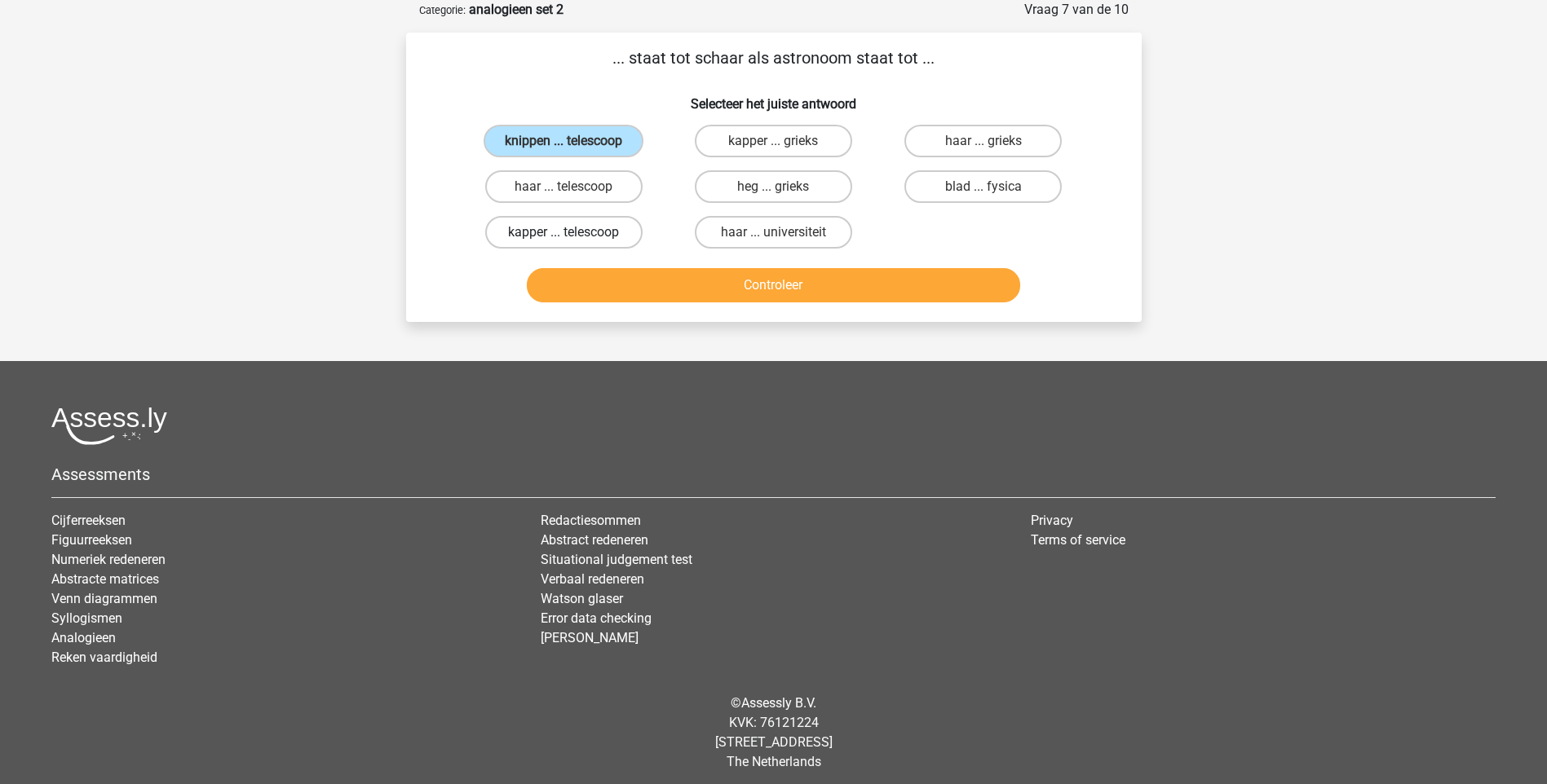
radio input "true"
click at [669, 290] on button "Controleer" at bounding box center [773, 285] width 493 height 34
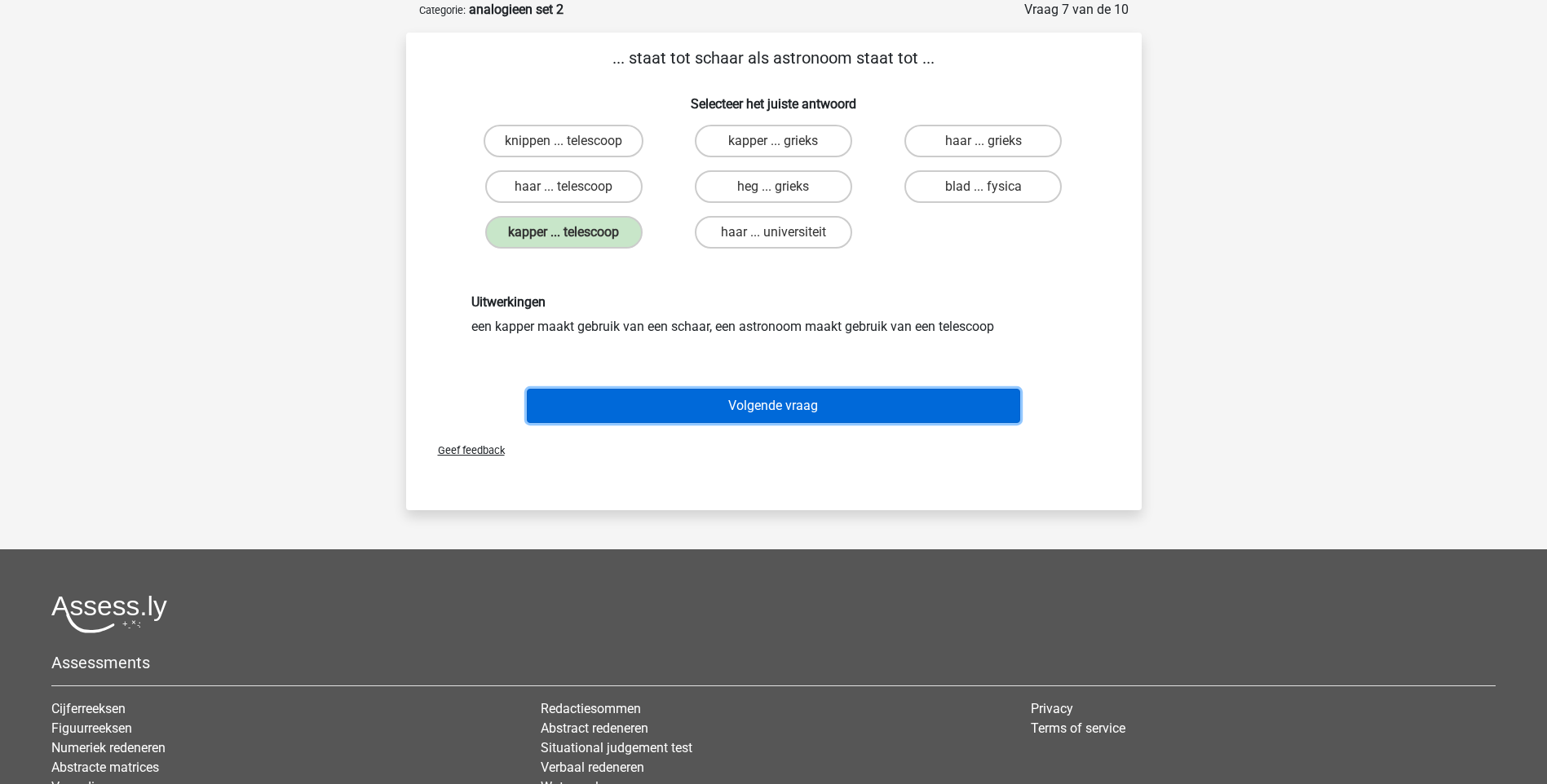
click at [742, 414] on button "Volgende vraag" at bounding box center [773, 405] width 493 height 34
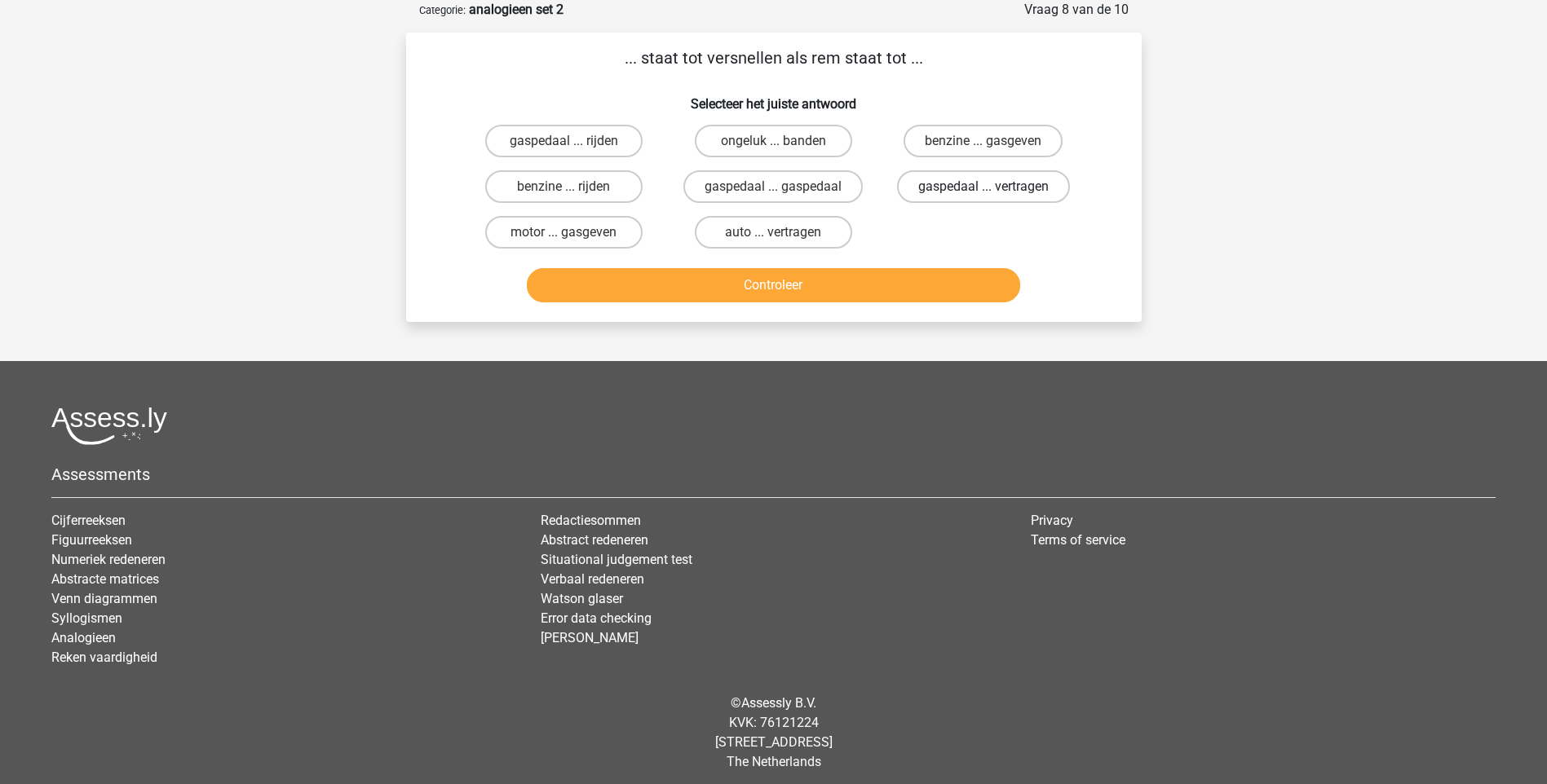
click at [932, 188] on label "gaspedaal ... vertragen" at bounding box center [983, 187] width 173 height 33
click at [983, 188] on input "gaspedaal ... vertragen" at bounding box center [988, 192] width 11 height 11
radio input "true"
click at [875, 274] on button "Controleer" at bounding box center [773, 285] width 493 height 34
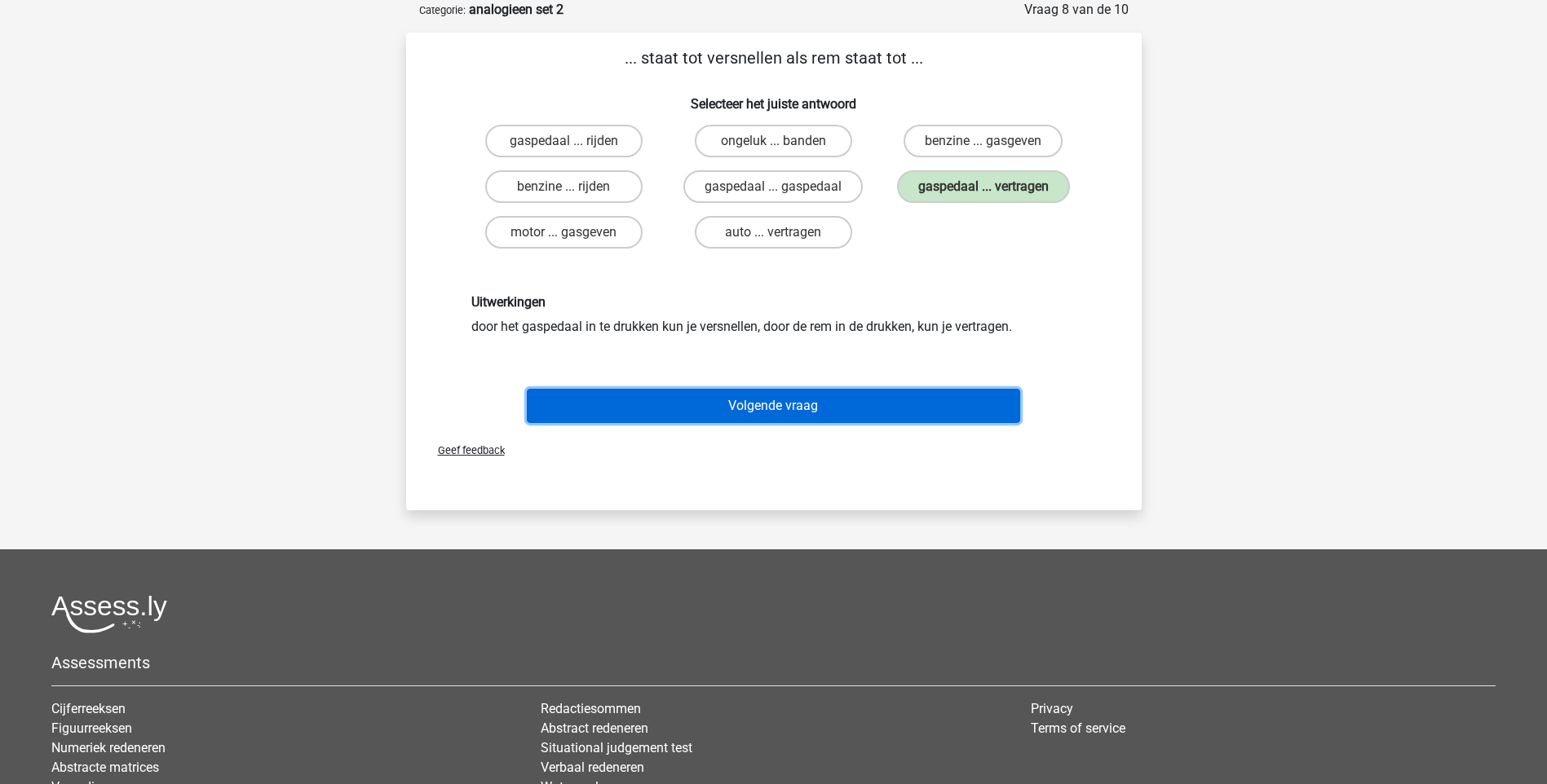
click at [846, 395] on button "Volgende vraag" at bounding box center [773, 405] width 493 height 34
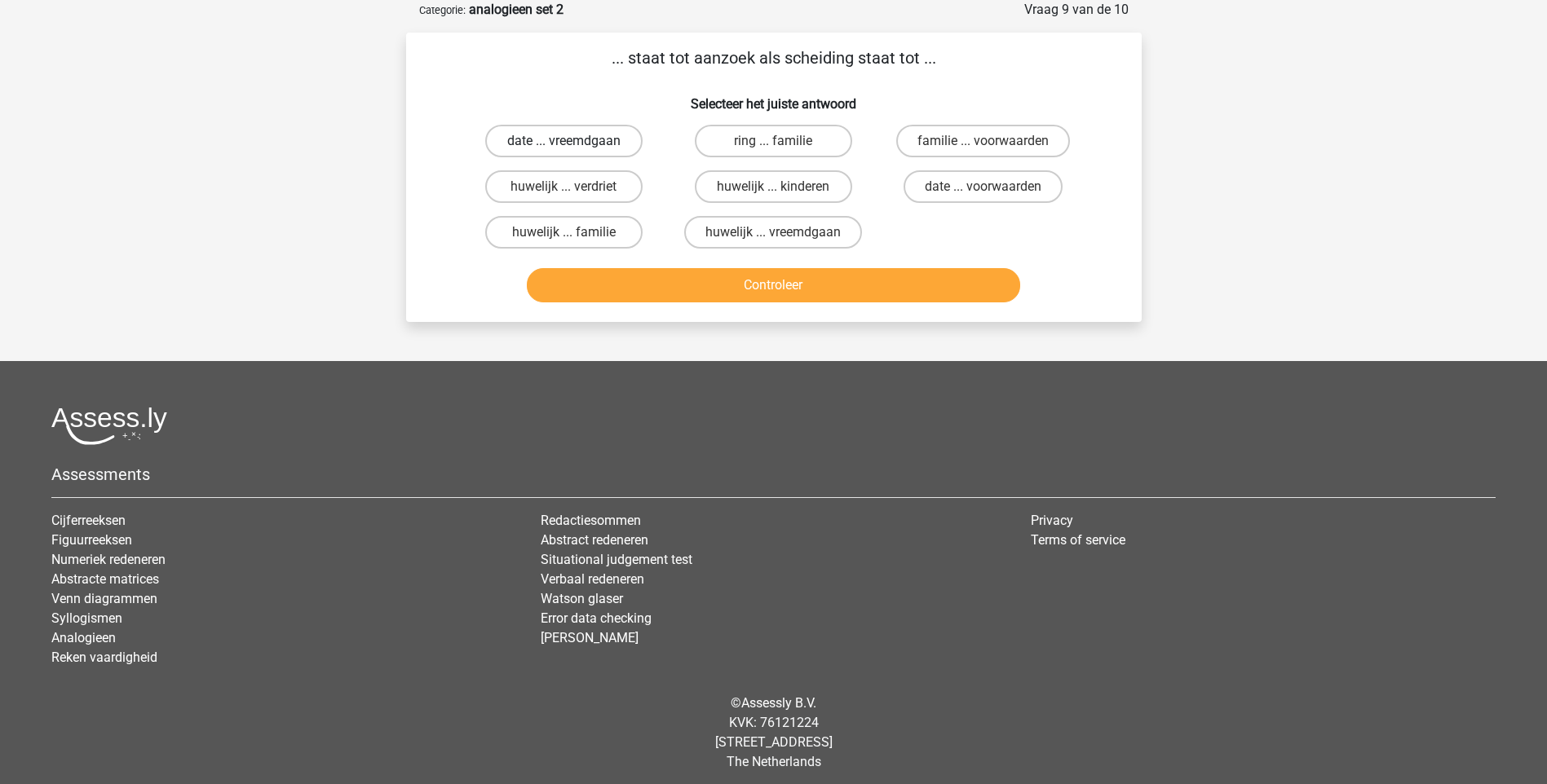
click at [550, 136] on label "date ... vreemdgaan" at bounding box center [563, 141] width 157 height 33
click at [563, 141] on input "date ... vreemdgaan" at bounding box center [568, 146] width 11 height 11
radio input "true"
drag, startPoint x: 835, startPoint y: 278, endPoint x: 845, endPoint y: 283, distance: 11.2
click at [835, 279] on button "Controleer" at bounding box center [773, 285] width 493 height 34
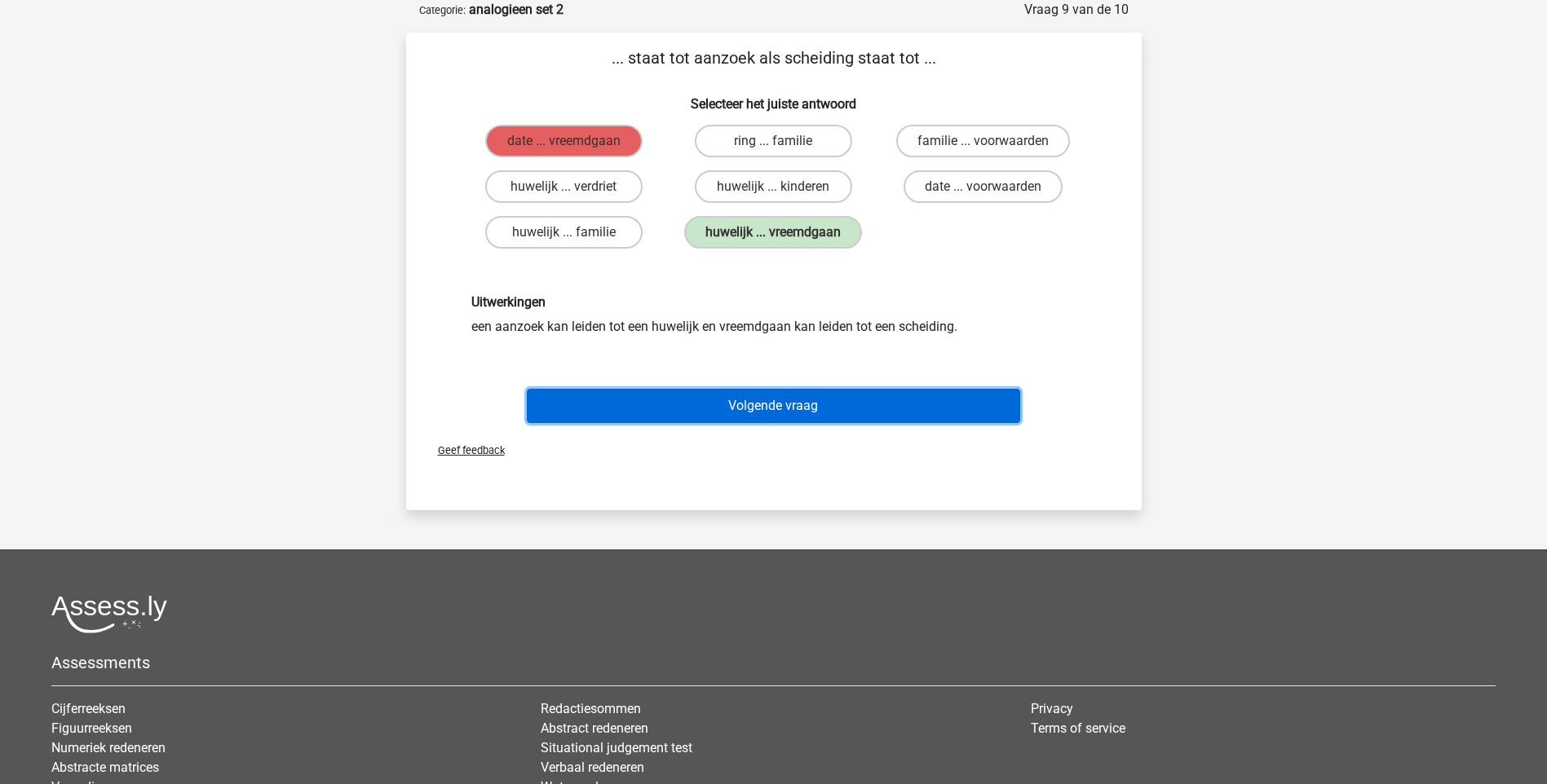
click at [797, 393] on button "Volgende vraag" at bounding box center [773, 405] width 493 height 34
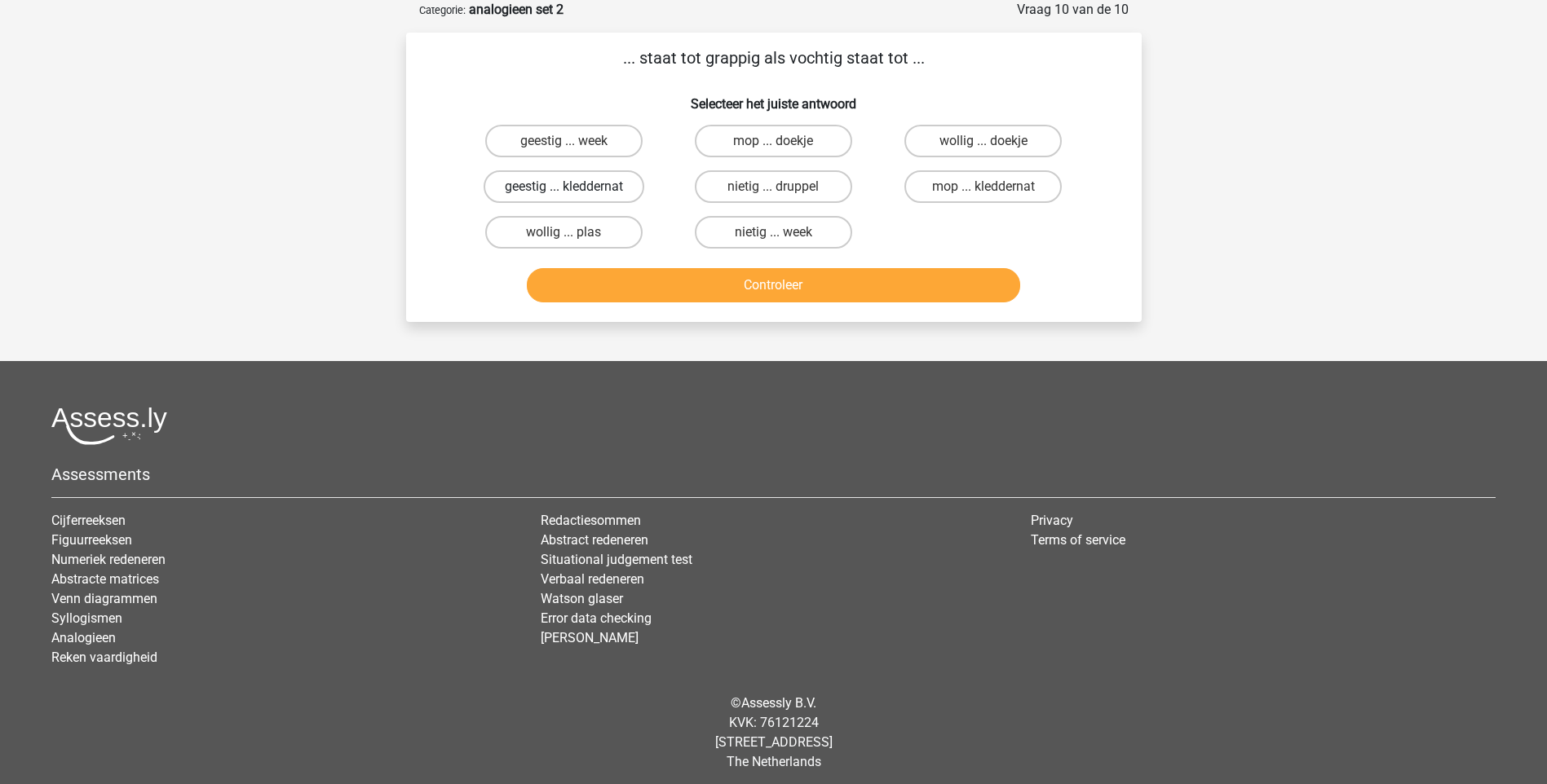
click at [571, 182] on label "geestig ... kleddernat" at bounding box center [564, 187] width 161 height 33
click at [571, 187] on input "geestig ... kleddernat" at bounding box center [568, 192] width 11 height 11
radio input "true"
click at [767, 289] on button "Controleer" at bounding box center [773, 285] width 493 height 34
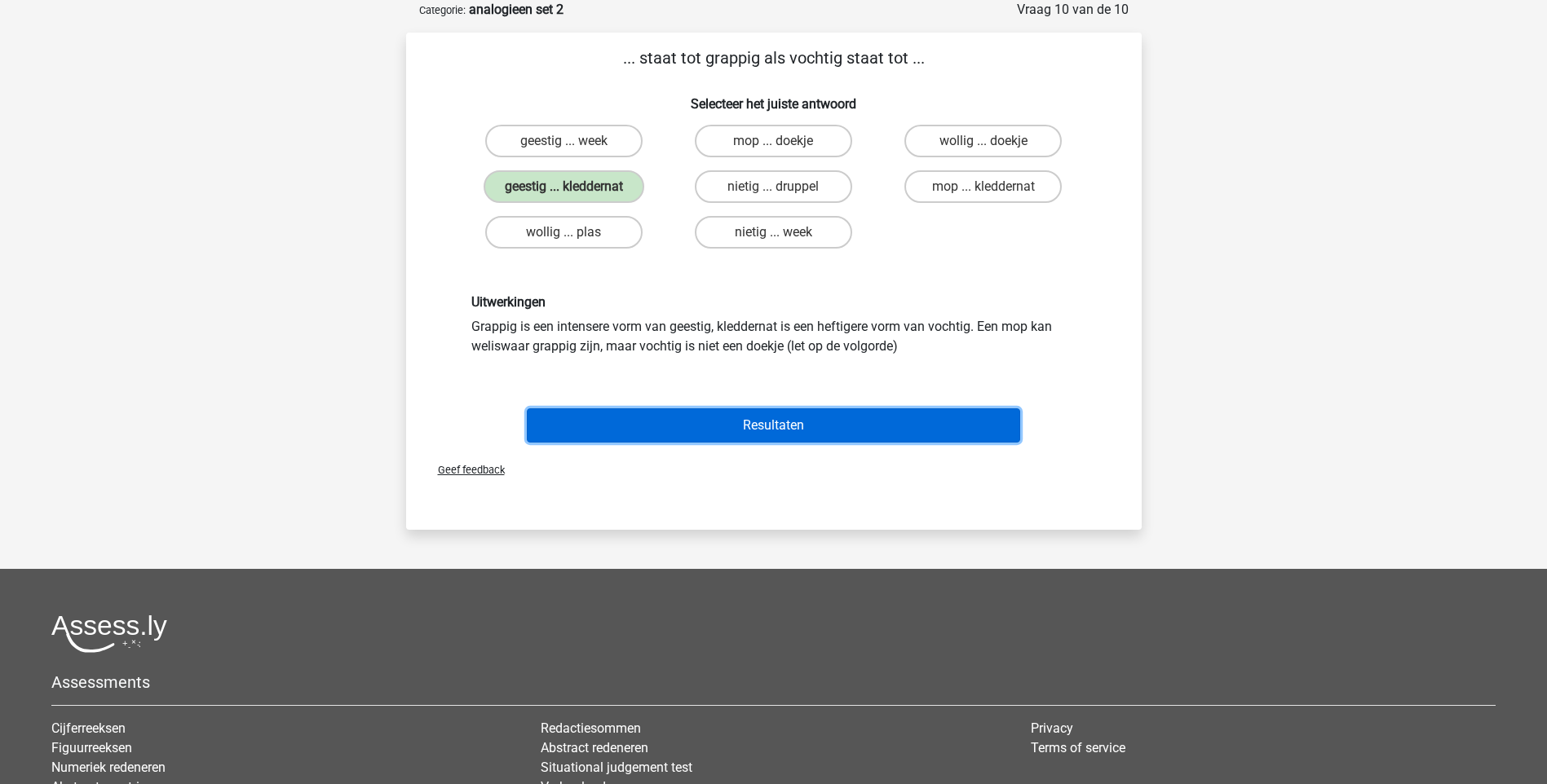
click at [792, 423] on button "Resultaten" at bounding box center [773, 424] width 493 height 34
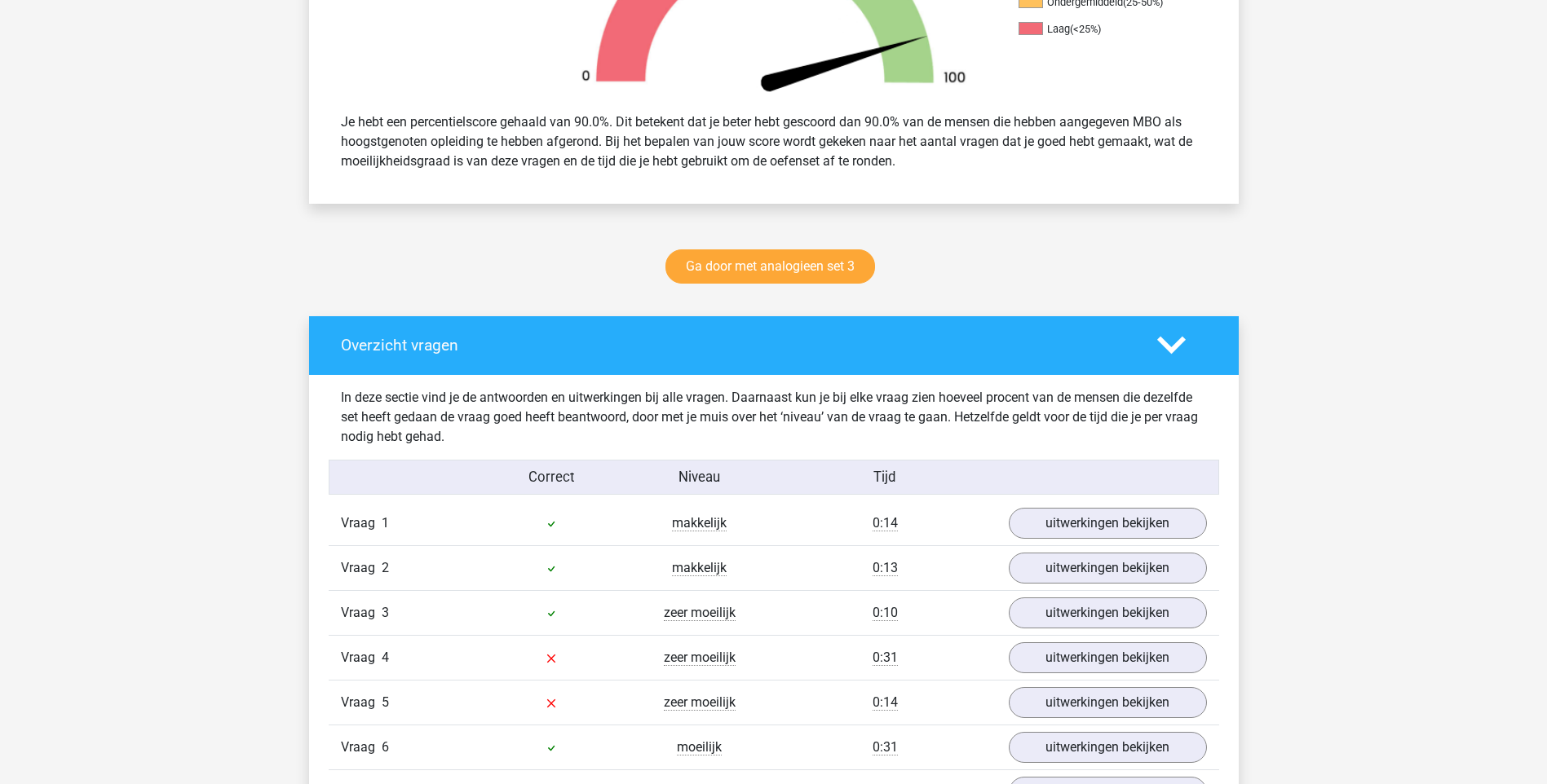
scroll to position [652, 0]
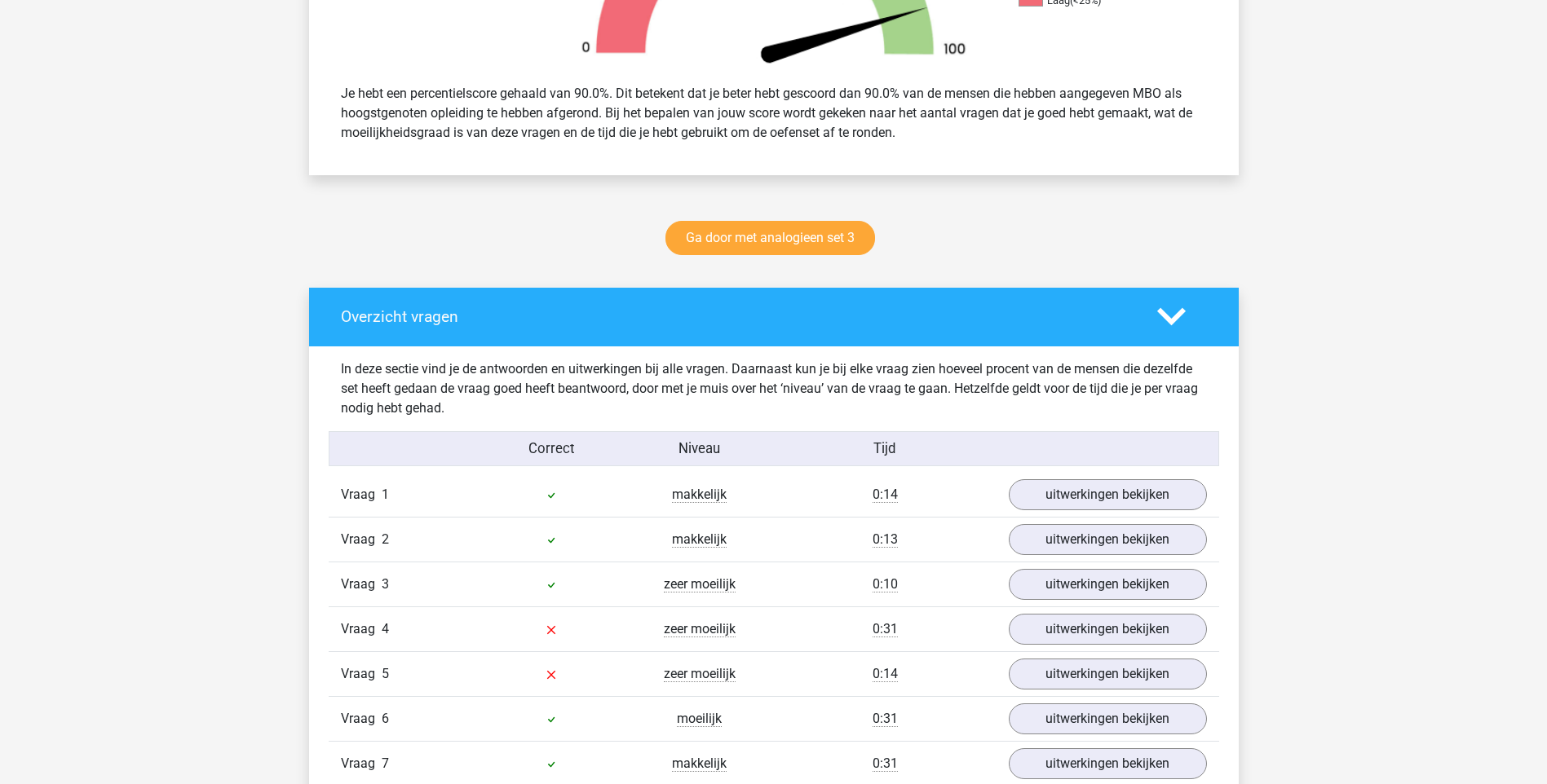
click at [1174, 310] on icon at bounding box center [1171, 316] width 28 height 28
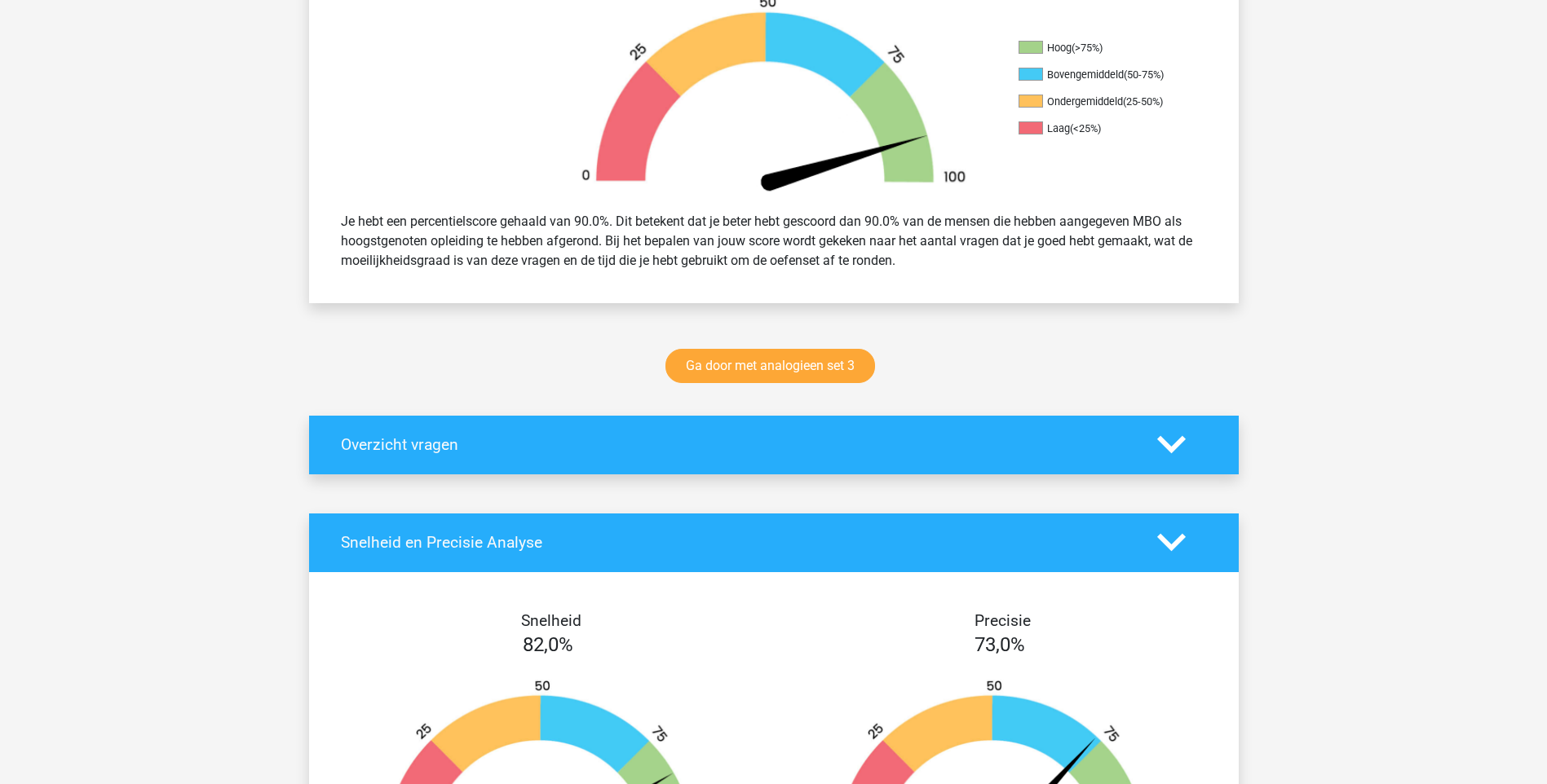
scroll to position [326, 0]
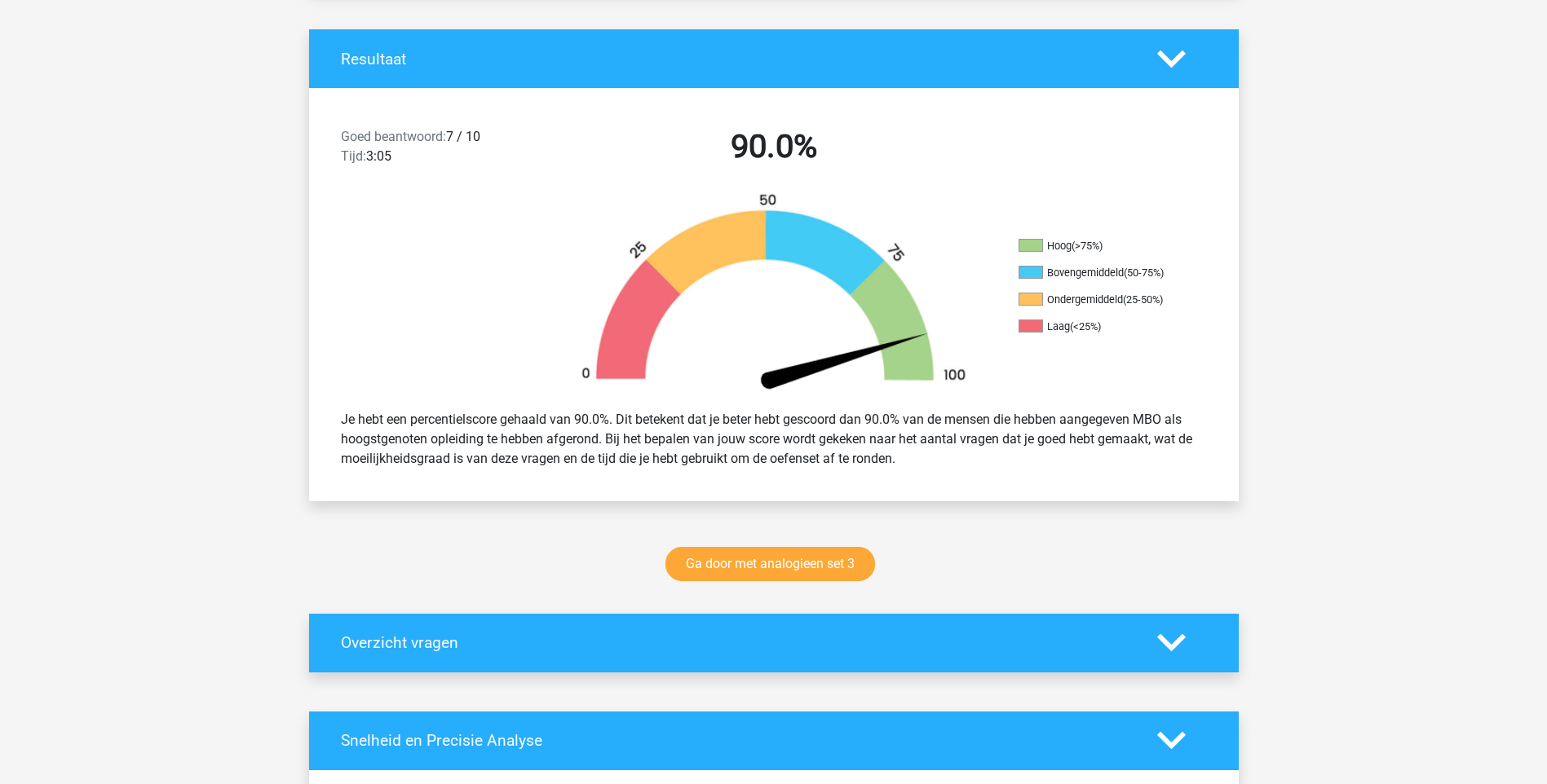
click at [1177, 54] on icon at bounding box center [1171, 58] width 28 height 28
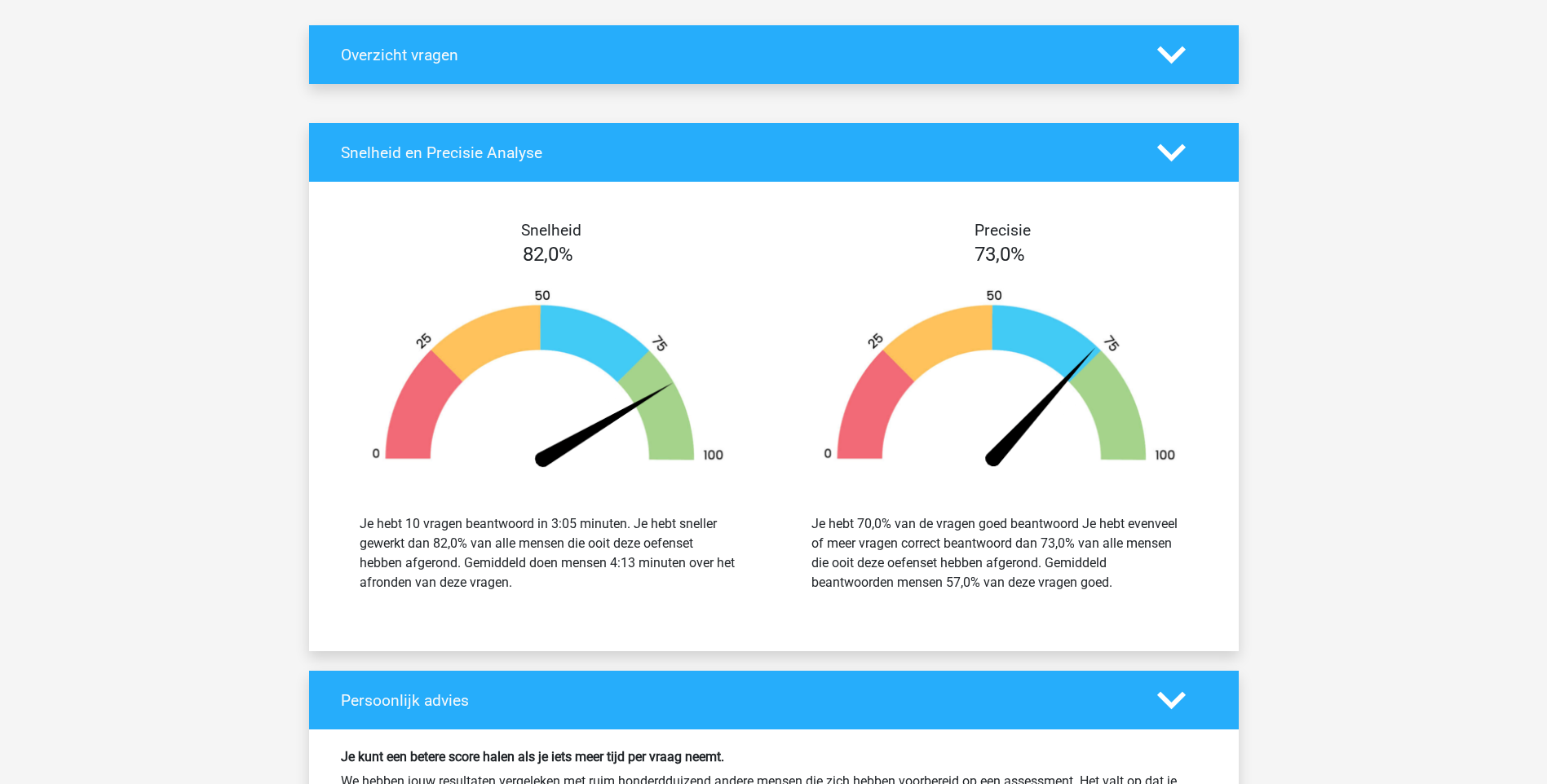
scroll to position [815, 0]
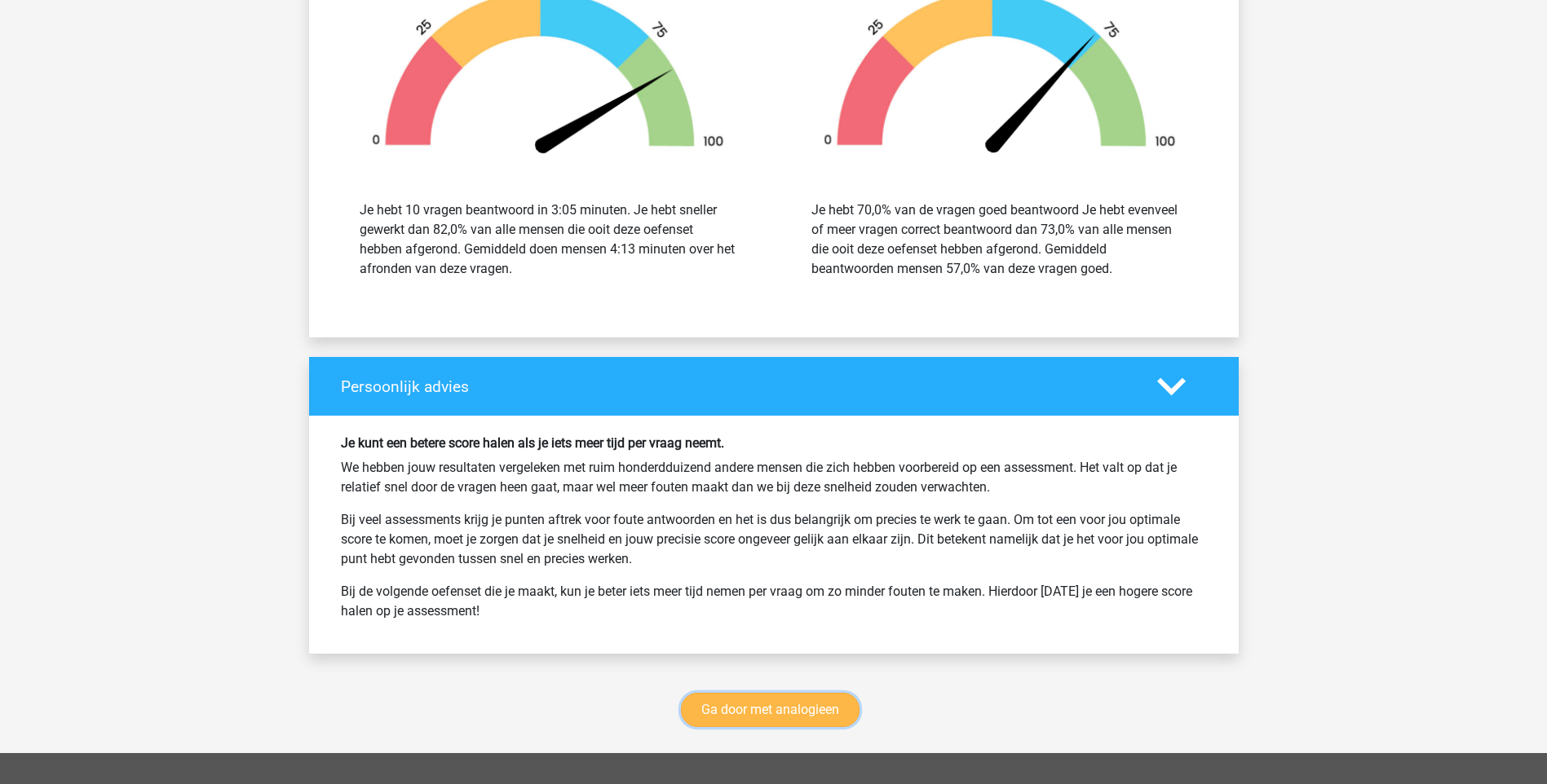
click at [818, 714] on link "Ga door met analogieen" at bounding box center [770, 709] width 178 height 34
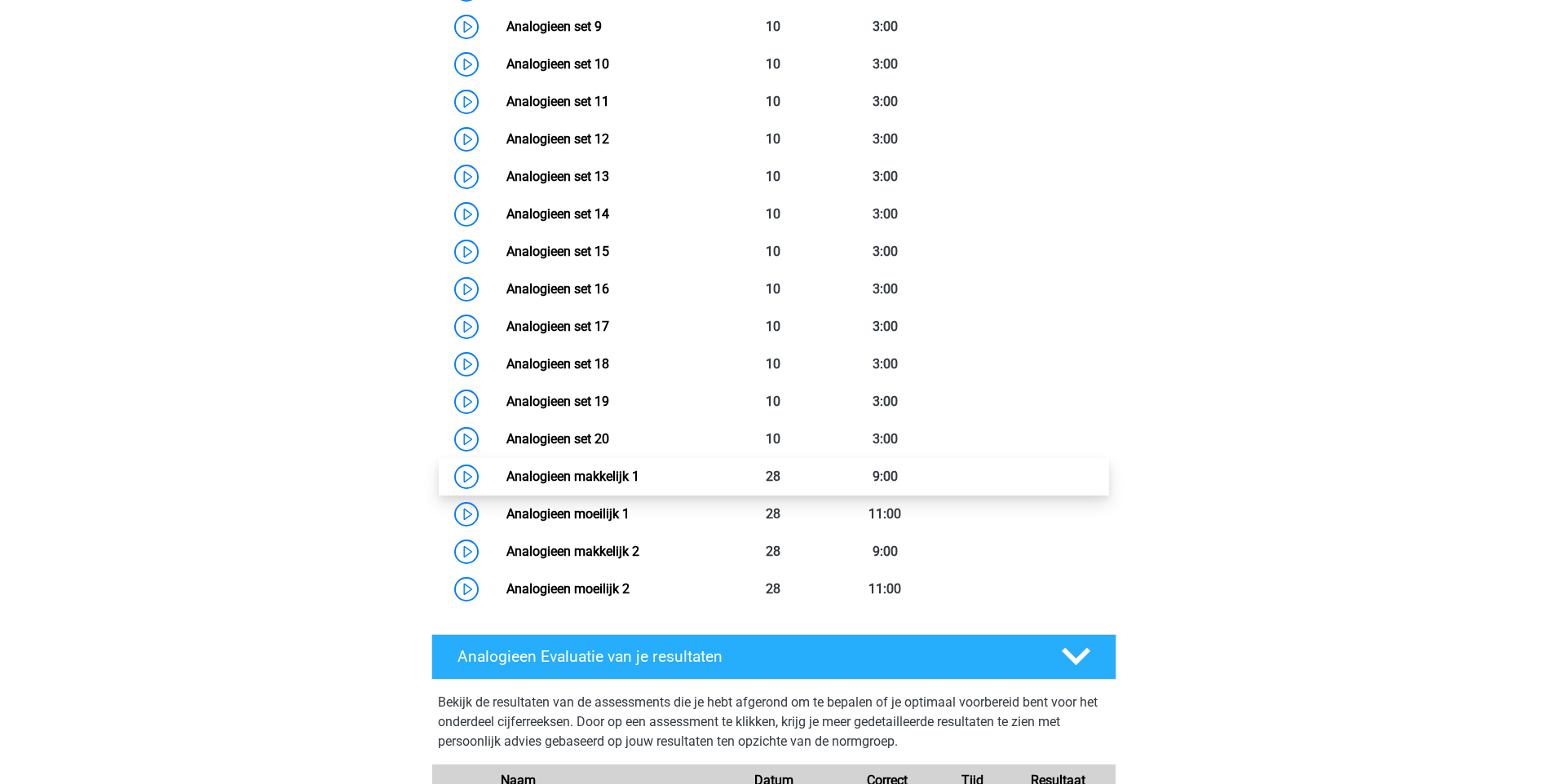
scroll to position [1158, 0]
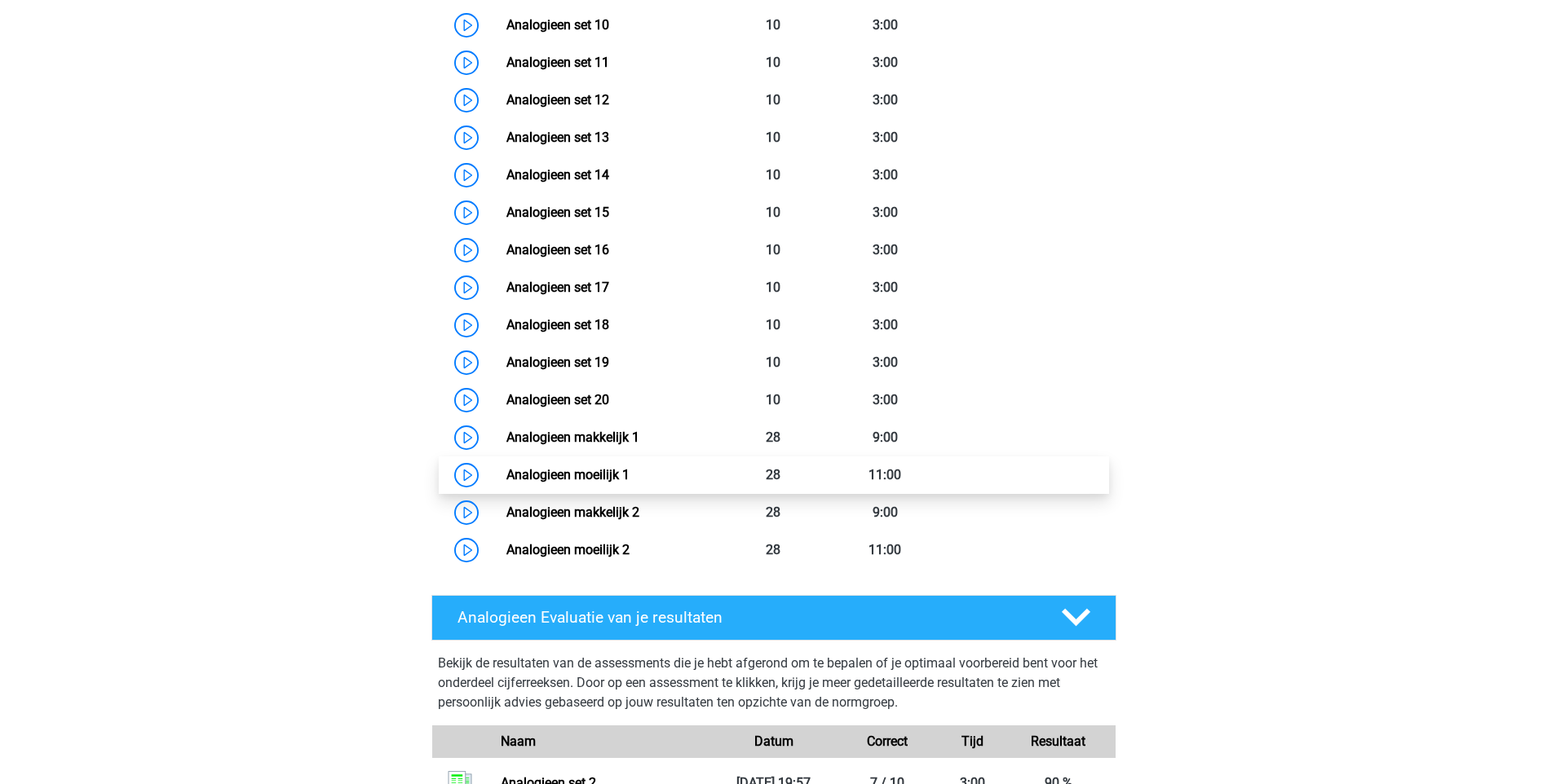
click at [553, 469] on link "Analogieen moeilijk 1" at bounding box center [567, 475] width 123 height 16
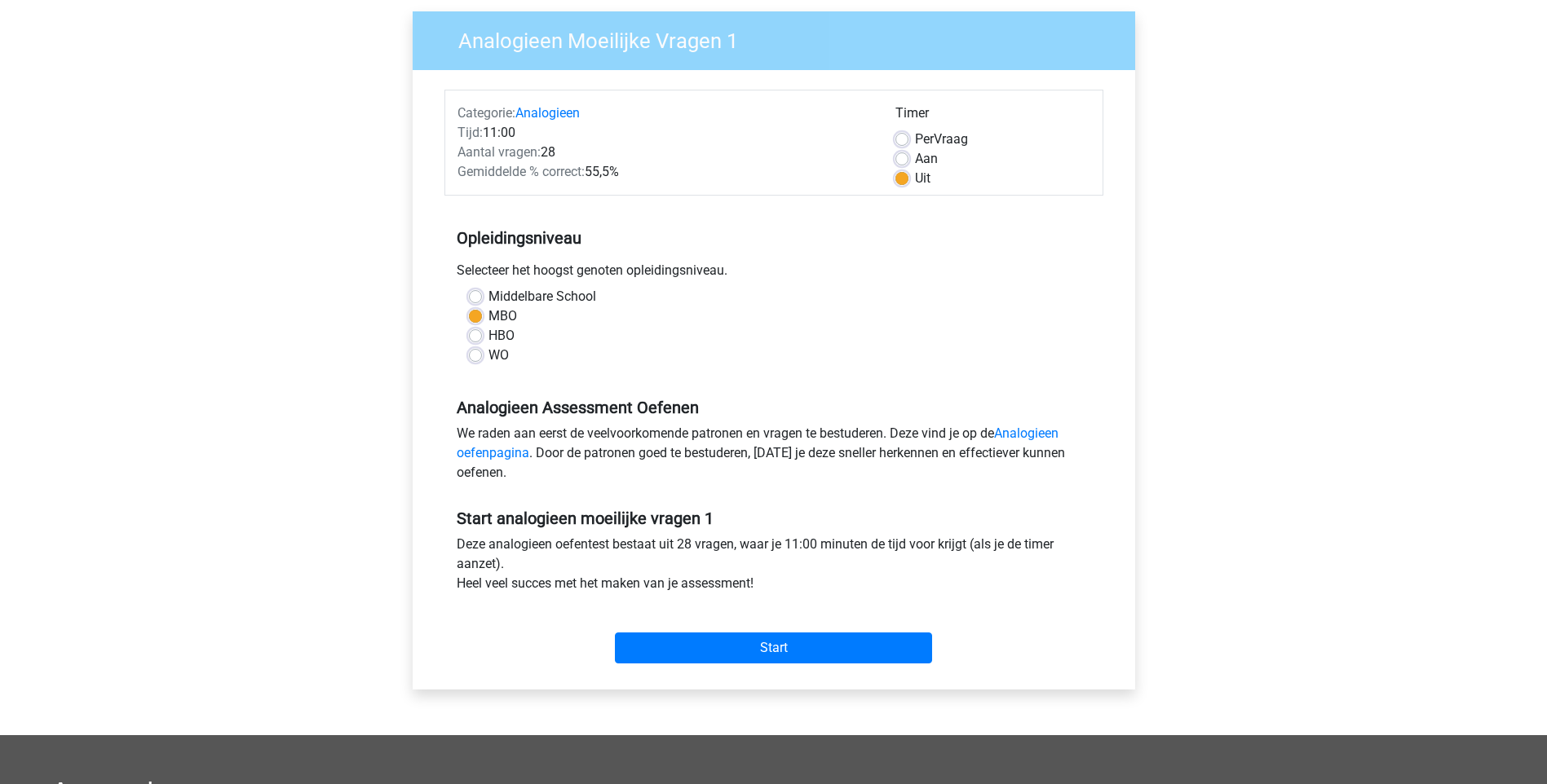
scroll to position [163, 0]
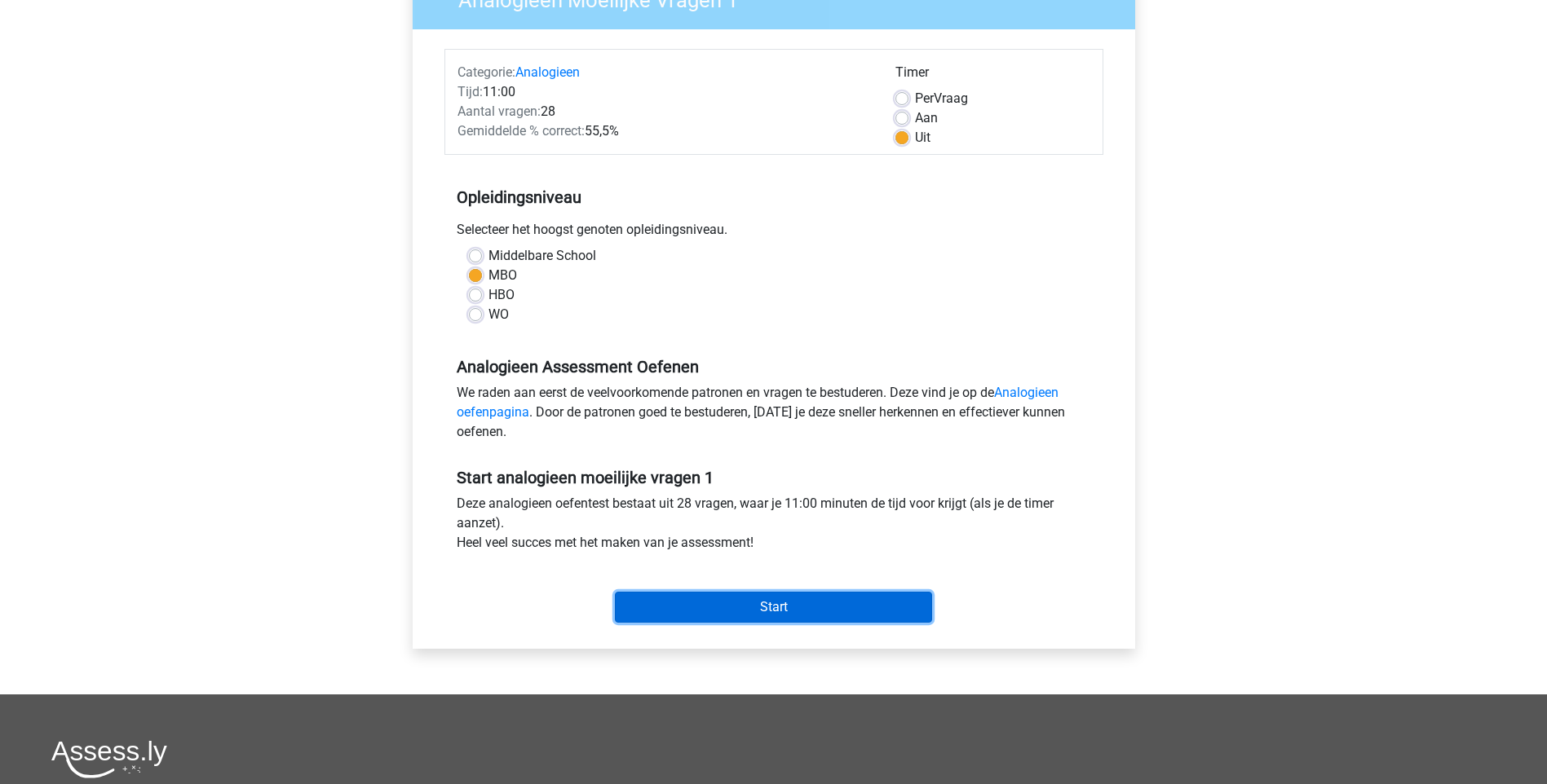
click at [756, 602] on input "Start" at bounding box center [773, 608] width 317 height 31
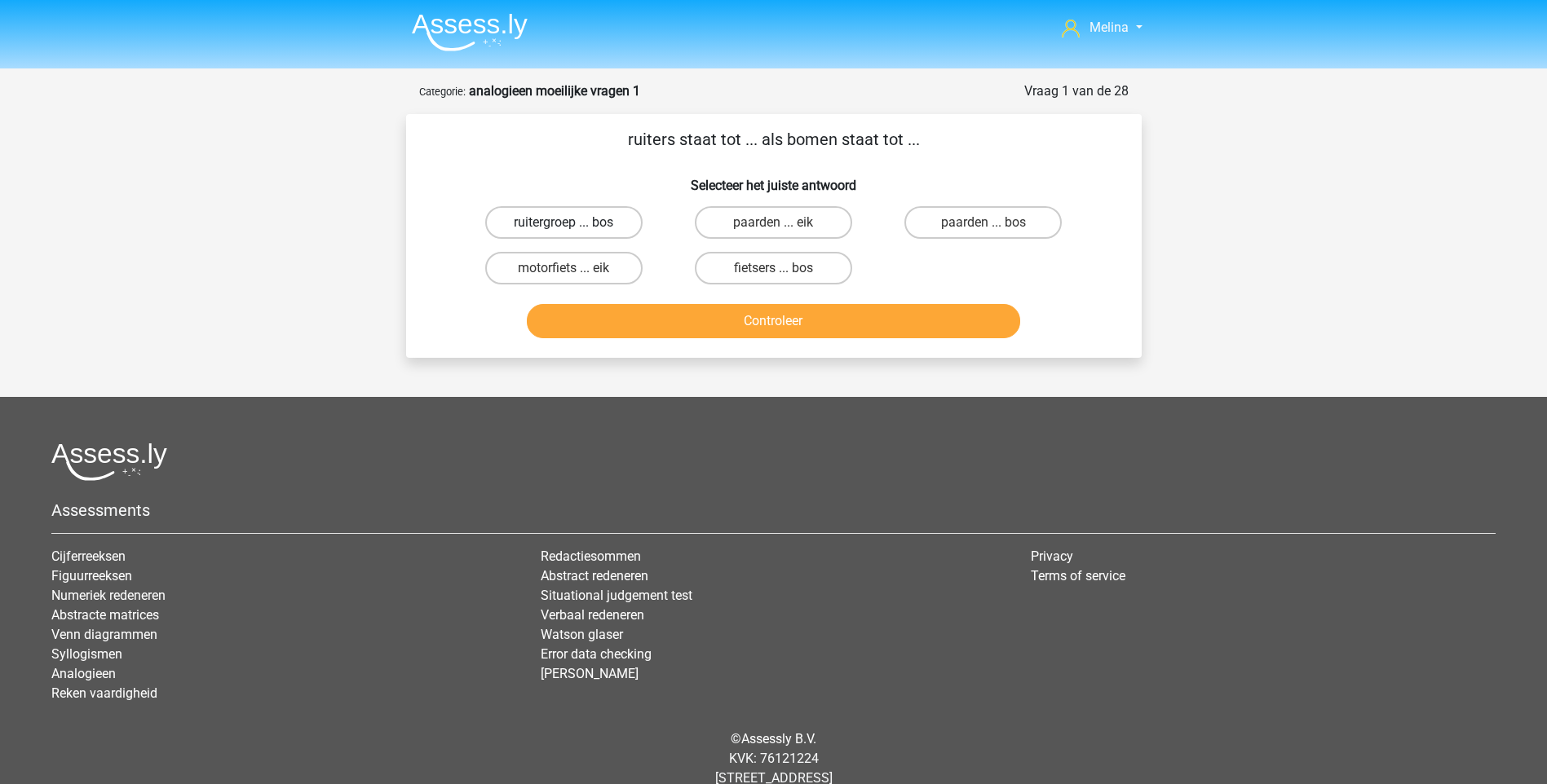
click at [574, 221] on label "ruitergroep ... bos" at bounding box center [563, 223] width 157 height 33
click at [574, 223] on input "ruitergroep ... bos" at bounding box center [568, 228] width 11 height 11
radio input "true"
click at [762, 312] on button "Controleer" at bounding box center [773, 321] width 493 height 34
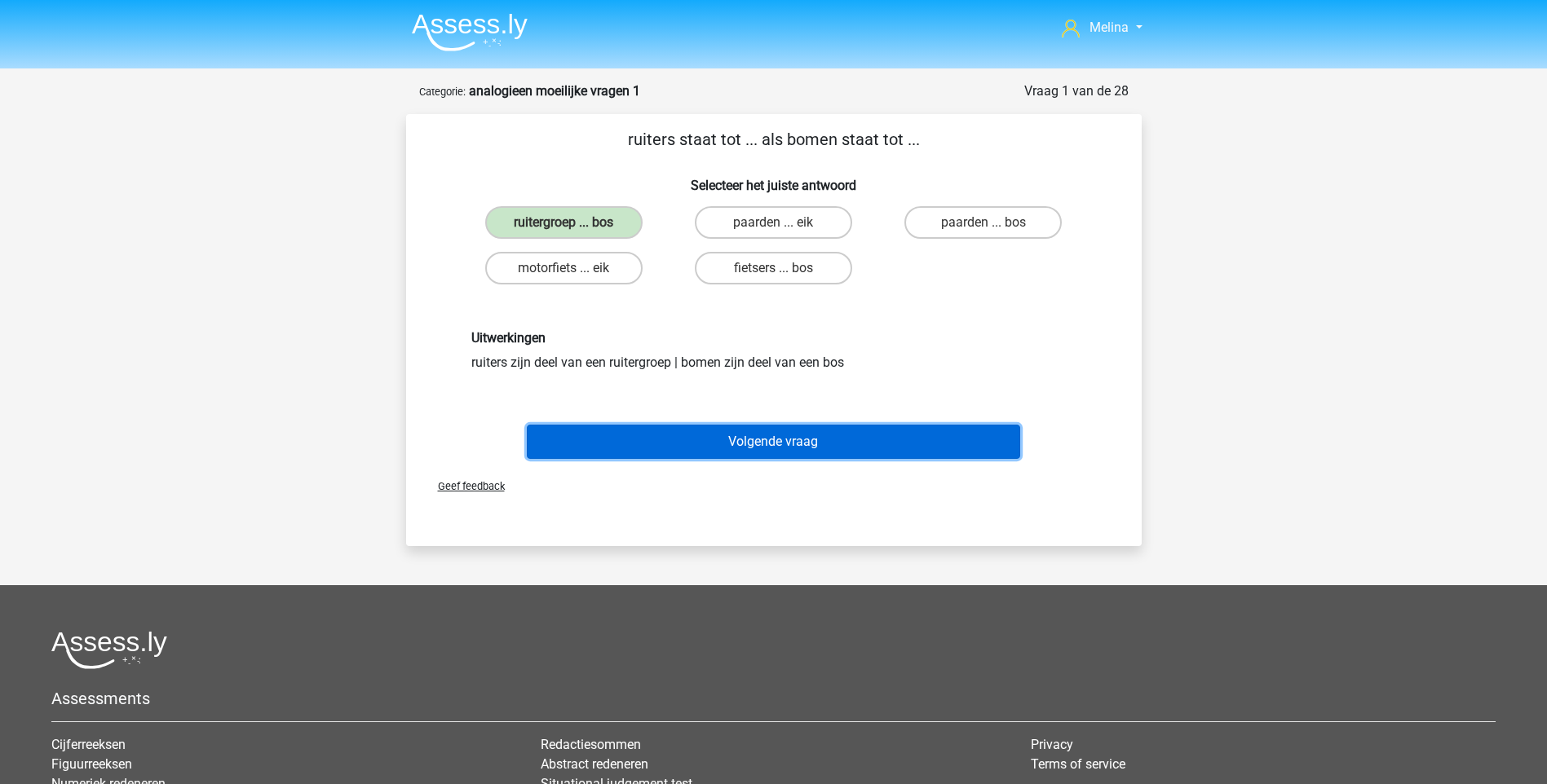
click at [757, 444] on button "Volgende vraag" at bounding box center [773, 441] width 493 height 34
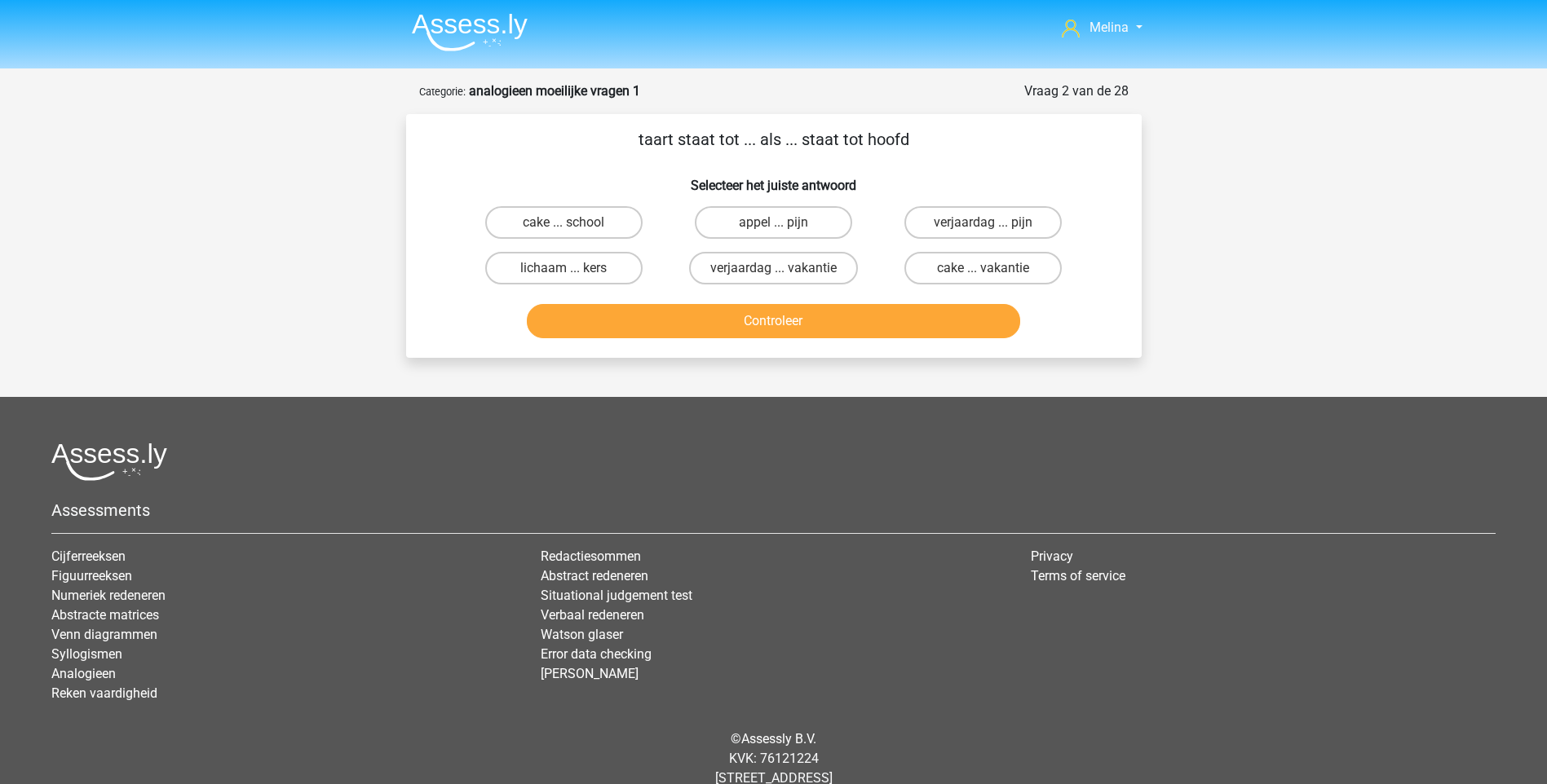
scroll to position [44, 0]
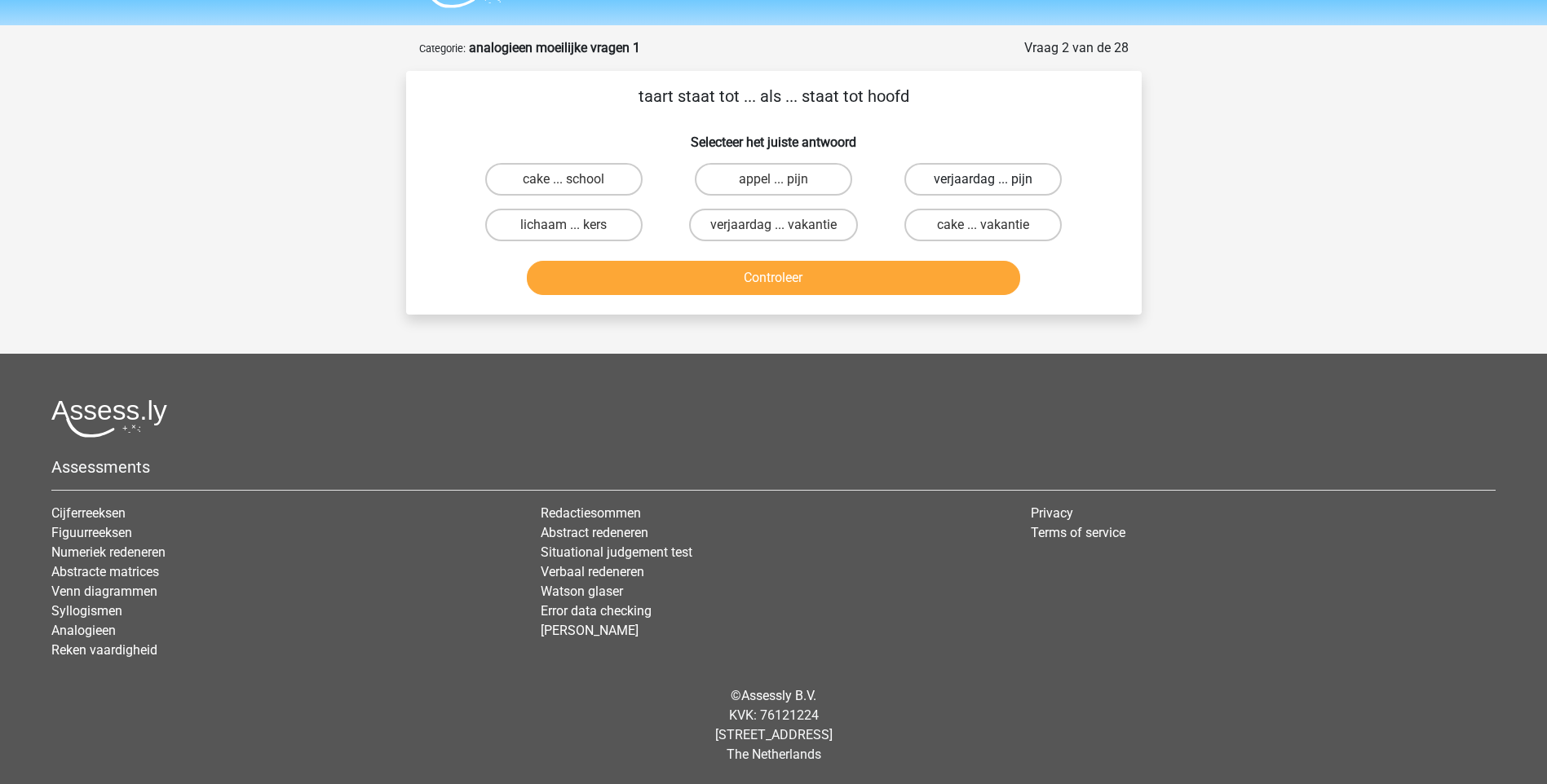
click at [961, 173] on label "verjaardag ... pijn" at bounding box center [983, 179] width 157 height 33
click at [983, 179] on input "verjaardag ... pijn" at bounding box center [988, 184] width 11 height 11
radio input "true"
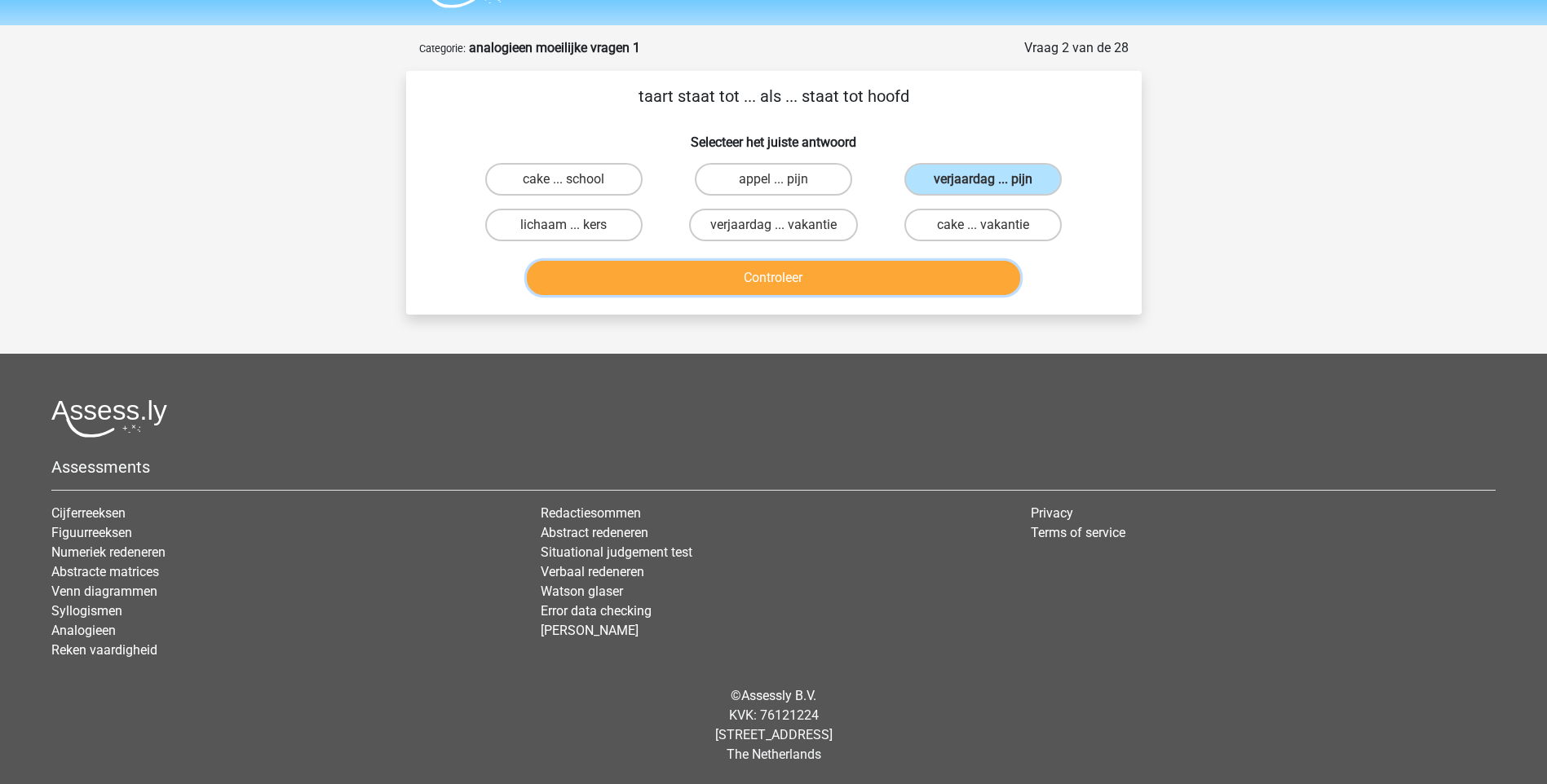
click at [814, 271] on button "Controleer" at bounding box center [773, 277] width 493 height 34
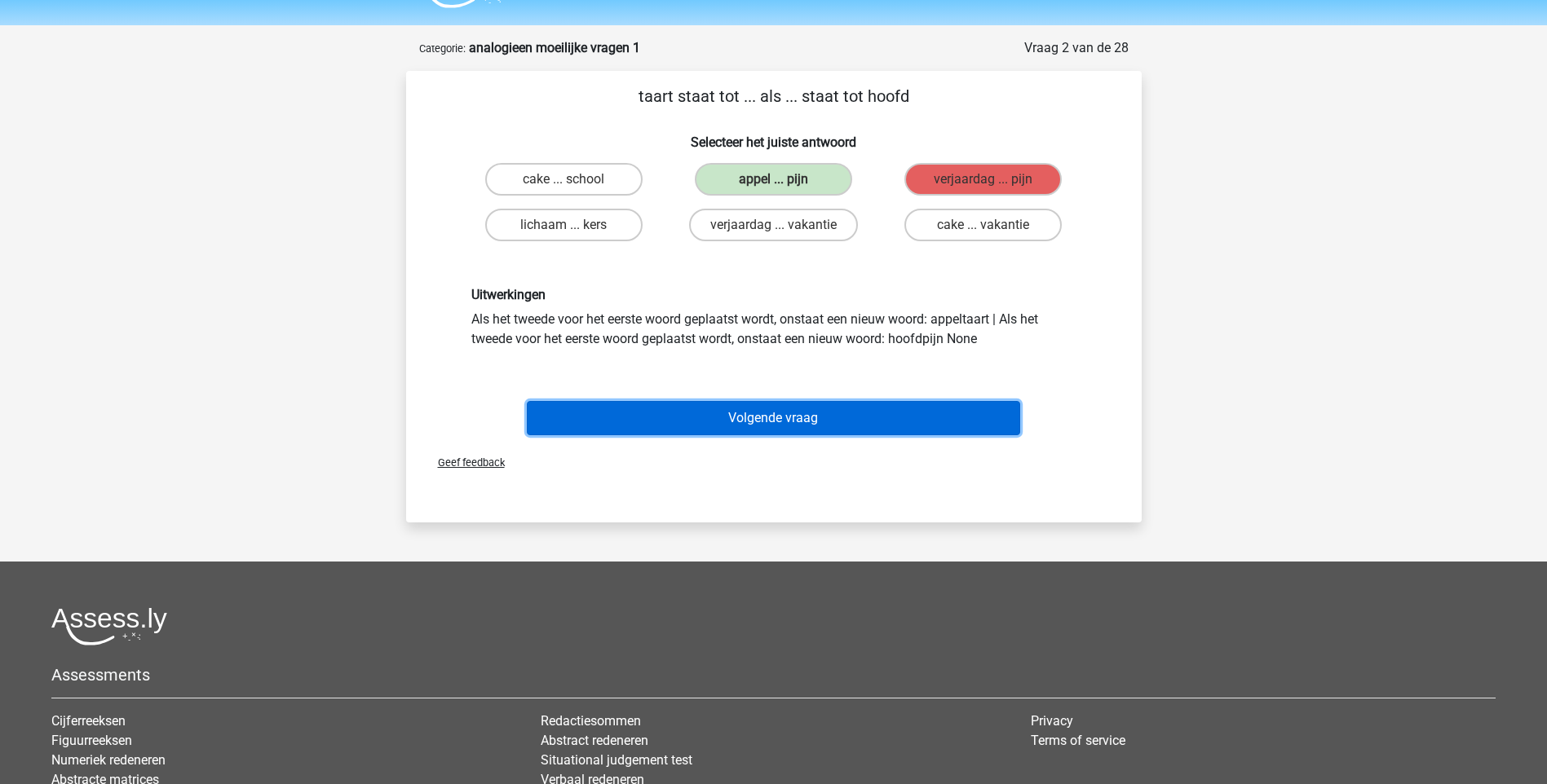
click at [818, 420] on button "Volgende vraag" at bounding box center [773, 418] width 493 height 34
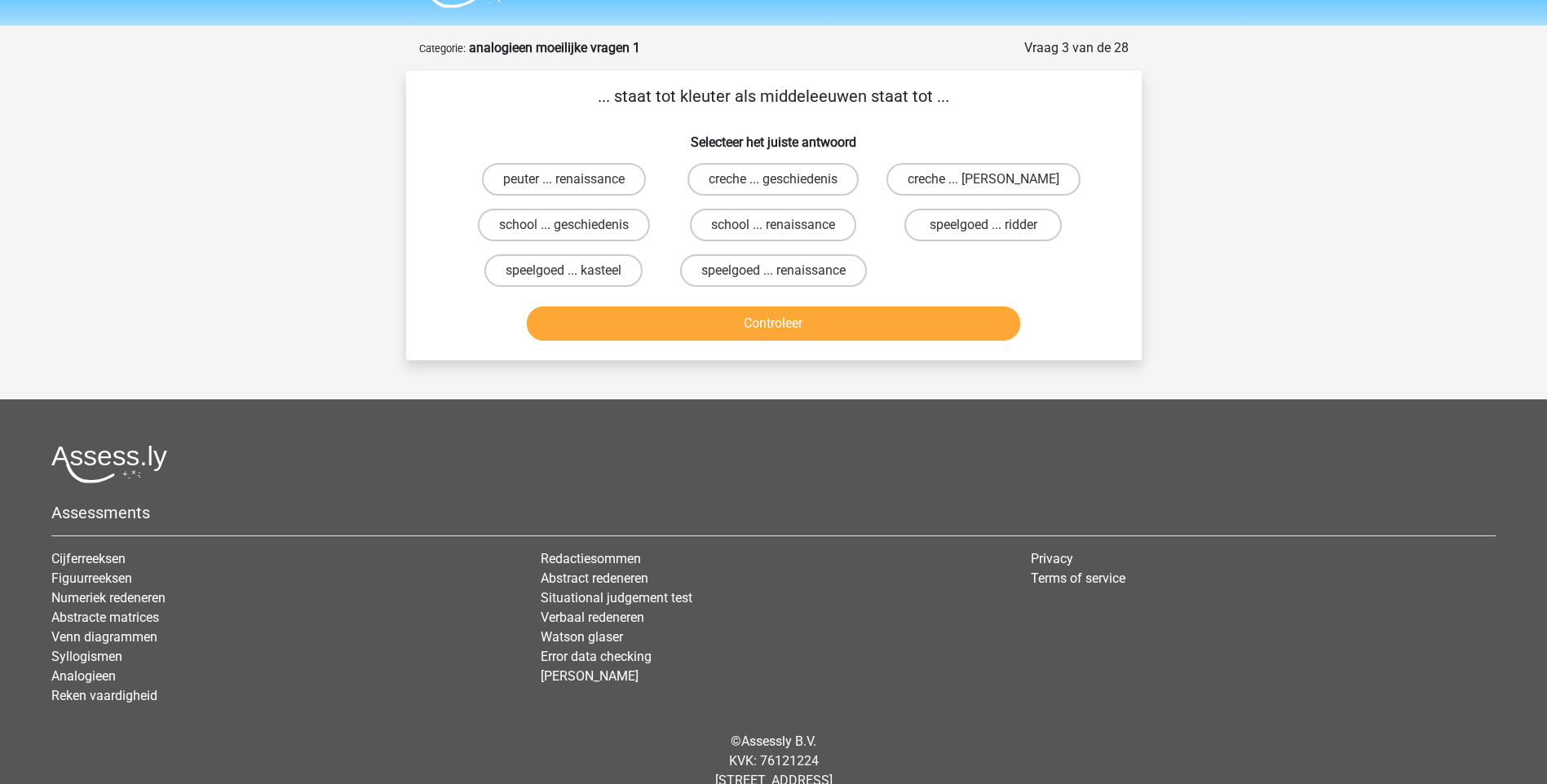
scroll to position [81, 0]
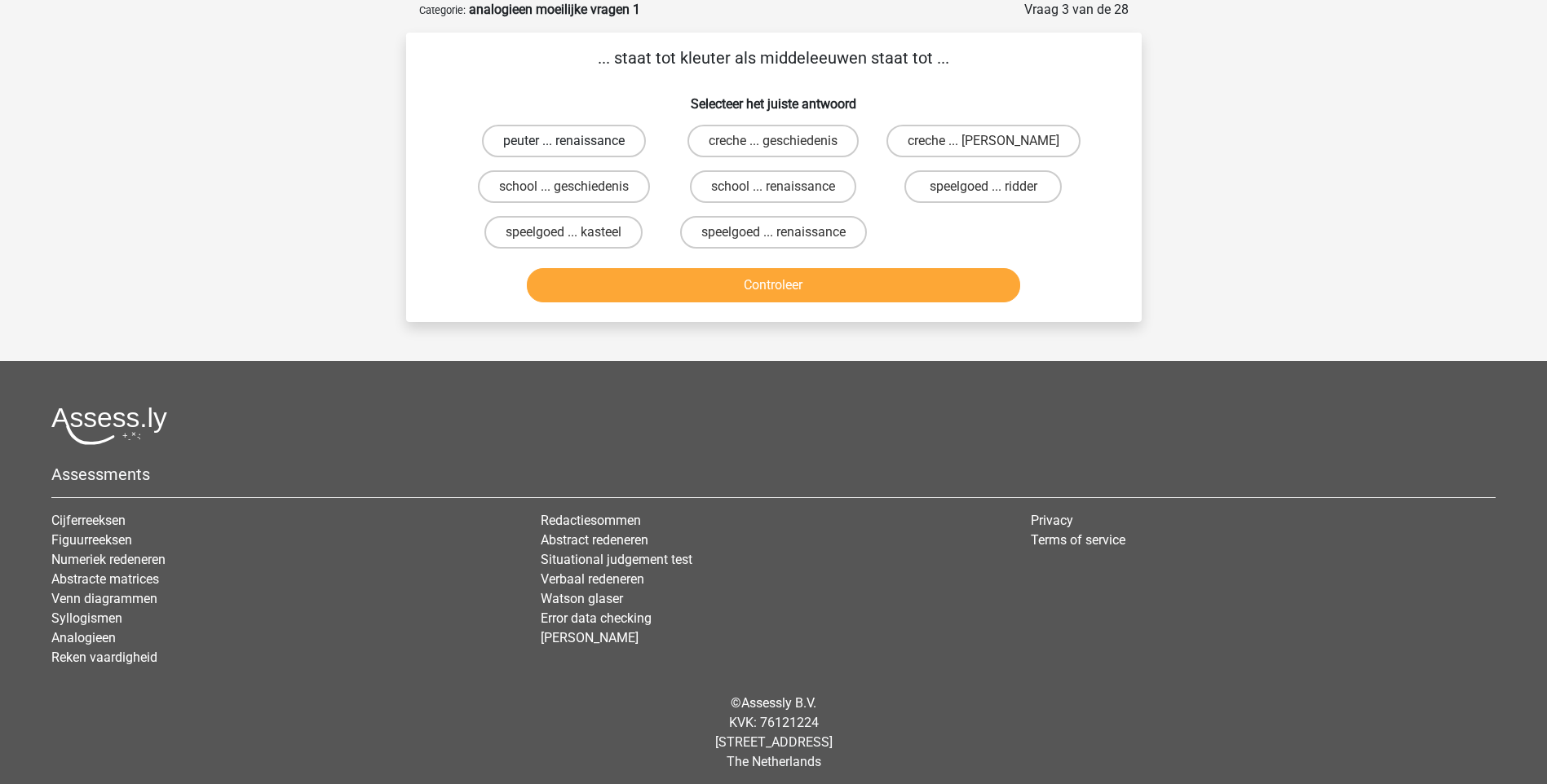
click at [608, 141] on label "peuter ... renaissance" at bounding box center [563, 141] width 164 height 33
click at [574, 141] on input "peuter ... renaissance" at bounding box center [568, 146] width 11 height 11
radio input "true"
click at [708, 285] on button "Controleer" at bounding box center [773, 285] width 493 height 34
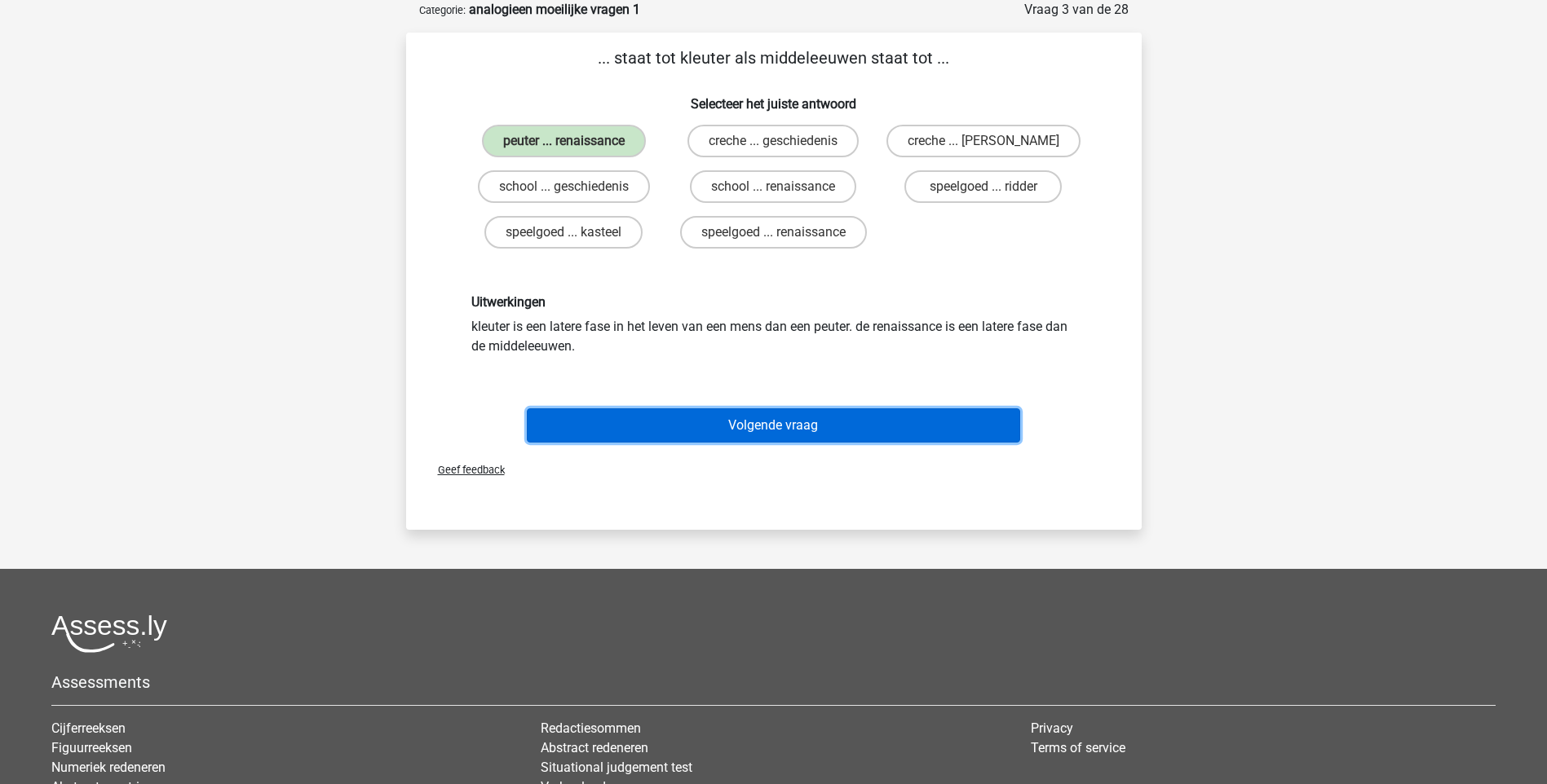
click at [763, 431] on button "Volgende vraag" at bounding box center [773, 424] width 493 height 34
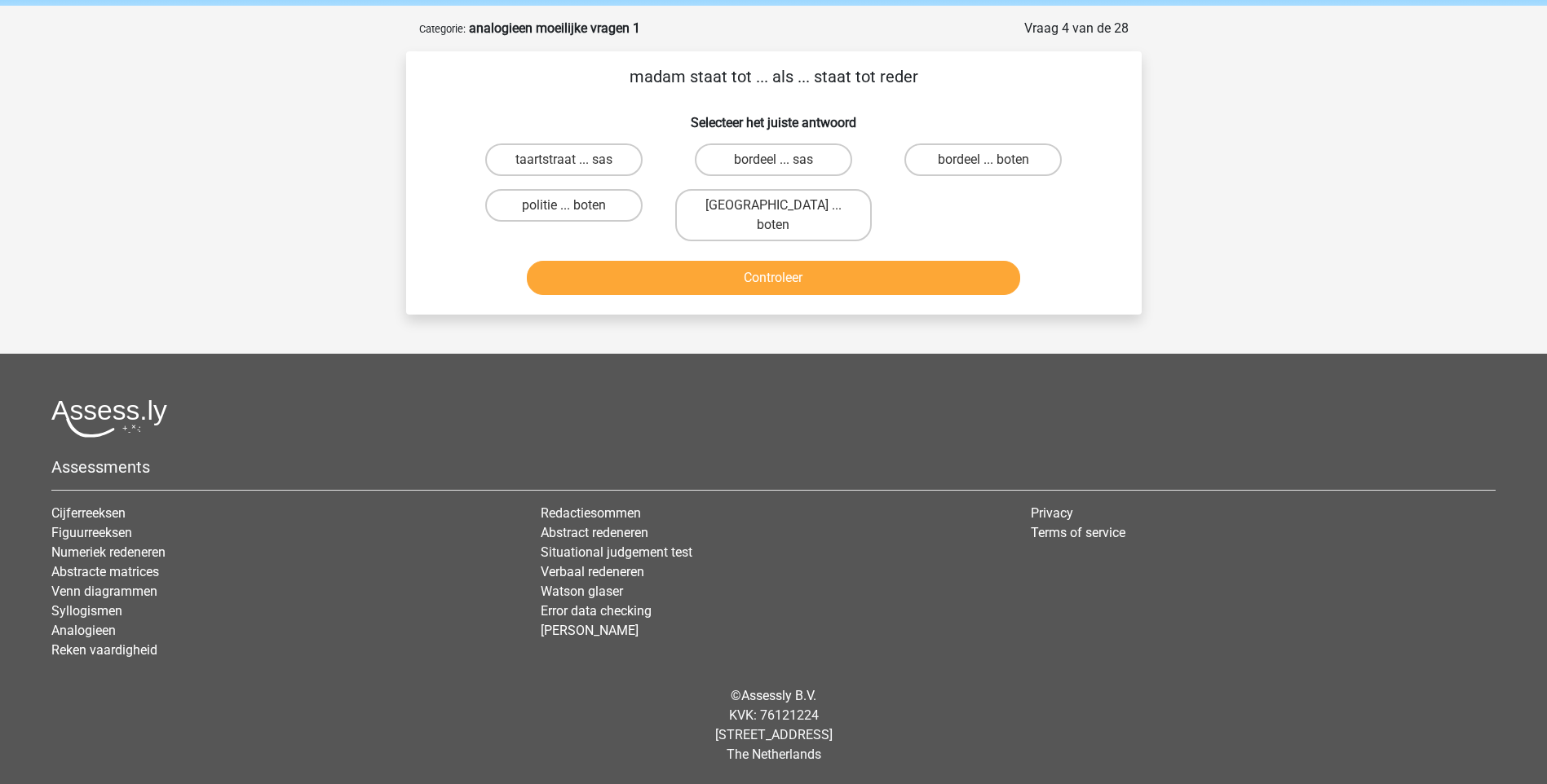
scroll to position [44, 0]
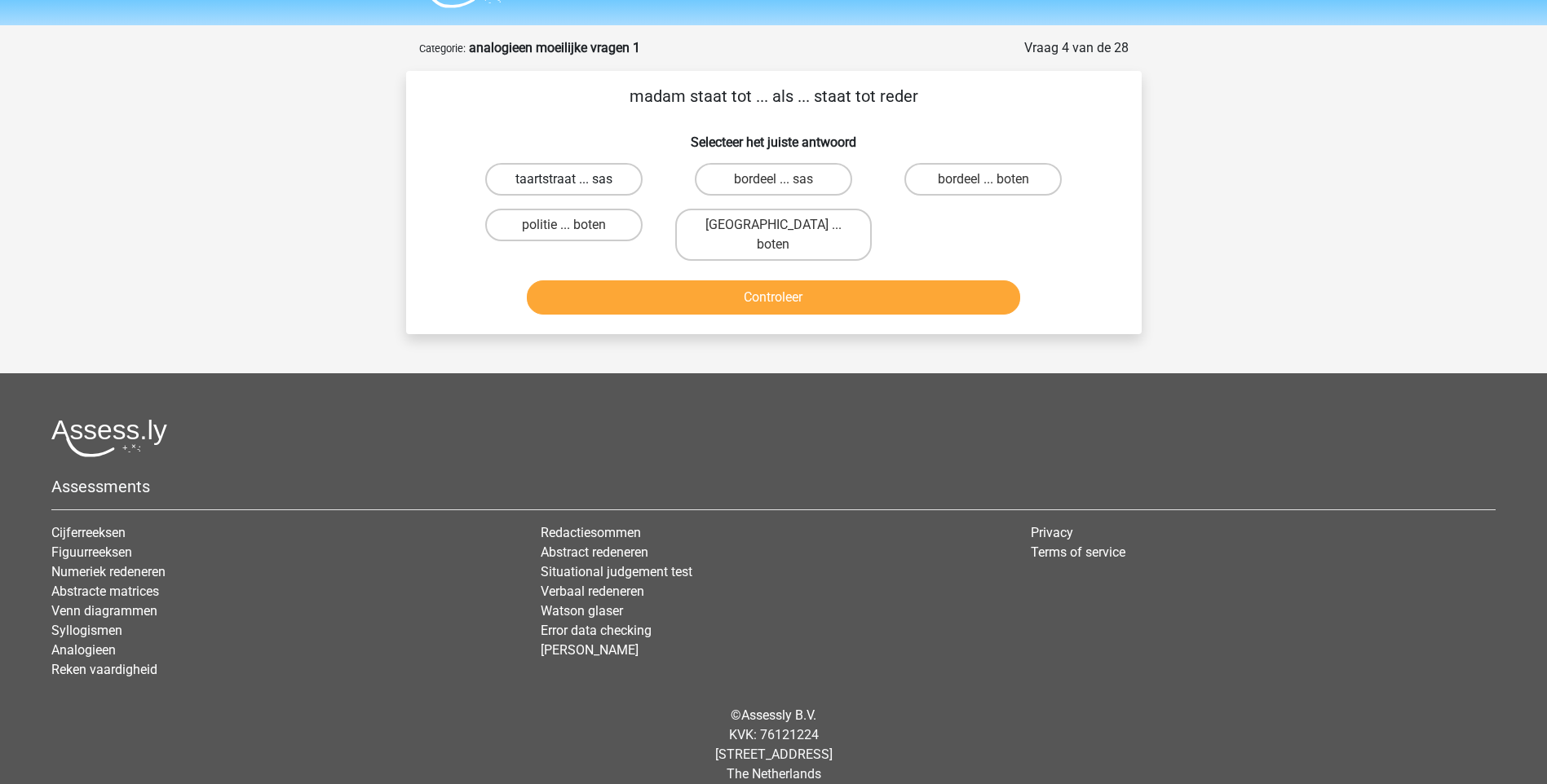
click at [609, 176] on label "taartstraat ... sas" at bounding box center [563, 179] width 157 height 33
click at [574, 179] on input "taartstraat ... sas" at bounding box center [568, 184] width 11 height 11
radio input "true"
click at [721, 285] on button "Controleer" at bounding box center [773, 297] width 493 height 34
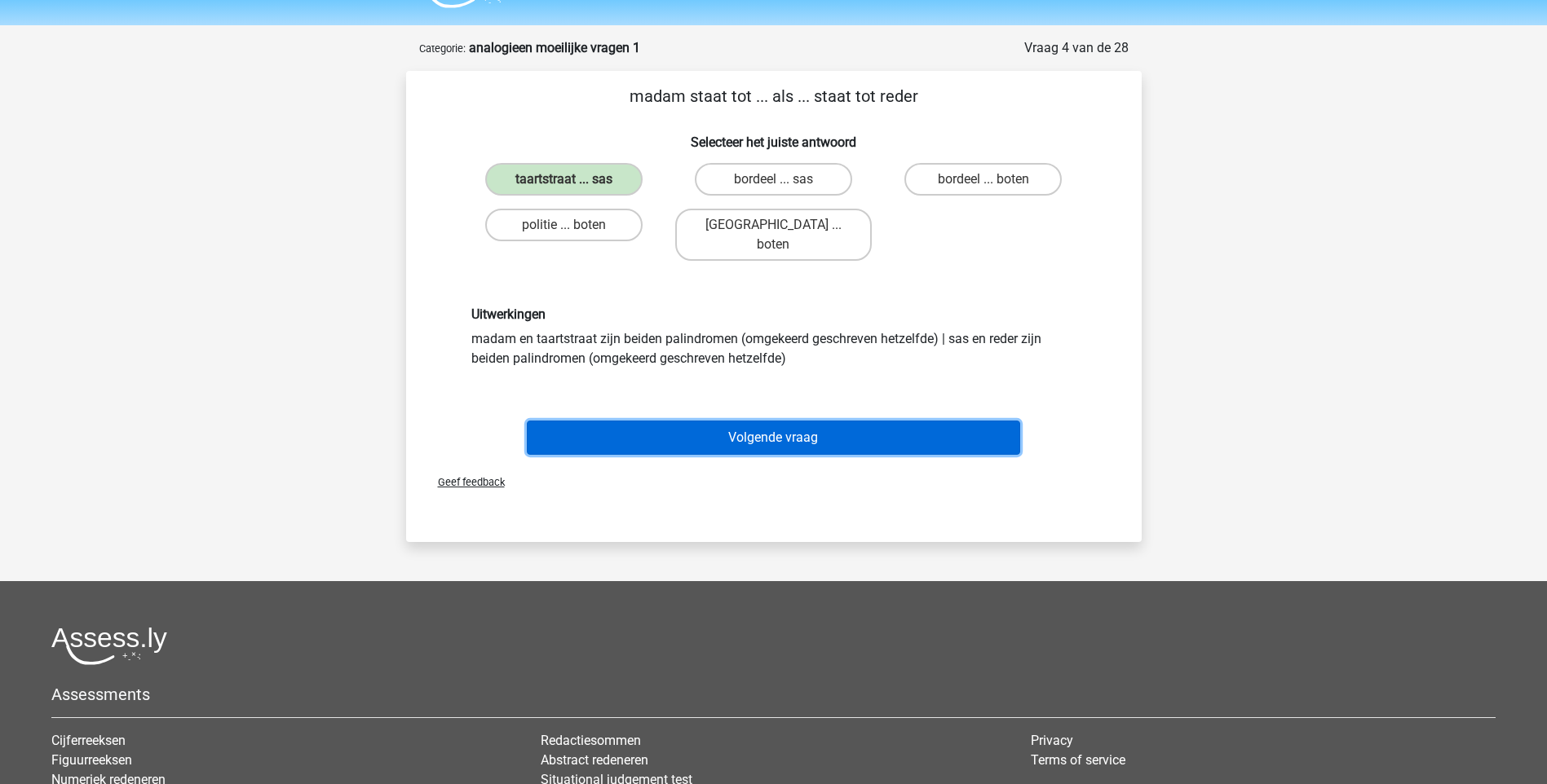
click at [793, 421] on button "Volgende vraag" at bounding box center [773, 437] width 493 height 34
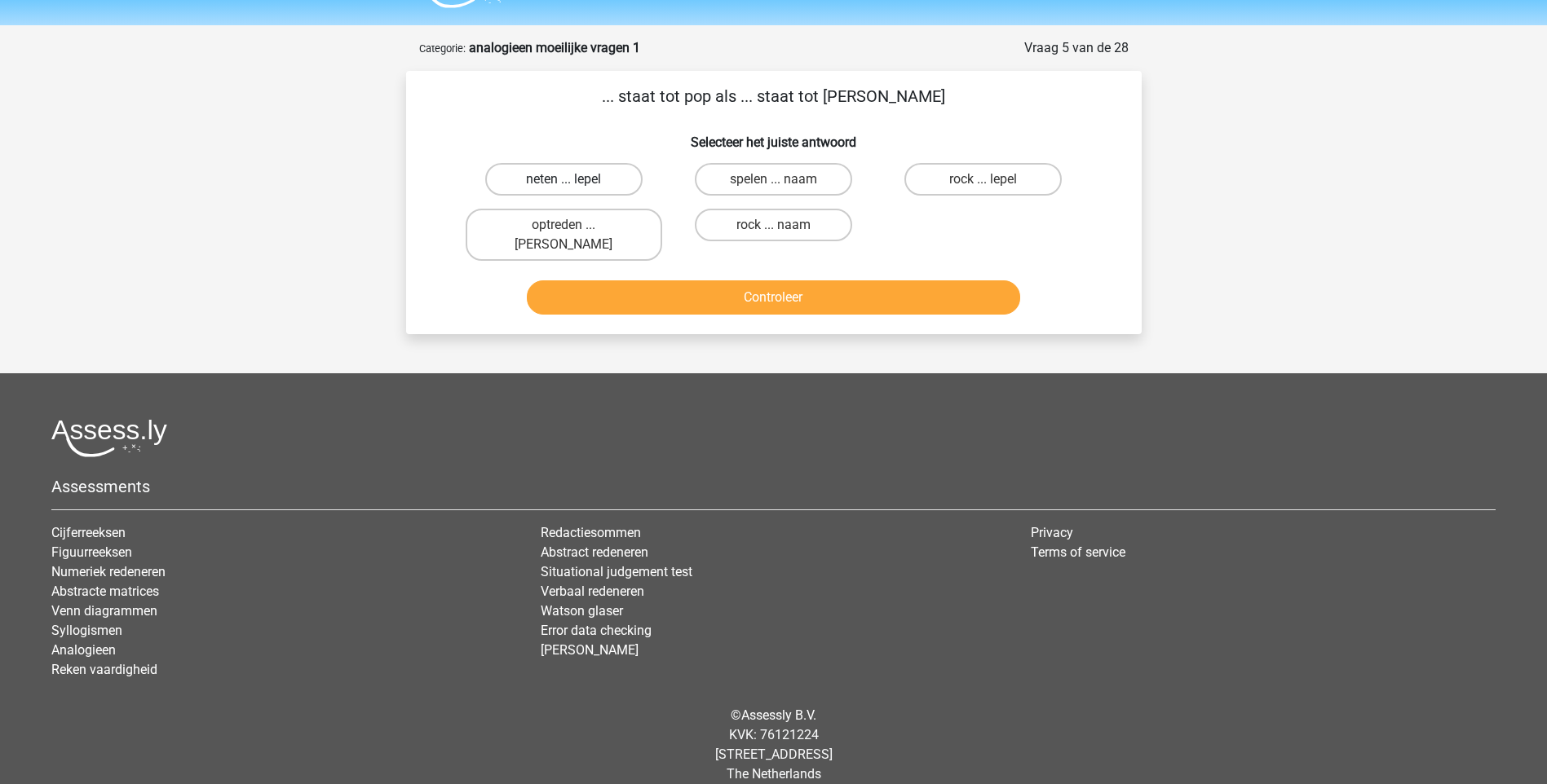
click at [618, 178] on label "neten ... lepel" at bounding box center [563, 179] width 157 height 33
click at [574, 179] on input "neten ... lepel" at bounding box center [568, 184] width 11 height 11
radio input "true"
drag, startPoint x: 697, startPoint y: 266, endPoint x: 706, endPoint y: 267, distance: 9.1
click at [698, 280] on button "Controleer" at bounding box center [773, 297] width 493 height 34
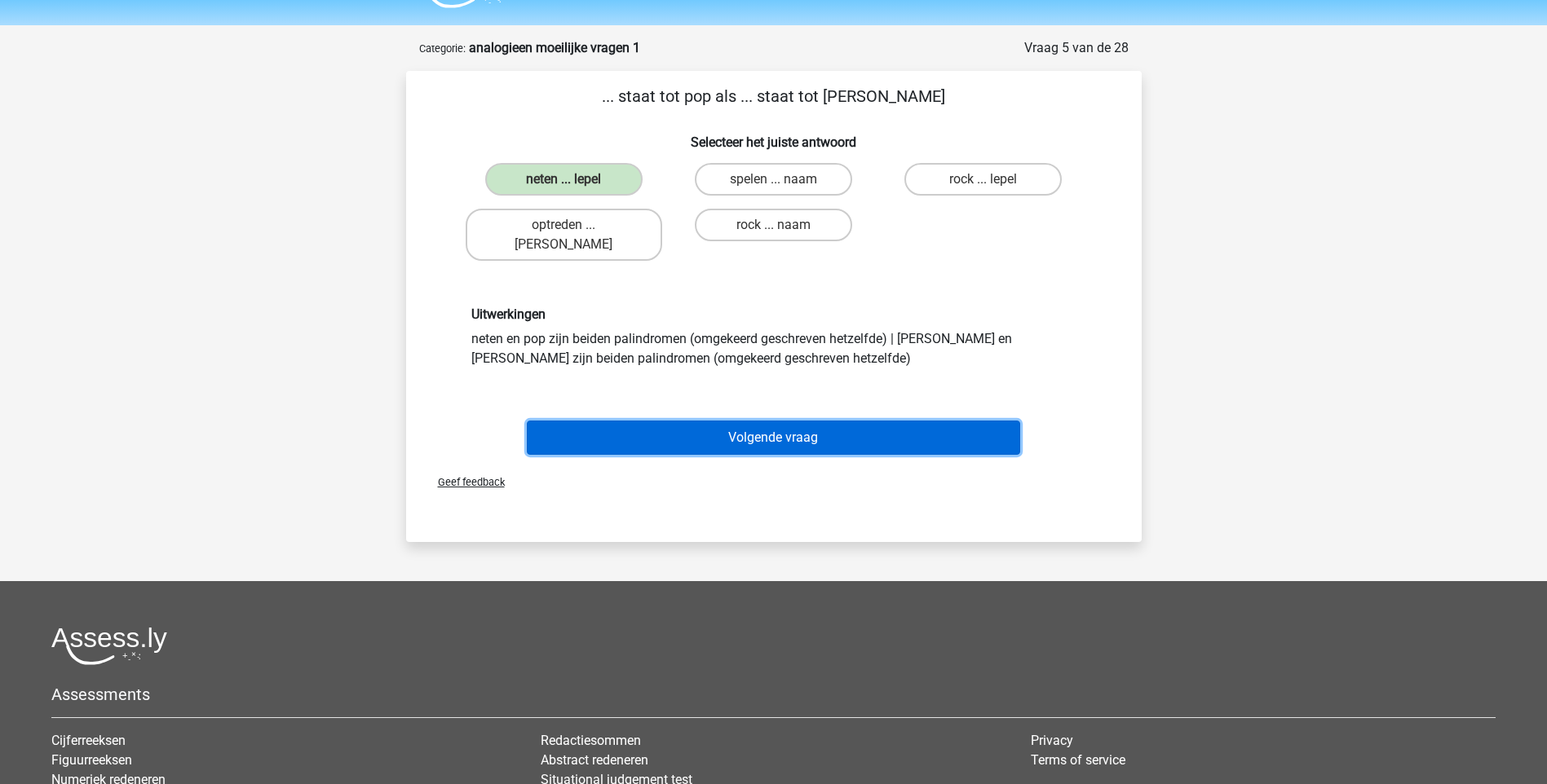
click at [769, 423] on button "Volgende vraag" at bounding box center [773, 437] width 493 height 34
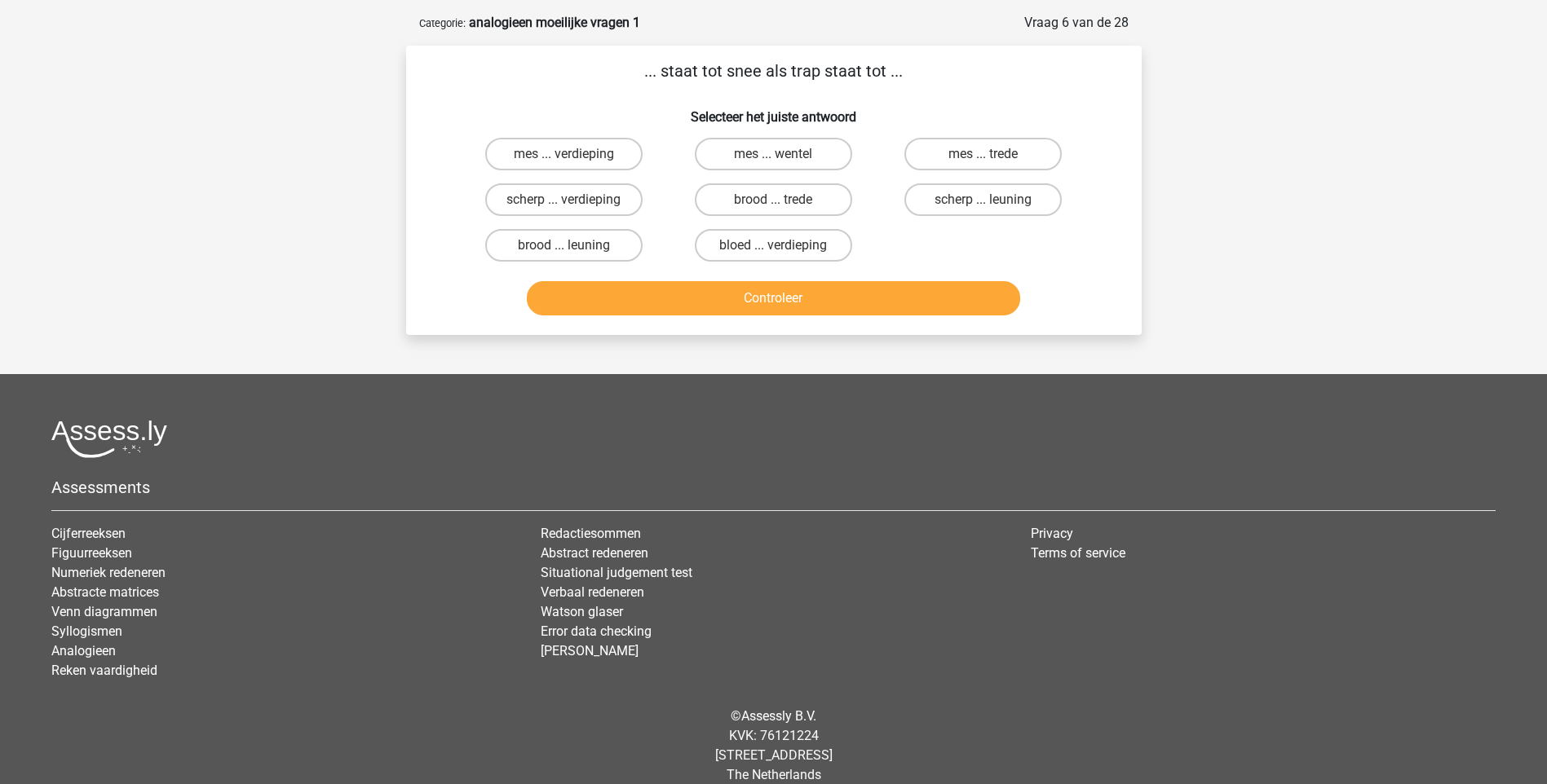
scroll to position [81, 0]
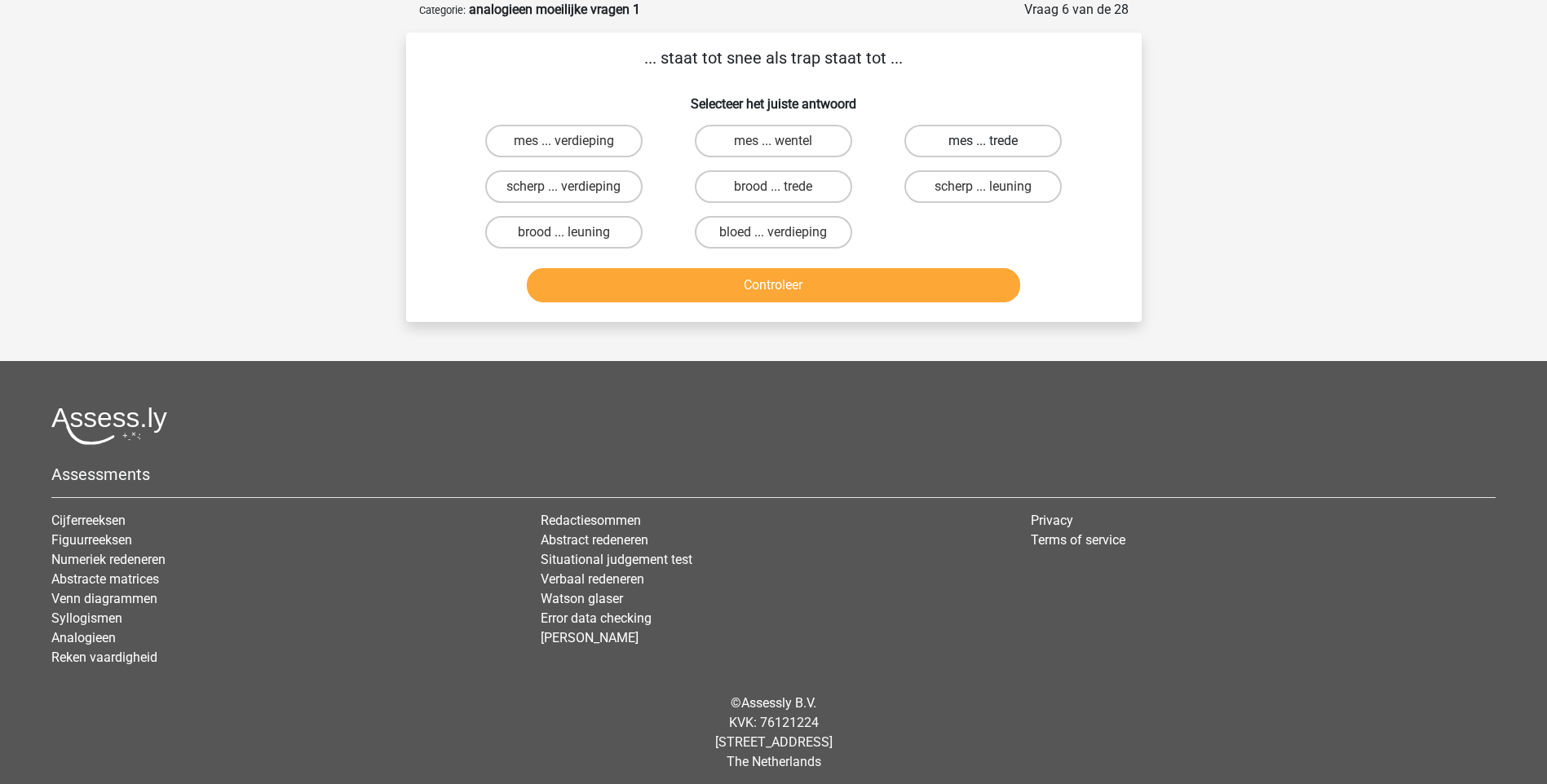
click at [964, 145] on label "mes ... trede" at bounding box center [983, 141] width 157 height 33
click at [983, 145] on input "mes ... trede" at bounding box center [988, 146] width 11 height 11
radio input "true"
click at [834, 287] on button "Controleer" at bounding box center [773, 285] width 493 height 34
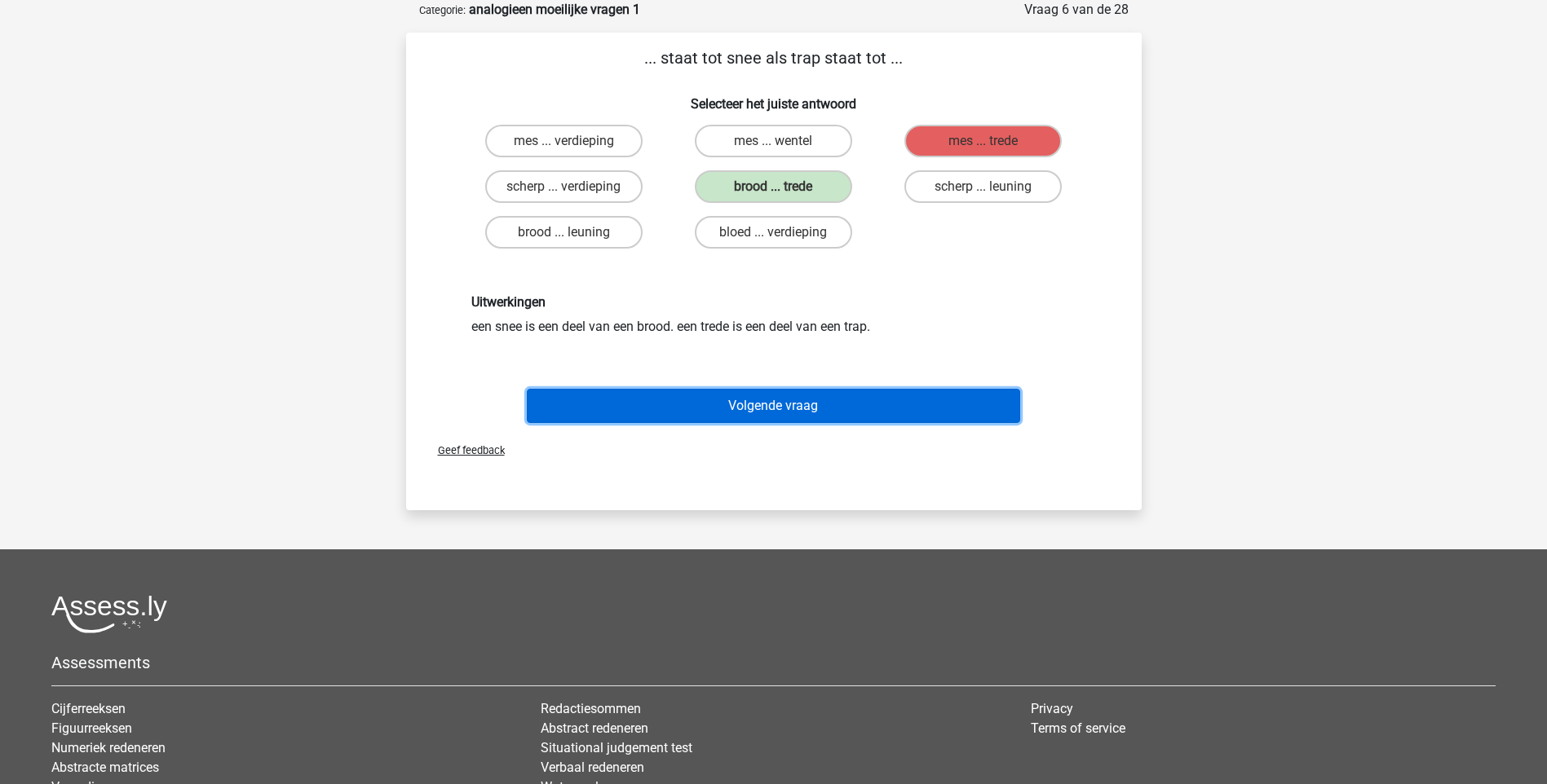
click at [755, 415] on button "Volgende vraag" at bounding box center [773, 405] width 493 height 34
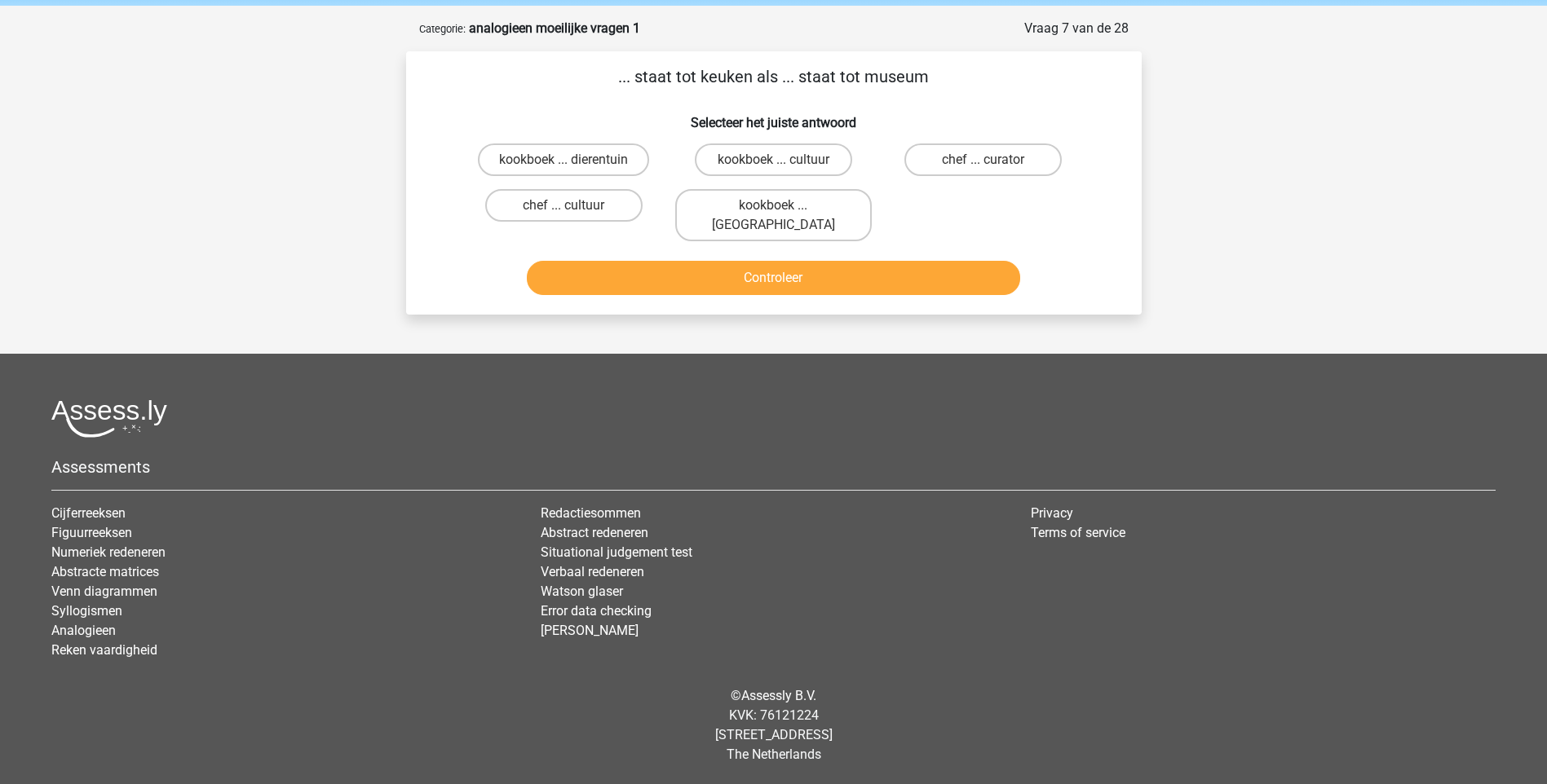
scroll to position [44, 0]
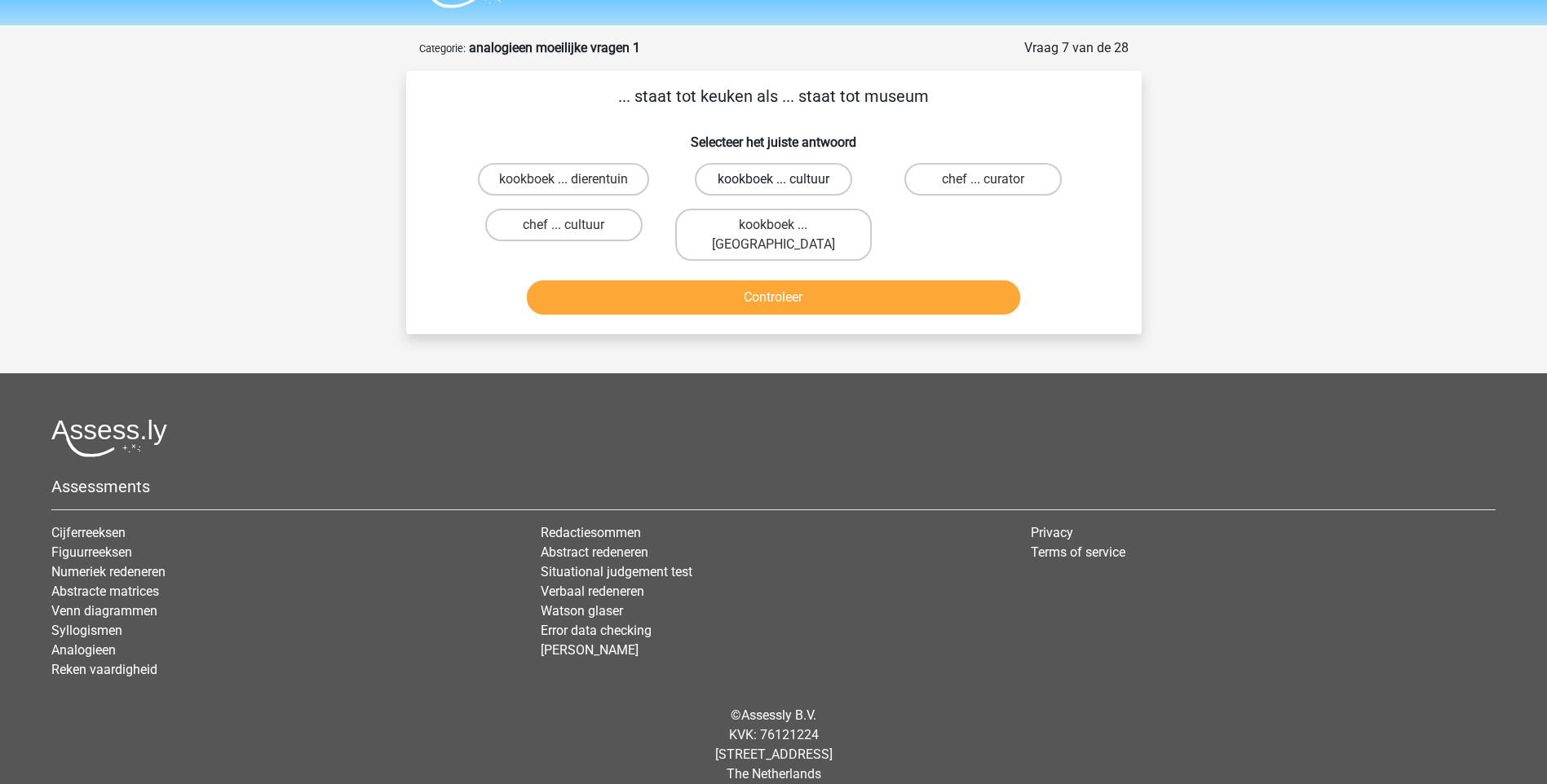
click at [804, 183] on label "kookboek ... cultuur" at bounding box center [774, 179] width 157 height 33
click at [783, 183] on input "kookboek ... cultuur" at bounding box center [777, 184] width 11 height 11
radio input "true"
click at [795, 280] on button "Controleer" at bounding box center [773, 297] width 493 height 34
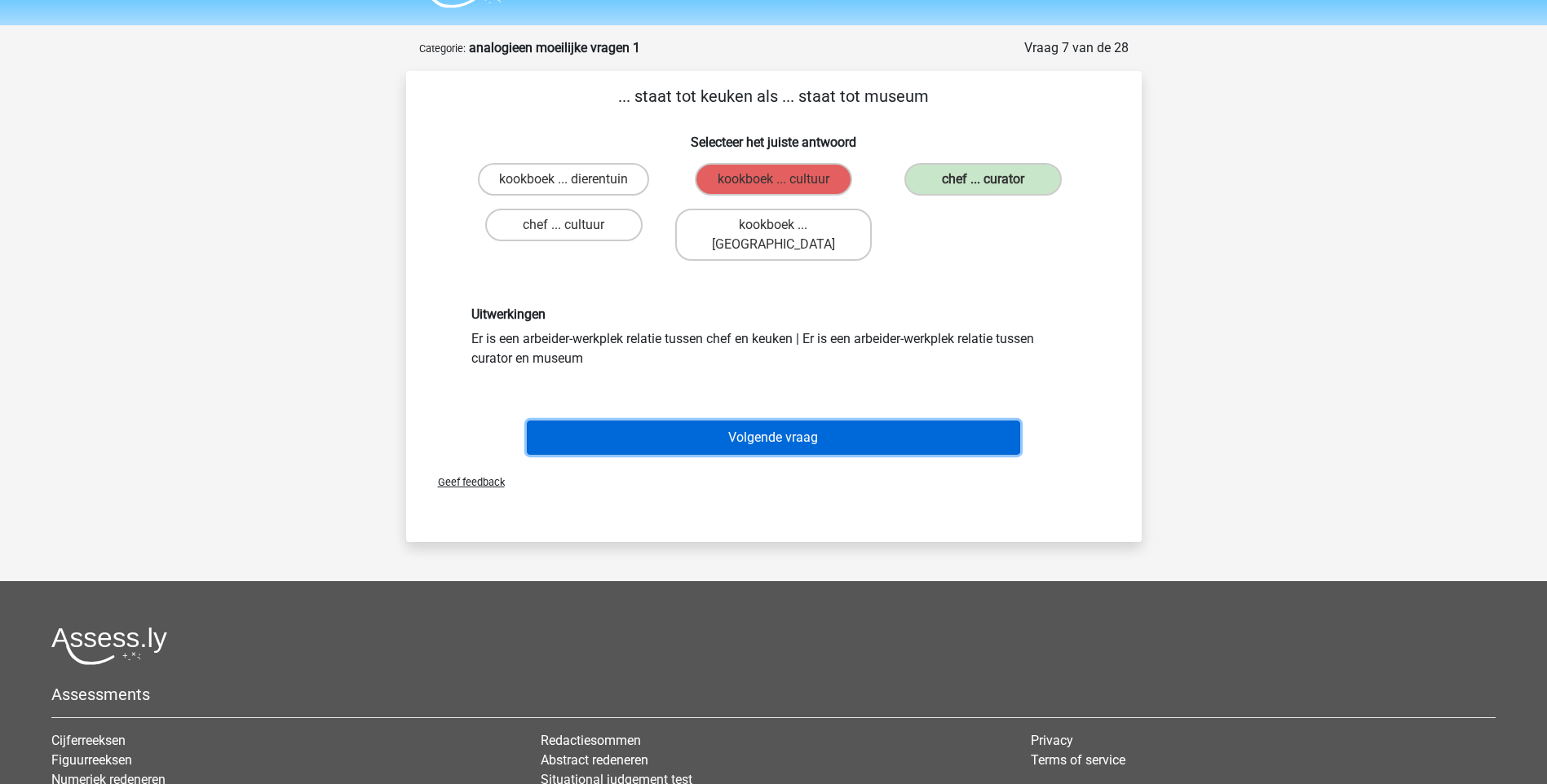
click at [756, 431] on button "Volgende vraag" at bounding box center [773, 437] width 493 height 34
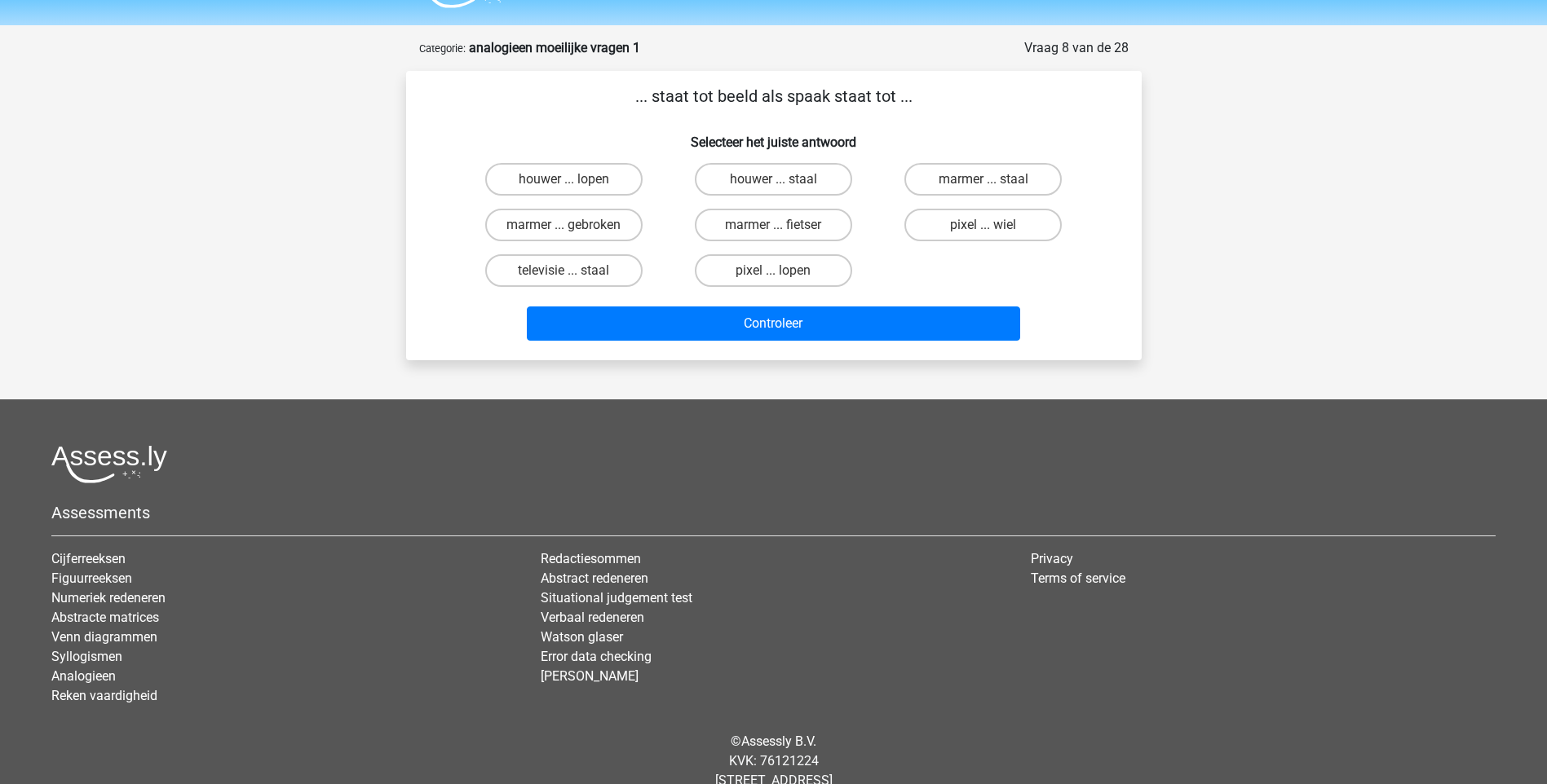
scroll to position [81, 0]
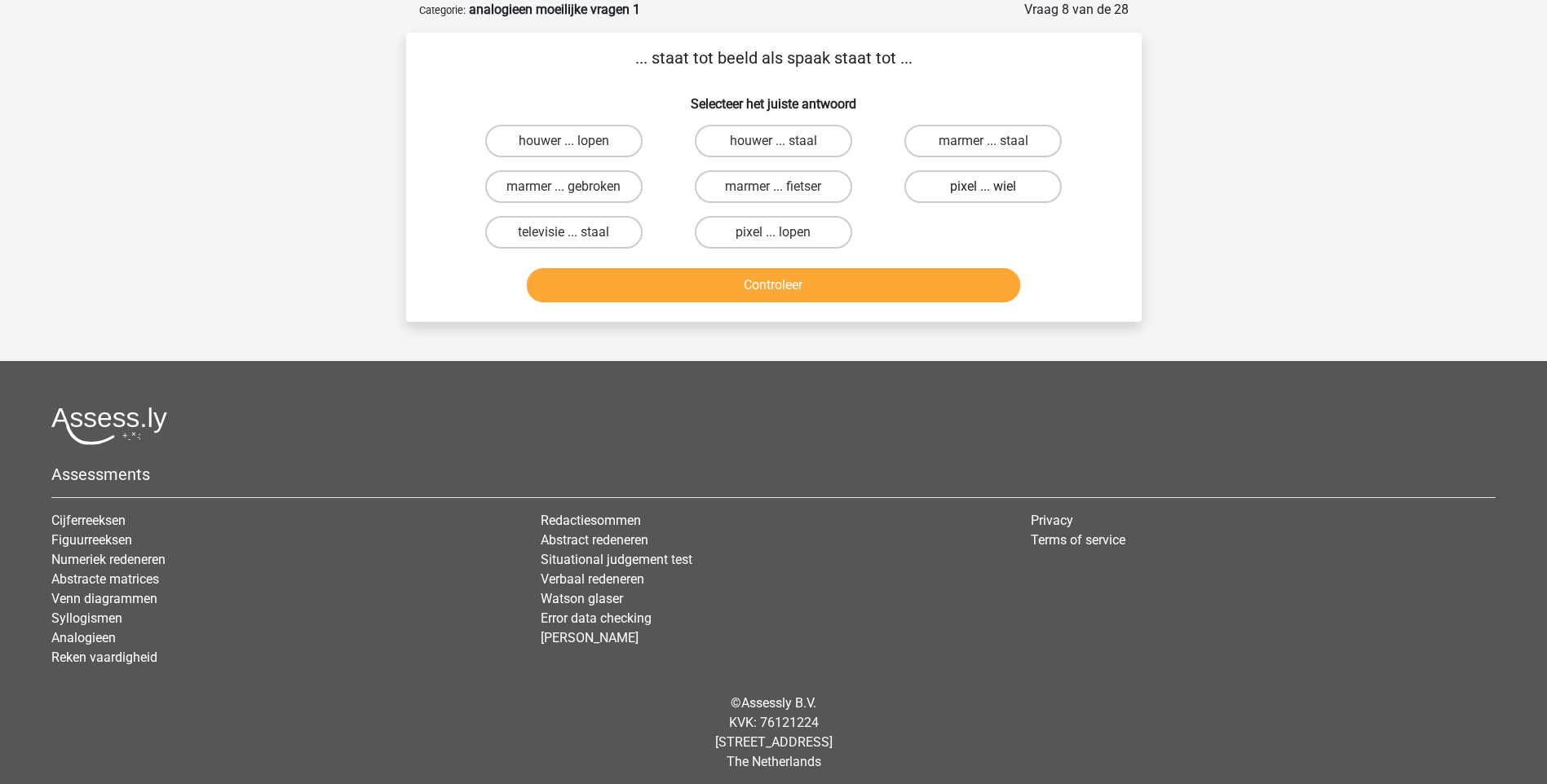
click at [961, 182] on label "pixel ... wiel" at bounding box center [983, 187] width 157 height 33
click at [983, 187] on input "pixel ... wiel" at bounding box center [988, 192] width 11 height 11
radio input "true"
drag, startPoint x: 880, startPoint y: 273, endPoint x: 906, endPoint y: 280, distance: 26.9
click at [884, 274] on button "Controleer" at bounding box center [773, 285] width 493 height 34
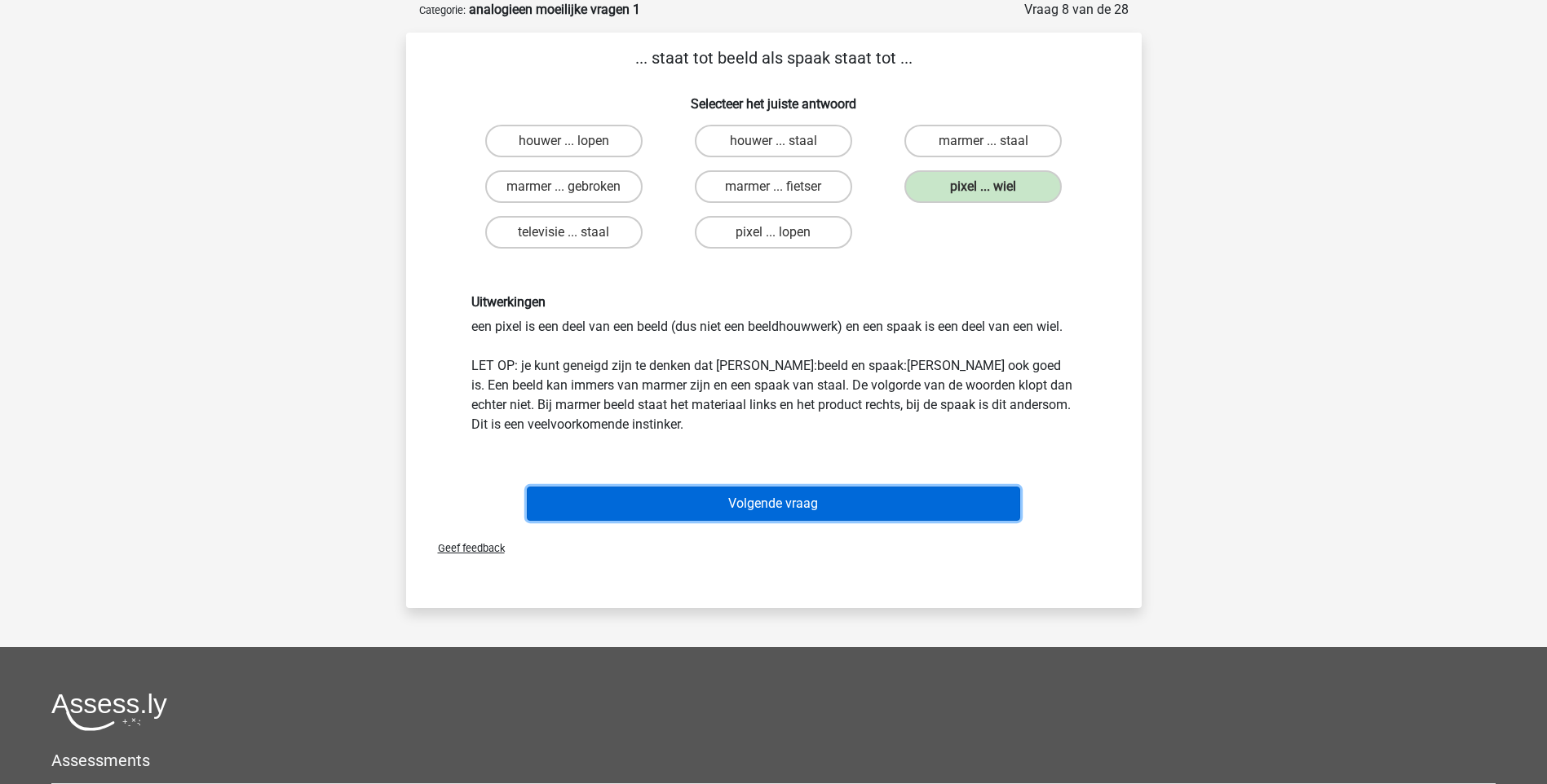
click at [824, 503] on button "Volgende vraag" at bounding box center [773, 503] width 493 height 34
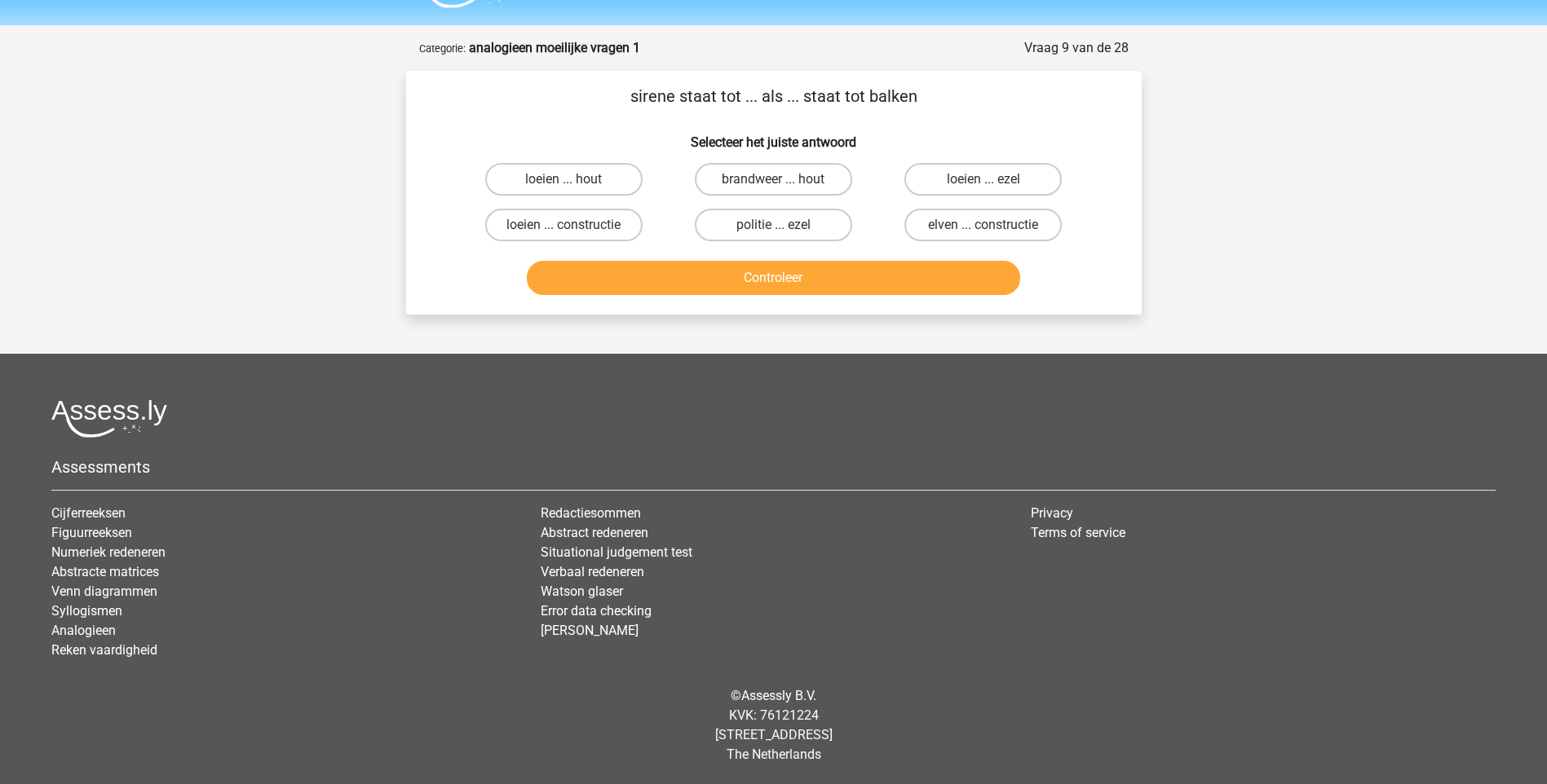
scroll to position [44, 0]
click at [942, 175] on label "loeien ... ezel" at bounding box center [983, 179] width 157 height 33
click at [983, 179] on input "loeien ... ezel" at bounding box center [988, 184] width 11 height 11
radio input "true"
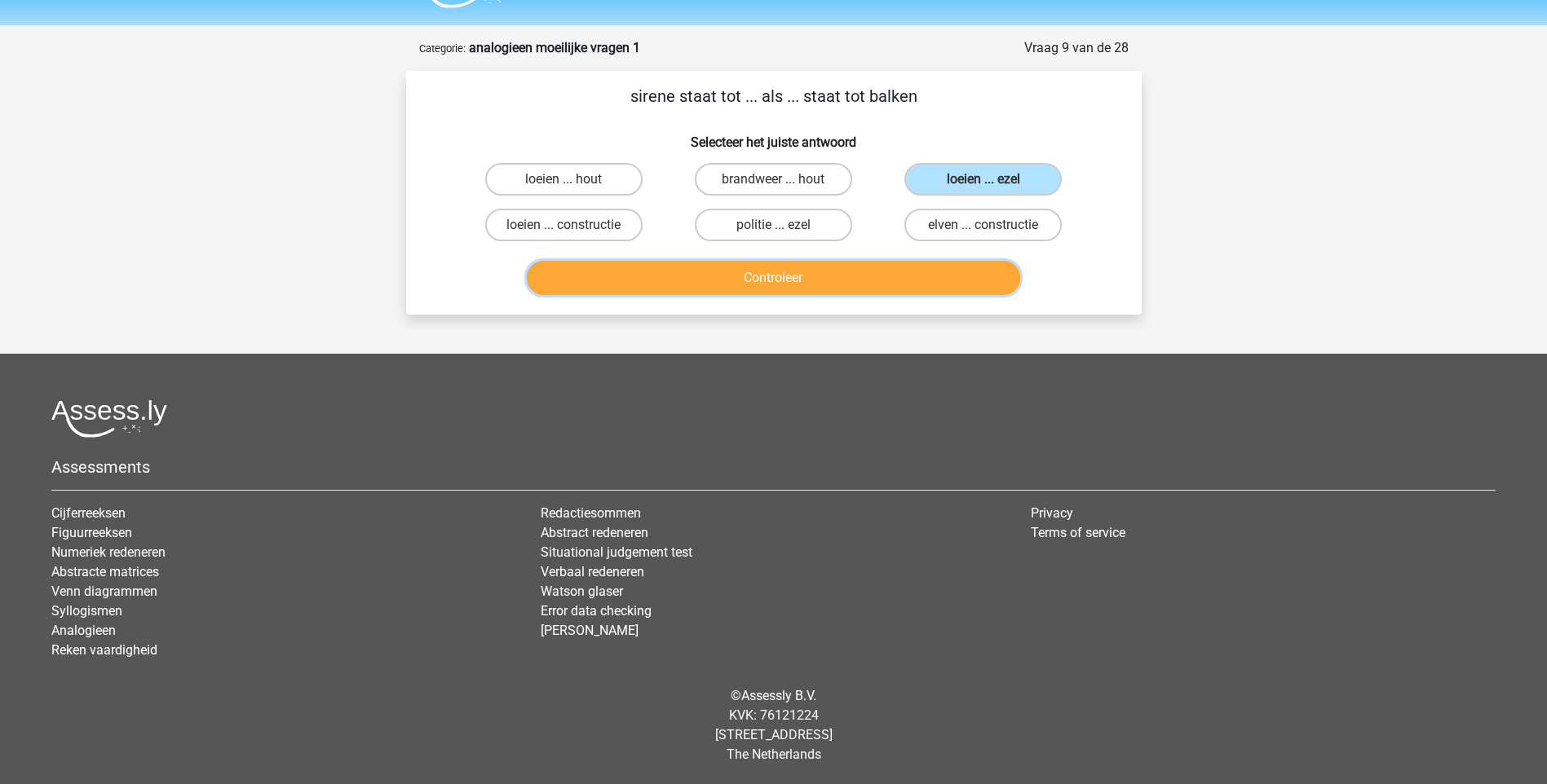
click at [865, 293] on button "Controleer" at bounding box center [773, 277] width 493 height 34
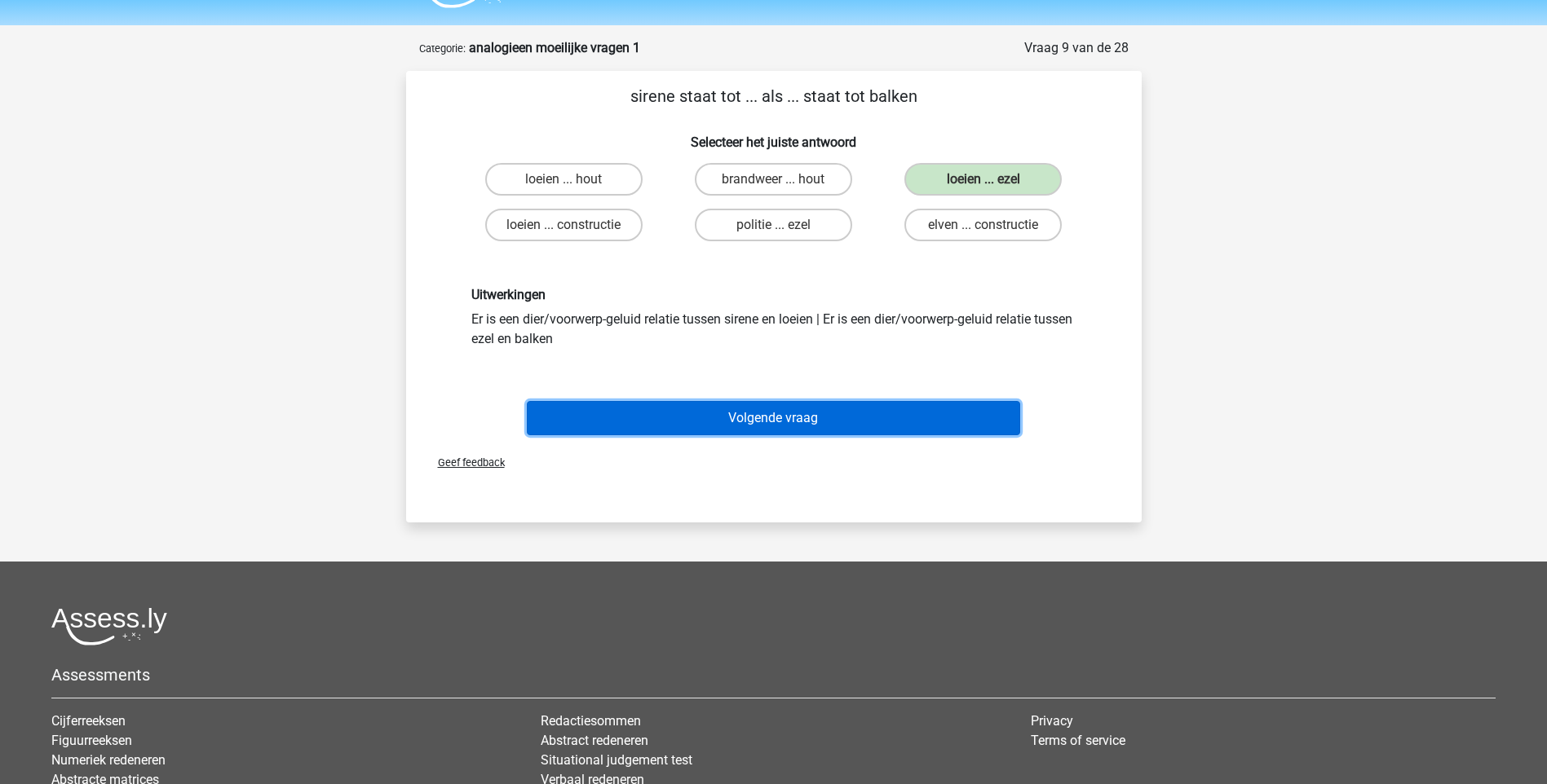
click at [762, 418] on button "Volgende vraag" at bounding box center [773, 418] width 493 height 34
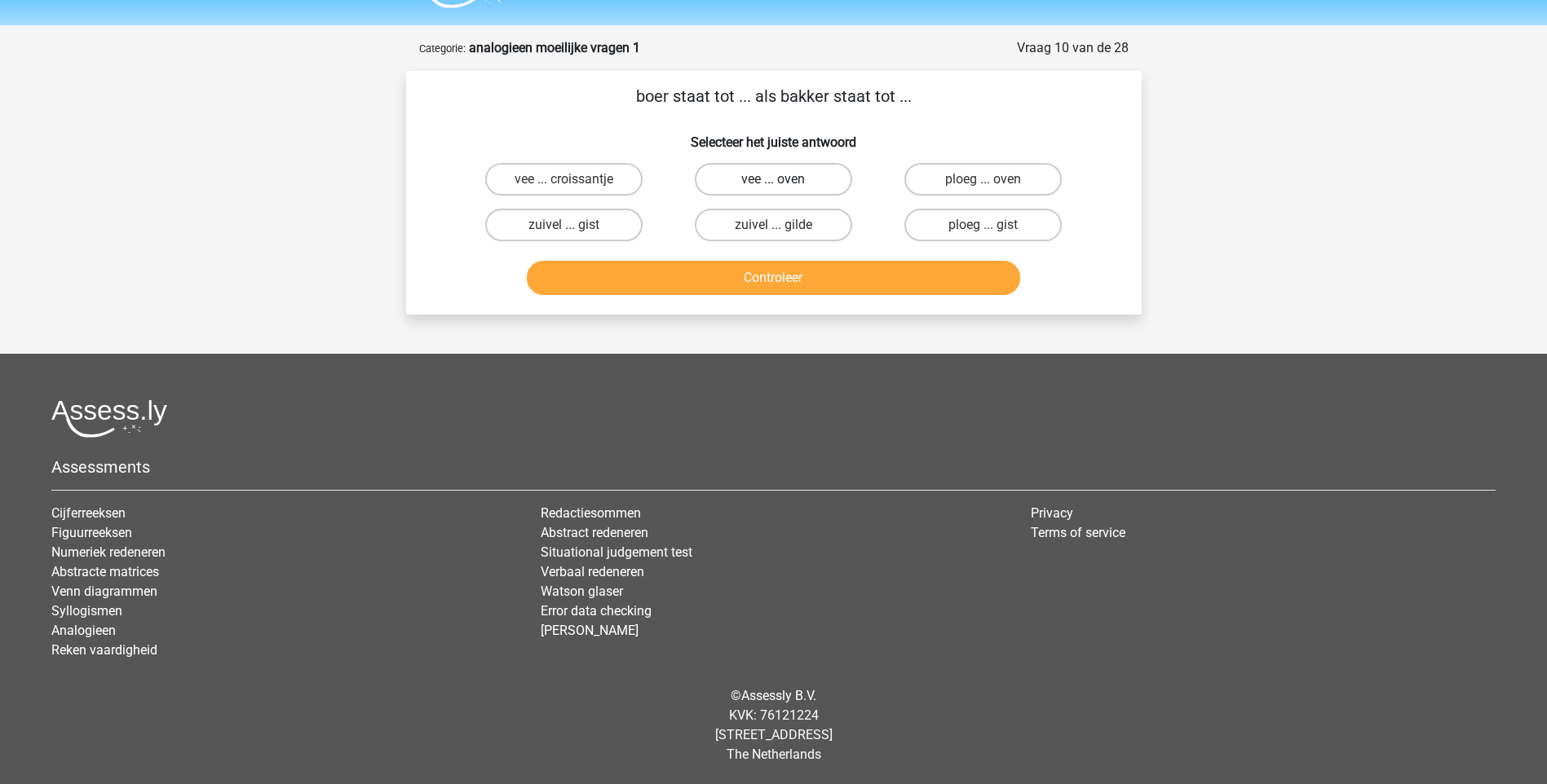
click at [819, 180] on label "vee ... oven" at bounding box center [774, 179] width 157 height 33
click at [783, 180] on input "vee ... oven" at bounding box center [777, 184] width 11 height 11
radio input "true"
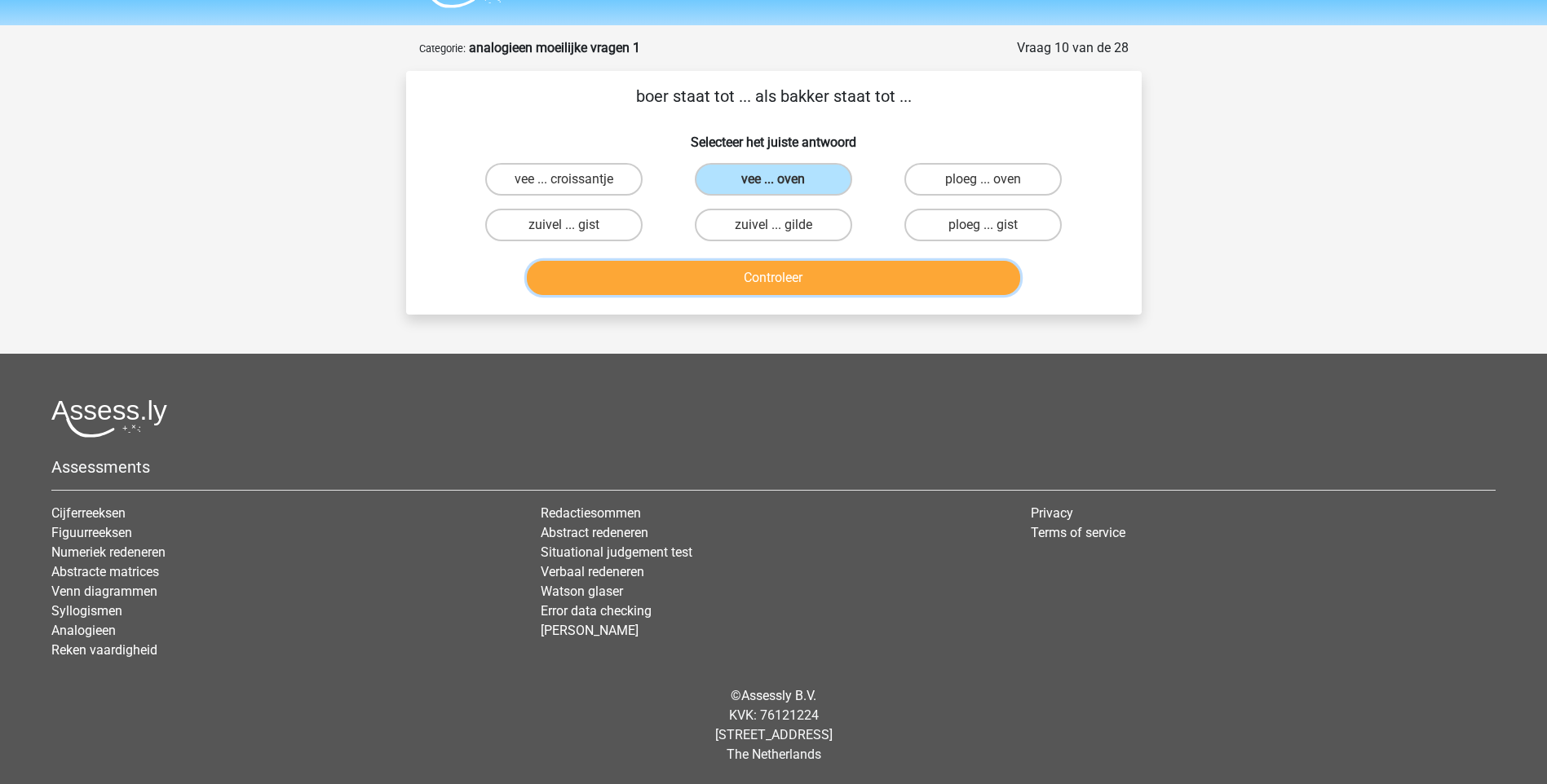
click at [782, 278] on button "Controleer" at bounding box center [773, 277] width 493 height 34
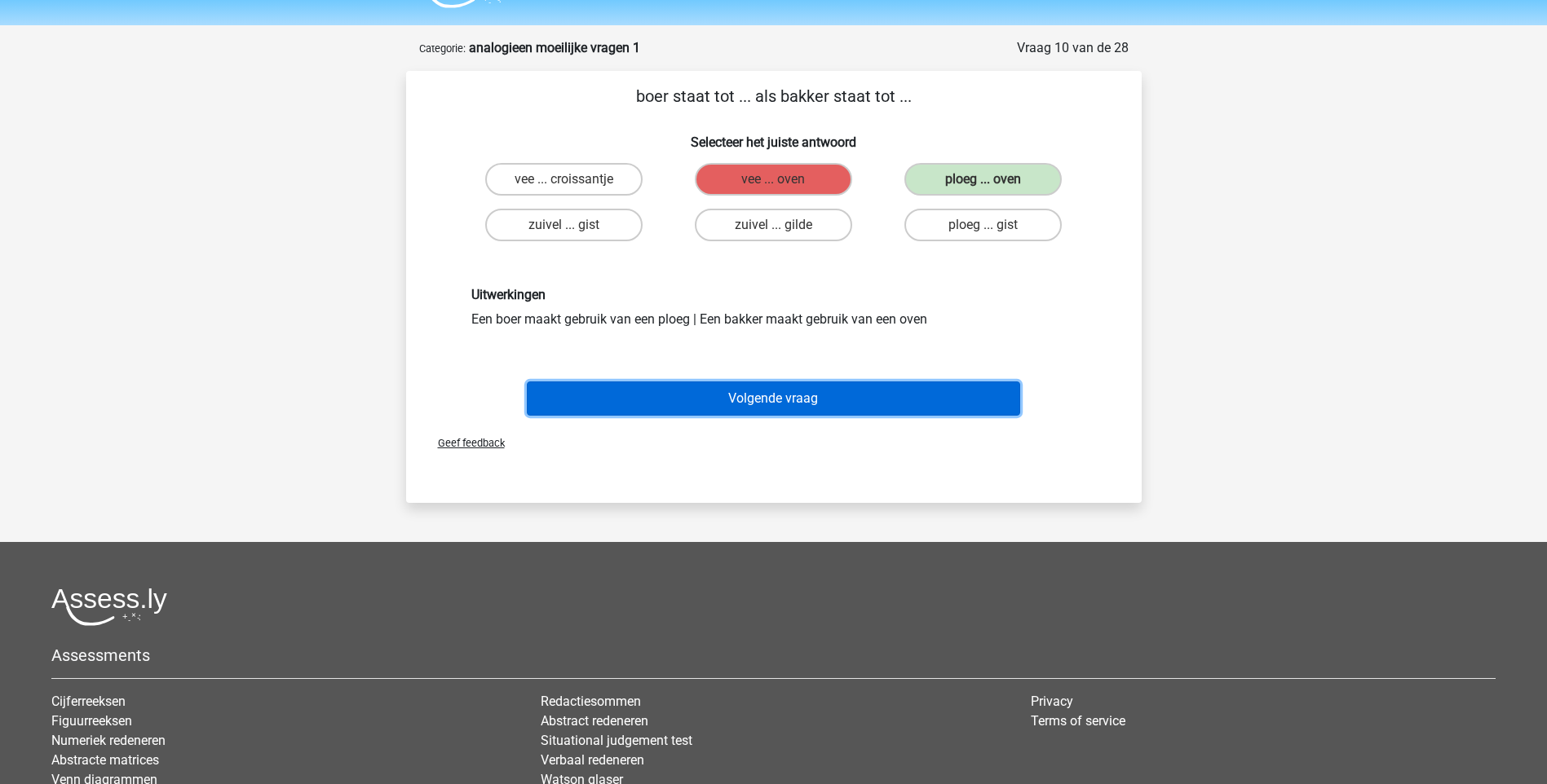
click at [803, 398] on button "Volgende vraag" at bounding box center [773, 398] width 493 height 34
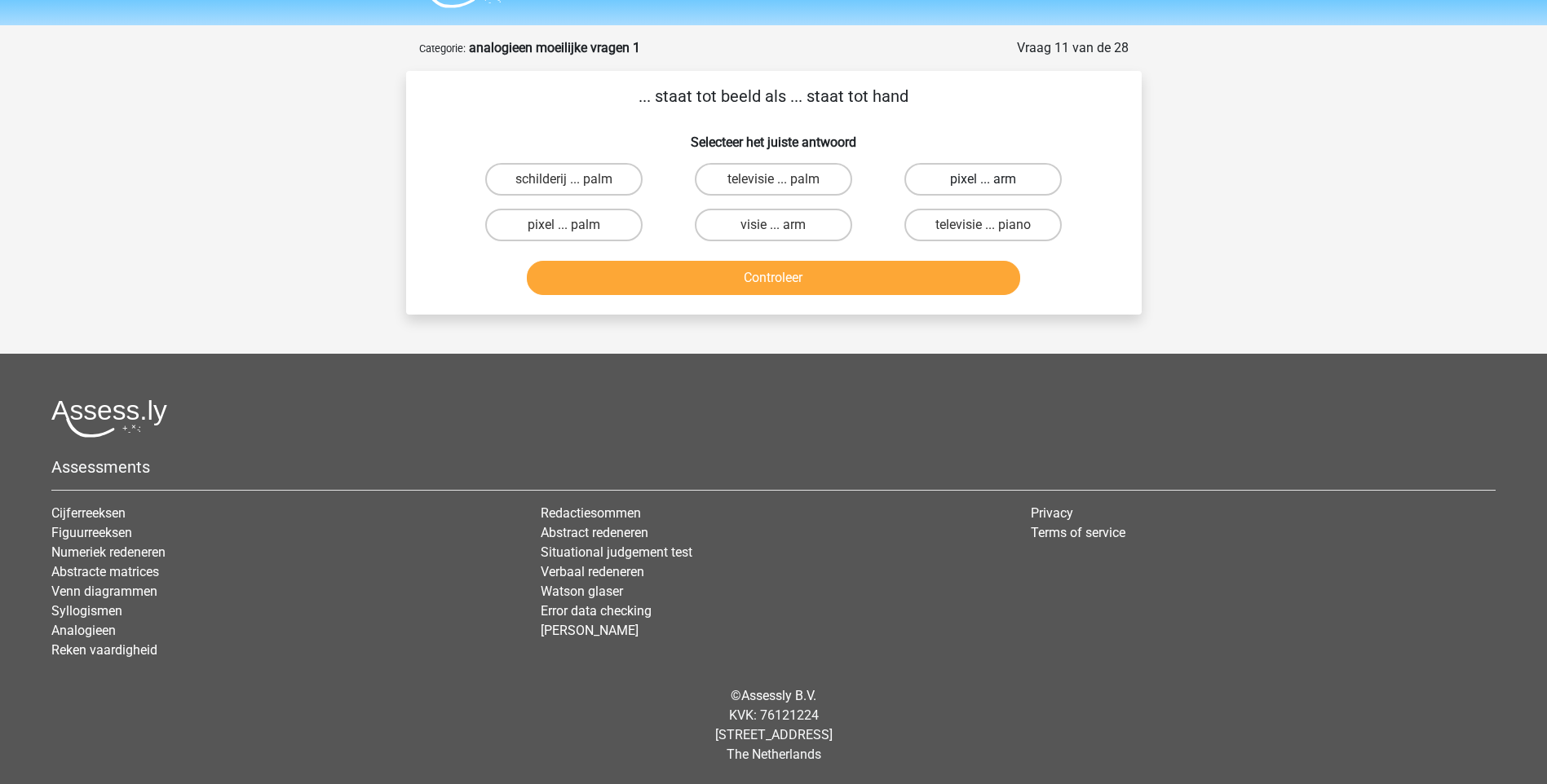
click at [972, 186] on label "pixel ... arm" at bounding box center [983, 179] width 157 height 33
click at [983, 186] on input "pixel ... arm" at bounding box center [988, 184] width 11 height 11
radio input "true"
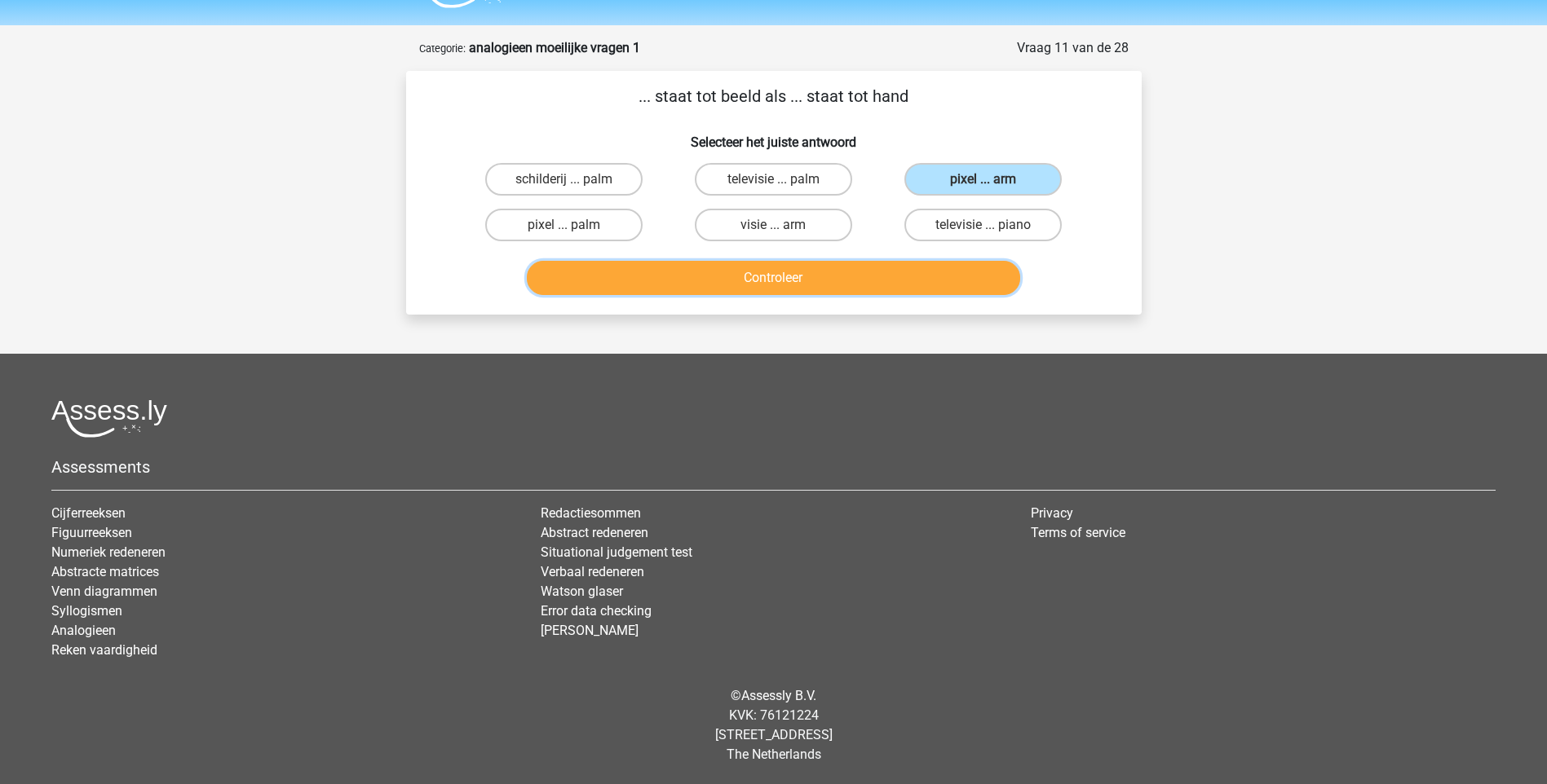
click at [839, 278] on button "Controleer" at bounding box center [773, 277] width 493 height 34
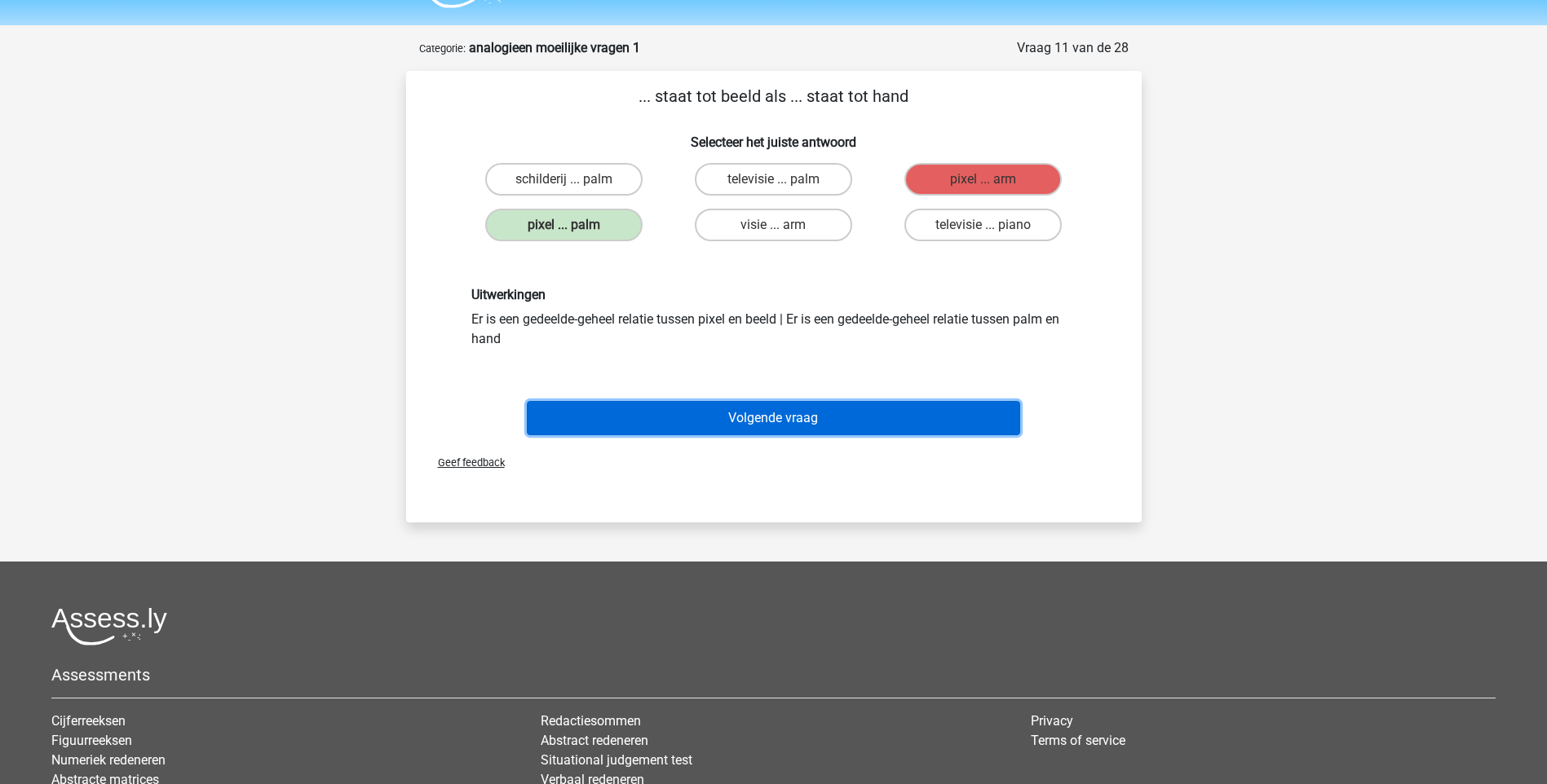
click at [784, 415] on button "Volgende vraag" at bounding box center [773, 418] width 493 height 34
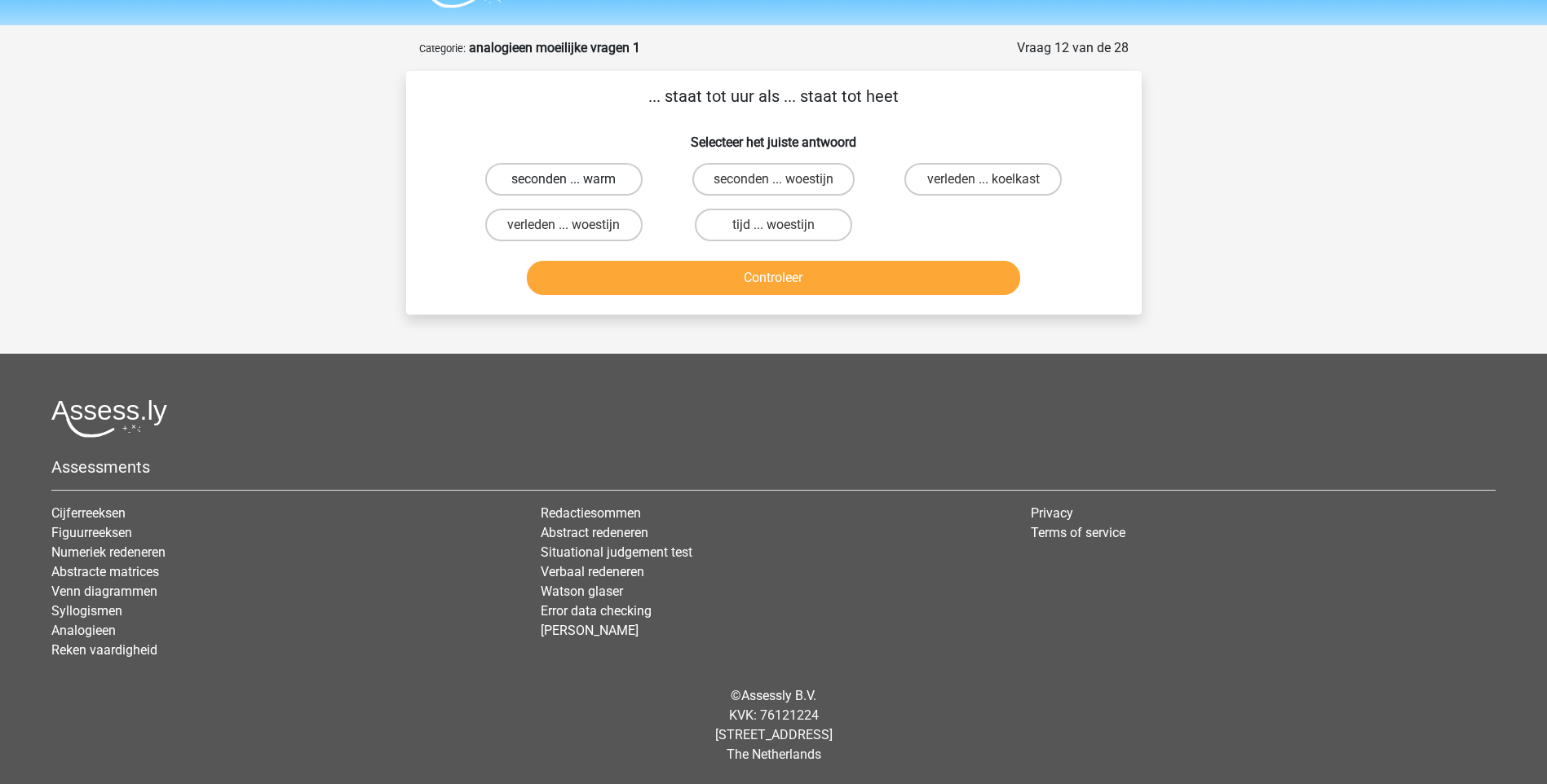
click at [593, 184] on label "seconden ... warm" at bounding box center [563, 179] width 157 height 33
click at [574, 184] on input "seconden ... warm" at bounding box center [568, 184] width 11 height 11
radio input "true"
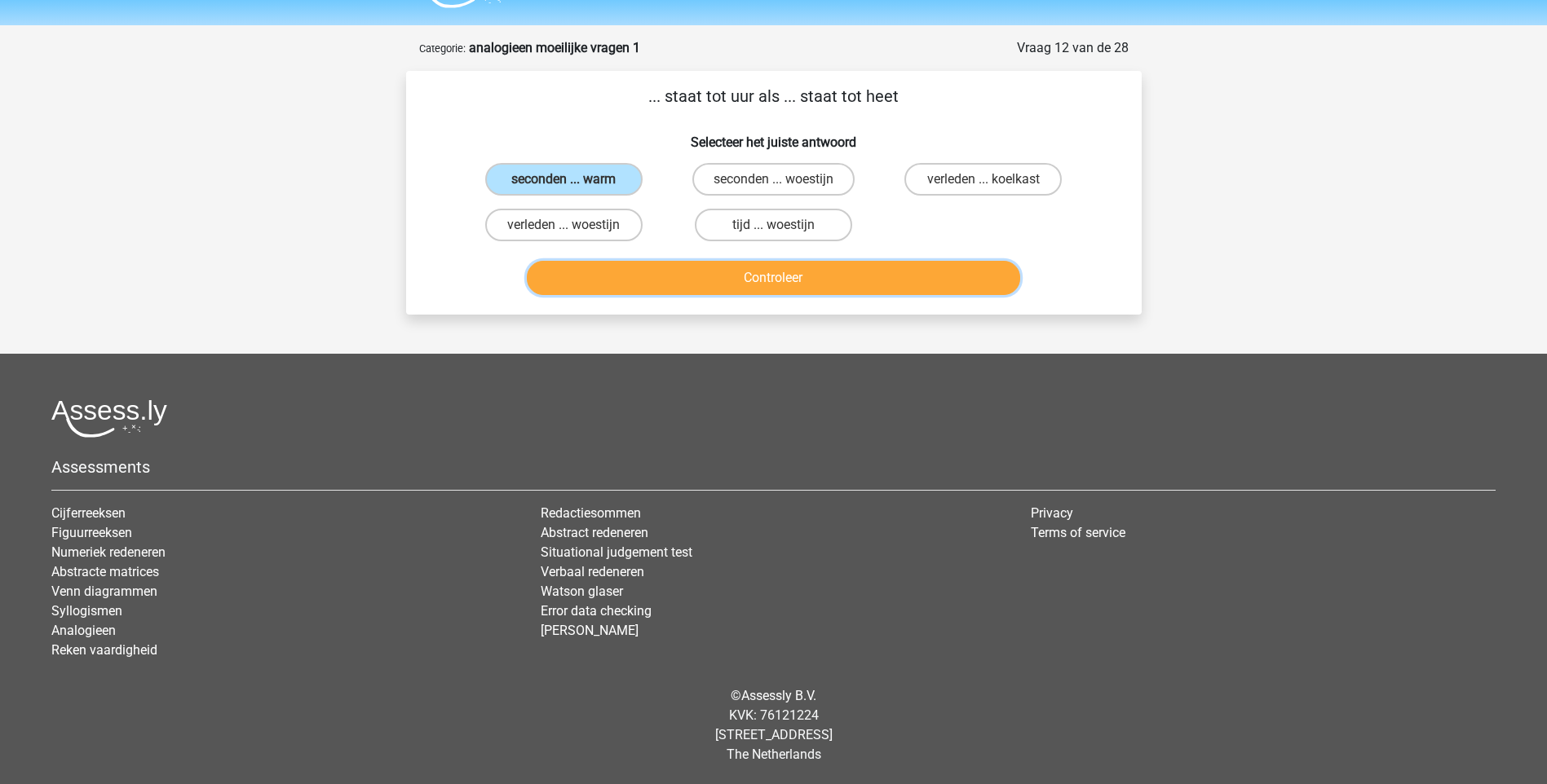
click at [690, 281] on button "Controleer" at bounding box center [773, 277] width 493 height 34
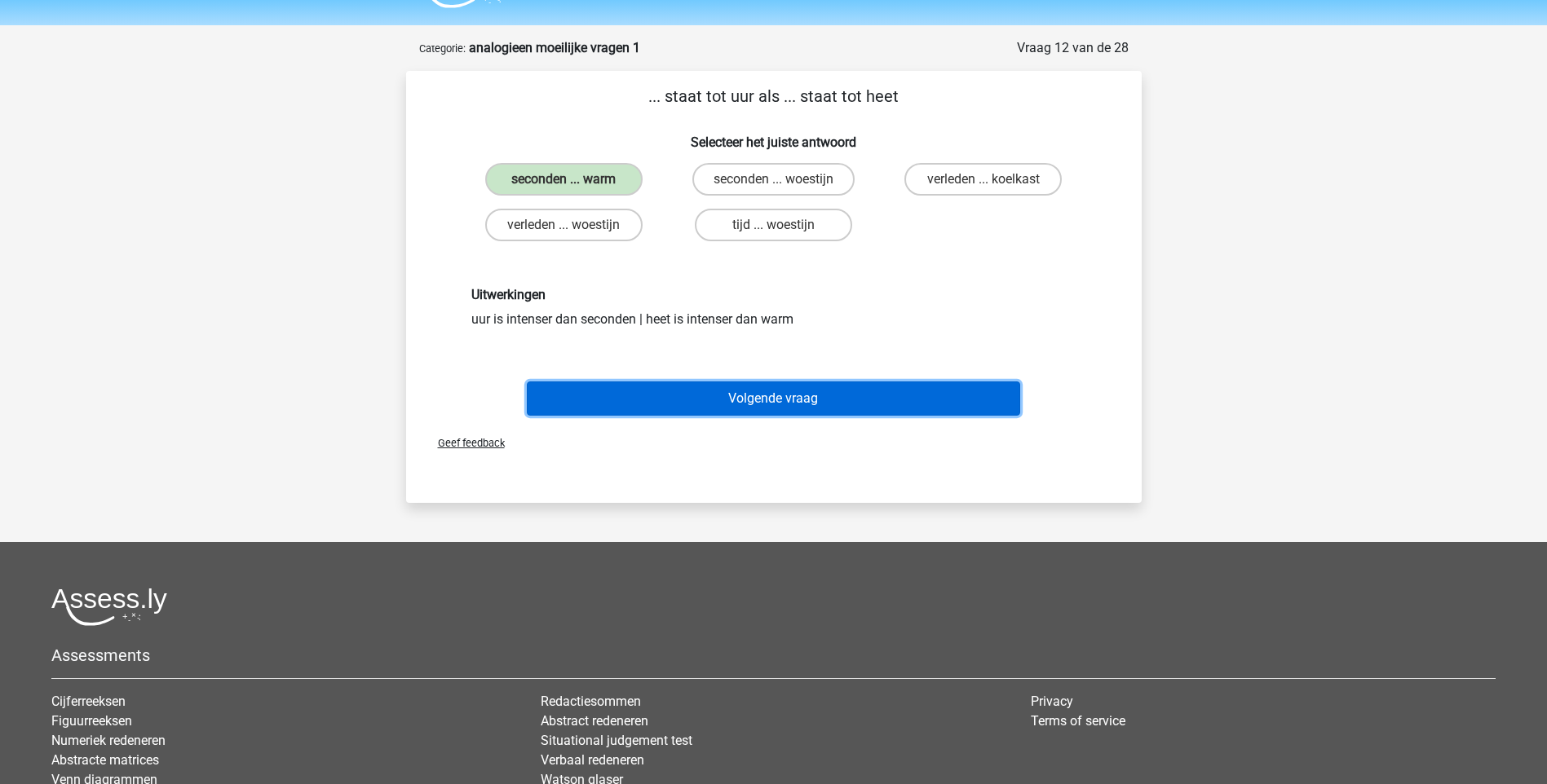
click at [752, 388] on button "Volgende vraag" at bounding box center [773, 398] width 493 height 34
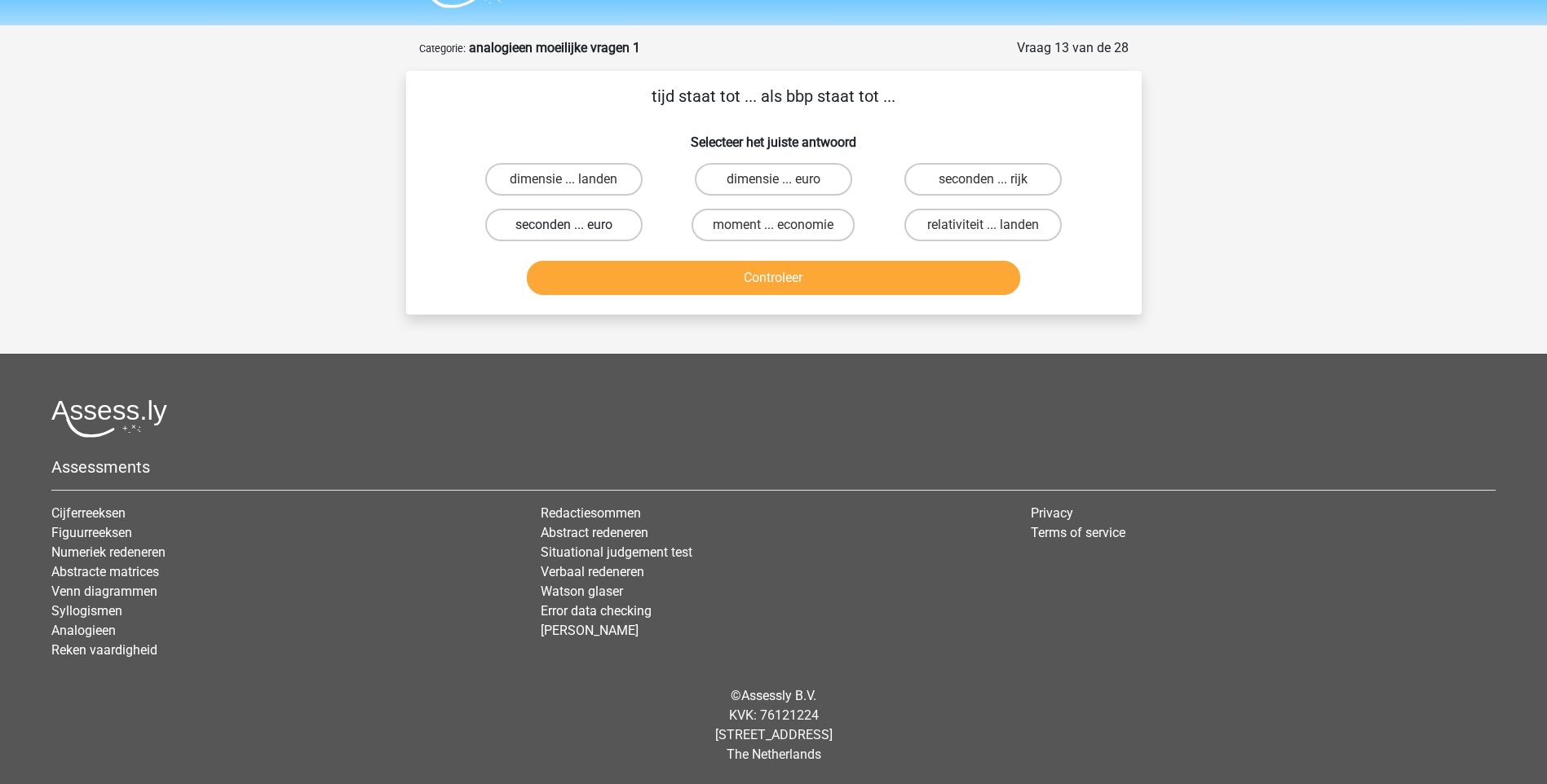
click at [584, 230] on label "seconden ... euro" at bounding box center [563, 225] width 157 height 33
click at [574, 230] on input "seconden ... euro" at bounding box center [568, 230] width 11 height 11
radio input "true"
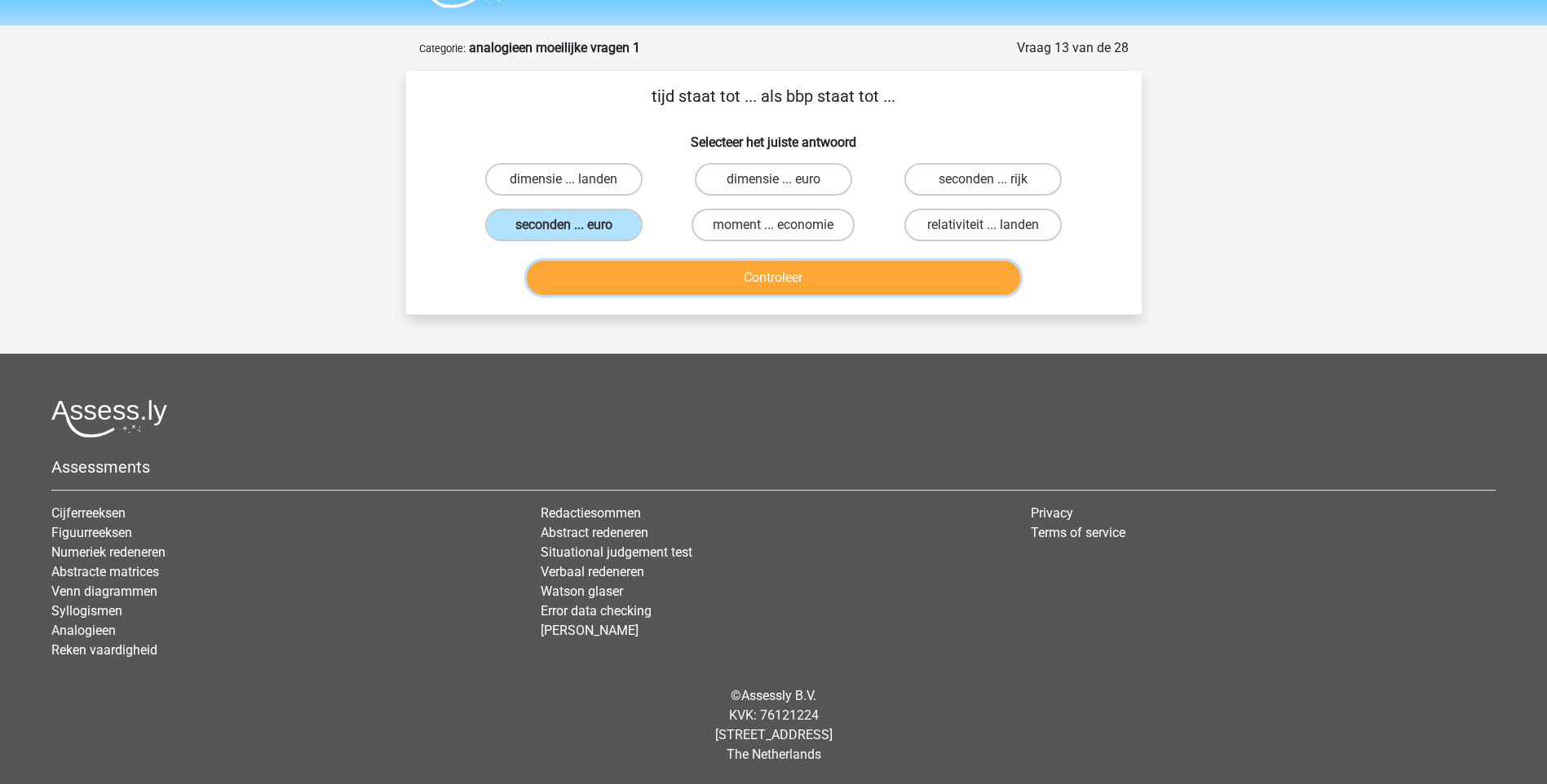
click at [676, 285] on button "Controleer" at bounding box center [773, 277] width 493 height 34
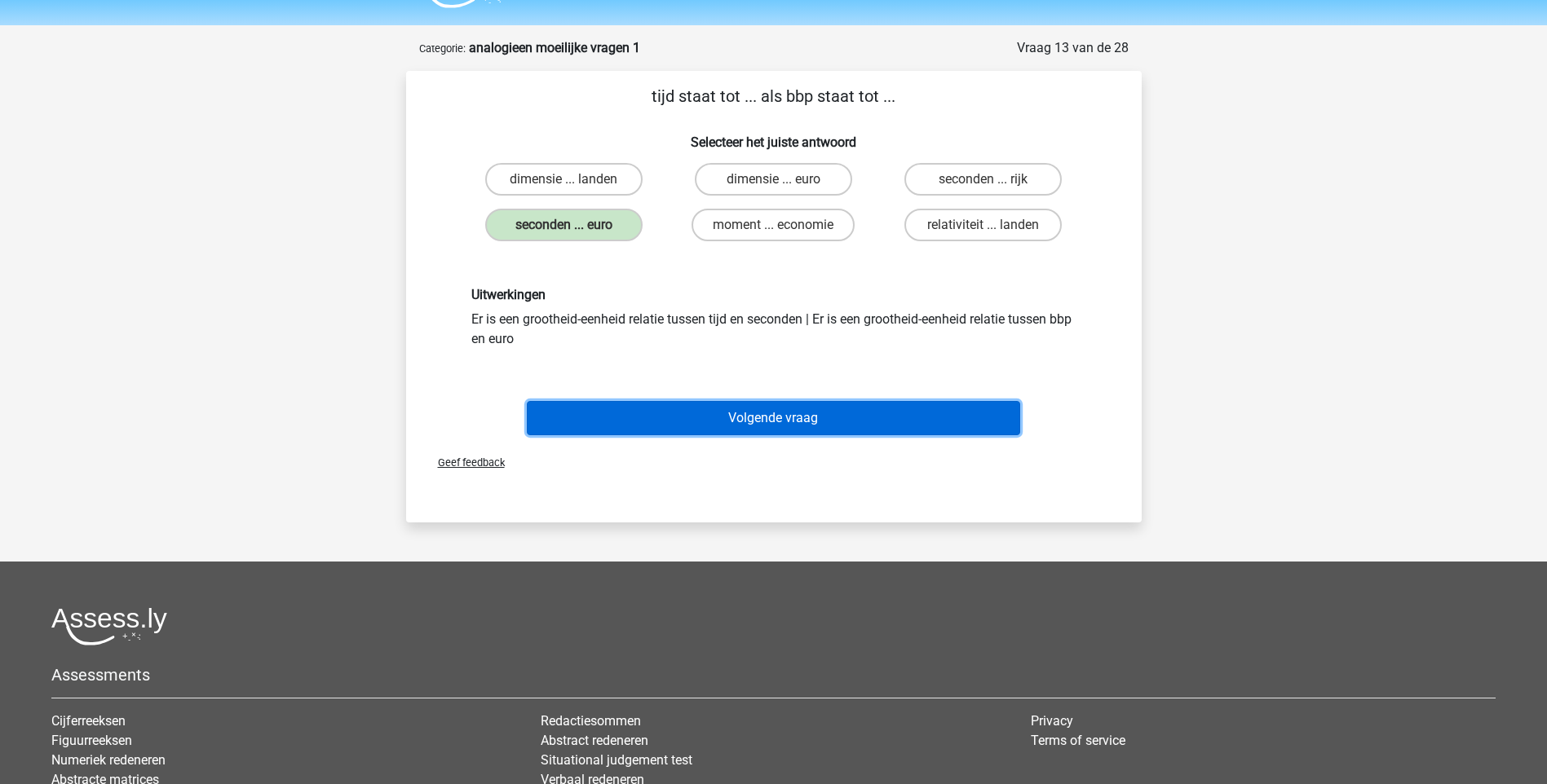
click at [793, 417] on button "Volgende vraag" at bounding box center [773, 418] width 493 height 34
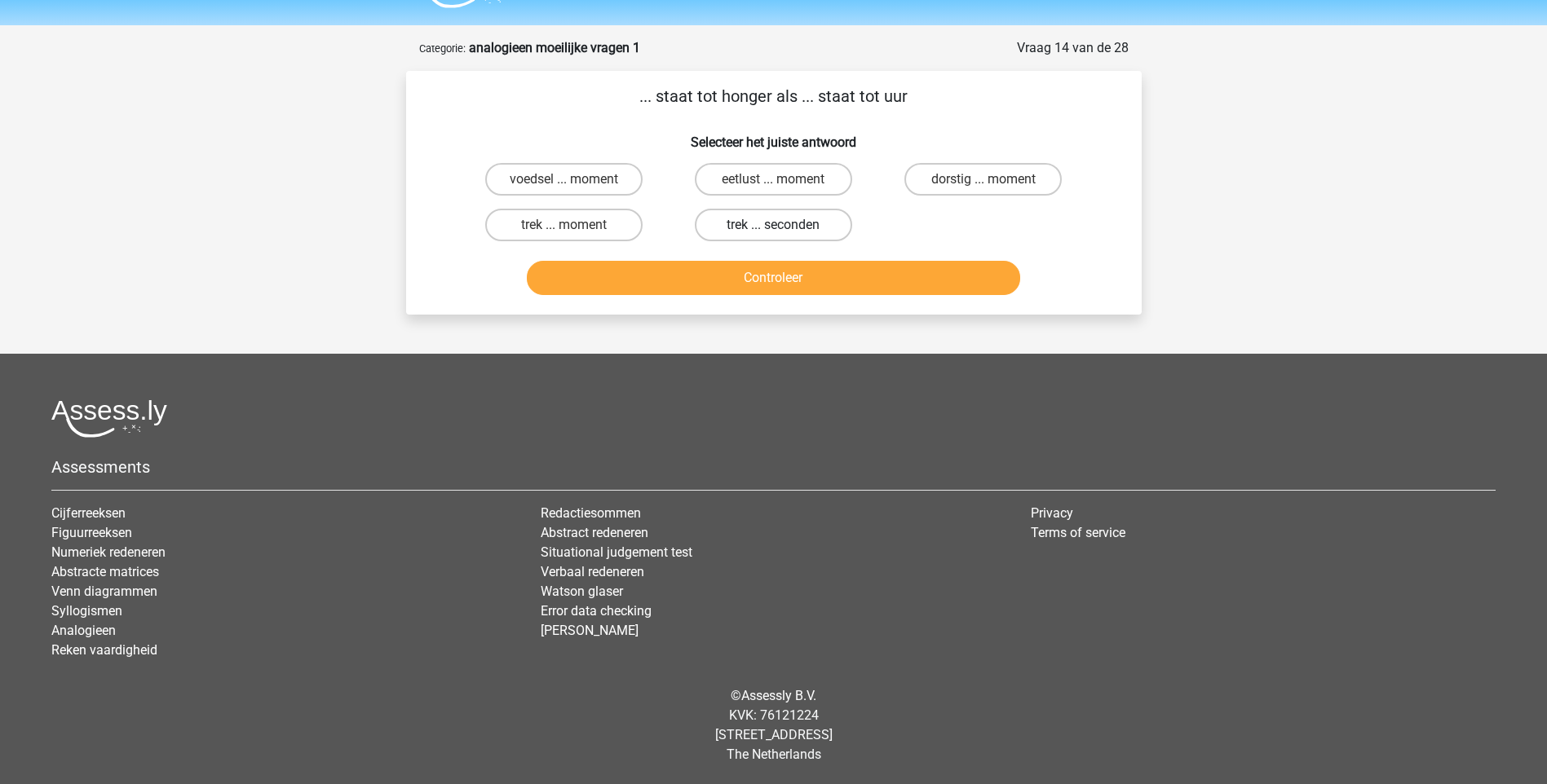
click at [752, 222] on label "trek ... seconden" at bounding box center [774, 225] width 157 height 33
click at [773, 225] on input "trek ... seconden" at bounding box center [777, 230] width 11 height 11
radio input "true"
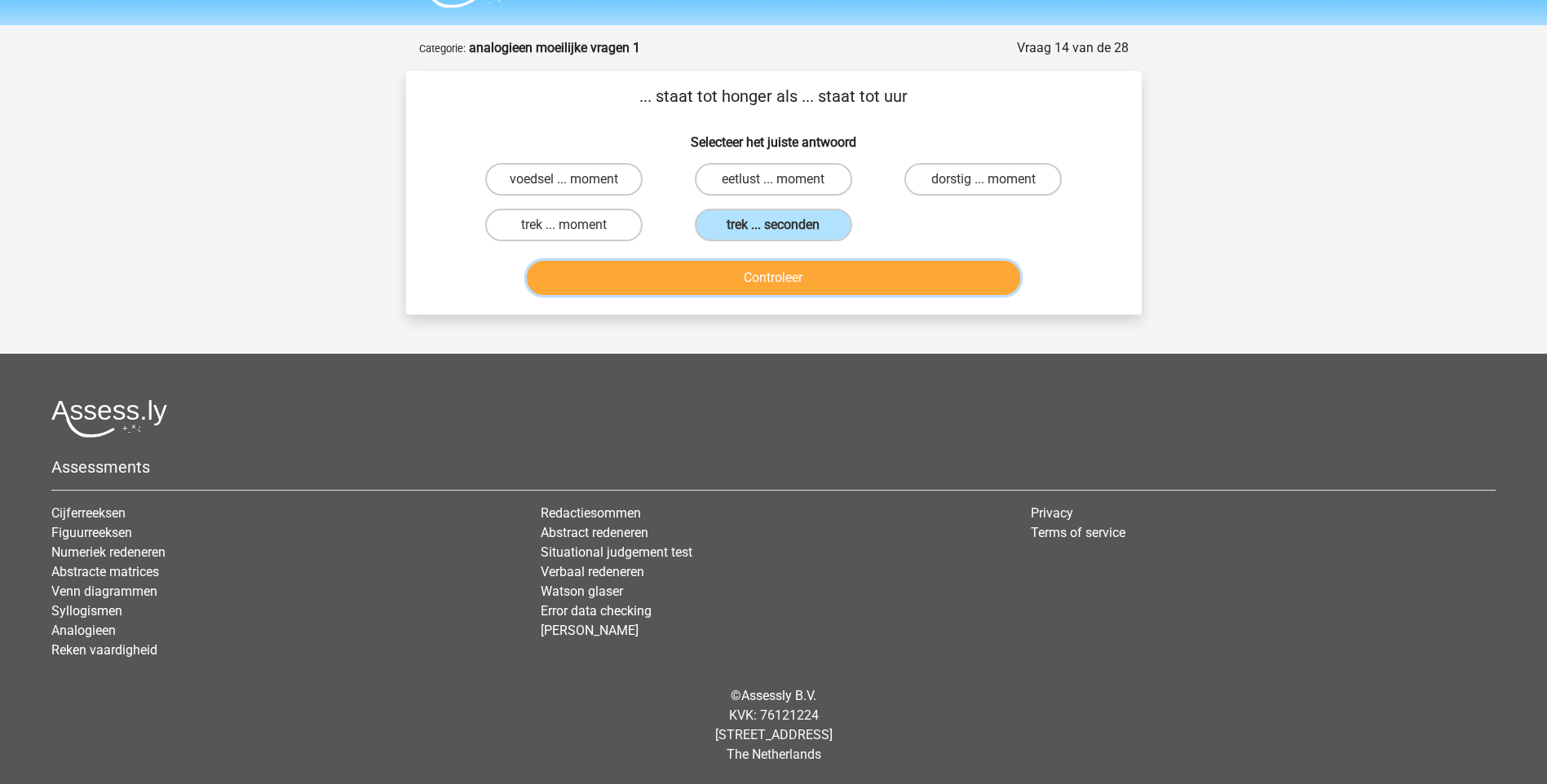
click at [775, 272] on button "Controleer" at bounding box center [773, 277] width 493 height 34
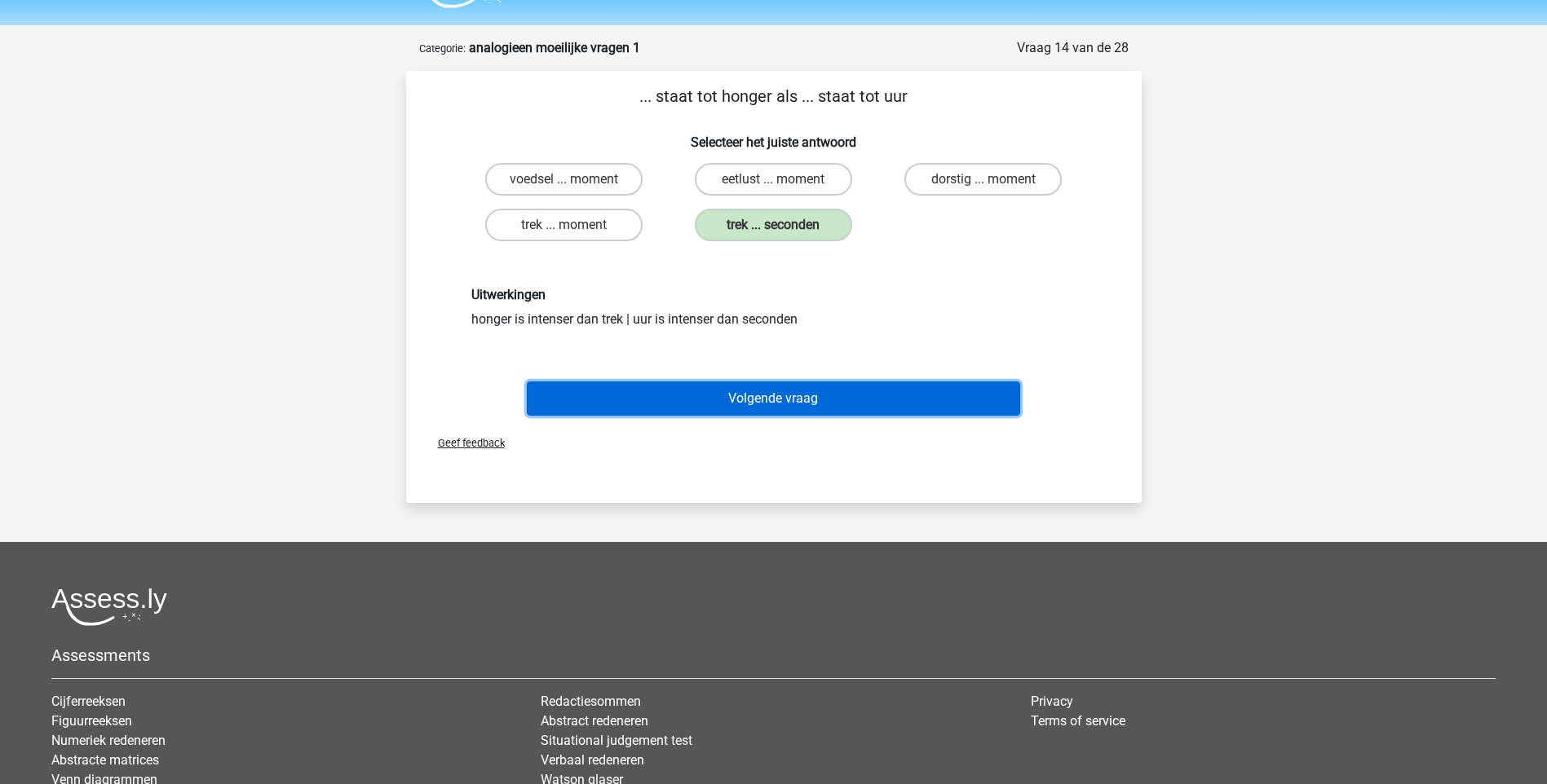
click at [773, 398] on button "Volgende vraag" at bounding box center [773, 398] width 493 height 34
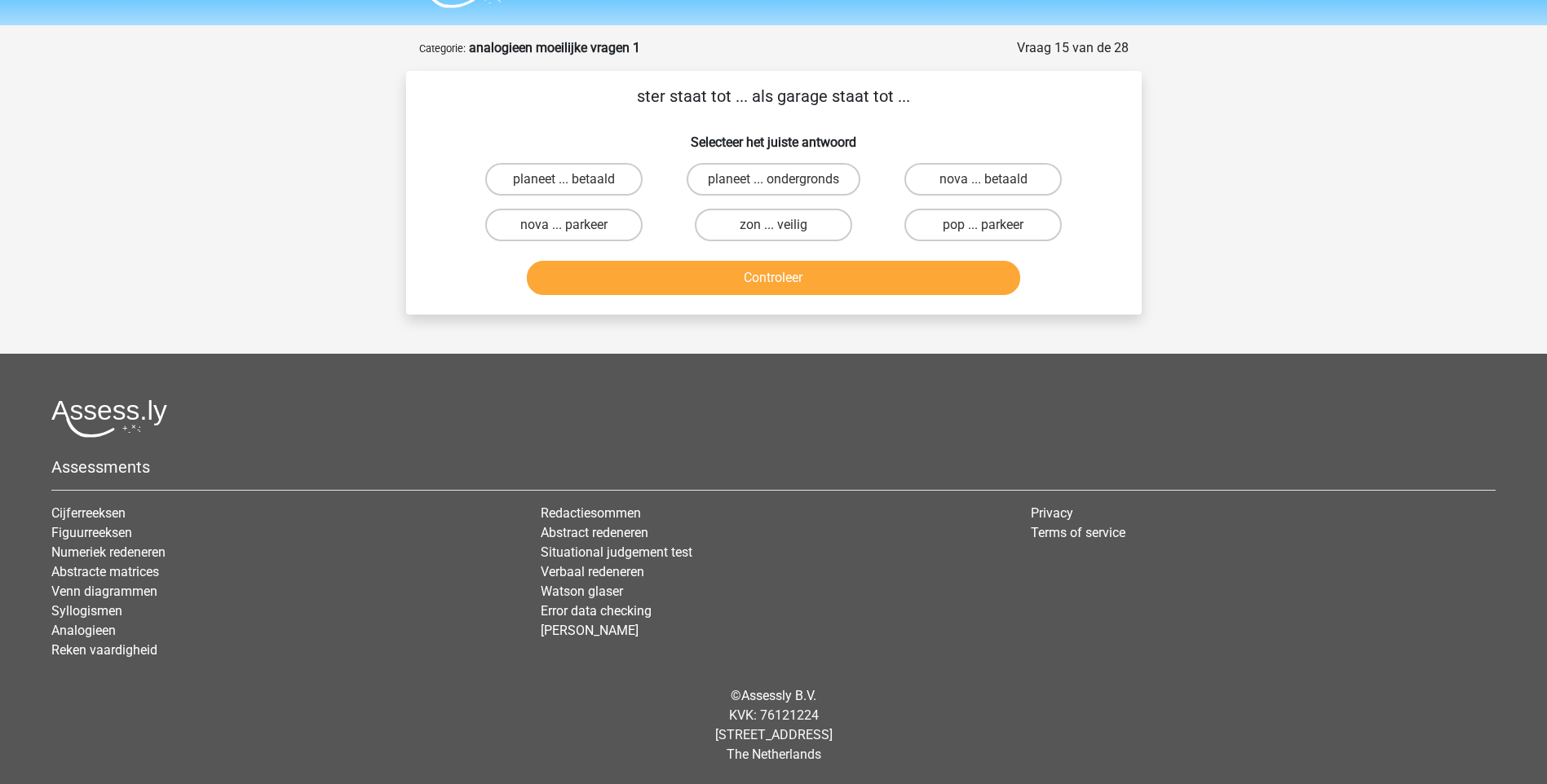
click at [984, 227] on input "pop ... parkeer" at bounding box center [988, 230] width 11 height 11
radio input "true"
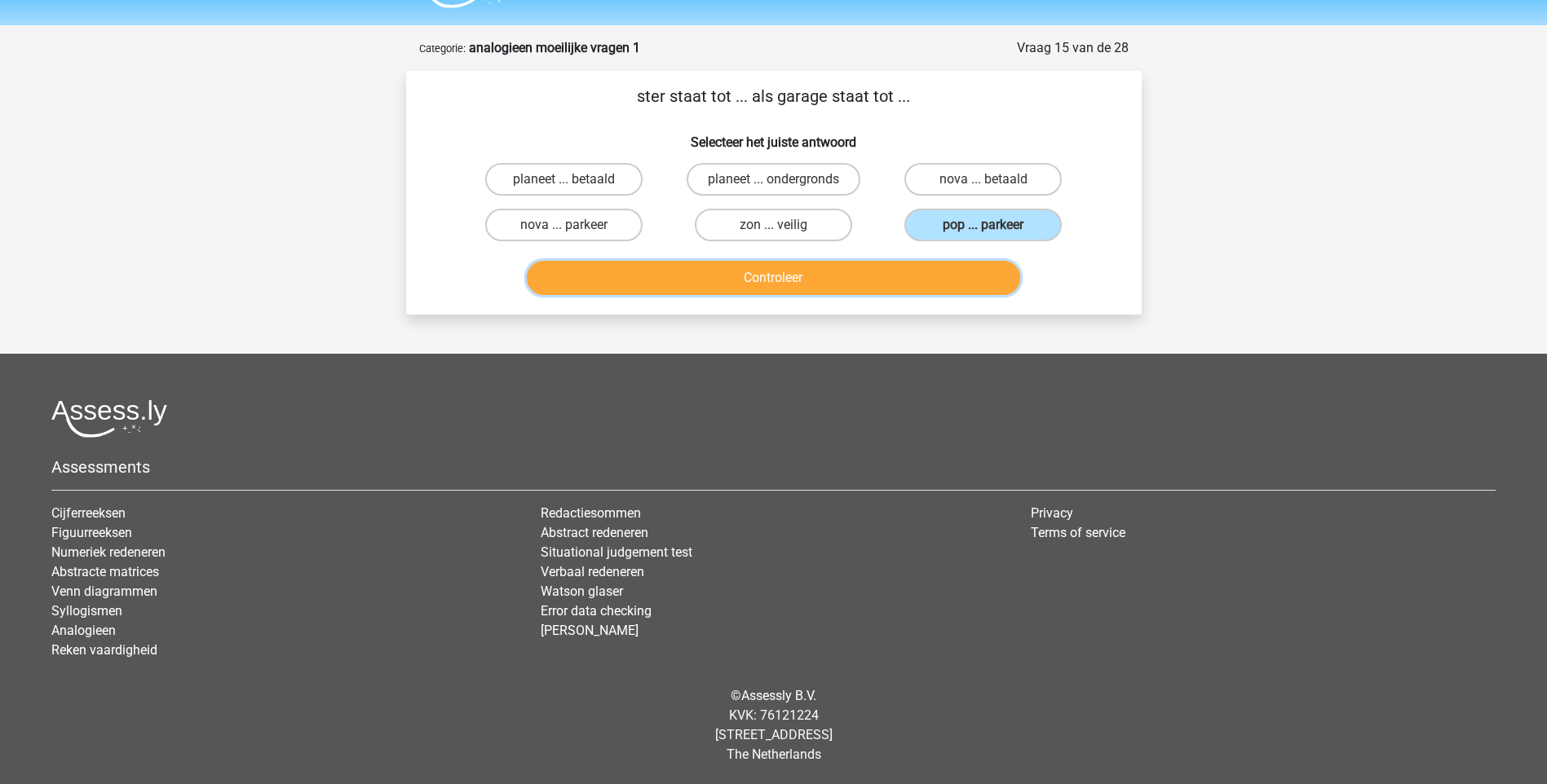
click at [901, 274] on button "Controleer" at bounding box center [773, 277] width 493 height 34
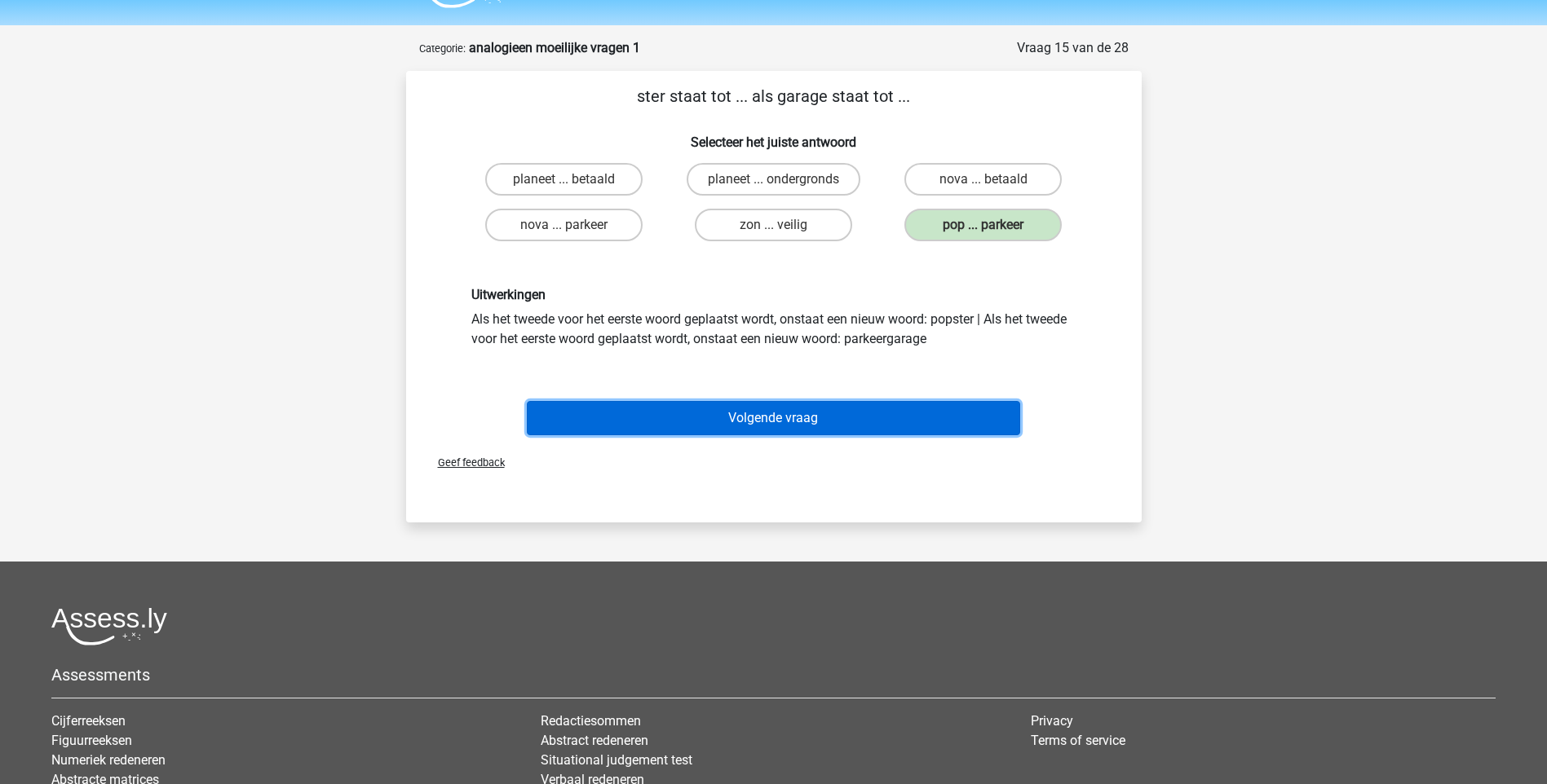
click at [860, 413] on button "Volgende vraag" at bounding box center [773, 418] width 493 height 34
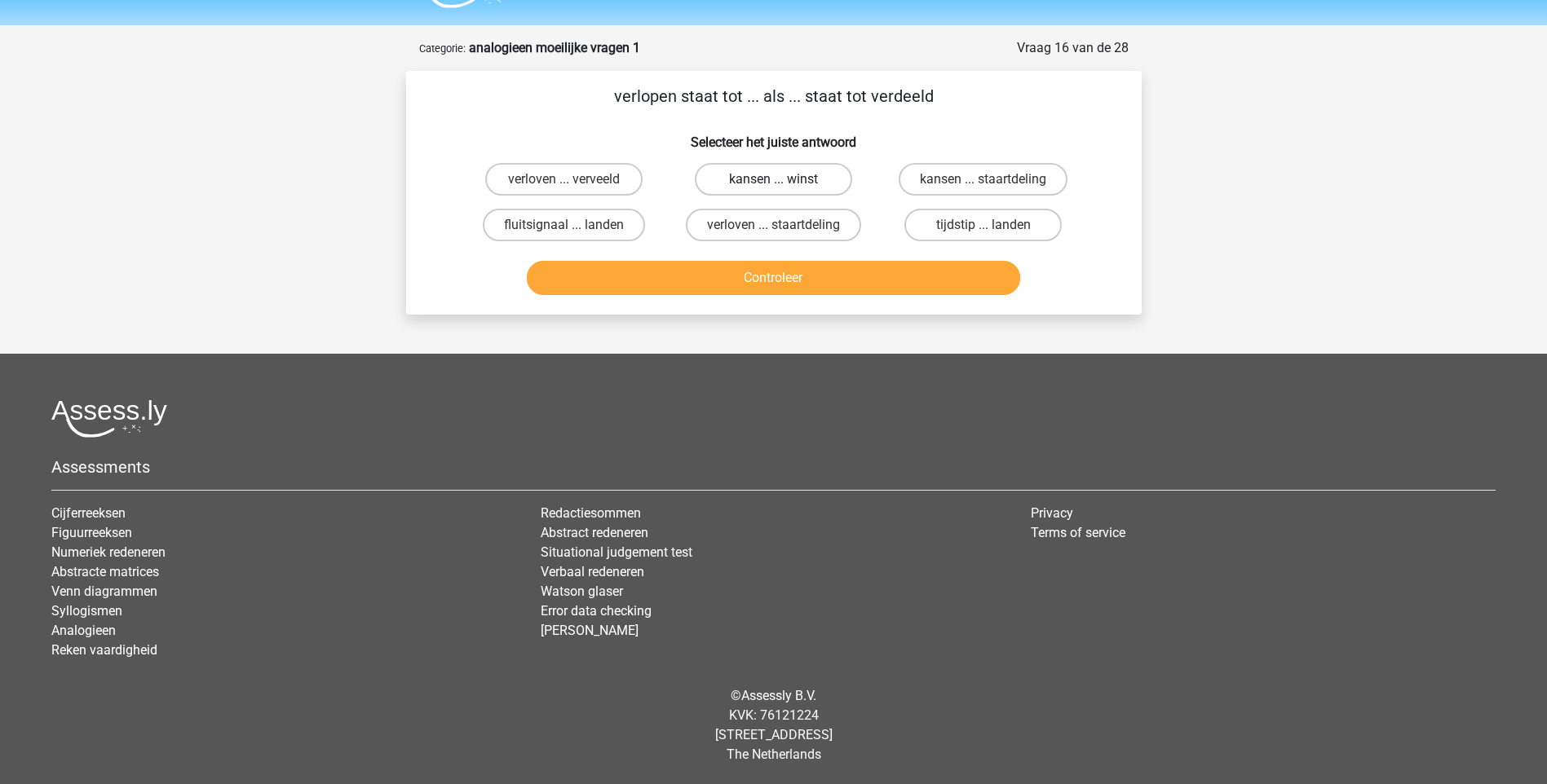
click at [747, 177] on label "kansen ... winst" at bounding box center [774, 179] width 157 height 33
click at [773, 179] on input "kansen ... winst" at bounding box center [777, 184] width 11 height 11
radio input "true"
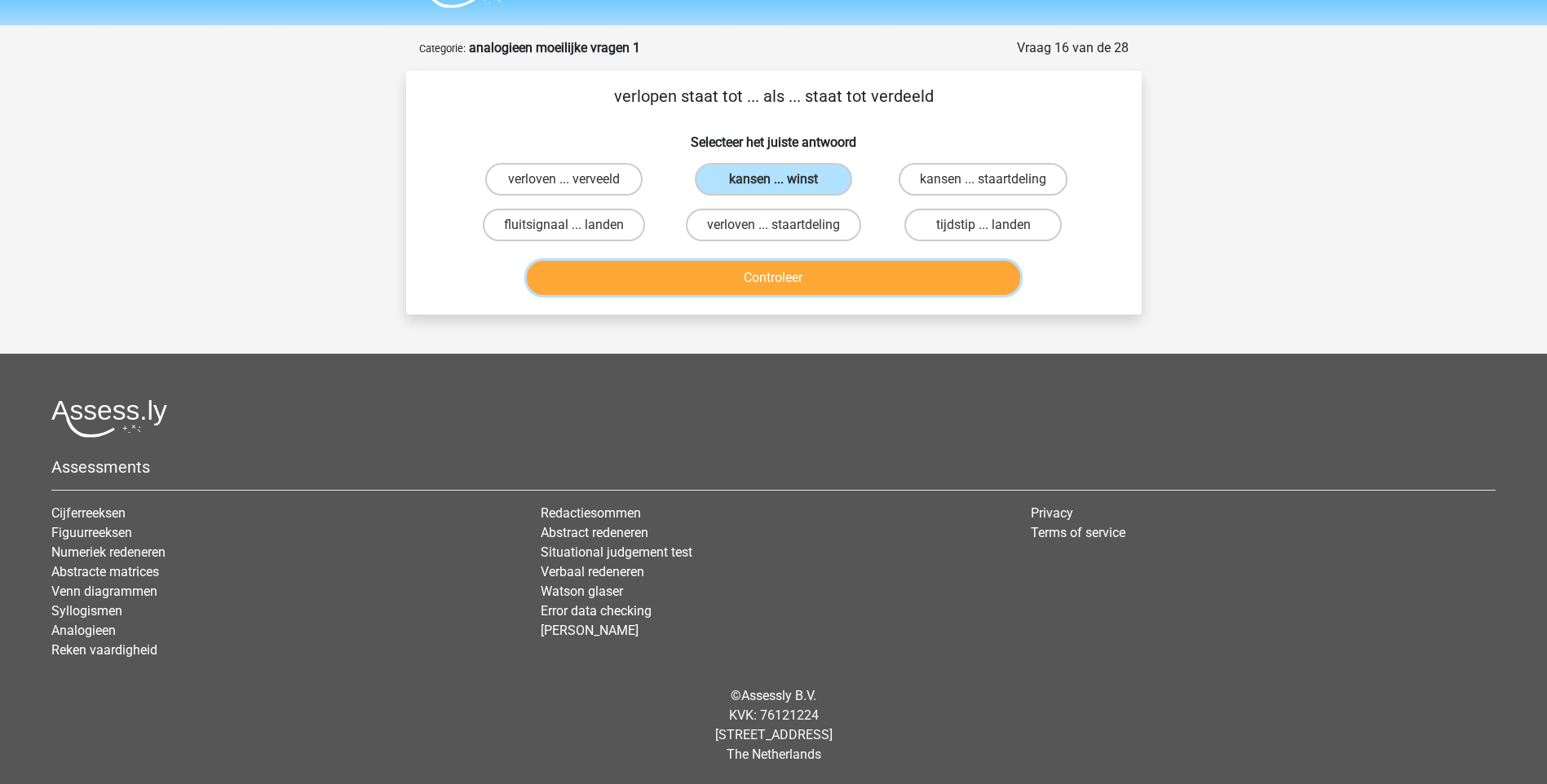
click at [752, 277] on button "Controleer" at bounding box center [773, 277] width 493 height 34
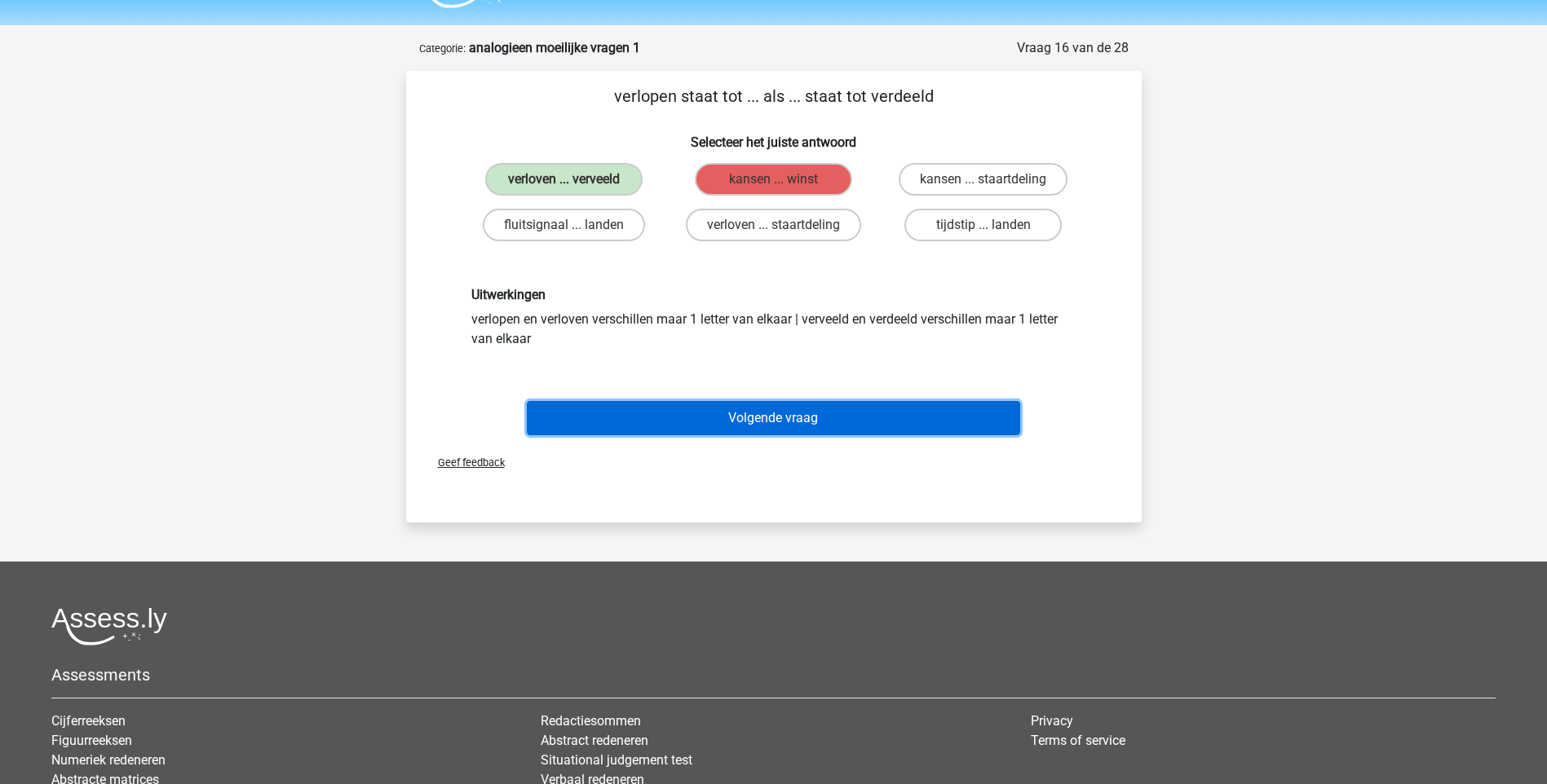
click at [710, 419] on button "Volgende vraag" at bounding box center [773, 418] width 493 height 34
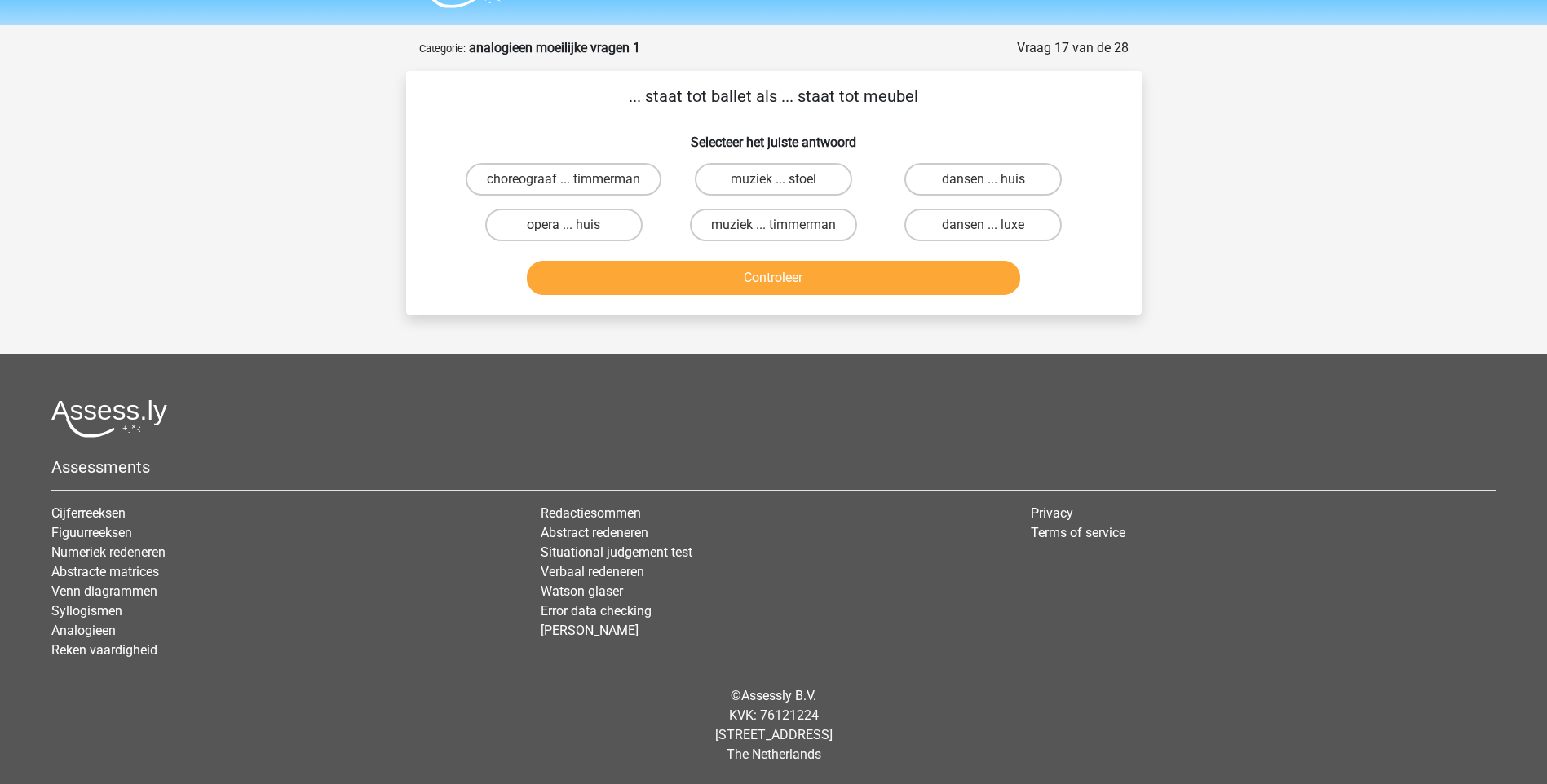
scroll to position [63, 0]
click at [623, 172] on label "choreograaf ... timmerman" at bounding box center [563, 179] width 196 height 33
click at [574, 179] on input "choreograaf ... timmerman" at bounding box center [568, 184] width 11 height 11
radio input "true"
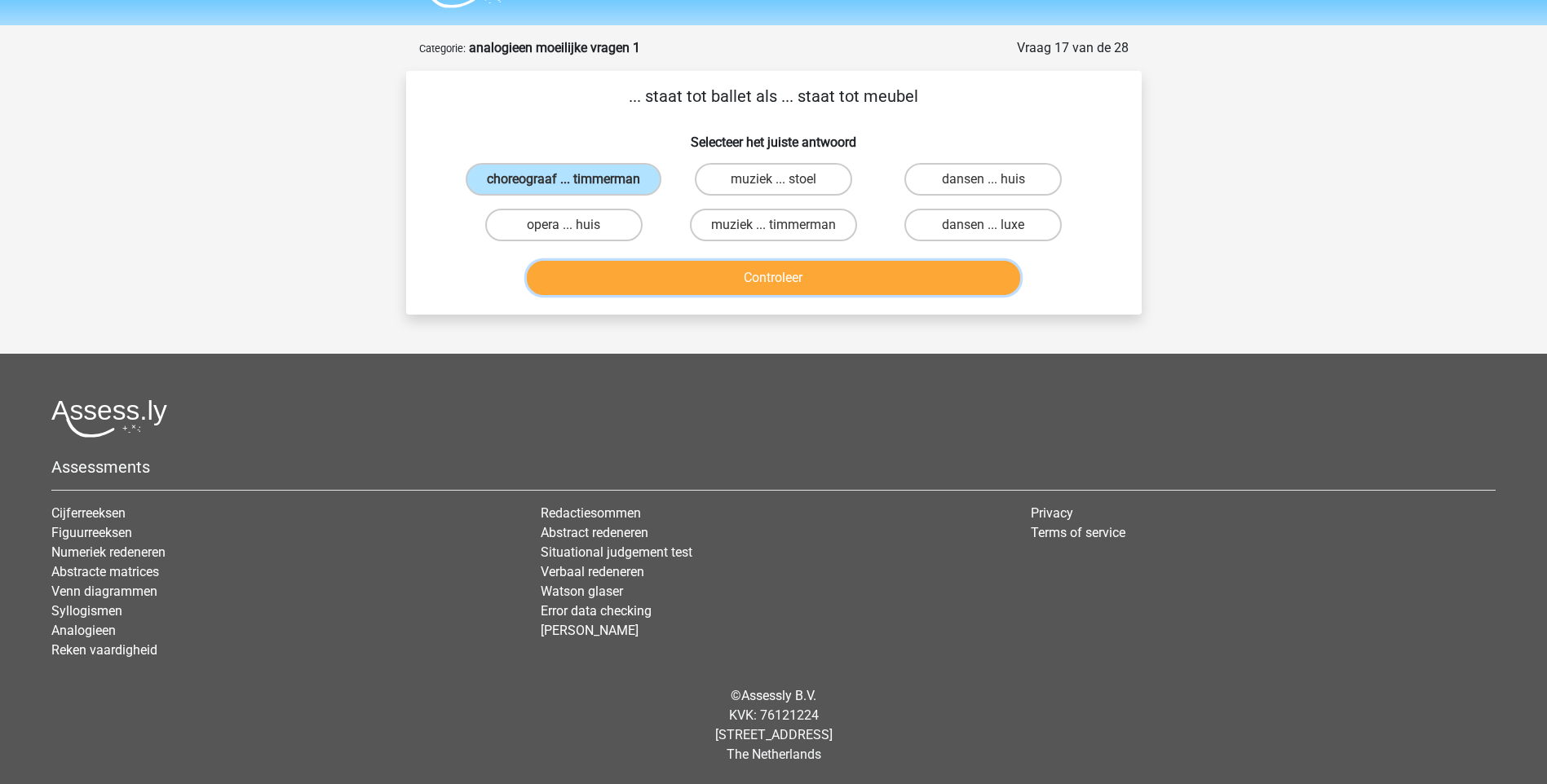
click at [688, 290] on button "Controleer" at bounding box center [773, 277] width 493 height 34
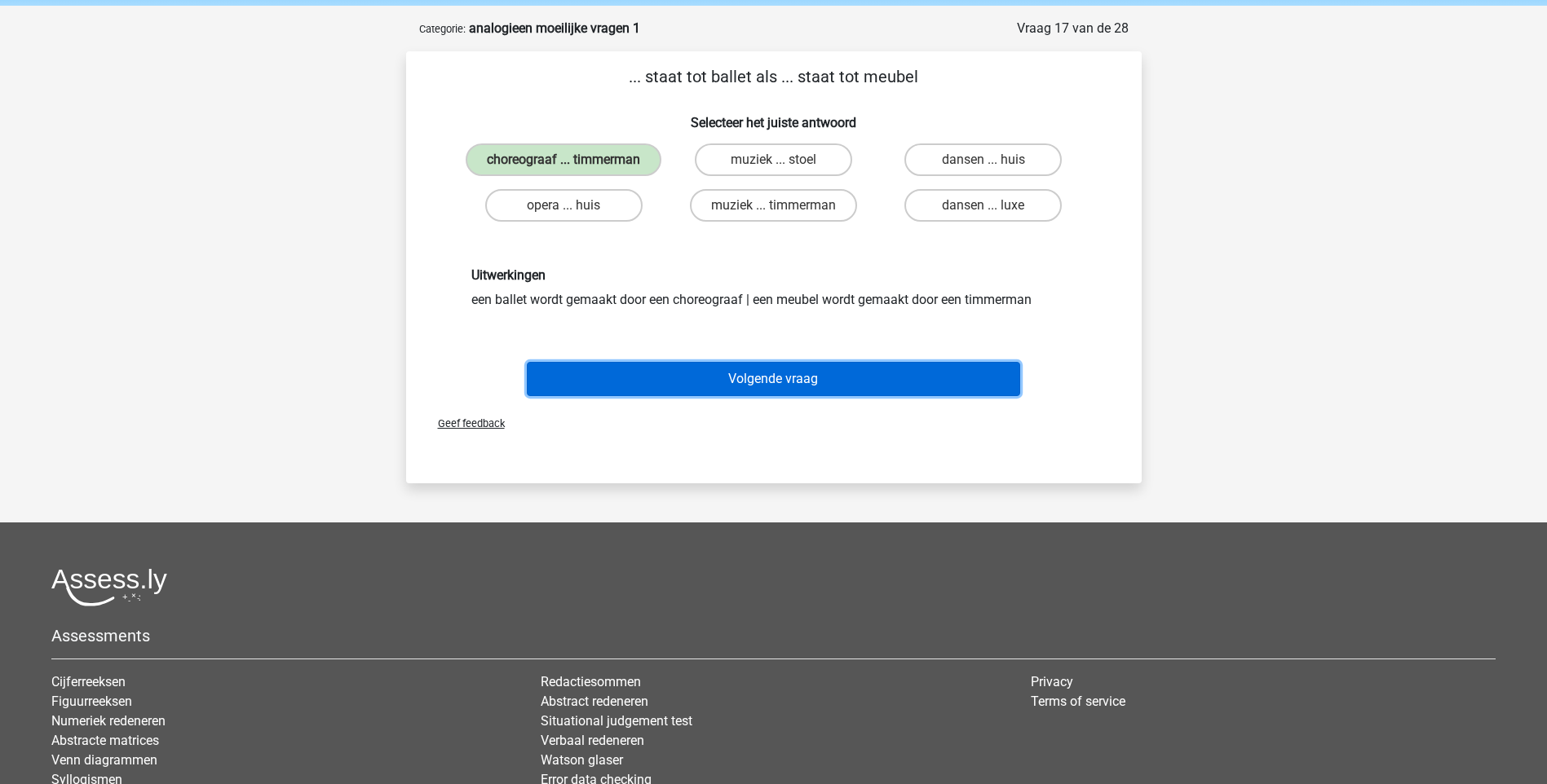
click at [716, 396] on button "Volgende vraag" at bounding box center [773, 378] width 493 height 34
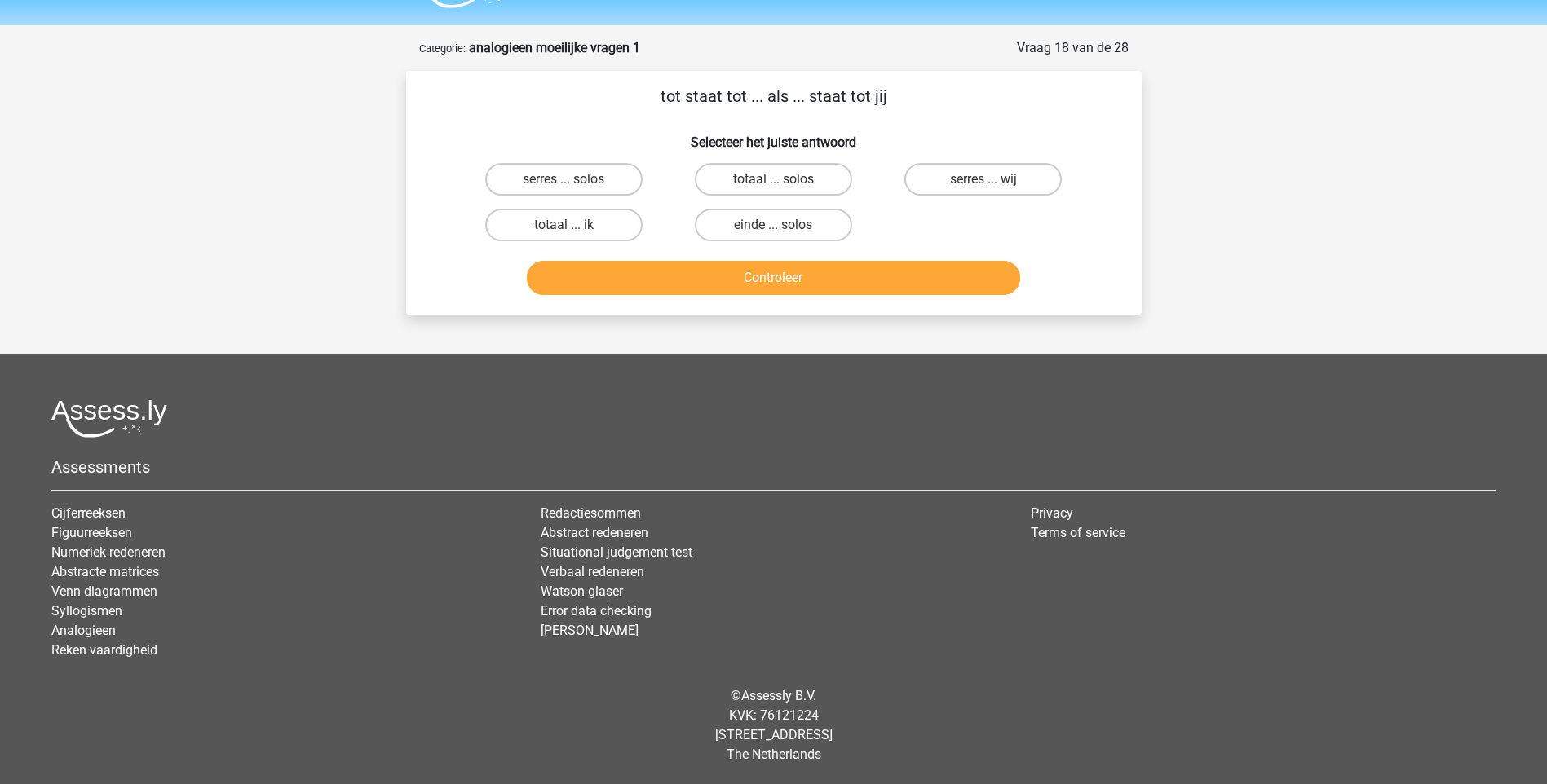
scroll to position [44, 0]
click at [616, 178] on label "serres ... solos" at bounding box center [563, 179] width 157 height 33
click at [574, 179] on input "serres ... solos" at bounding box center [568, 184] width 11 height 11
radio input "true"
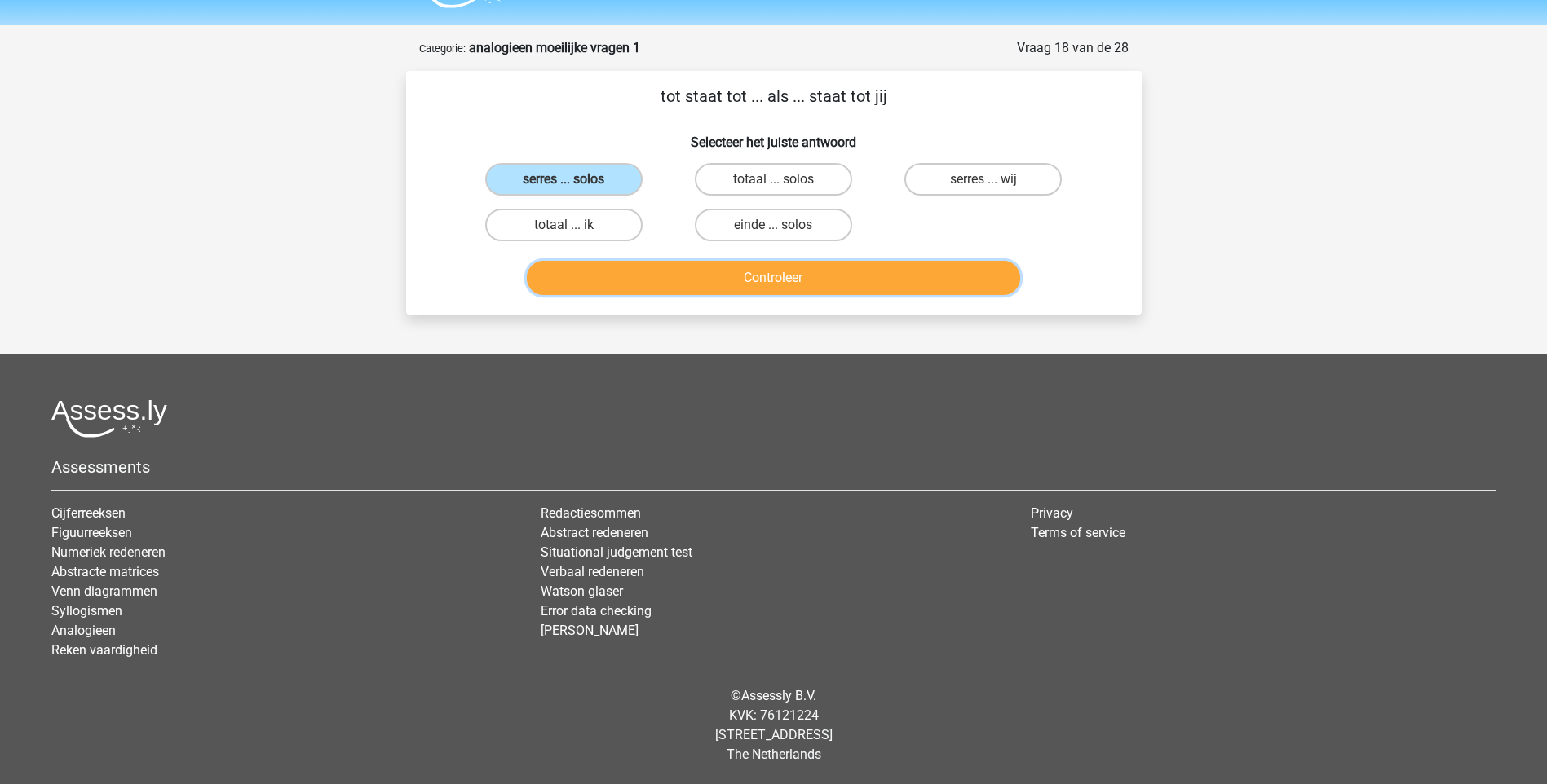
click at [712, 272] on button "Controleer" at bounding box center [773, 277] width 493 height 34
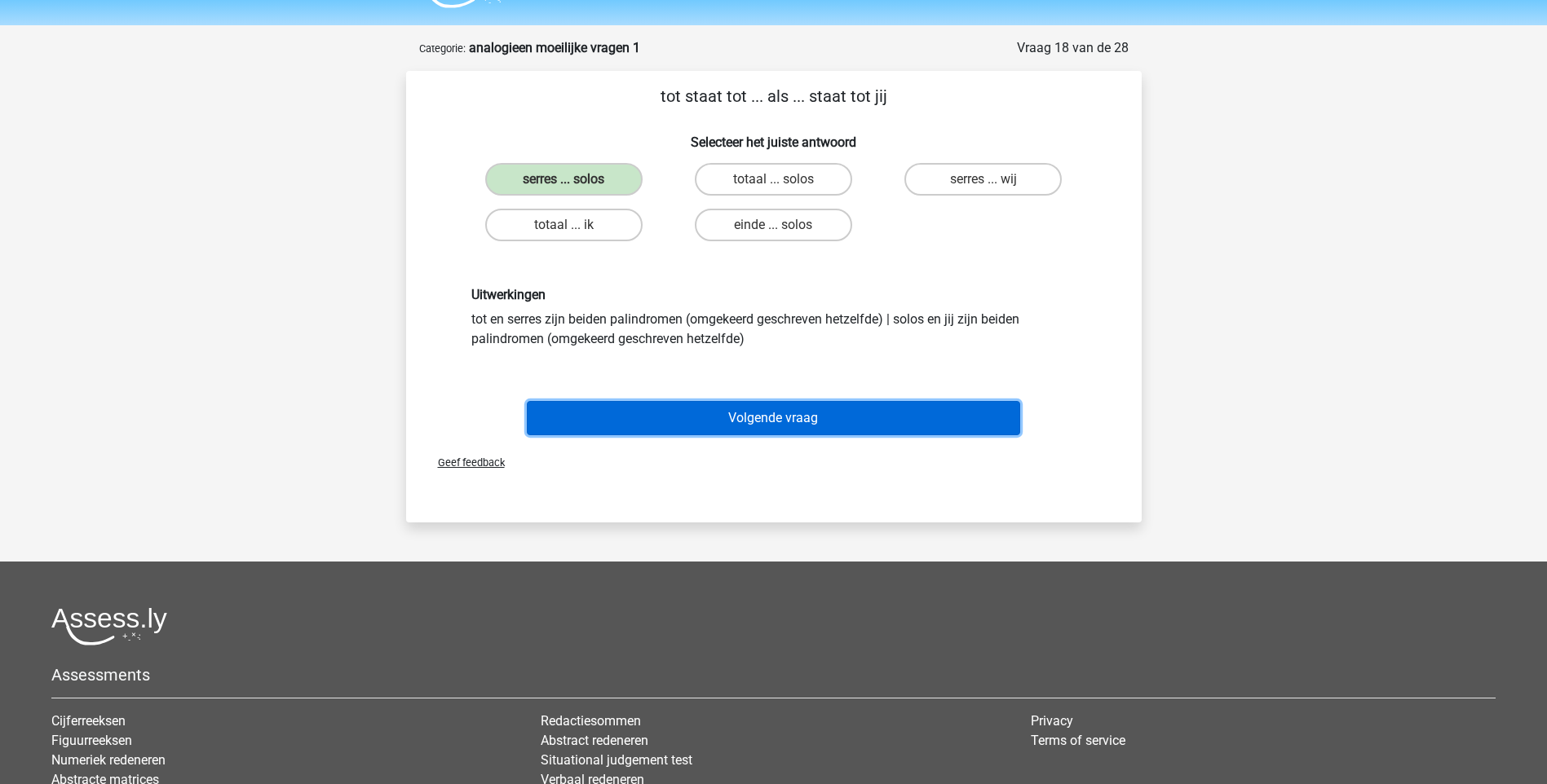
click at [804, 411] on button "Volgende vraag" at bounding box center [773, 418] width 493 height 34
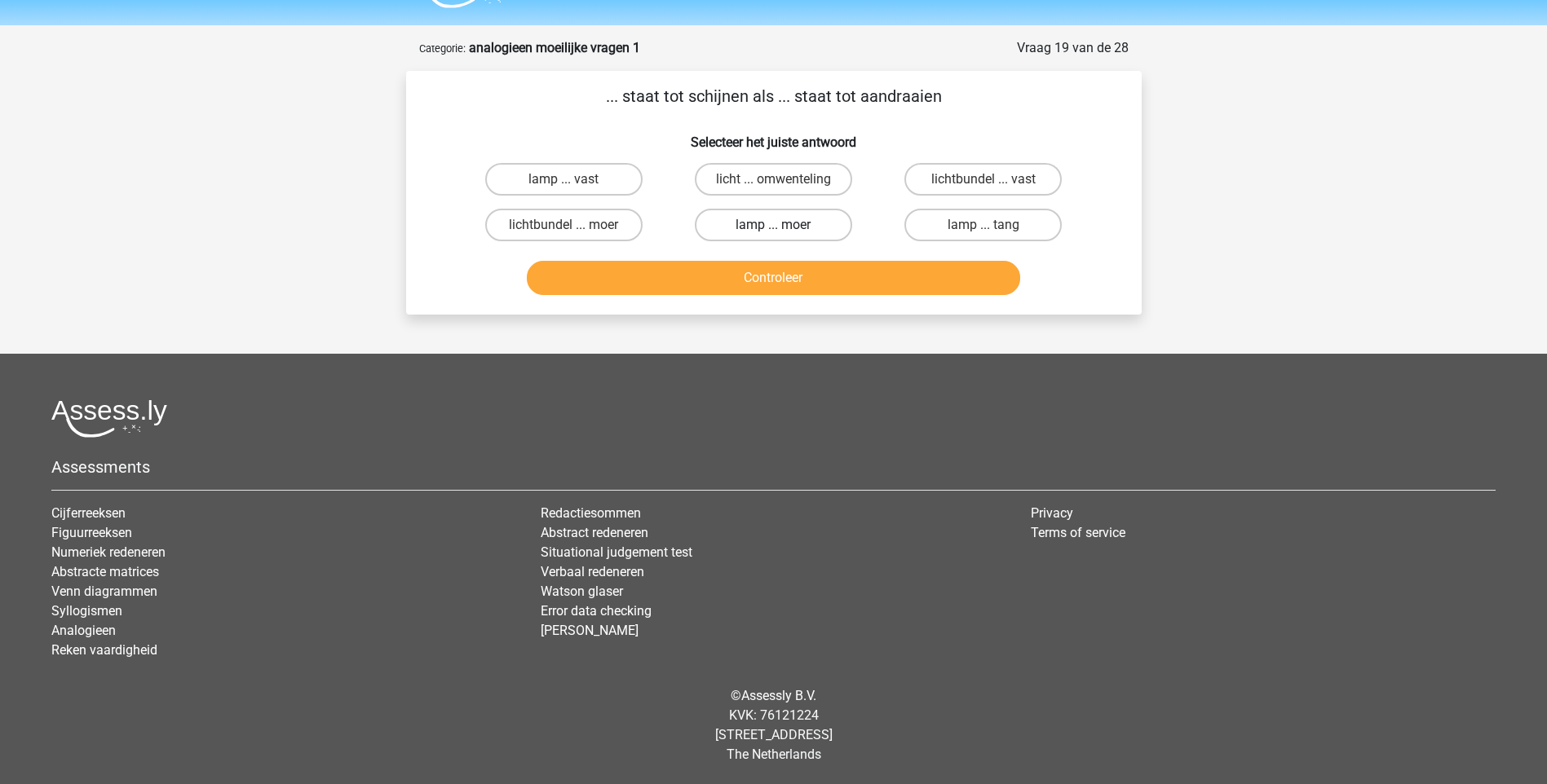
click at [764, 220] on label "lamp ... moer" at bounding box center [774, 225] width 157 height 33
click at [773, 225] on input "lamp ... moer" at bounding box center [777, 230] width 11 height 11
radio input "true"
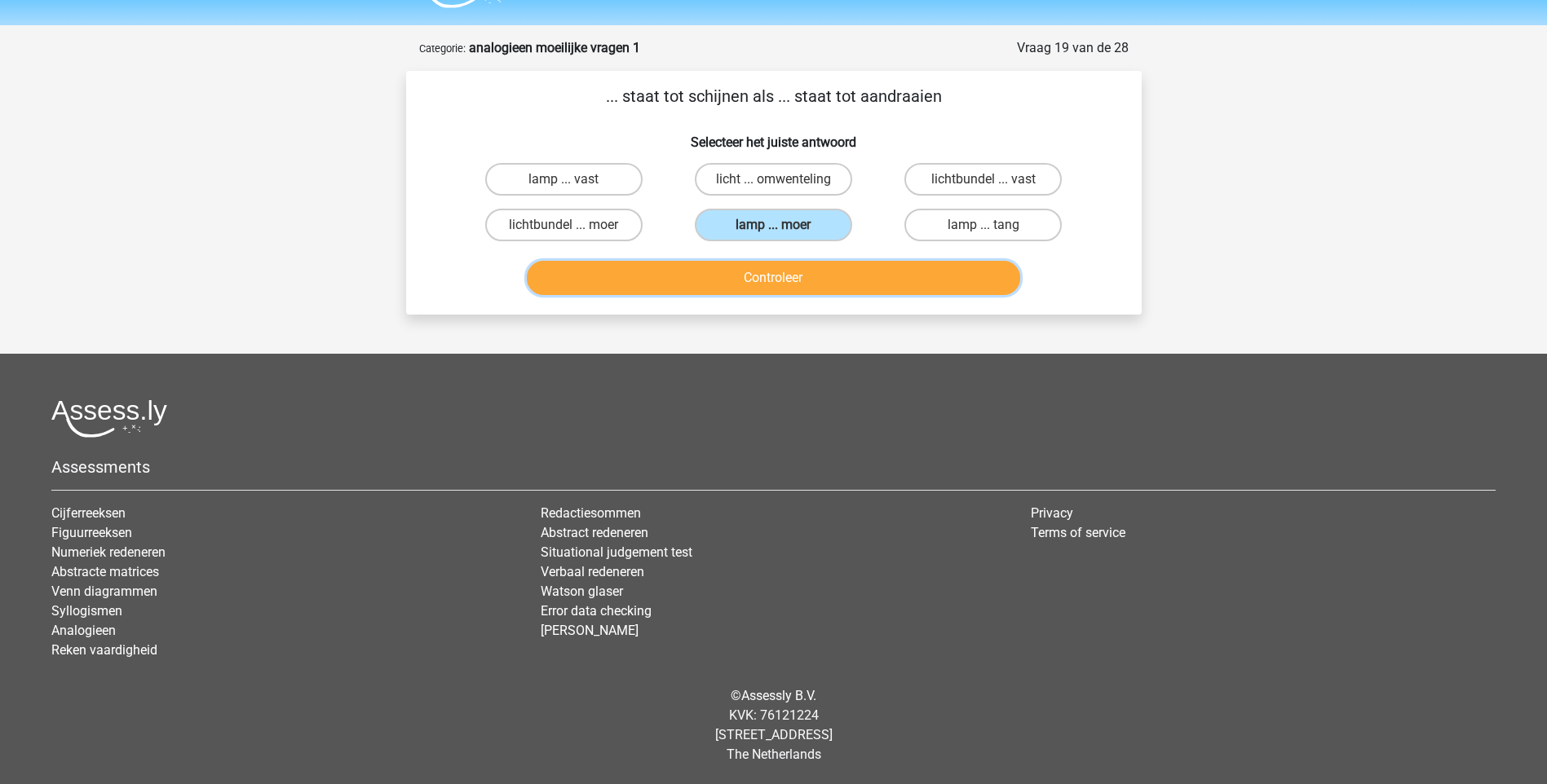
click at [784, 276] on button "Controleer" at bounding box center [773, 277] width 493 height 34
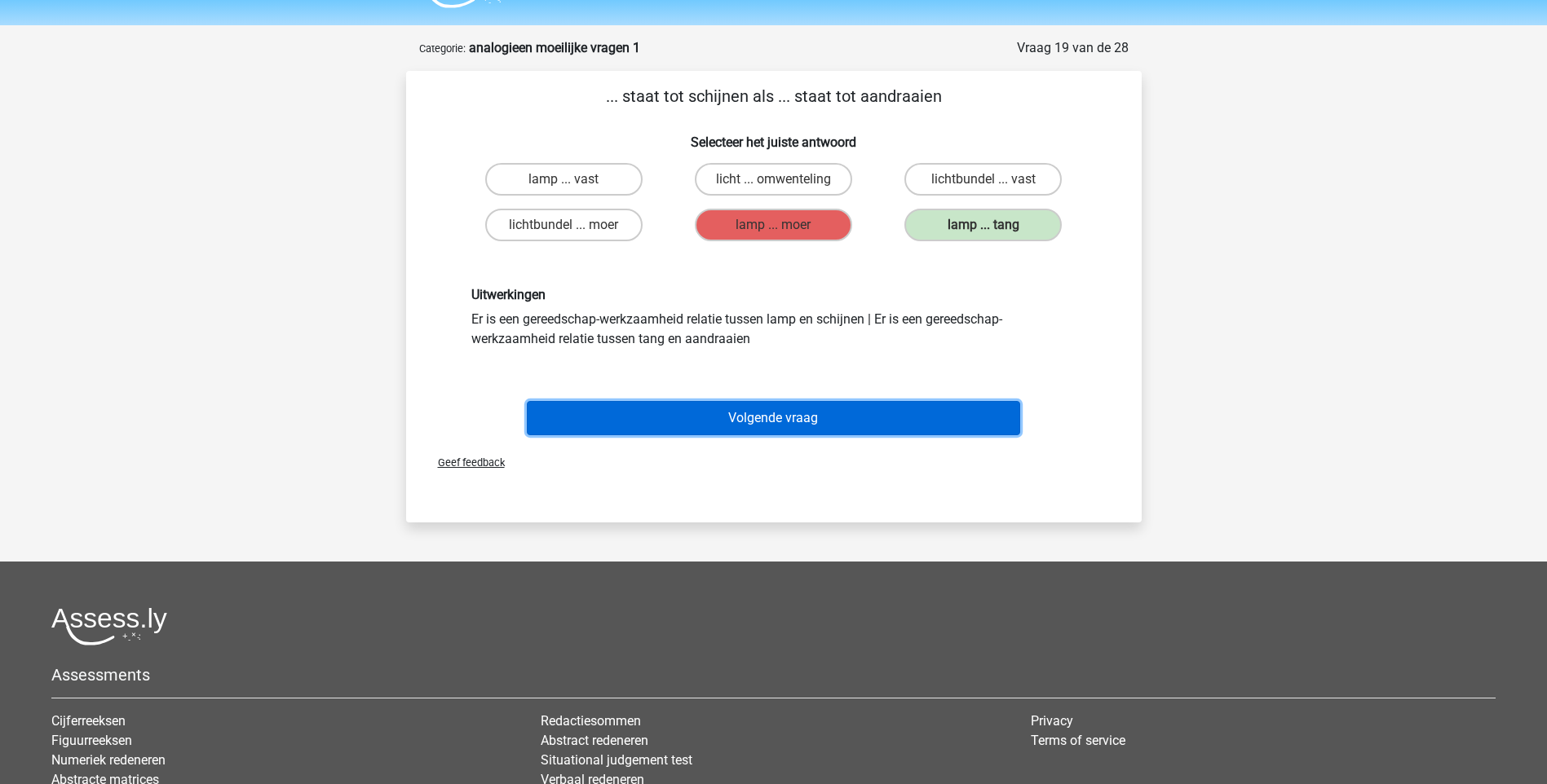
click at [784, 417] on button "Volgende vraag" at bounding box center [773, 418] width 493 height 34
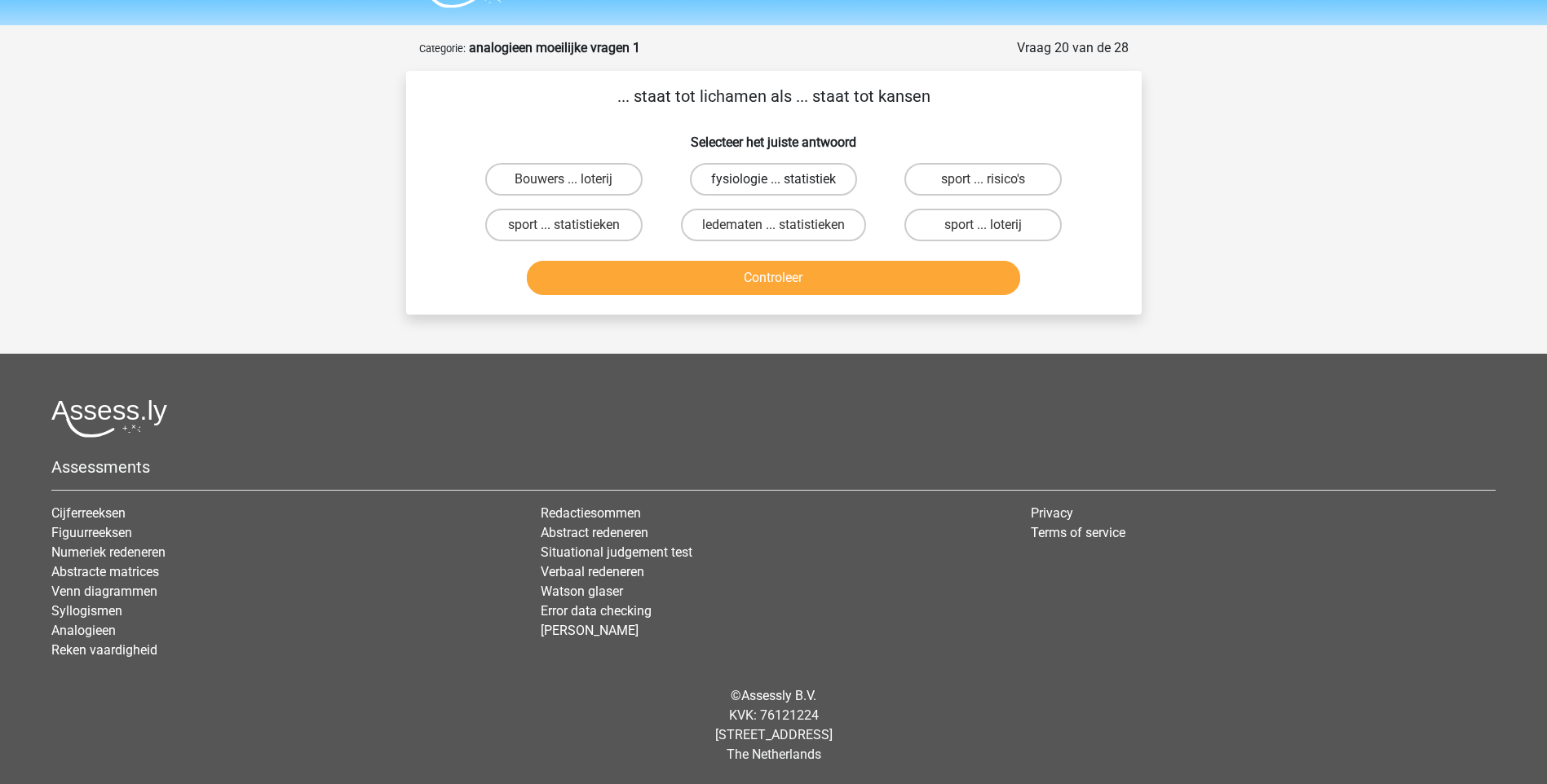
click at [789, 174] on label "fysiologie ... statistiek" at bounding box center [774, 179] width 167 height 33
click at [783, 179] on input "fysiologie ... statistiek" at bounding box center [777, 184] width 11 height 11
radio input "true"
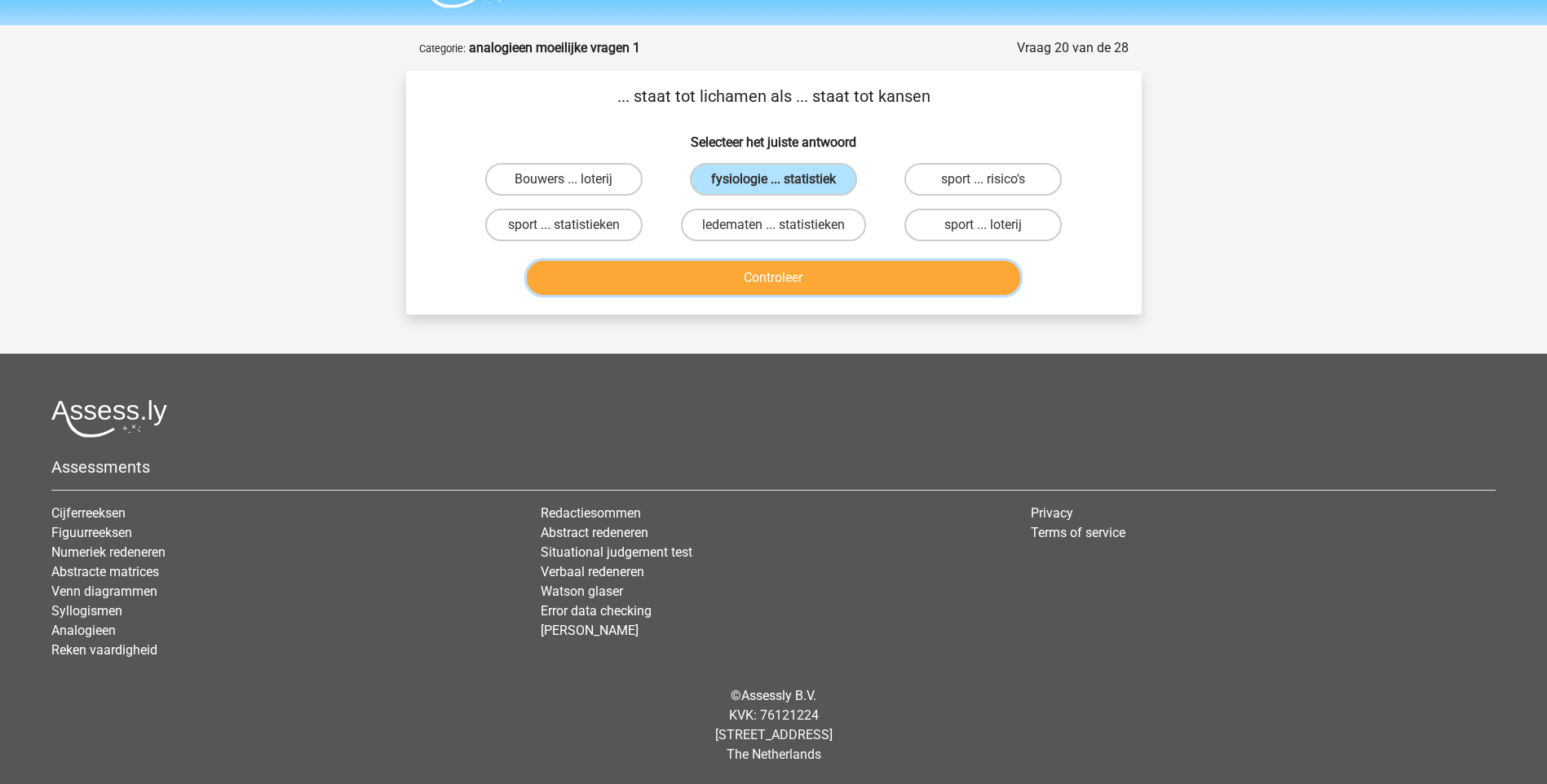
click at [795, 292] on button "Controleer" at bounding box center [773, 277] width 493 height 34
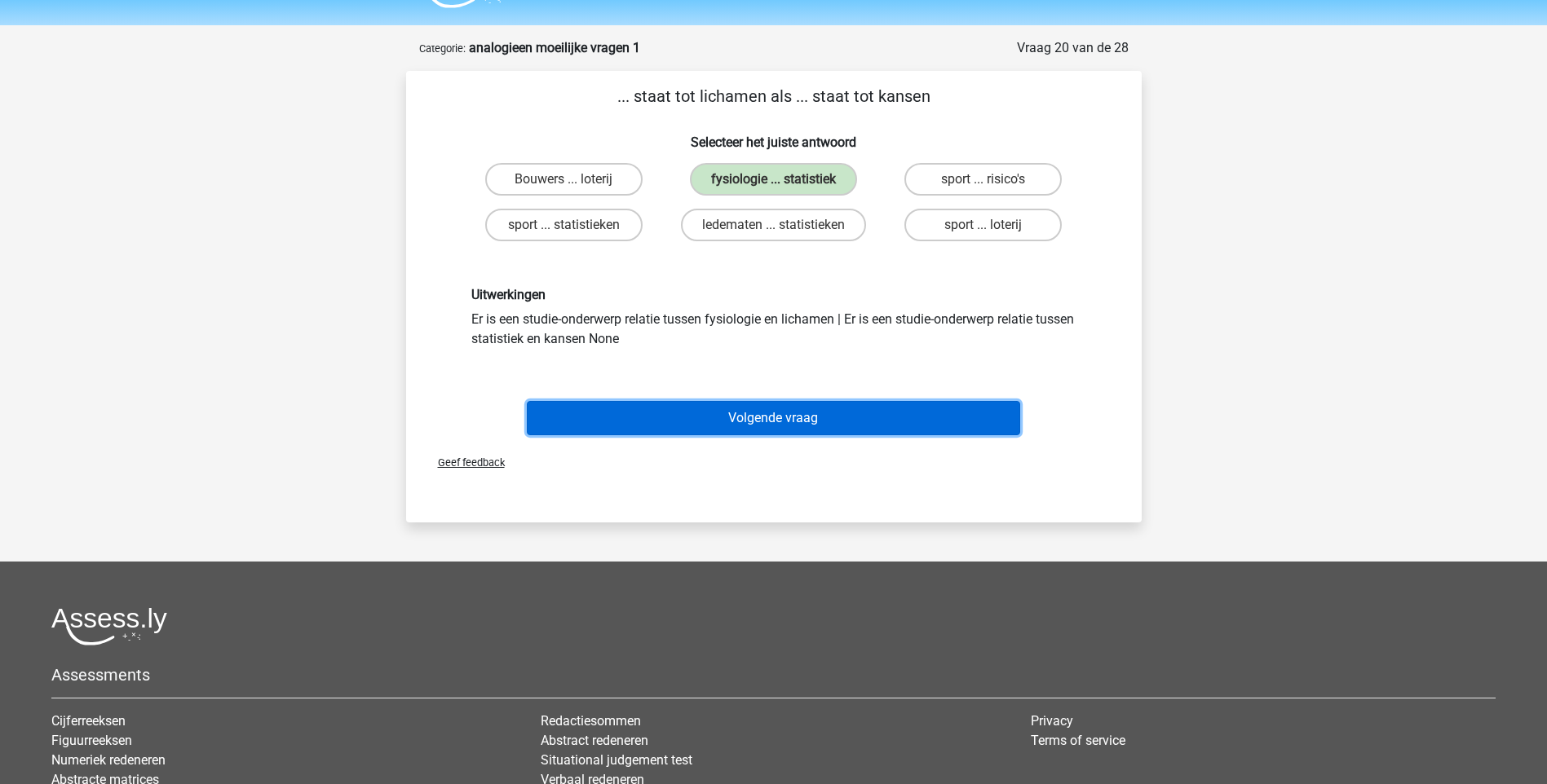
click at [774, 421] on button "Volgende vraag" at bounding box center [773, 418] width 493 height 34
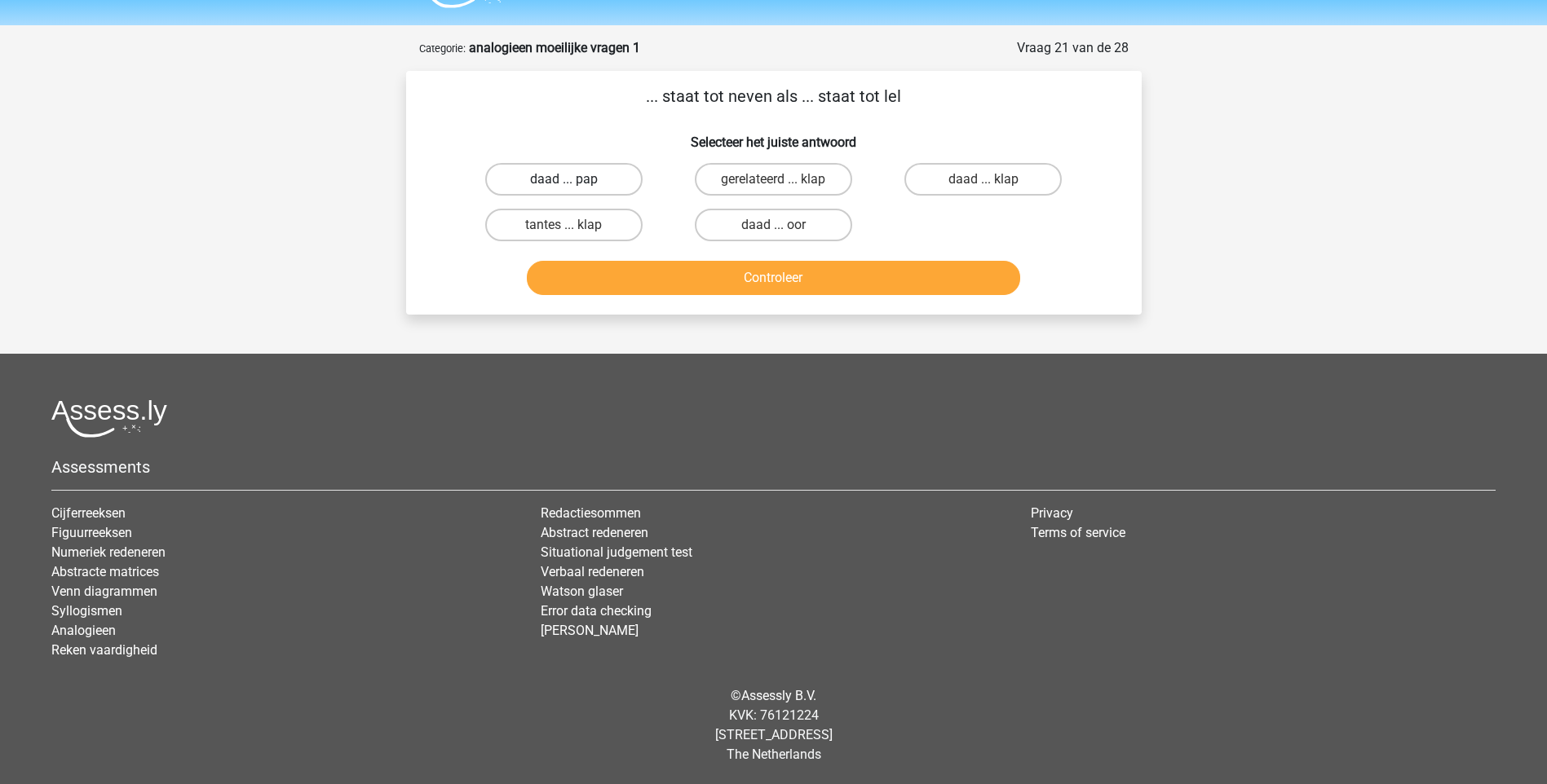
click at [589, 173] on label "daad ... pap" at bounding box center [563, 179] width 157 height 33
click at [574, 179] on input "daad ... pap" at bounding box center [568, 184] width 11 height 11
radio input "true"
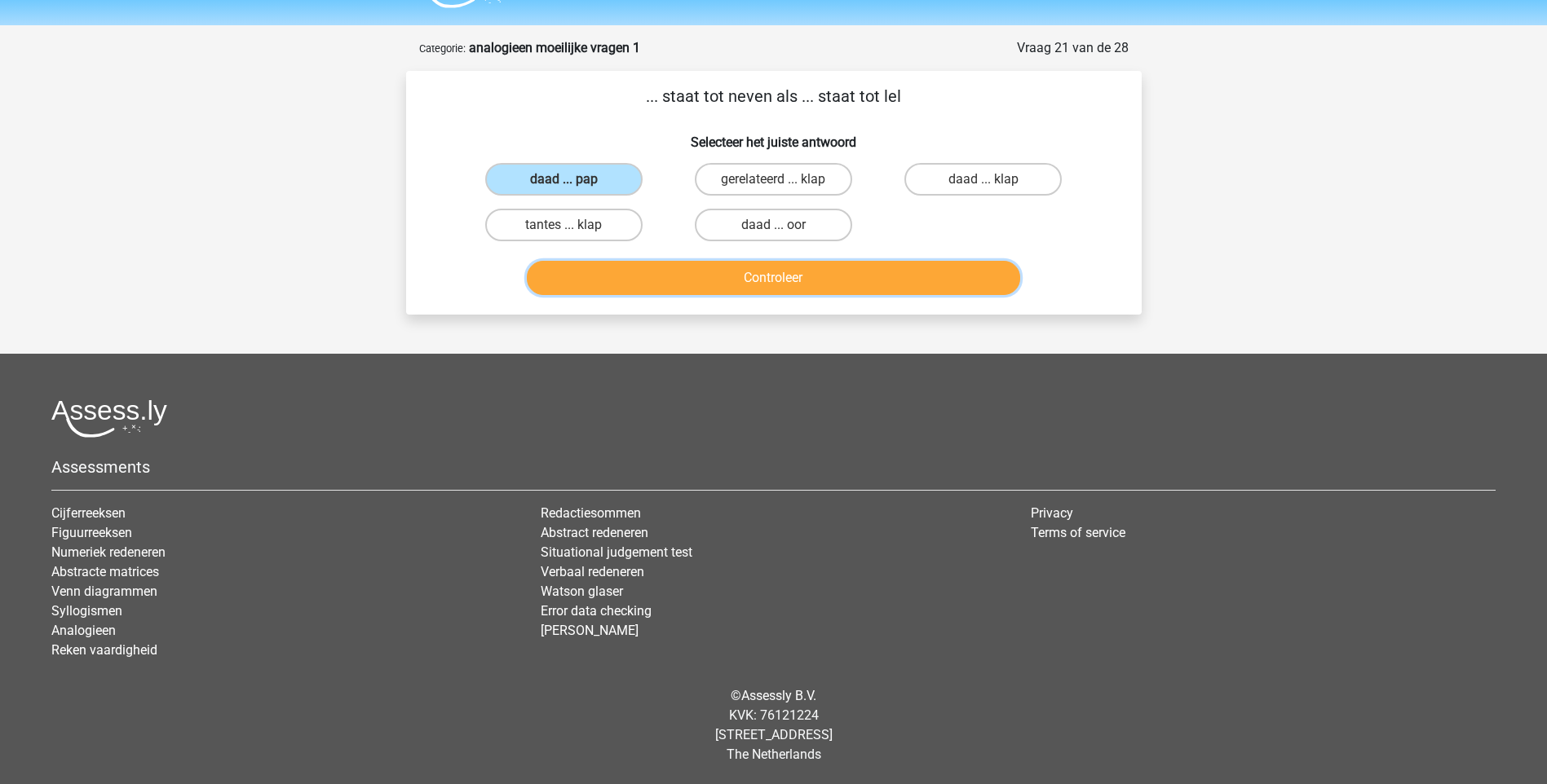
click at [685, 275] on button "Controleer" at bounding box center [773, 277] width 493 height 34
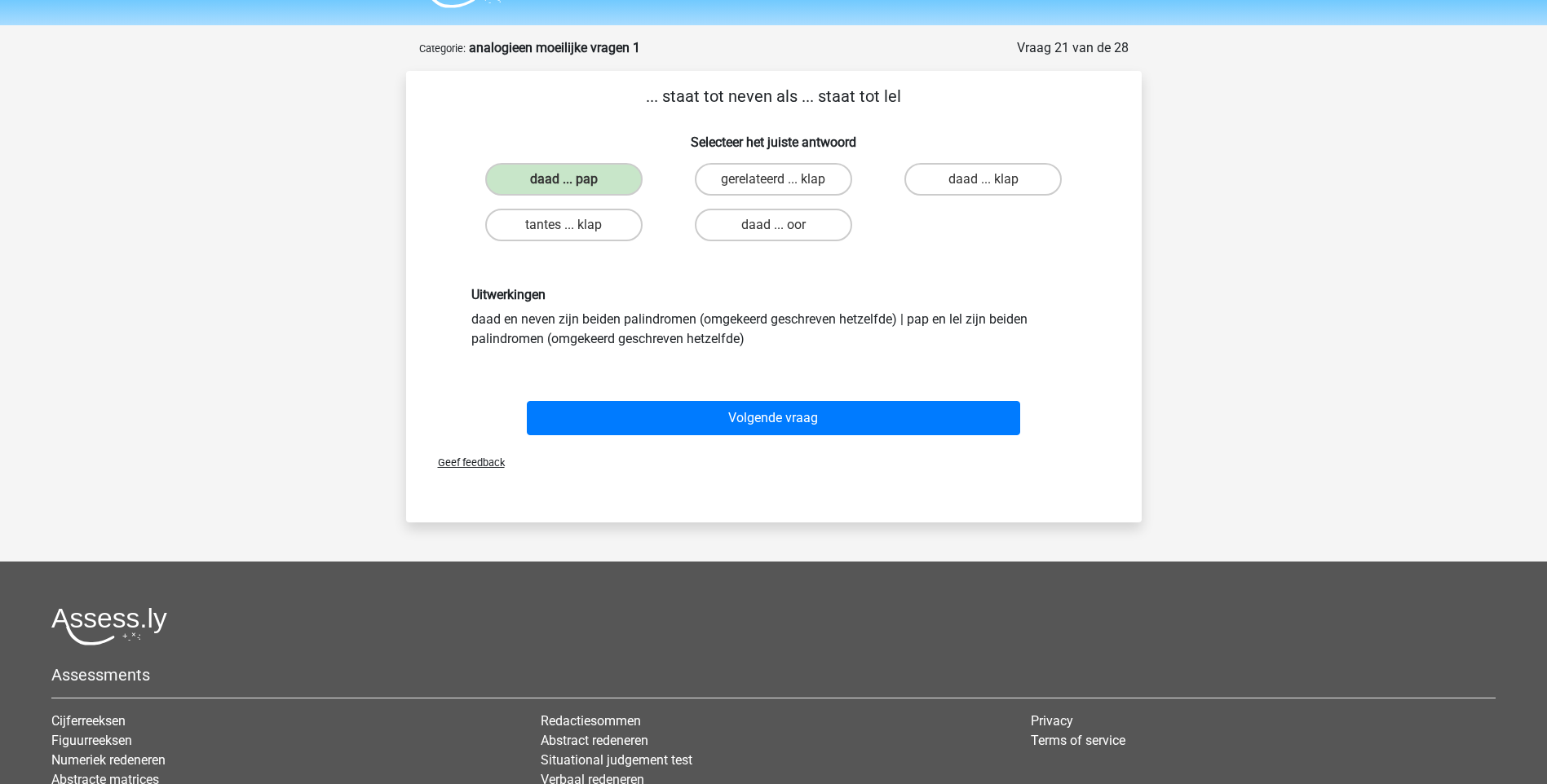
click at [756, 439] on div "Volgende vraag" at bounding box center [774, 422] width 629 height 41
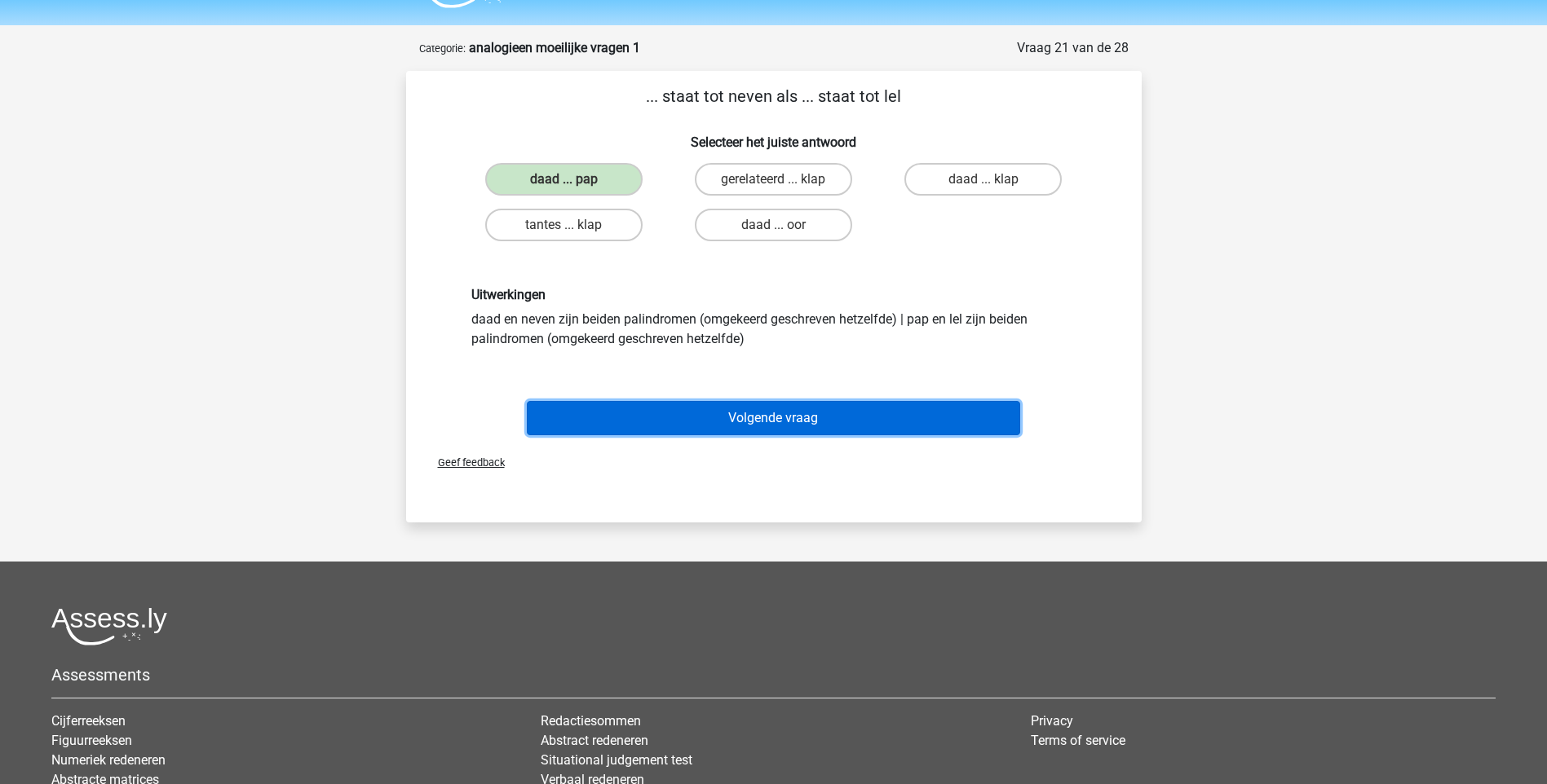
click at [760, 418] on button "Volgende vraag" at bounding box center [773, 418] width 493 height 34
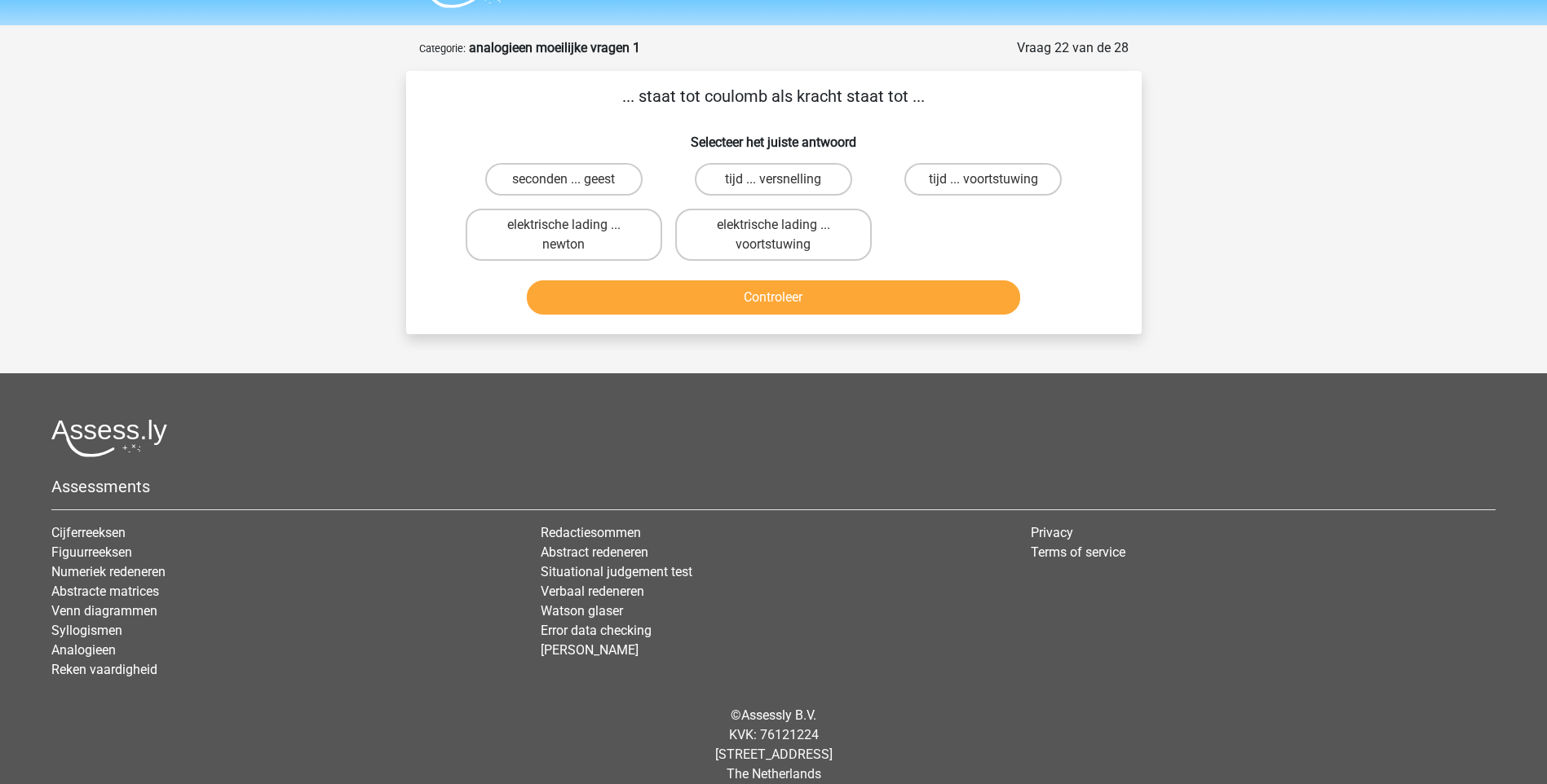
scroll to position [63, 0]
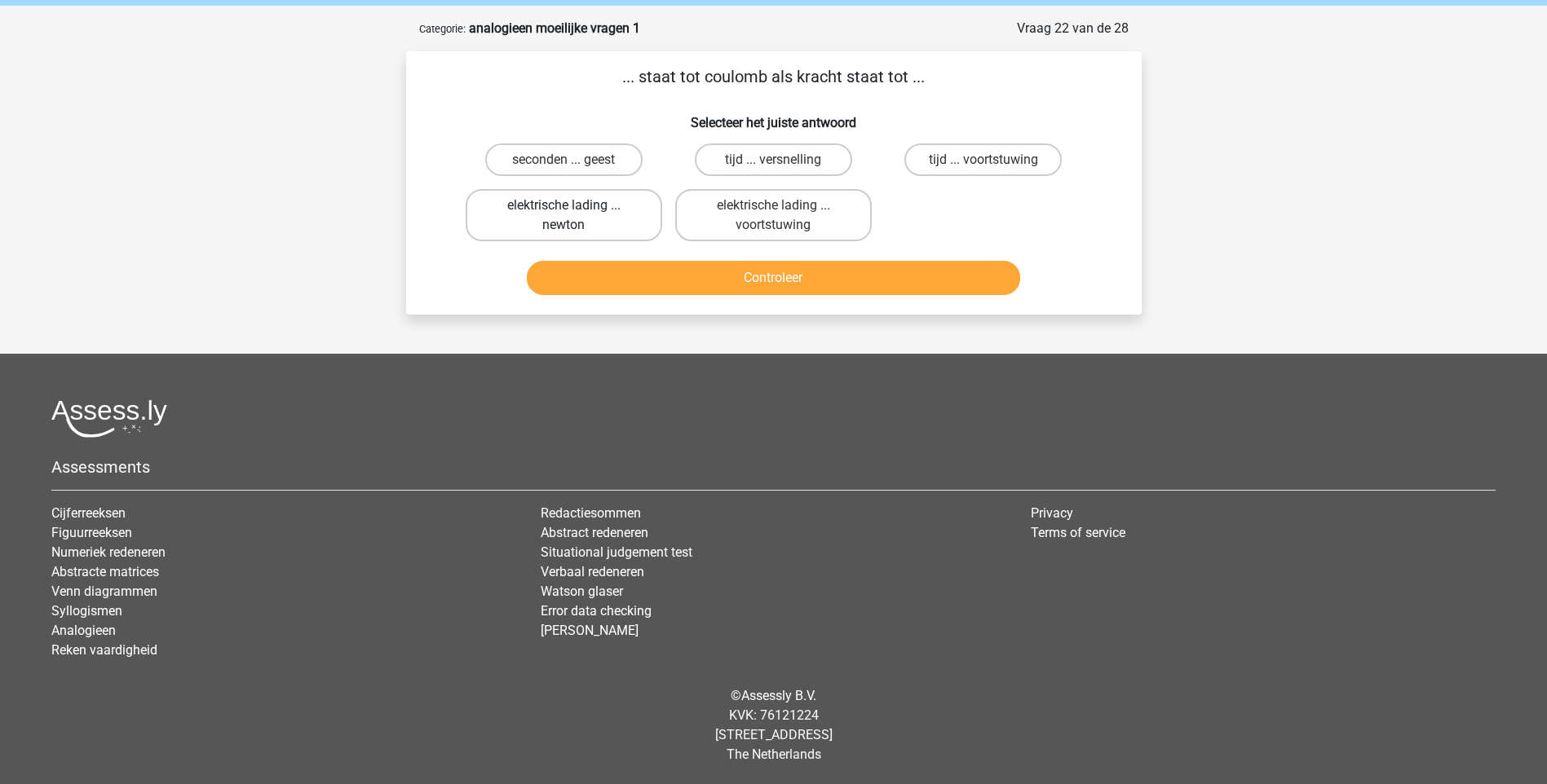
click at [644, 210] on label "elektrische lading ... newton" at bounding box center [563, 215] width 197 height 52
click at [574, 210] on input "elektrische lading ... newton" at bounding box center [568, 210] width 11 height 11
radio input "true"
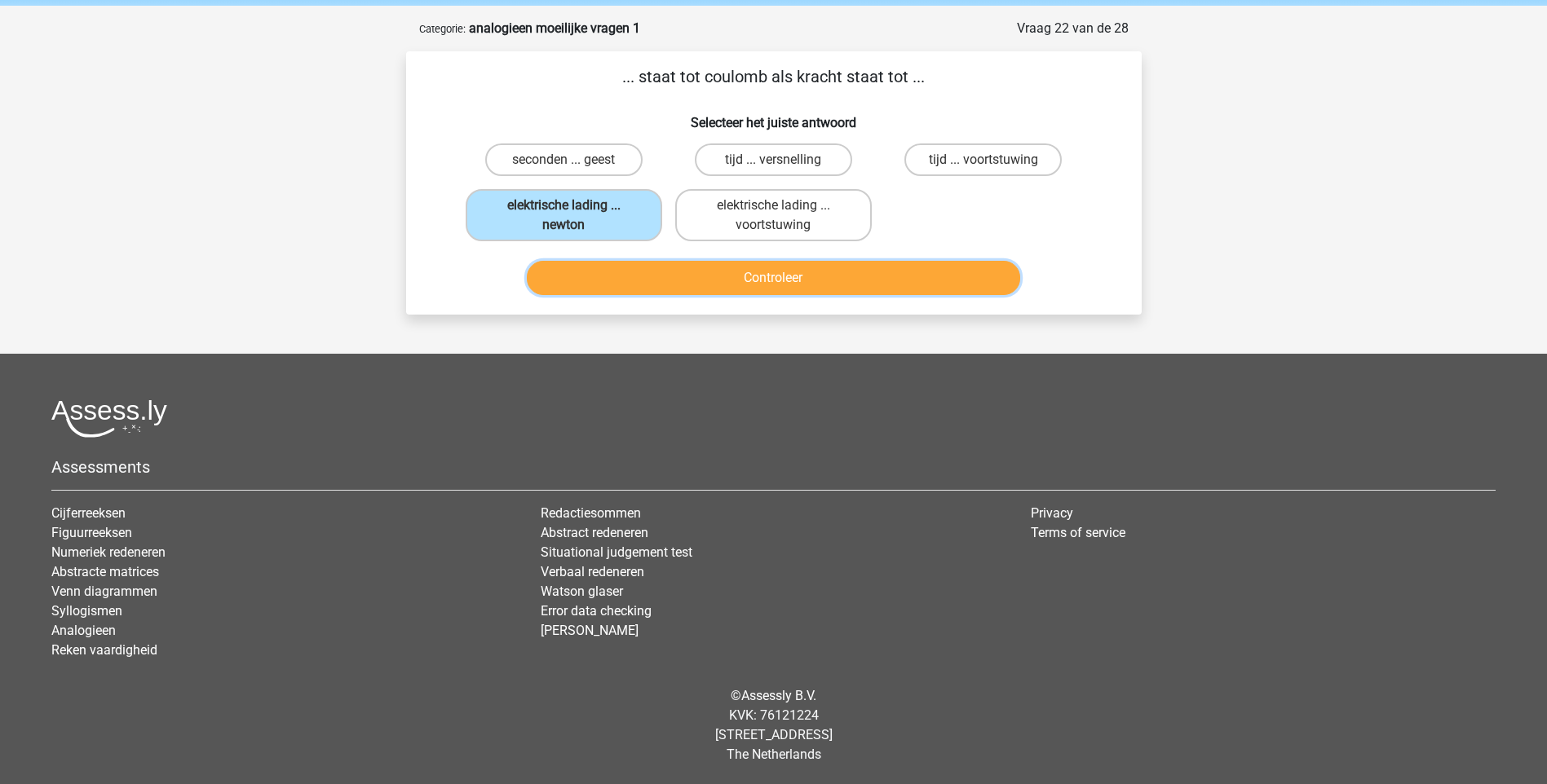
click at [673, 274] on button "Controleer" at bounding box center [773, 277] width 493 height 34
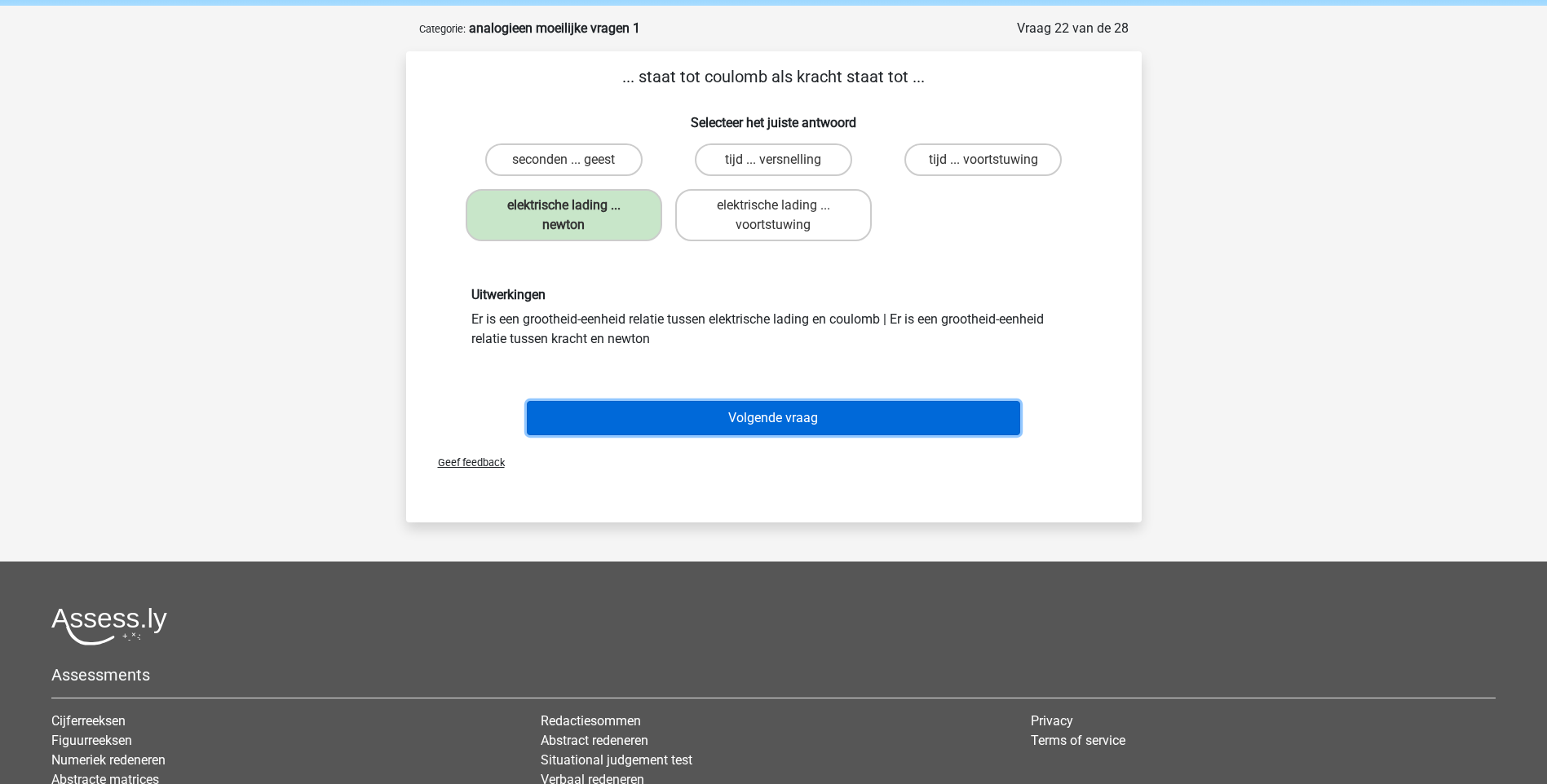
click at [752, 410] on button "Volgende vraag" at bounding box center [773, 418] width 493 height 34
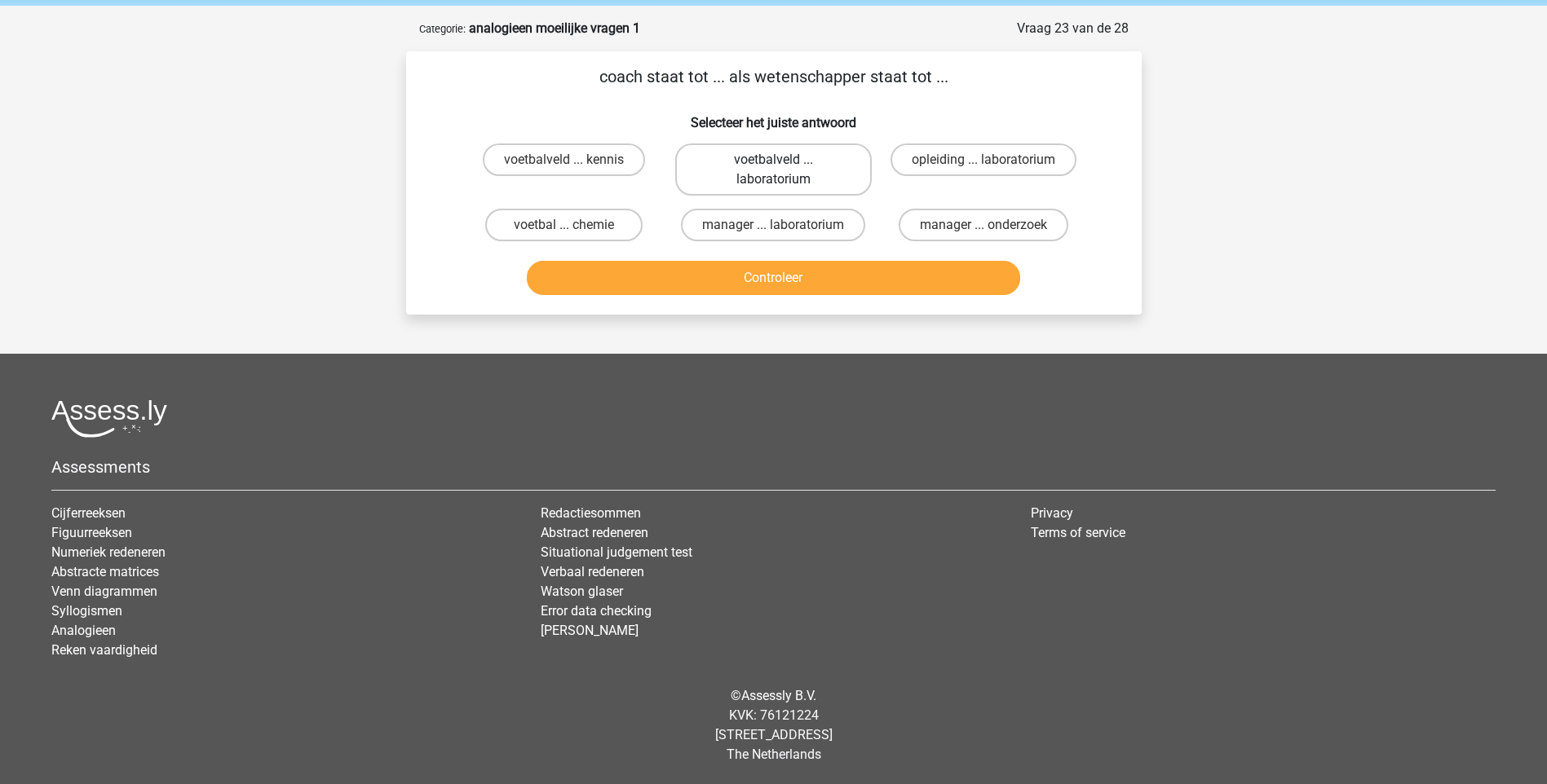
click at [779, 181] on label "voetbalveld ... laboratorium" at bounding box center [773, 170] width 197 height 52
click at [779, 171] on input "voetbalveld ... laboratorium" at bounding box center [777, 165] width 11 height 11
radio input "true"
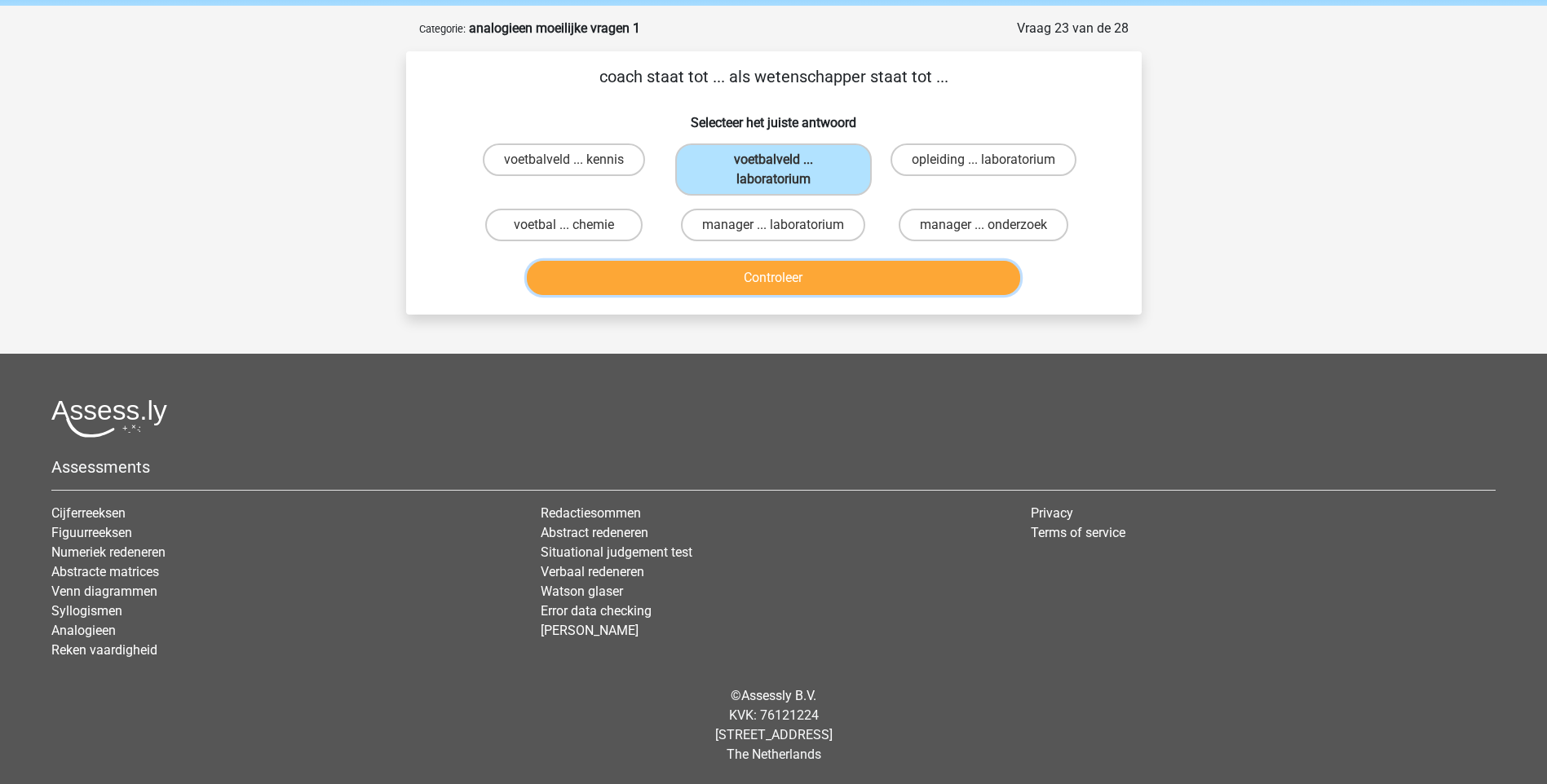
click at [793, 280] on button "Controleer" at bounding box center [773, 277] width 493 height 34
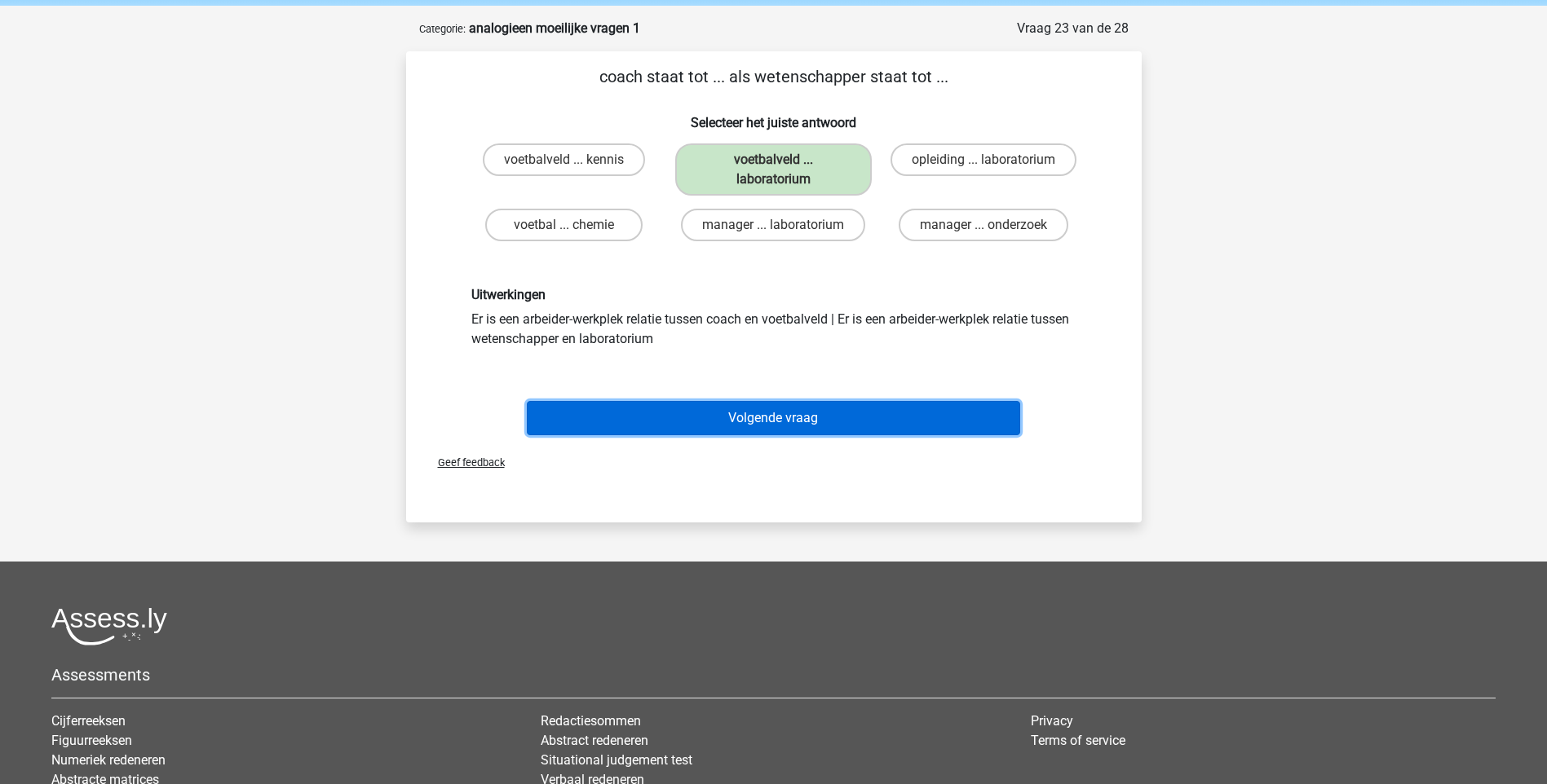
click at [741, 414] on button "Volgende vraag" at bounding box center [773, 418] width 493 height 34
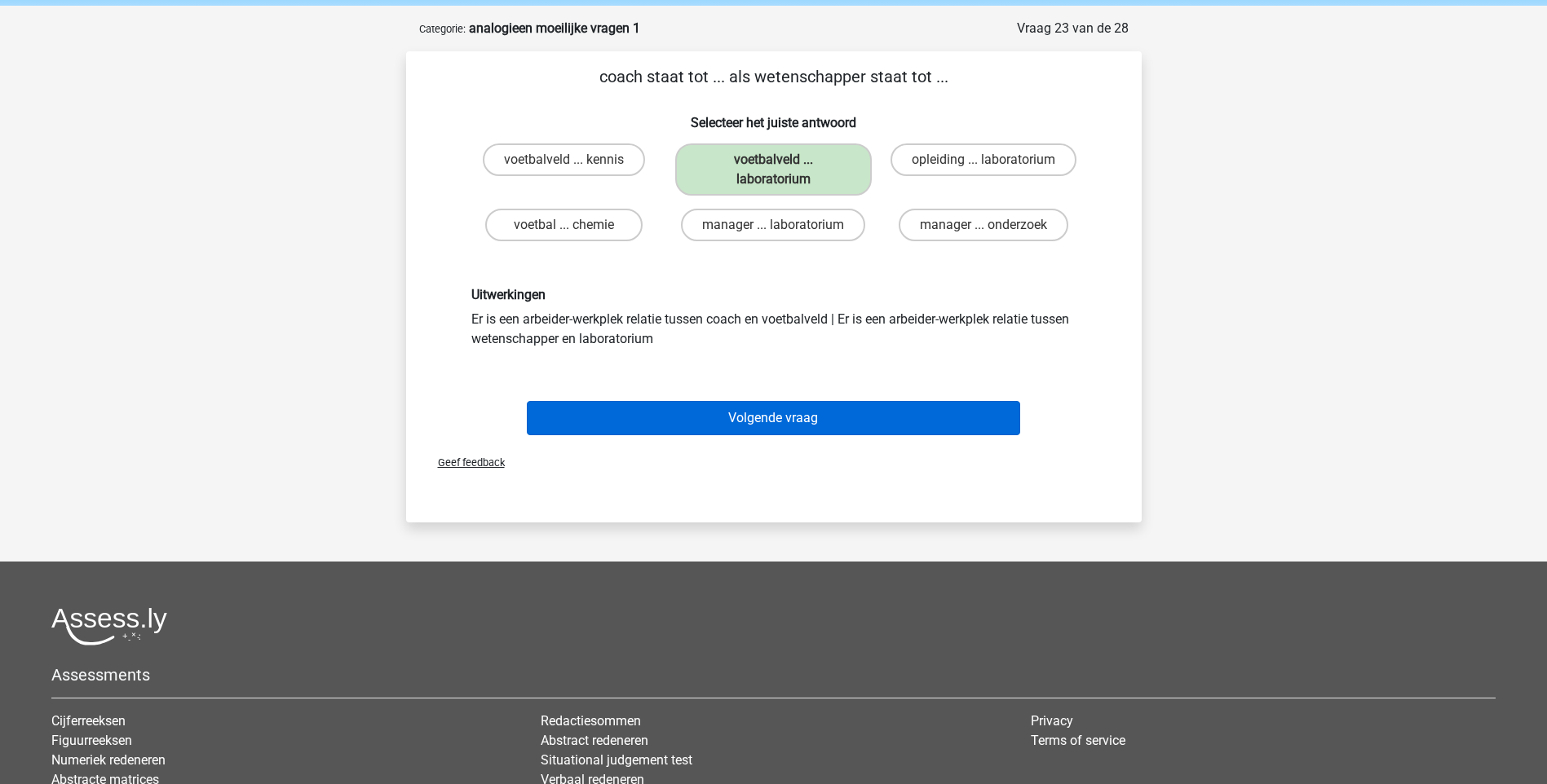
scroll to position [44, 0]
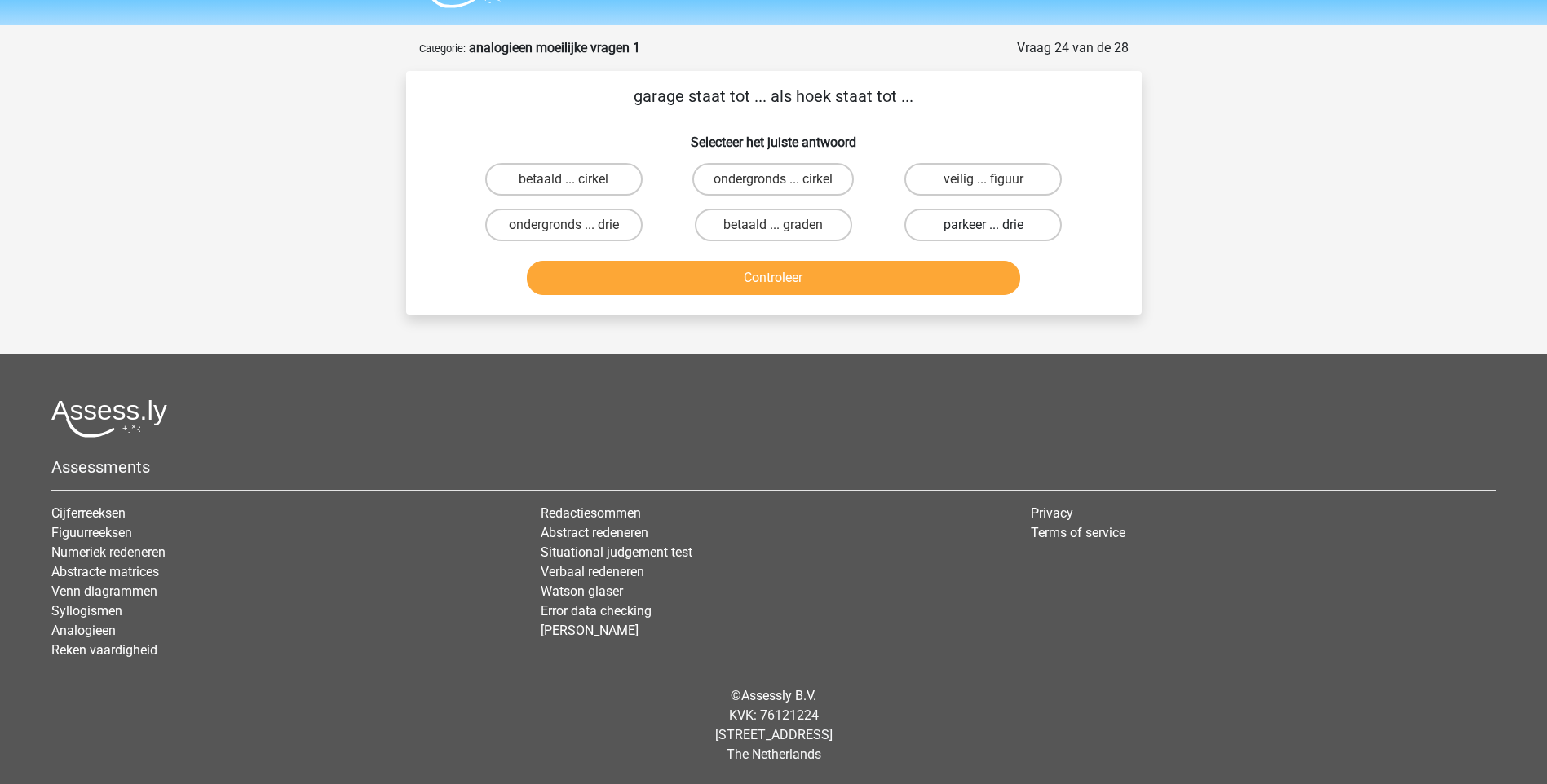
click at [1037, 231] on label "parkeer ... drie" at bounding box center [983, 225] width 157 height 33
click at [994, 231] on input "parkeer ... drie" at bounding box center [988, 230] width 11 height 11
radio input "true"
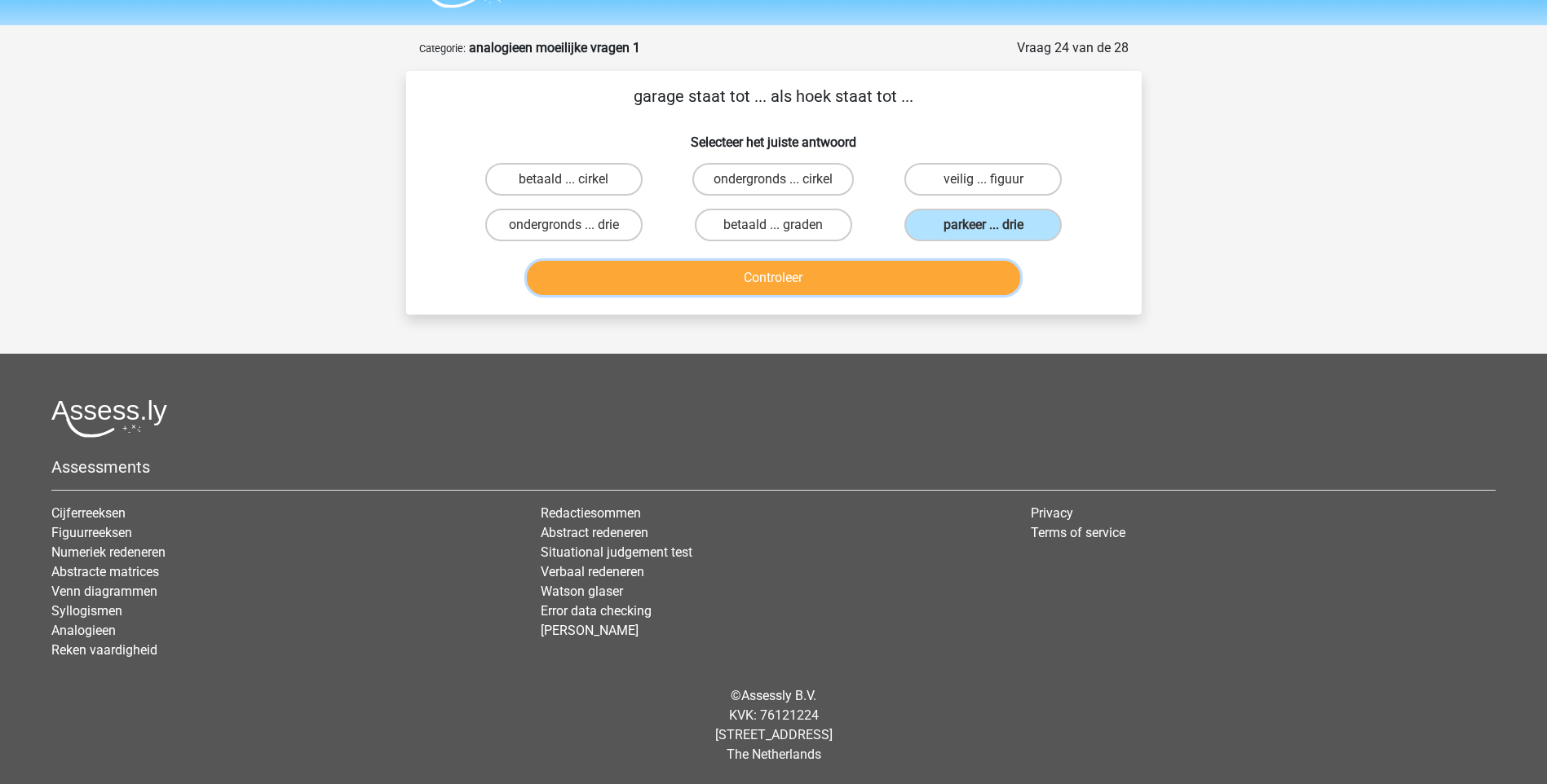
click at [801, 275] on button "Controleer" at bounding box center [773, 277] width 493 height 34
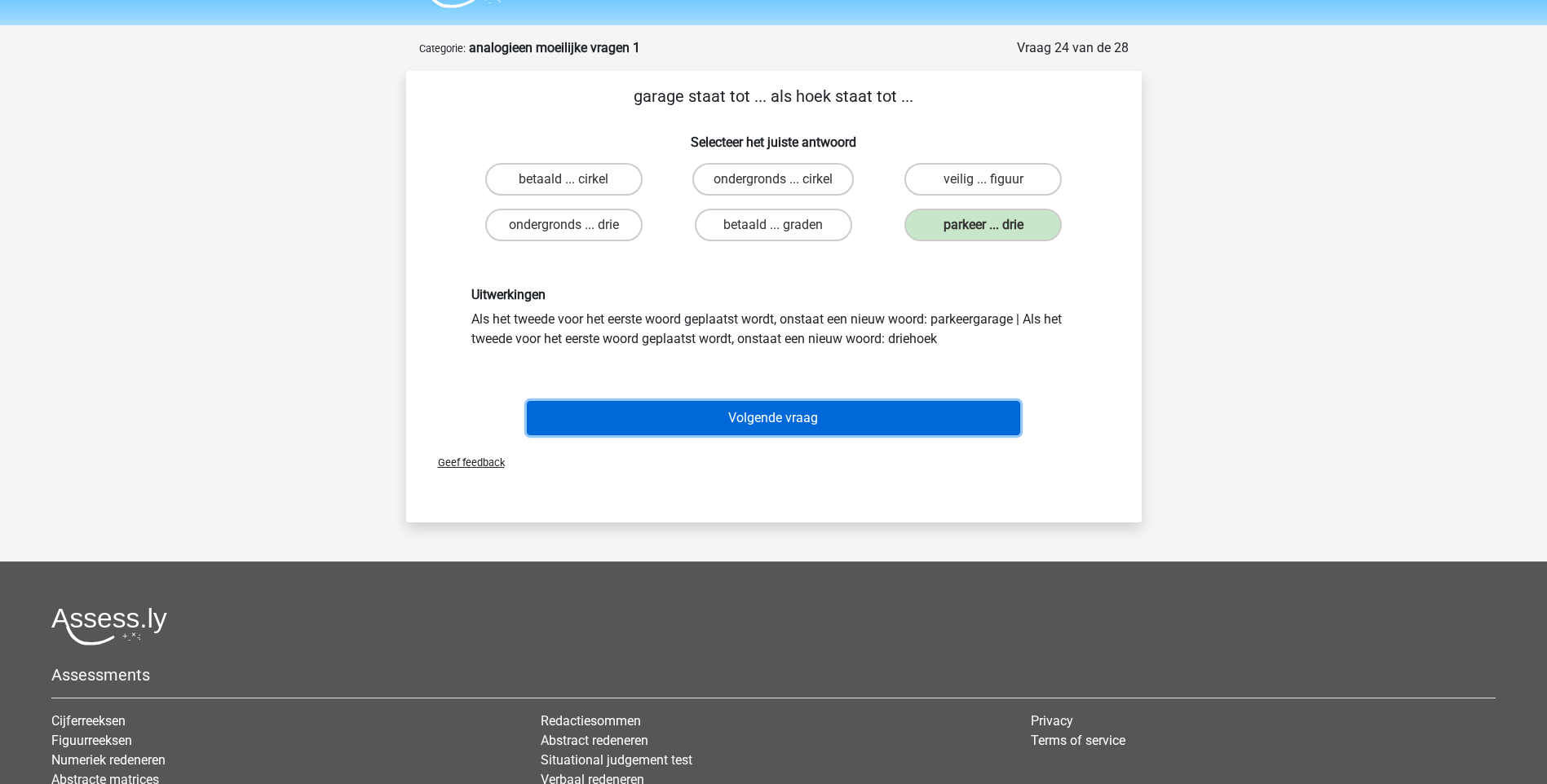
click at [714, 417] on button "Volgende vraag" at bounding box center [773, 418] width 493 height 34
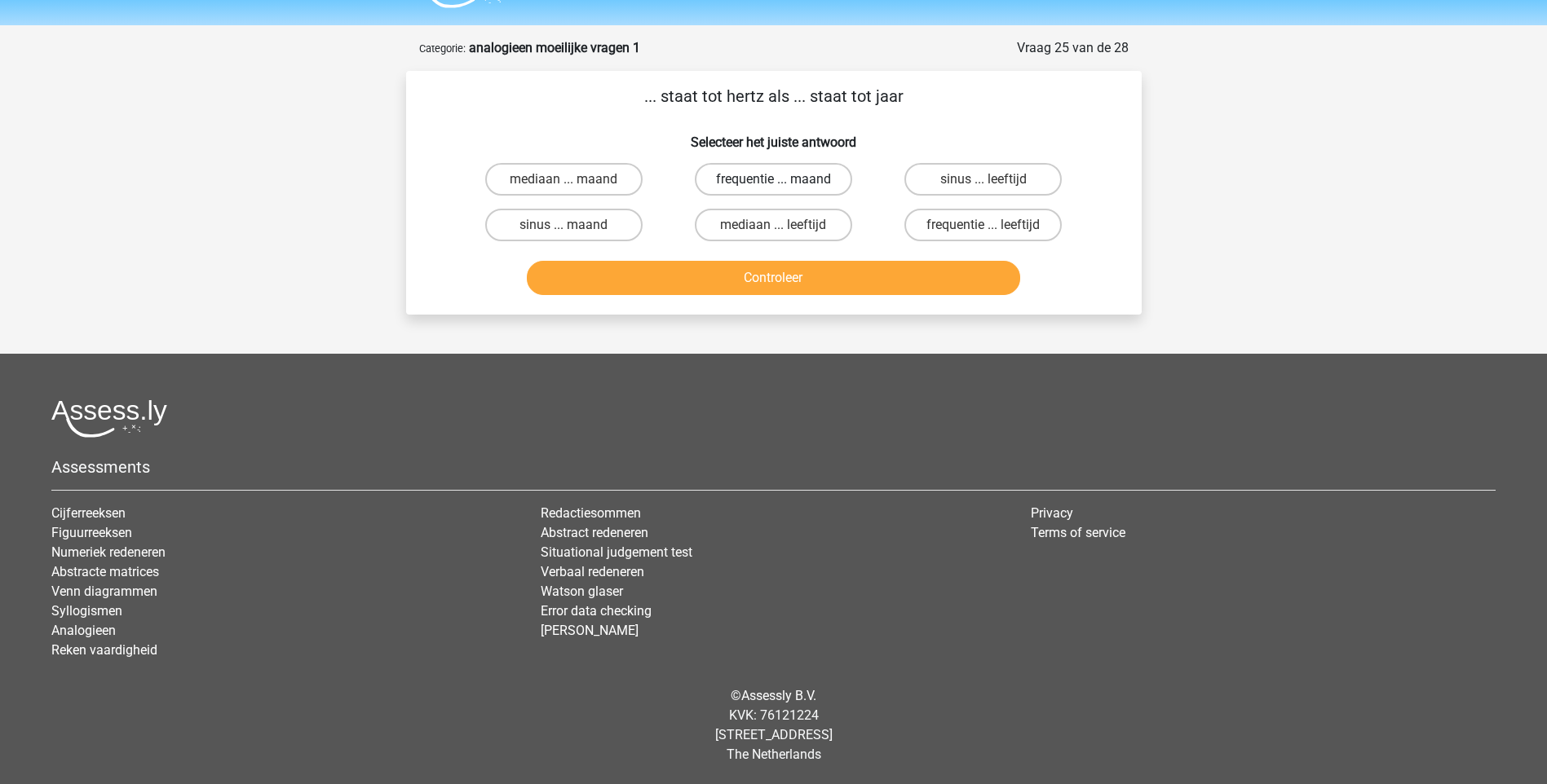
click at [788, 182] on label "frequentie ... maand" at bounding box center [774, 179] width 157 height 33
click at [783, 182] on input "frequentie ... maand" at bounding box center [777, 184] width 11 height 11
radio input "true"
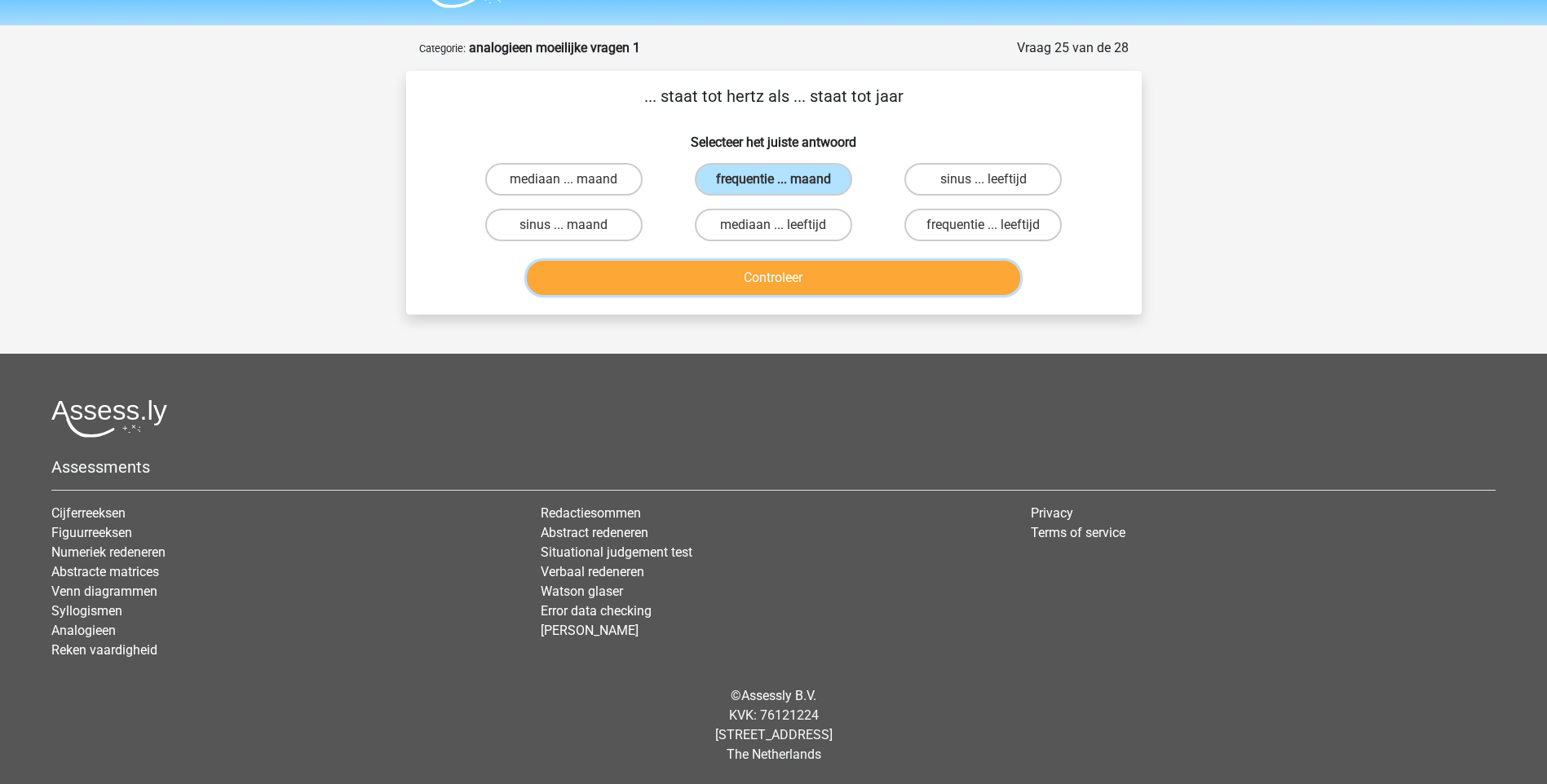
click at [795, 281] on button "Controleer" at bounding box center [773, 277] width 493 height 34
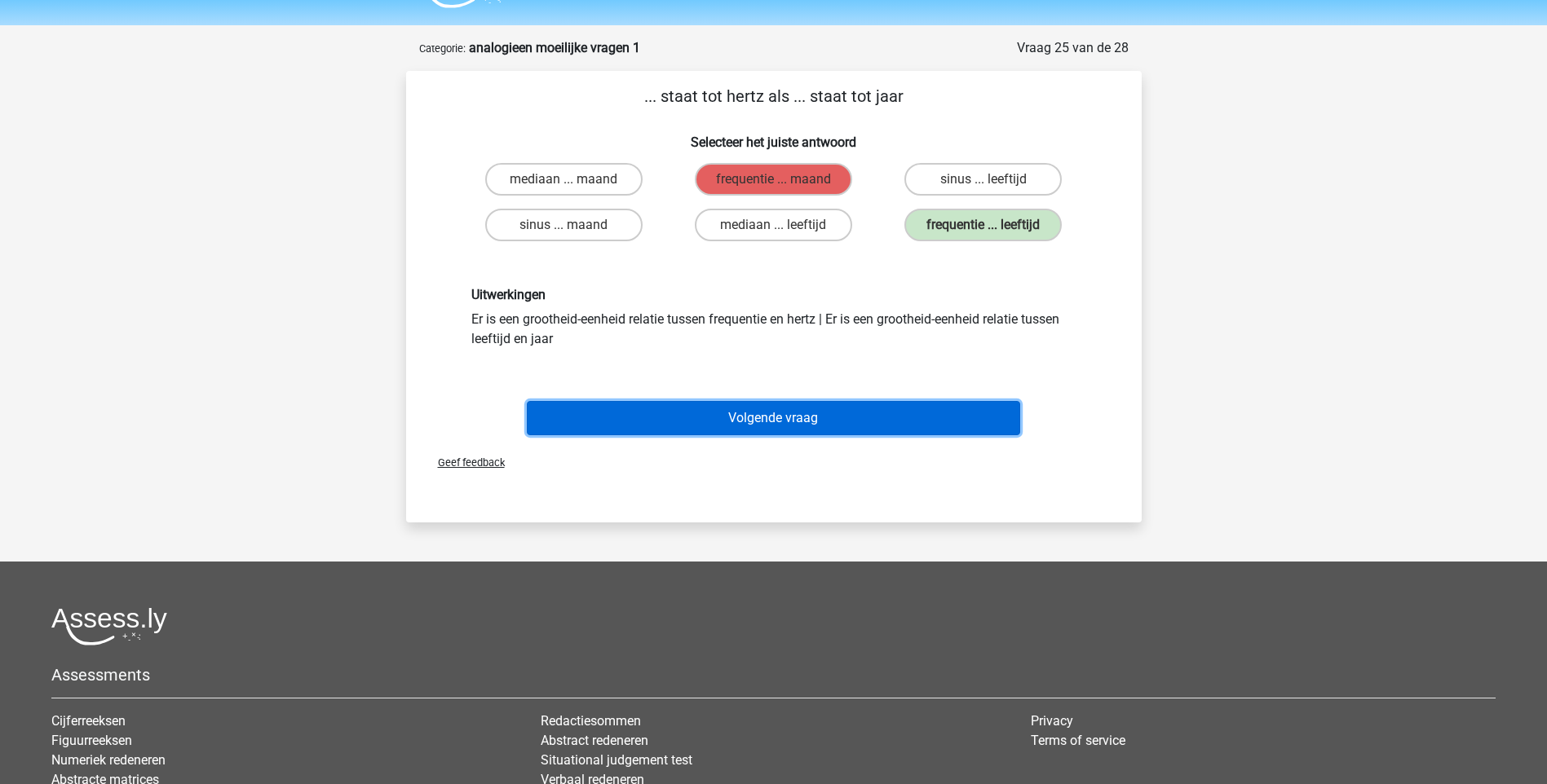
click at [889, 423] on button "Volgende vraag" at bounding box center [773, 418] width 493 height 34
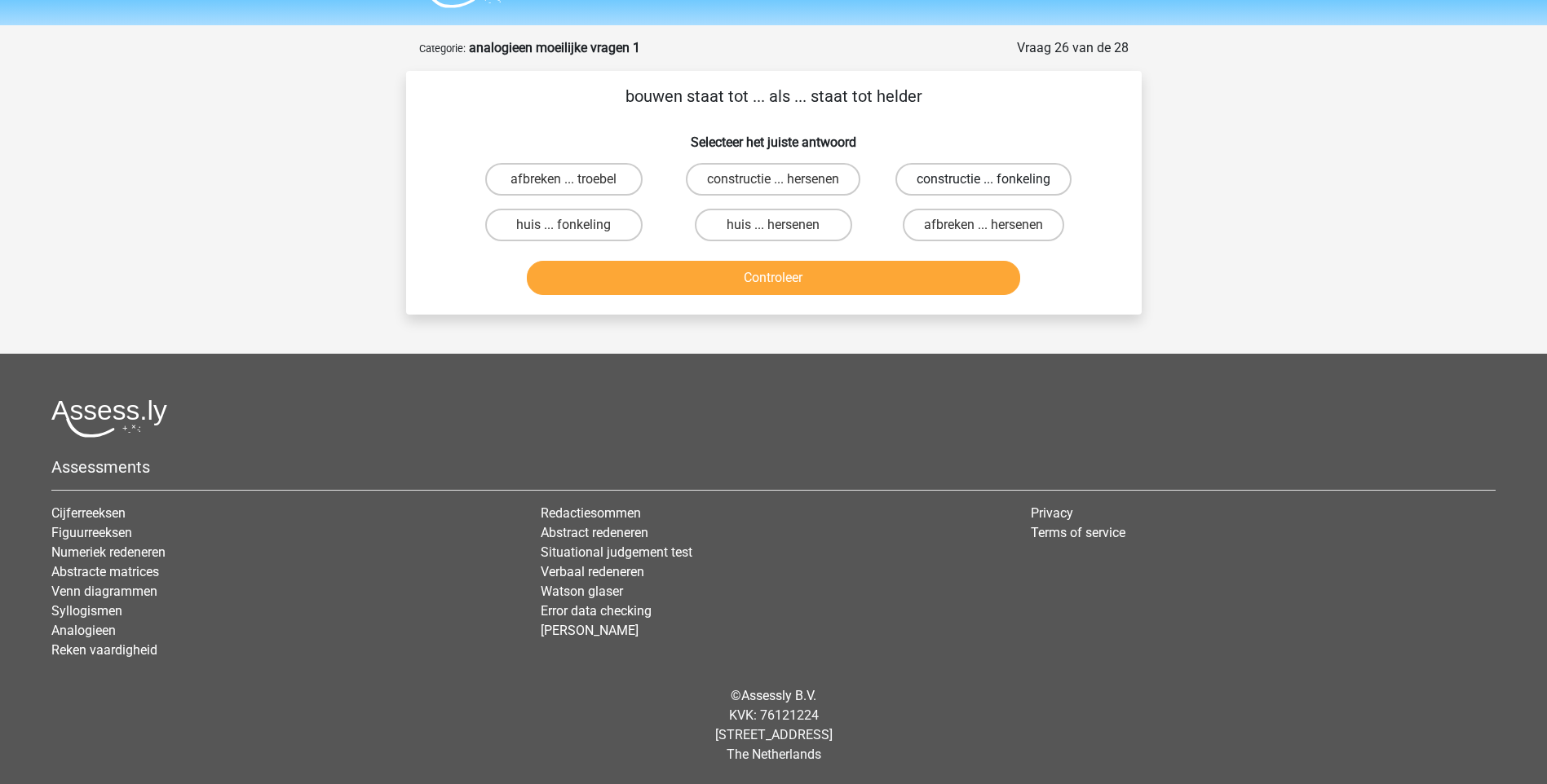
click at [978, 177] on label "constructie ... fonkeling" at bounding box center [984, 179] width 176 height 33
click at [983, 179] on input "constructie ... fonkeling" at bounding box center [988, 184] width 11 height 11
radio input "true"
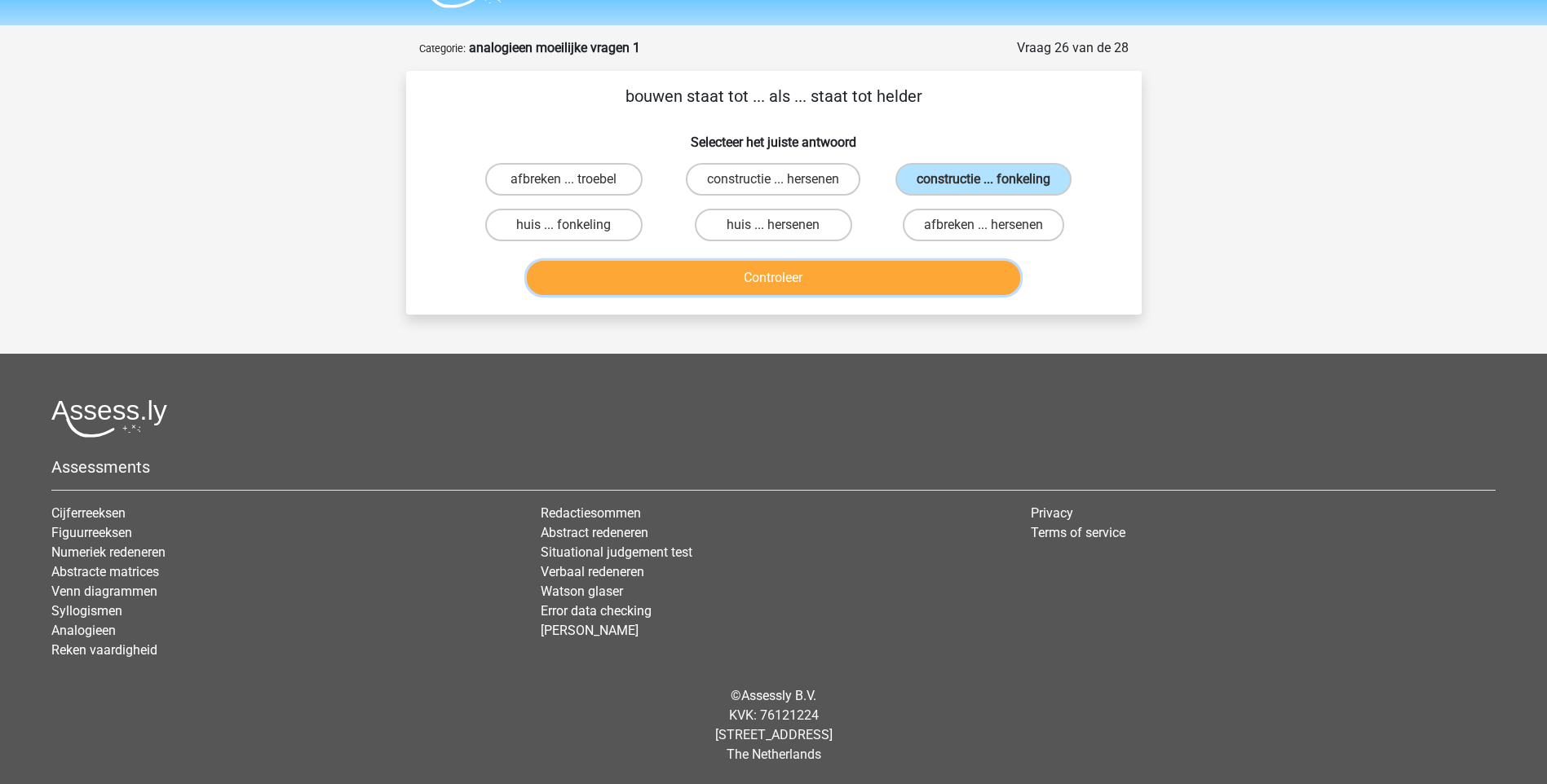
click at [836, 273] on button "Controleer" at bounding box center [773, 277] width 493 height 34
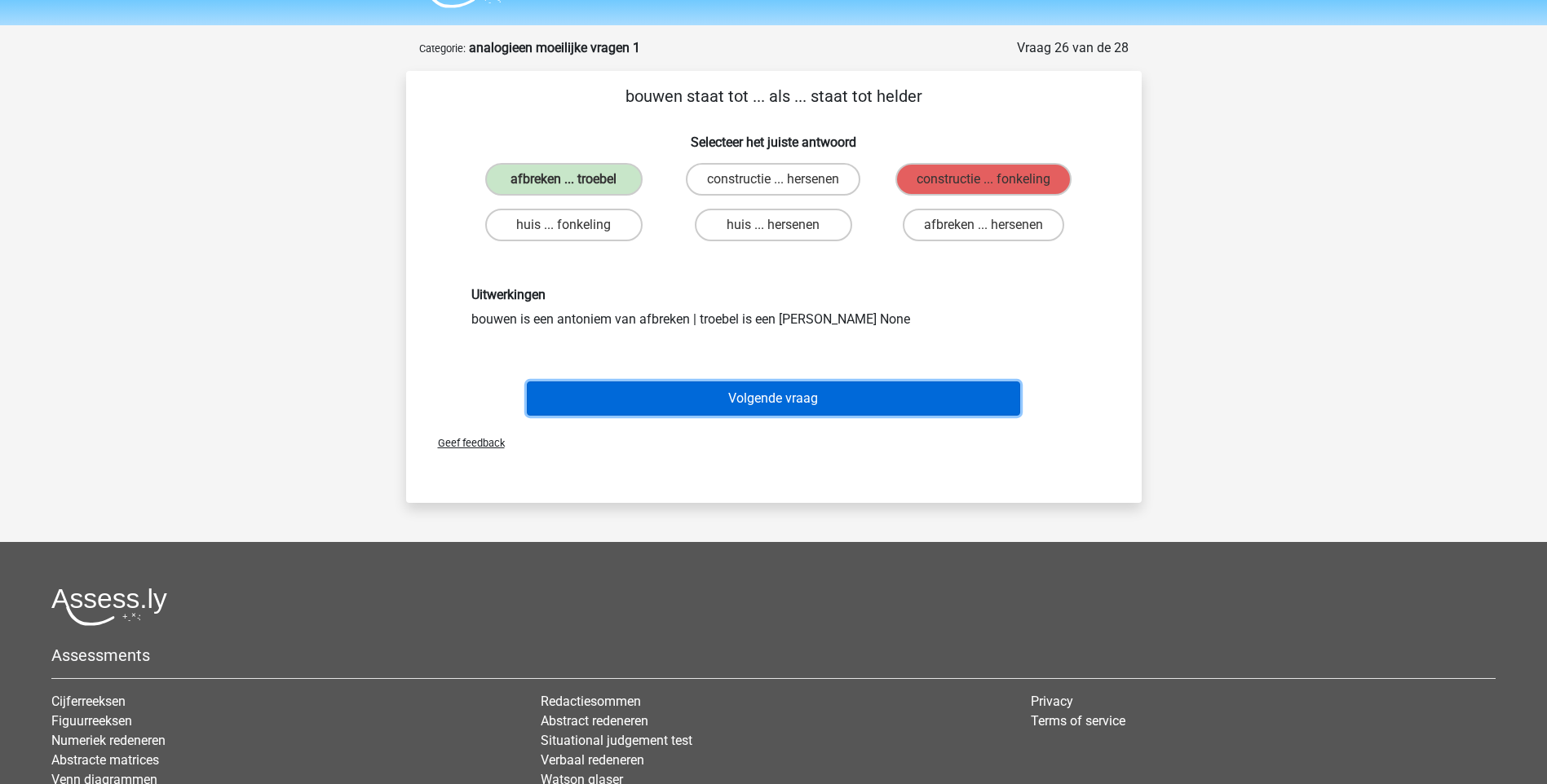
click at [733, 394] on button "Volgende vraag" at bounding box center [773, 398] width 493 height 34
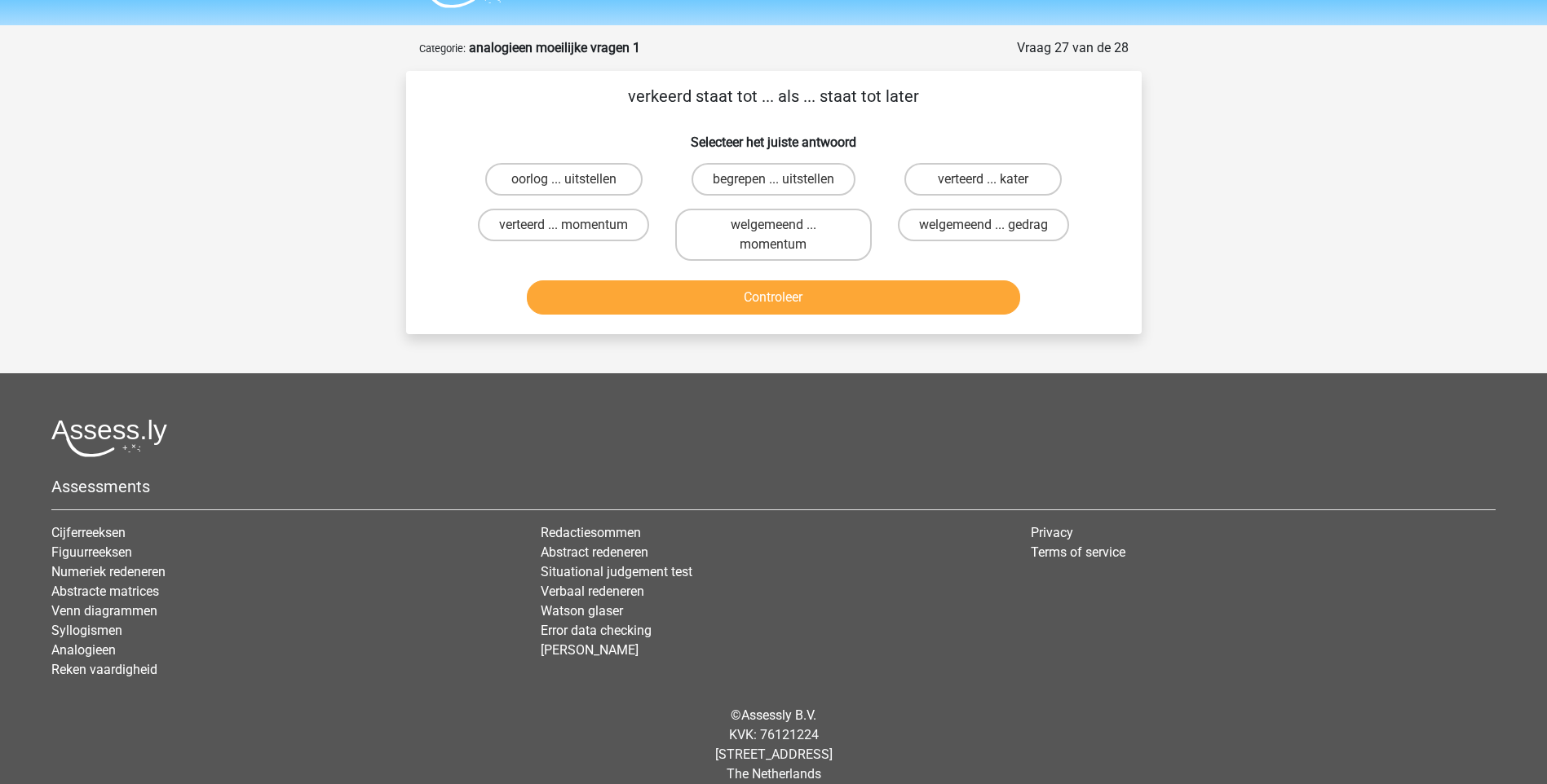
scroll to position [63, 0]
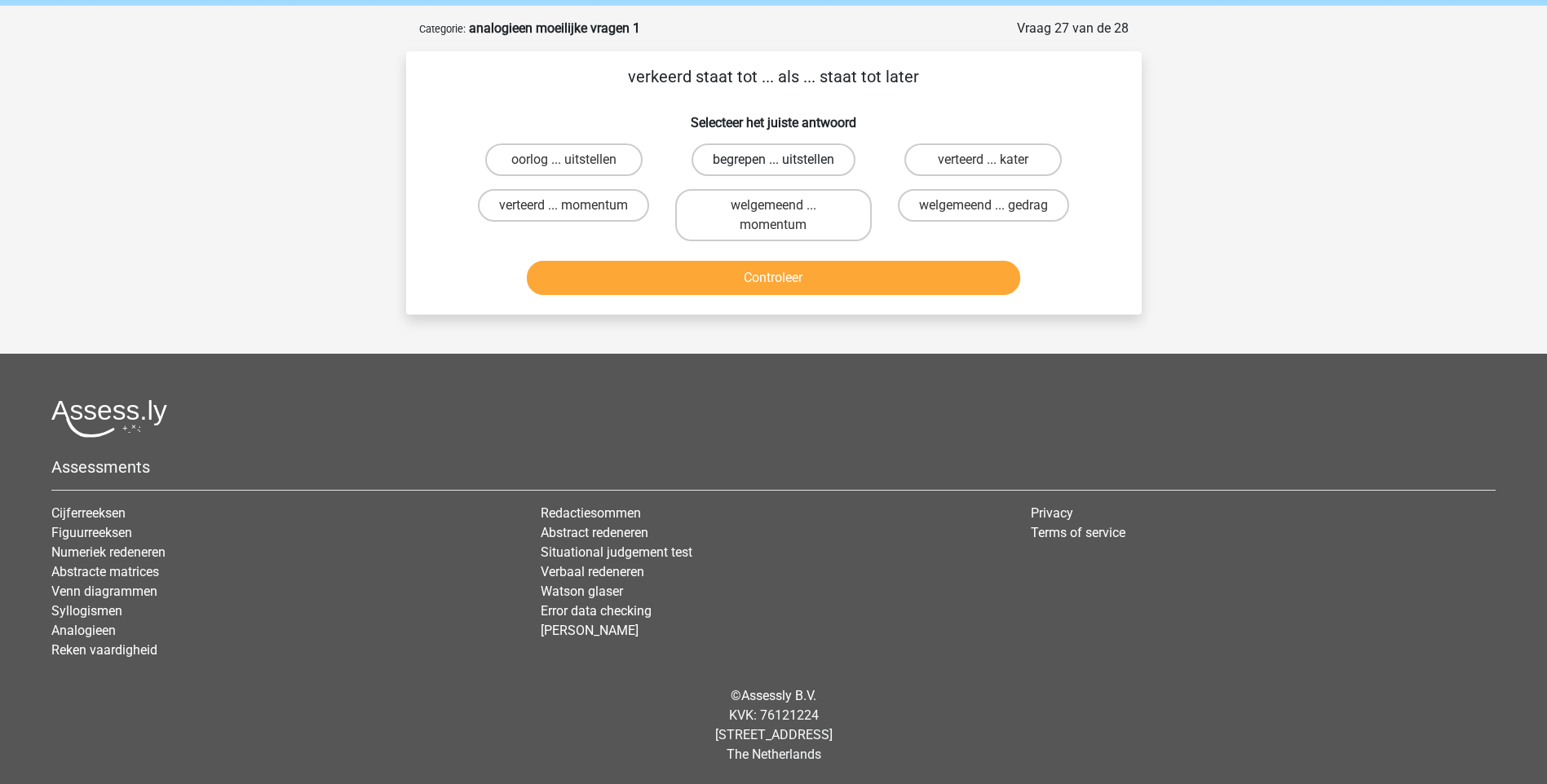
click at [806, 165] on label "begrepen ... uitstellen" at bounding box center [773, 160] width 164 height 33
click at [783, 165] on input "begrepen ... uitstellen" at bounding box center [777, 165] width 11 height 11
radio input "true"
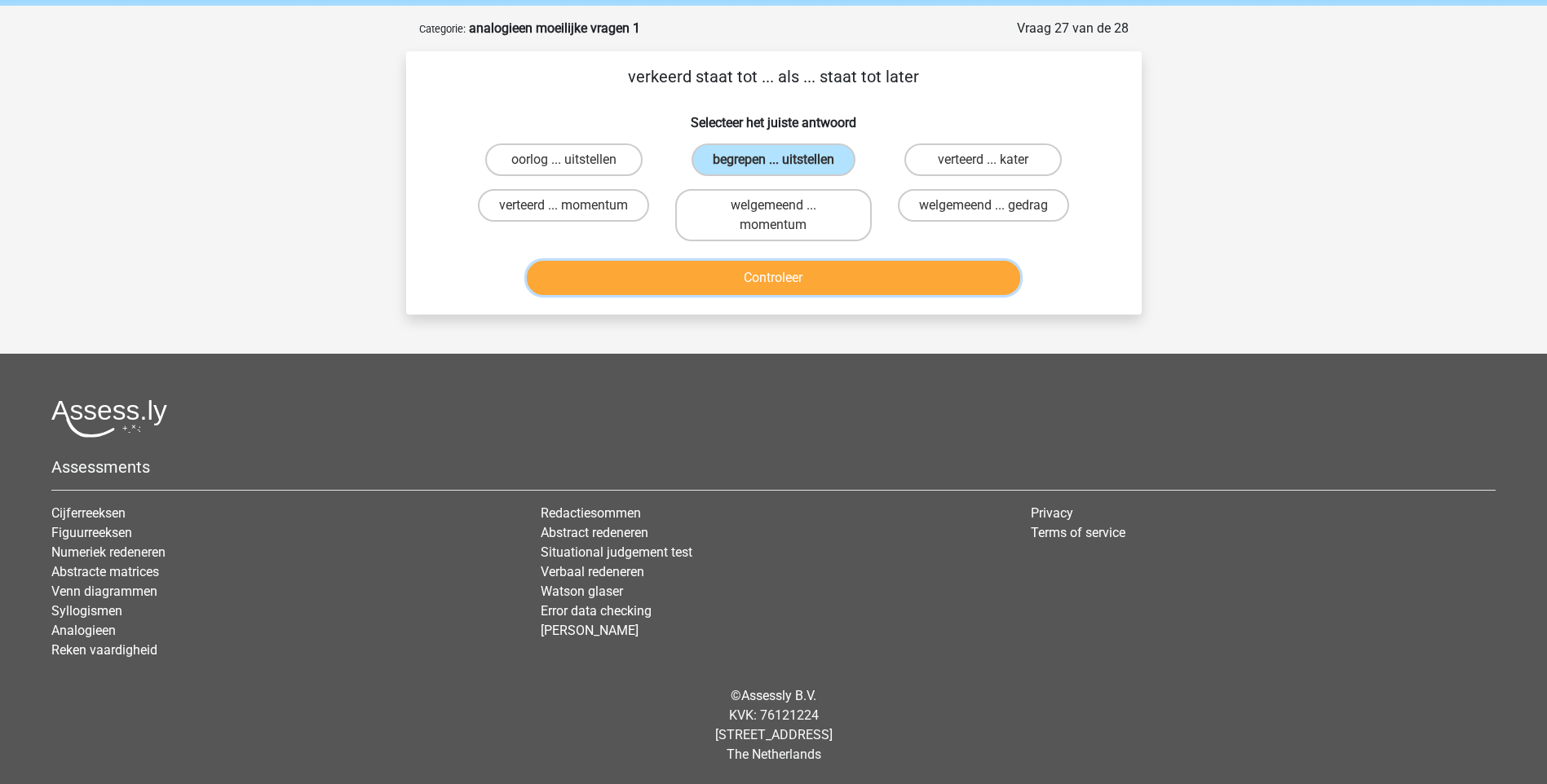
click at [782, 276] on button "Controleer" at bounding box center [773, 277] width 493 height 34
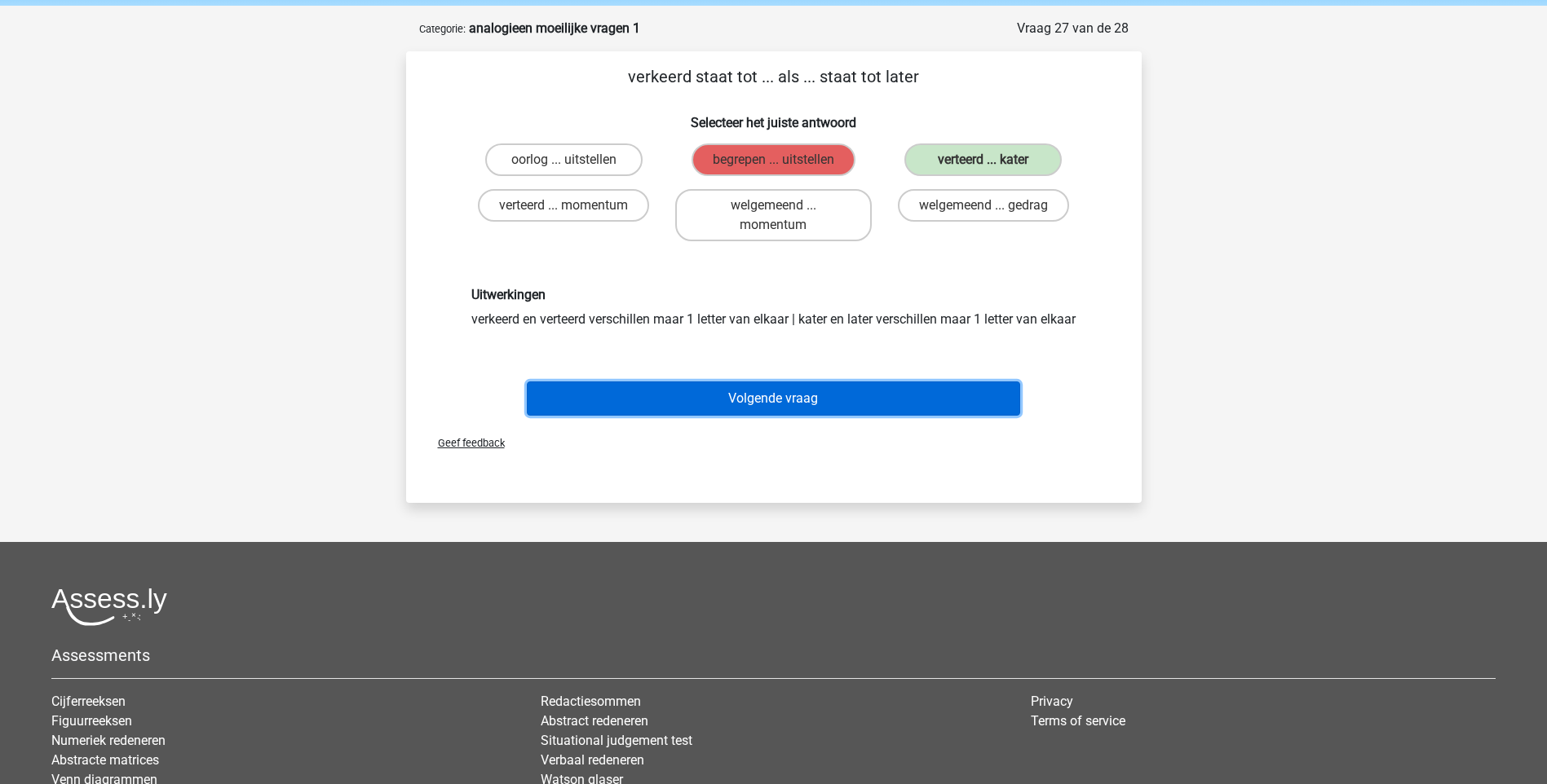
click at [800, 416] on button "Volgende vraag" at bounding box center [773, 398] width 493 height 34
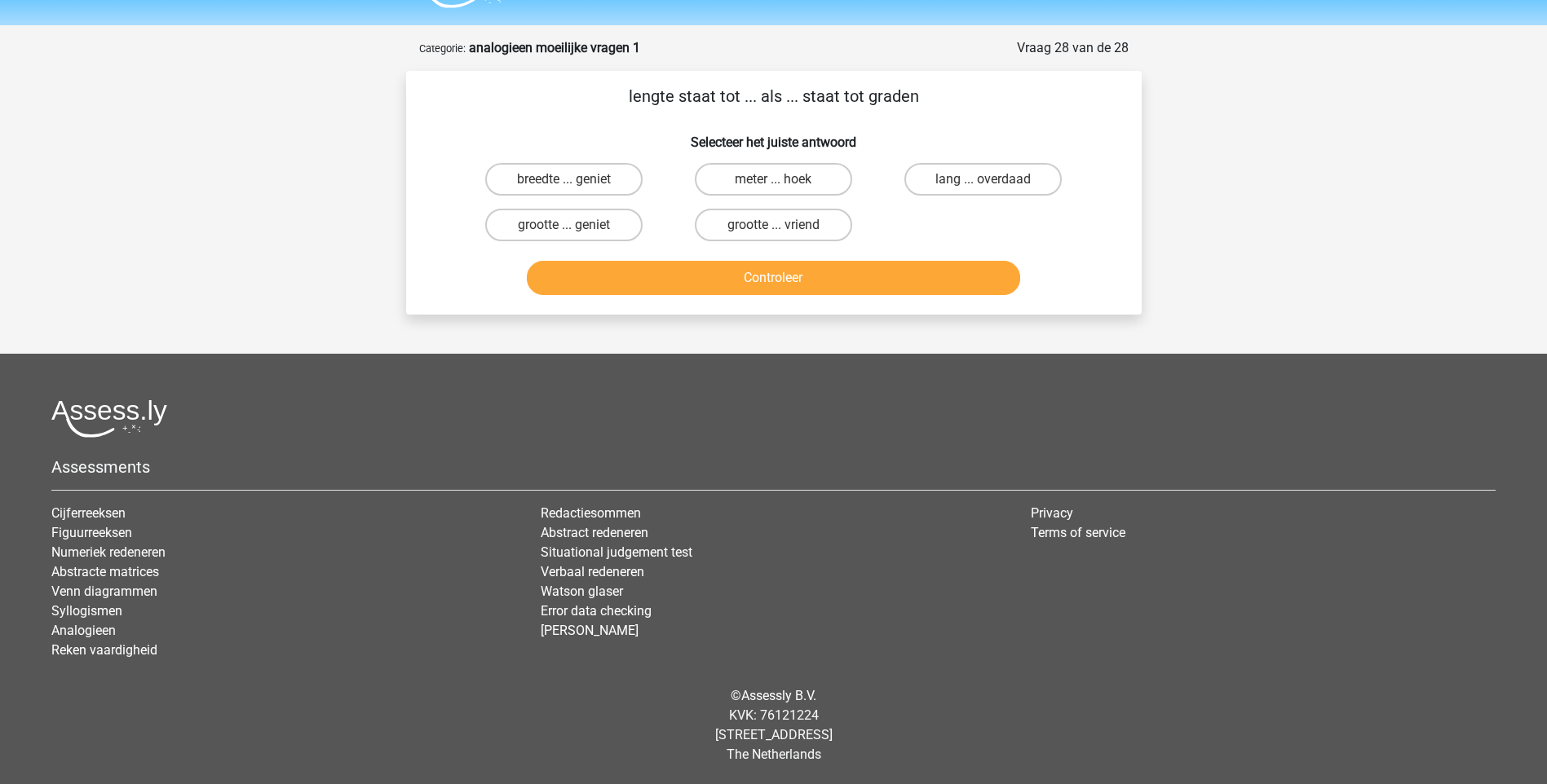
scroll to position [44, 0]
click at [818, 172] on label "meter ... hoek" at bounding box center [774, 179] width 157 height 33
click at [783, 179] on input "meter ... hoek" at bounding box center [777, 184] width 11 height 11
radio input "true"
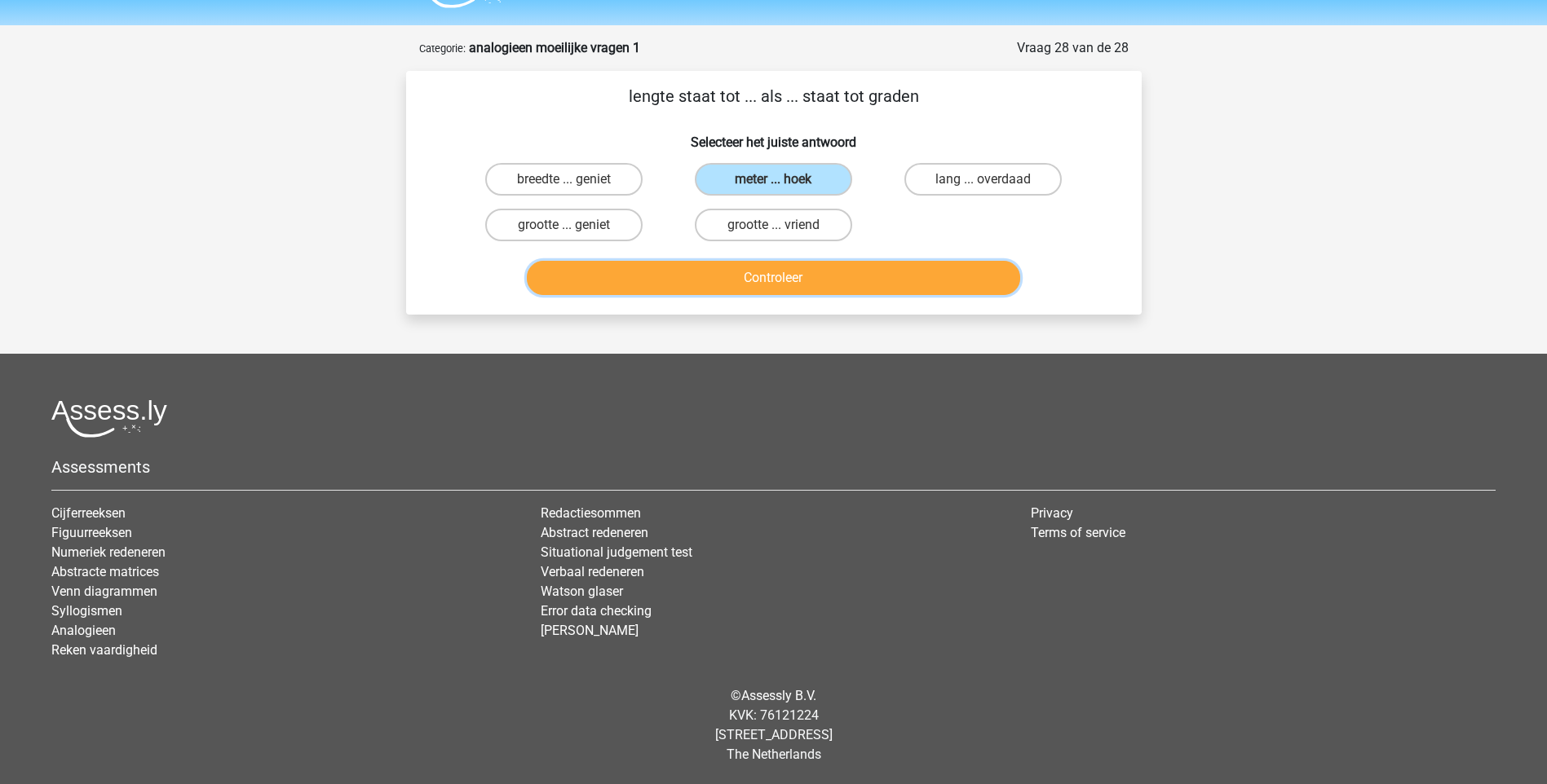
click at [809, 276] on button "Controleer" at bounding box center [773, 277] width 493 height 34
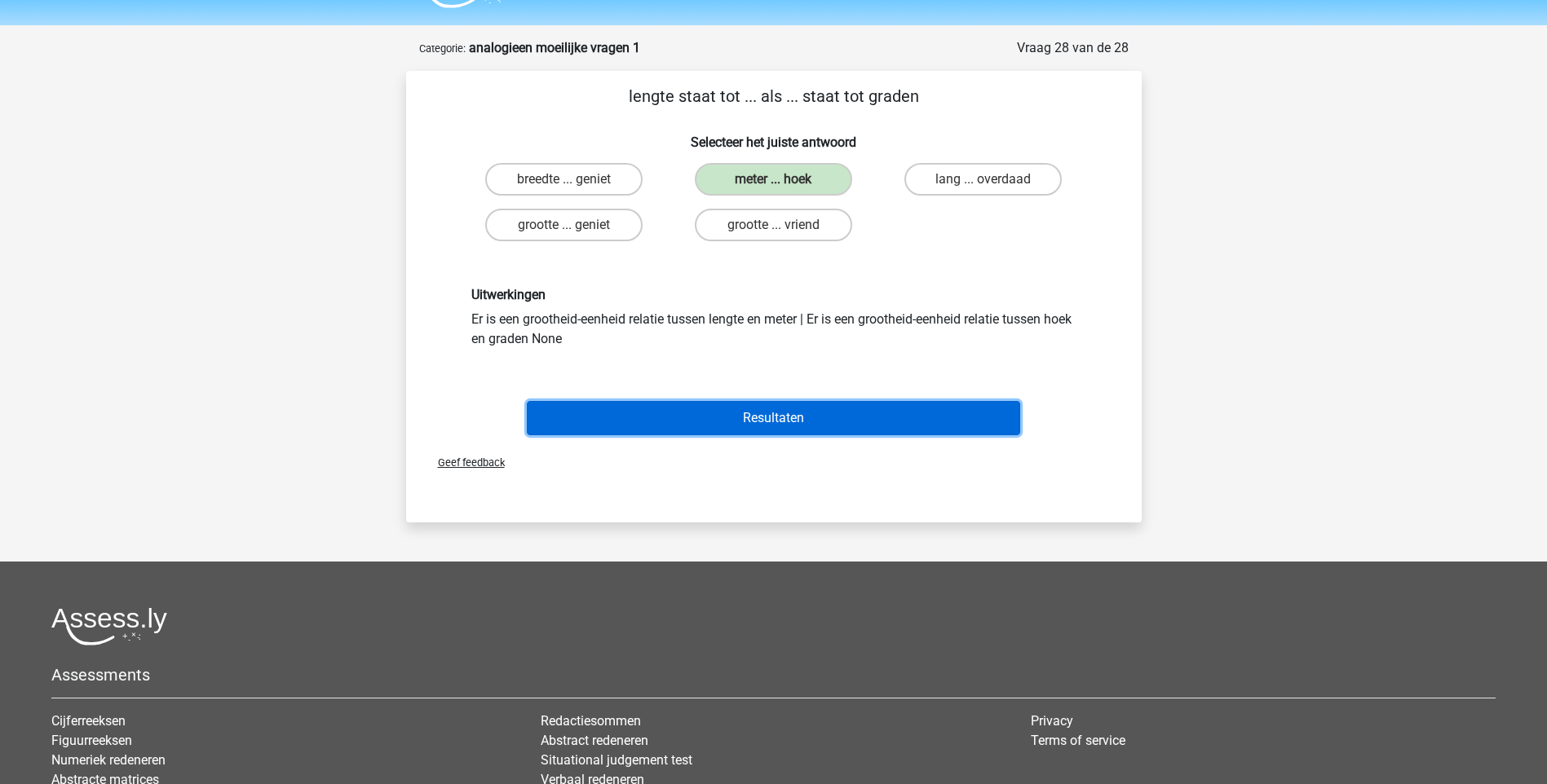
click at [779, 413] on button "Resultaten" at bounding box center [773, 418] width 493 height 34
